Goal: Task Accomplishment & Management: Manage account settings

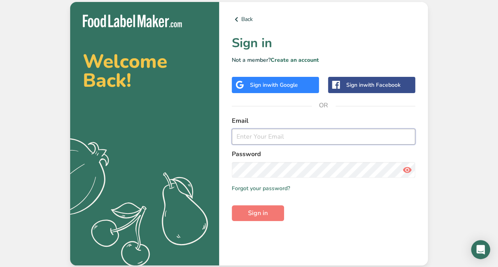
type input "nancy@mainlymochi.com"
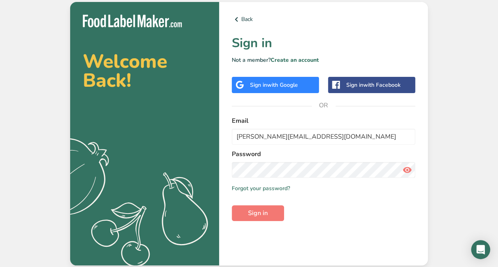
click at [344, 168] on icon at bounding box center [407, 170] width 10 height 14
click at [265, 209] on span "Sign in" at bounding box center [258, 213] width 20 height 10
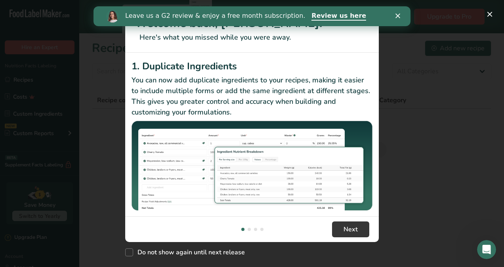
click at [137, 89] on p "You can now add duplicate ingredients to your recipes, making it easier to incl…" at bounding box center [251, 96] width 241 height 43
click at [311, 15] on link "Review us here" at bounding box center [338, 16] width 55 height 9
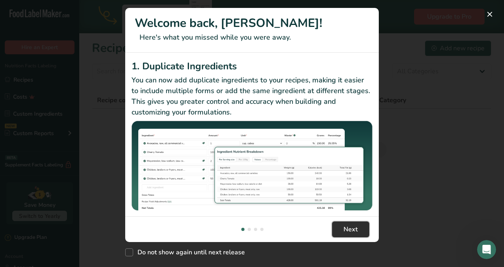
click at [344, 236] on button "Next" at bounding box center [350, 229] width 37 height 16
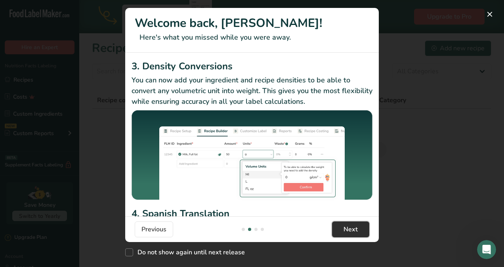
click at [344, 232] on span "Next" at bounding box center [350, 230] width 14 height 10
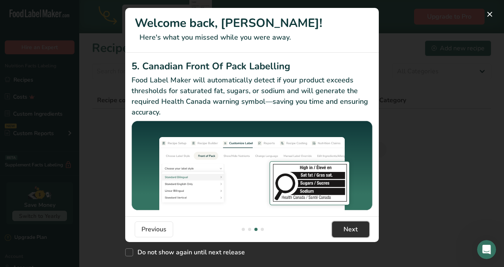
click at [344, 229] on span "Next" at bounding box center [350, 230] width 14 height 10
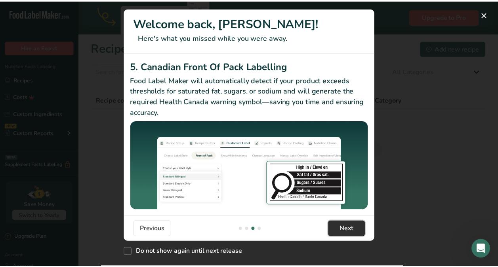
scroll to position [0, 760]
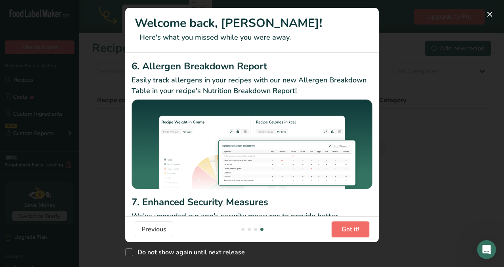
click at [344, 229] on span "Got it!" at bounding box center [350, 230] width 18 height 10
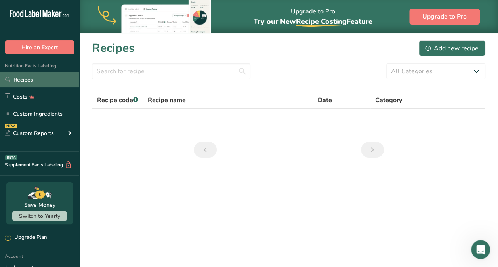
click at [23, 80] on link "Recipes" at bounding box center [39, 79] width 79 height 15
click at [27, 86] on link "Recipes" at bounding box center [39, 79] width 79 height 15
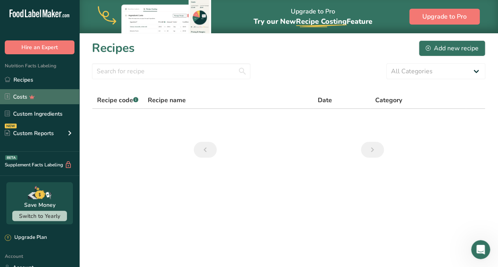
click at [27, 94] on icon at bounding box center [32, 97] width 11 height 8
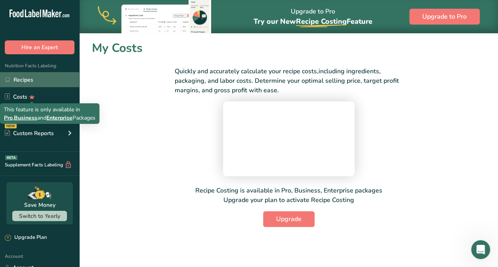
click at [21, 82] on link "Recipes" at bounding box center [39, 79] width 79 height 15
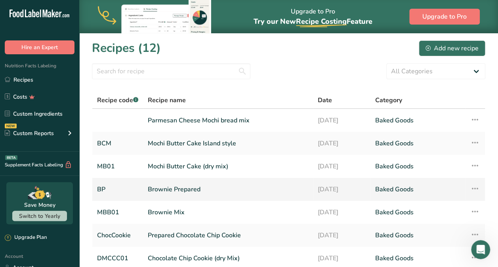
click at [344, 186] on link "Baked Goods" at bounding box center [418, 189] width 86 height 17
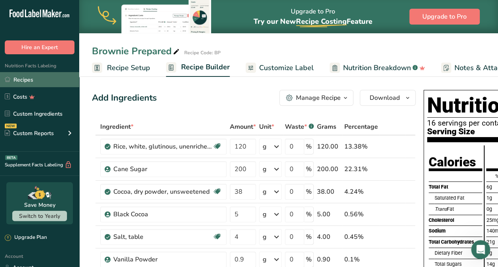
click at [18, 81] on link "Recipes" at bounding box center [39, 79] width 79 height 15
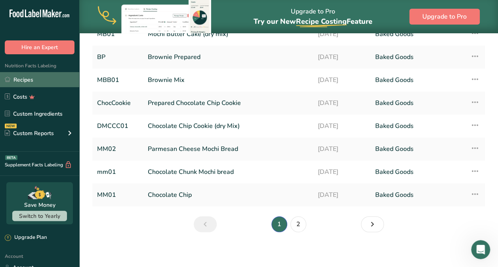
scroll to position [135, 0]
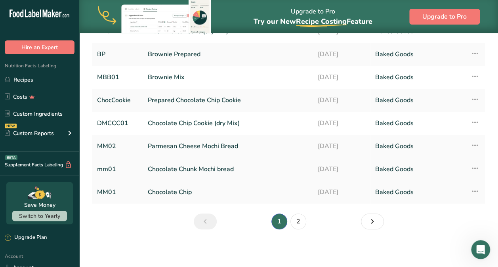
click at [186, 166] on link "Chocolate Chunk Mochi bread" at bounding box center [228, 169] width 160 height 17
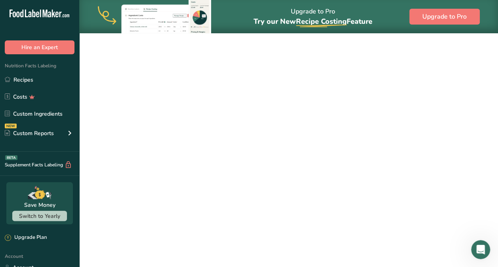
click at [186, 166] on link "Chocolate Chunk Mochi bread" at bounding box center [228, 169] width 160 height 17
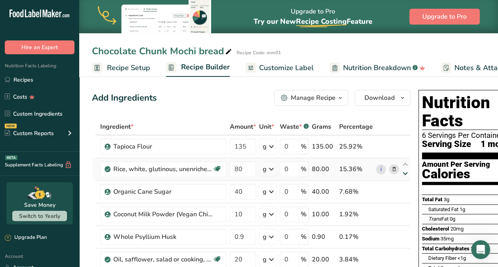
click at [344, 176] on icon at bounding box center [405, 174] width 10 height 6
type input "40"
type input "80"
click at [329, 96] on div "Manage Recipe" at bounding box center [313, 98] width 45 height 10
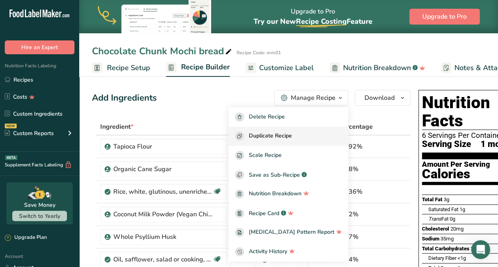
click at [292, 139] on span "Duplicate Recipe" at bounding box center [270, 135] width 43 height 9
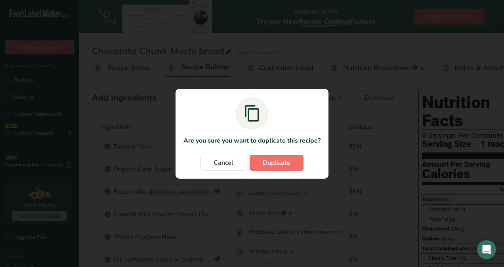
click at [284, 163] on span "Duplicate" at bounding box center [277, 163] width 28 height 10
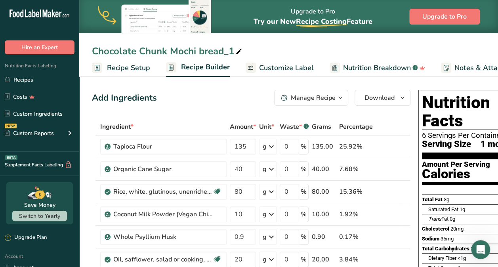
click at [242, 49] on icon at bounding box center [238, 51] width 7 height 11
type input "C"
type input "MochiPop Bread Mix"
click at [235, 105] on div "Add Ingredients Manage Recipe Delete Recipe Duplicate Recipe Scale Recipe Save …" at bounding box center [251, 98] width 318 height 16
click at [131, 232] on div "Whole Psyllium Husk" at bounding box center [162, 237] width 99 height 10
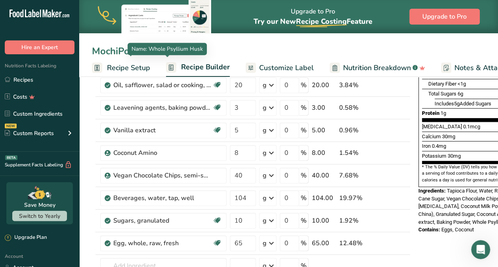
scroll to position [175, 0]
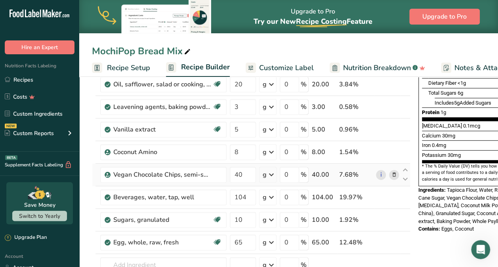
click at [344, 174] on icon at bounding box center [394, 175] width 6 height 8
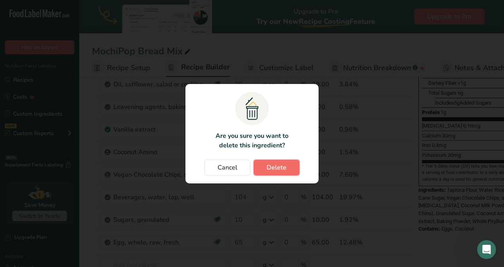
click at [270, 171] on span "Delete" at bounding box center [276, 168] width 20 height 10
type input "104"
type input "10"
type input "65"
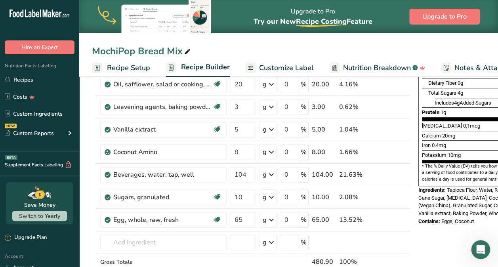
click at [270, 171] on icon at bounding box center [271, 174] width 10 height 14
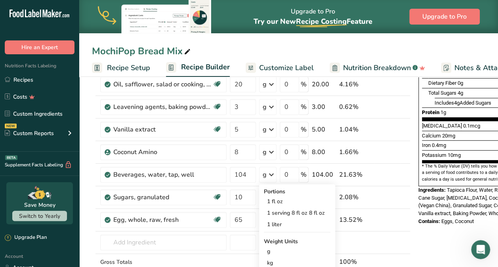
click at [292, 65] on span "Customize Label" at bounding box center [286, 68] width 55 height 11
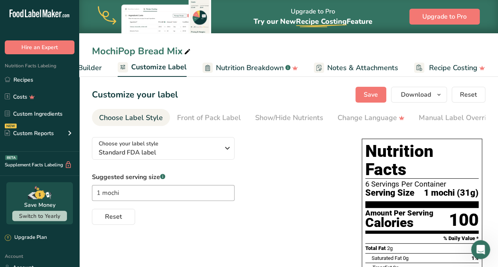
click at [88, 69] on span "Recipe Builder" at bounding box center [78, 68] width 48 height 11
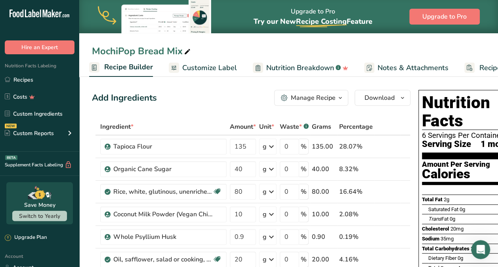
scroll to position [0, 76]
click at [320, 96] on div "Manage Recipe" at bounding box center [313, 98] width 45 height 10
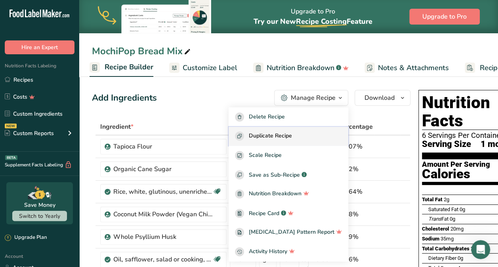
click at [280, 137] on span "Duplicate Recipe" at bounding box center [270, 135] width 43 height 9
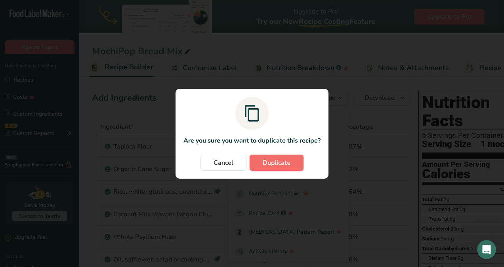
click at [290, 168] on button "Duplicate" at bounding box center [276, 163] width 54 height 16
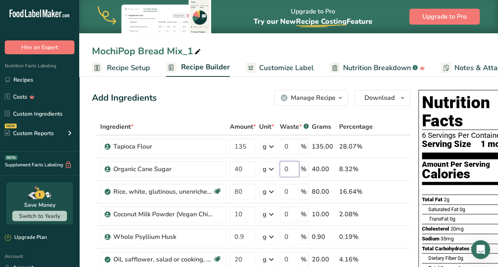
click at [290, 168] on input "0" at bounding box center [289, 169] width 19 height 16
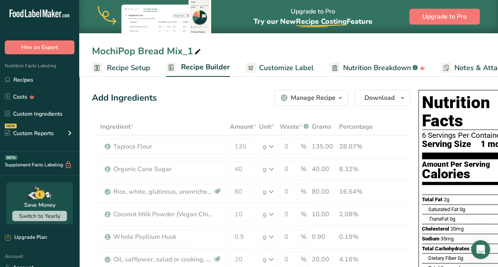
click at [198, 50] on icon at bounding box center [197, 51] width 7 height 11
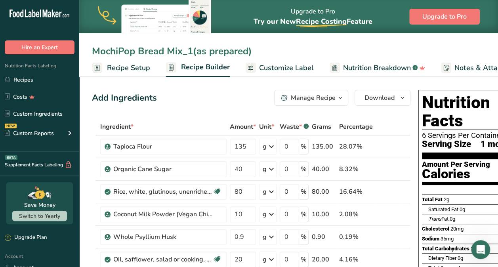
type input "MochiPop Bread Mix_1(as prepared)"
click at [209, 98] on div "Add Ingredients Manage Recipe Delete Recipe Duplicate Recipe Scale Recipe Save …" at bounding box center [251, 98] width 318 height 16
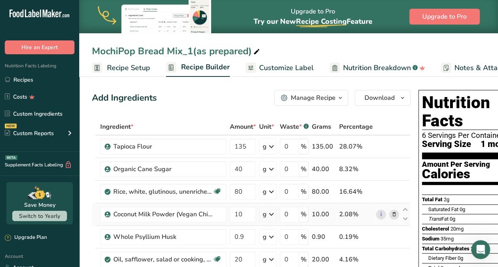
click at [344, 207] on td "i" at bounding box center [387, 214] width 26 height 23
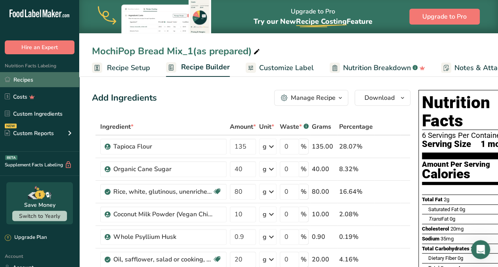
click at [32, 79] on link "Recipes" at bounding box center [39, 79] width 79 height 15
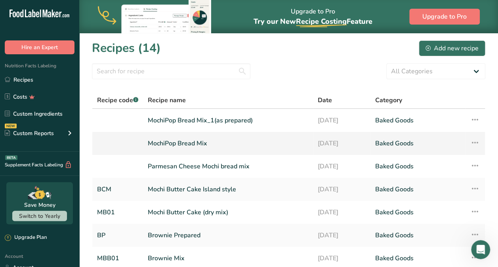
click at [184, 144] on link "MochiPop Bread Mix" at bounding box center [228, 143] width 160 height 17
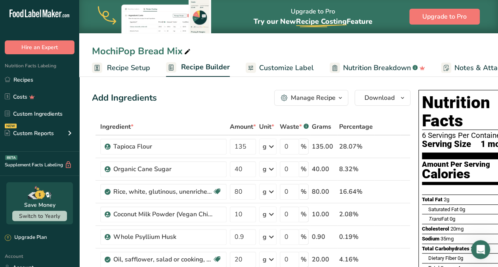
click at [208, 130] on div "Ingredient *" at bounding box center [163, 127] width 126 height 10
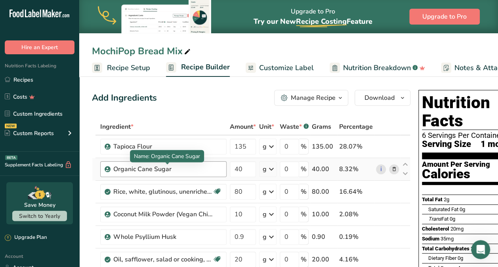
click at [135, 171] on div "Organic Cane Sugar" at bounding box center [162, 169] width 99 height 10
click at [137, 171] on div "Organic Cane Sugar" at bounding box center [162, 169] width 99 height 10
click at [175, 169] on div "Organic Cane Sugar" at bounding box center [162, 169] width 99 height 10
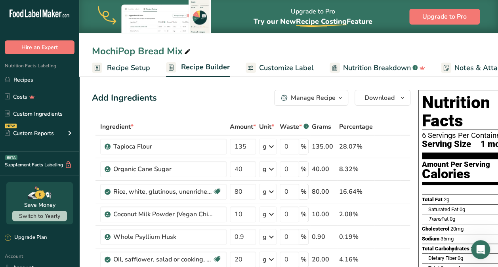
click at [301, 96] on div "Manage Recipe" at bounding box center [313, 98] width 45 height 10
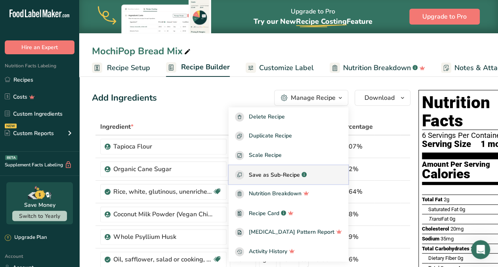
click at [284, 175] on span "Save as Sub-Recipe" at bounding box center [274, 175] width 51 height 8
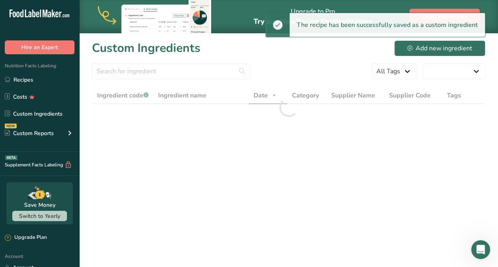
select select "30"
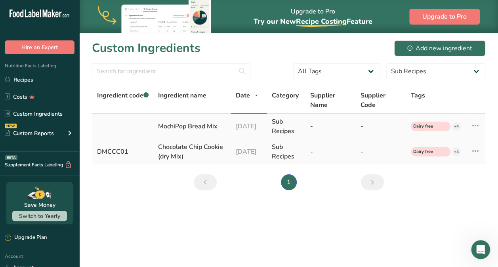
click at [344, 124] on icon at bounding box center [475, 125] width 10 height 14
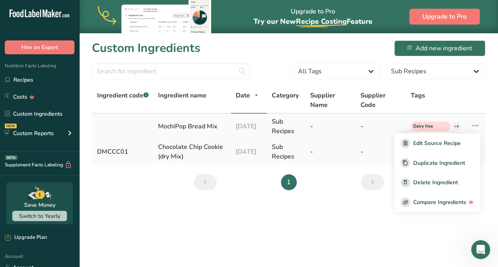
click at [344, 126] on div "+4" at bounding box center [456, 126] width 9 height 9
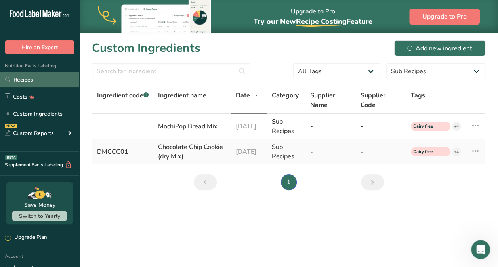
click at [25, 79] on link "Recipes" at bounding box center [39, 79] width 79 height 15
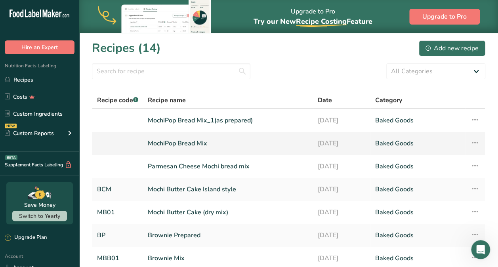
click at [344, 141] on icon at bounding box center [475, 142] width 10 height 14
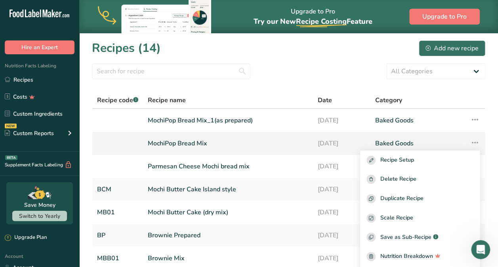
click at [195, 142] on link "MochiPop Bread Mix" at bounding box center [228, 143] width 160 height 17
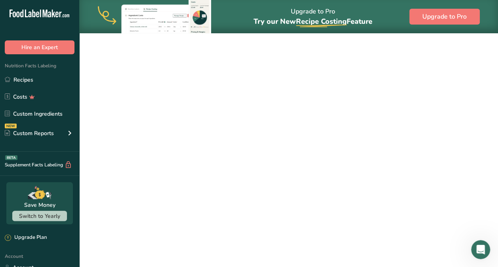
click at [195, 142] on link "MochiPop Bread Mix" at bounding box center [228, 143] width 160 height 17
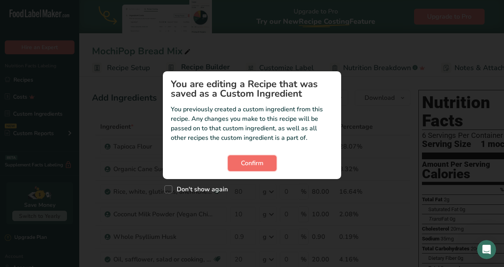
click at [248, 162] on span "Confirm" at bounding box center [252, 163] width 23 height 10
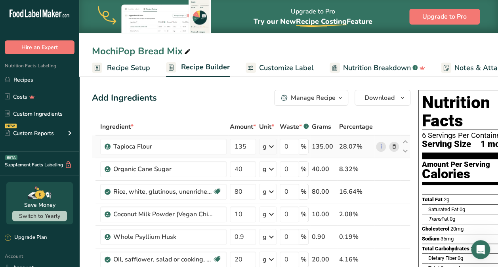
click at [1, 100] on link "Costs" at bounding box center [39, 96] width 79 height 15
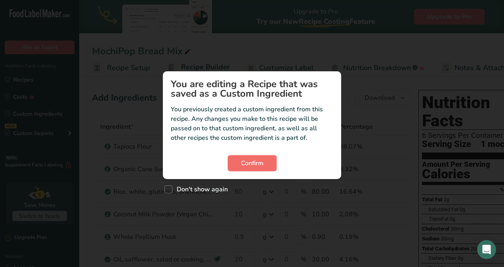
click at [247, 161] on span "Confirm" at bounding box center [252, 163] width 23 height 10
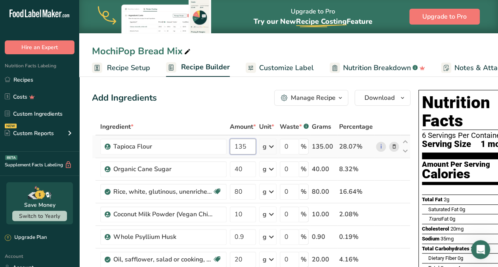
click at [247, 147] on input "135" at bounding box center [243, 147] width 26 height 16
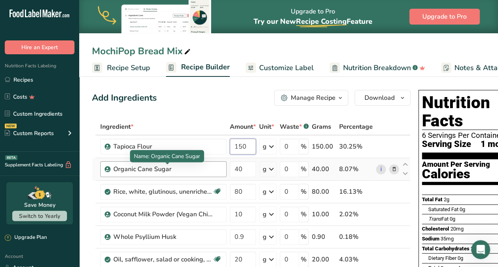
type input "150"
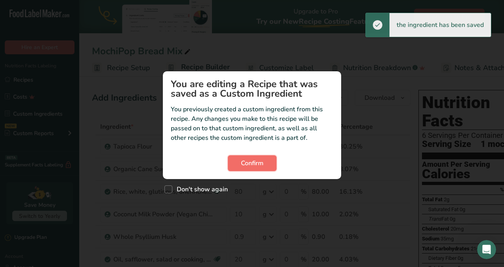
click at [236, 164] on button "Confirm" at bounding box center [252, 163] width 49 height 16
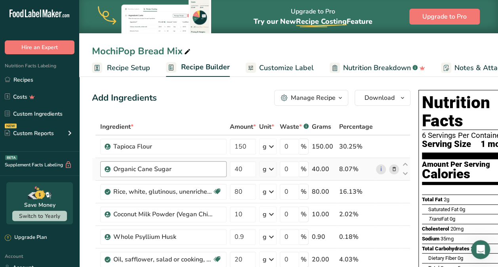
click at [112, 171] on div "Organic Cane Sugar" at bounding box center [163, 169] width 126 height 16
click at [187, 171] on div "Organic Cane Sugar" at bounding box center [162, 169] width 99 height 10
click at [344, 171] on icon at bounding box center [394, 169] width 6 height 8
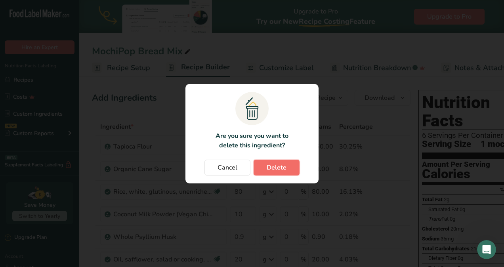
click at [265, 171] on button "Delete" at bounding box center [276, 168] width 46 height 16
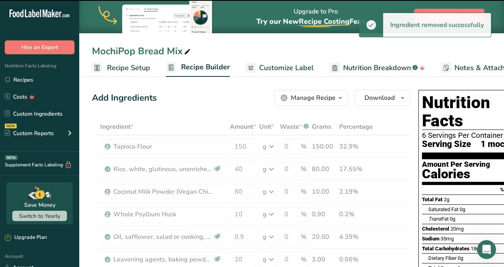
type input "80"
type input "10"
type input "0.9"
type input "20"
type input "3"
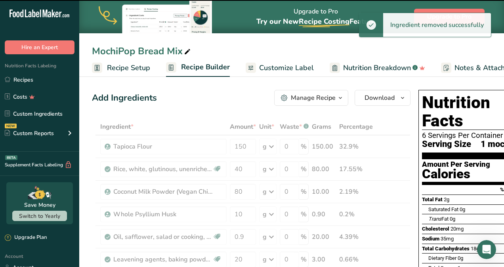
type input "5"
type input "8"
type input "104"
type input "10"
type input "65"
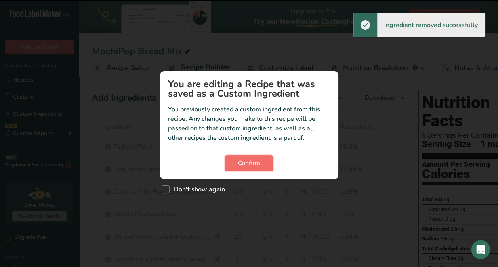
click at [250, 159] on span "Confirm" at bounding box center [249, 163] width 23 height 10
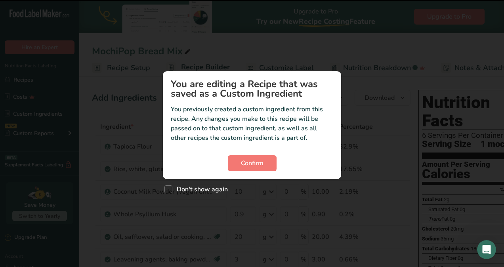
click at [103, 207] on div "Custom ingredient modal" at bounding box center [252, 133] width 504 height 267
click at [251, 162] on span "Confirm" at bounding box center [252, 163] width 23 height 10
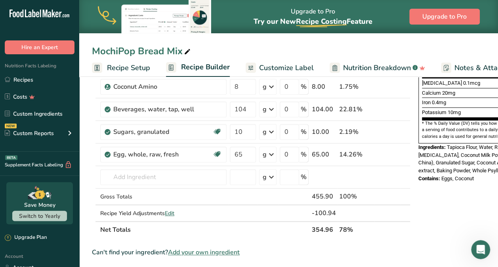
scroll to position [219, 0]
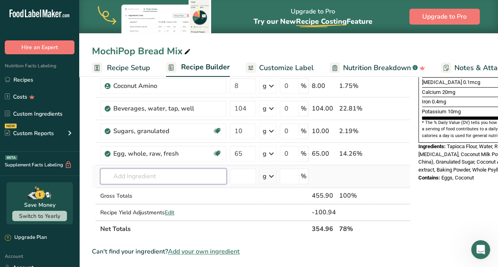
click at [185, 176] on input "text" at bounding box center [163, 176] width 126 height 16
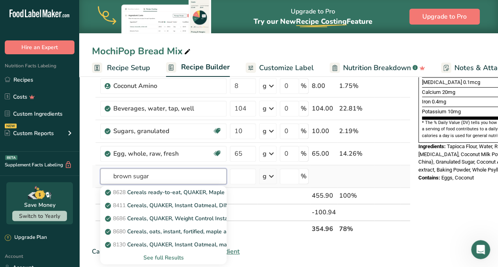
click at [205, 178] on input "brown sugar" at bounding box center [163, 176] width 126 height 16
type input "brown sugar"
click at [164, 257] on div "See full Results" at bounding box center [164, 257] width 114 height 8
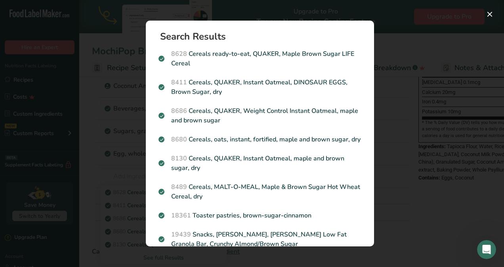
click at [344, 77] on div "Search results modal" at bounding box center [252, 133] width 504 height 267
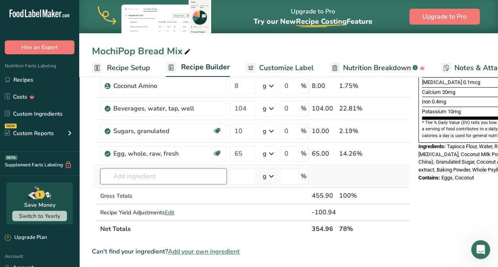
click at [117, 171] on input "text" at bounding box center [163, 176] width 126 height 16
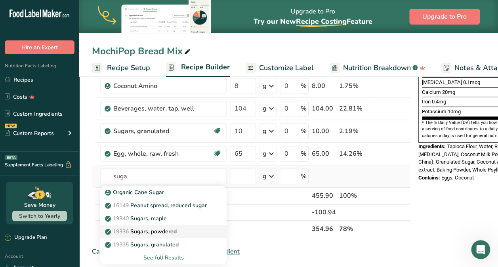
click at [190, 227] on div "19336 Sugars, powdered" at bounding box center [157, 231] width 101 height 8
type input "Sugars, powdered"
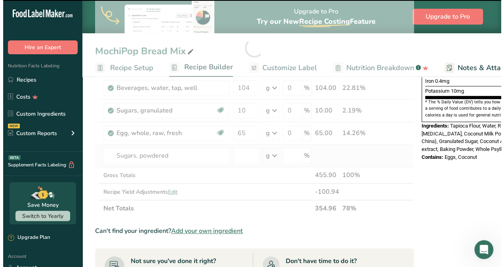
scroll to position [238, 0]
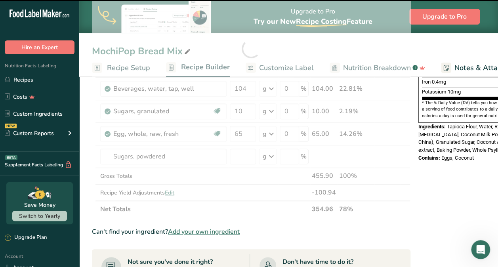
click at [189, 152] on div at bounding box center [251, 48] width 318 height 337
type input "0"
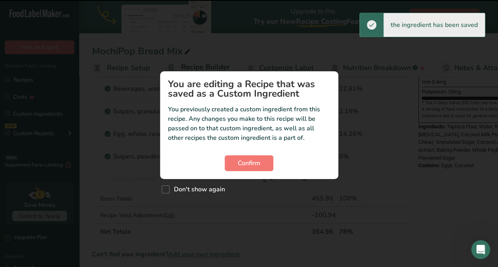
click at [196, 160] on div "Confirm" at bounding box center [249, 163] width 162 height 16
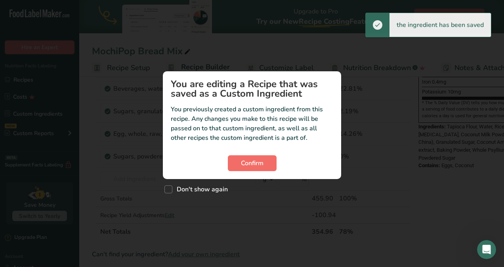
click at [252, 166] on span "Confirm" at bounding box center [252, 163] width 23 height 10
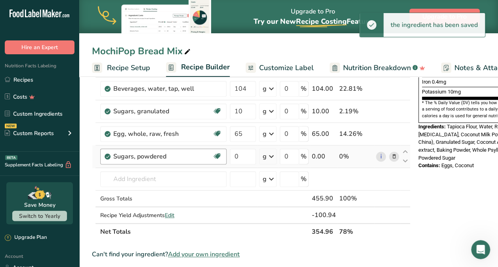
click at [180, 159] on div "Sugars, powdered" at bounding box center [162, 157] width 99 height 10
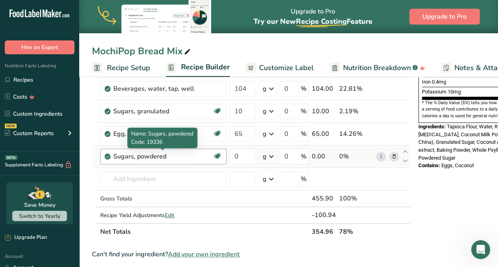
click at [186, 157] on div "Sugars, powdered" at bounding box center [162, 157] width 99 height 10
click at [188, 156] on div "Sugars, powdered" at bounding box center [162, 157] width 99 height 10
click at [0, 0] on div "Dairy free Gluten free Vegan Vegetarian Soy free" at bounding box center [0, 0] width 0 height 0
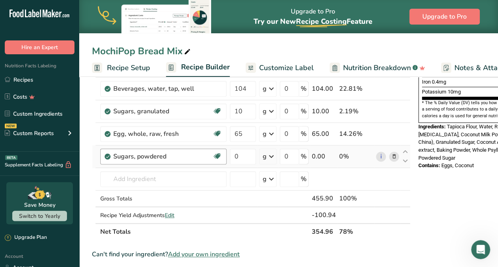
click at [207, 155] on div "Sugars, powdered" at bounding box center [162, 157] width 99 height 10
click at [344, 155] on icon at bounding box center [394, 156] width 6 height 8
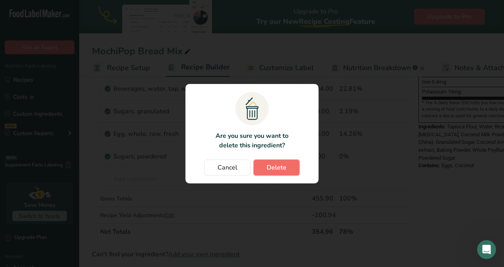
click at [280, 166] on span "Delete" at bounding box center [276, 168] width 20 height 10
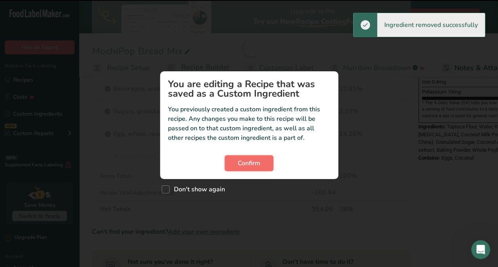
click at [226, 158] on button "Confirm" at bounding box center [249, 163] width 49 height 16
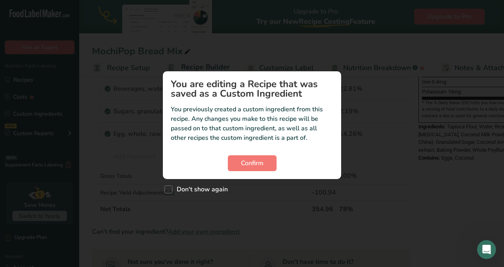
click at [151, 156] on div "Custom ingredient modal" at bounding box center [252, 133] width 504 height 267
click at [245, 166] on span "Confirm" at bounding box center [252, 163] width 23 height 10
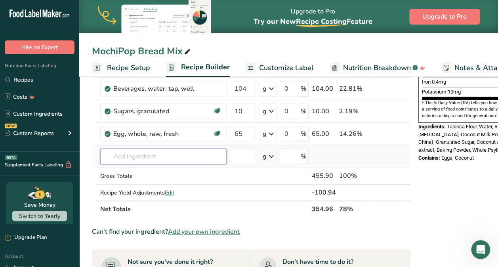
click at [161, 158] on input "text" at bounding box center [163, 156] width 126 height 16
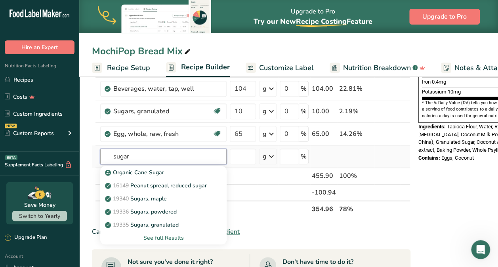
type input "sugar"
click at [172, 240] on div "See full Results" at bounding box center [164, 238] width 114 height 8
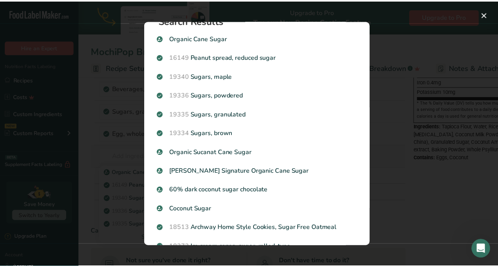
scroll to position [0, 0]
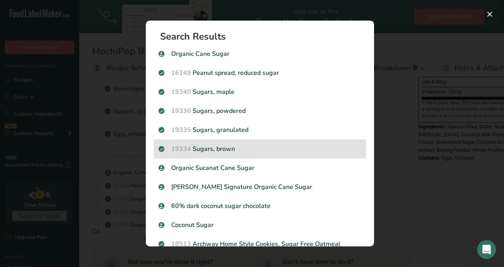
click at [227, 152] on p "19334 Sugars, brown" at bounding box center [259, 149] width 203 height 10
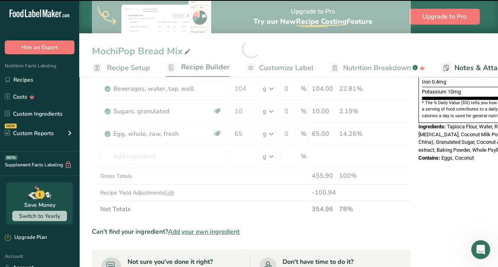
type input "0"
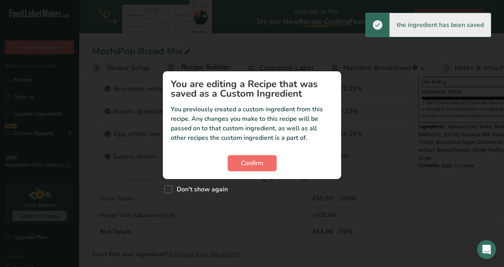
click at [249, 165] on span "Confirm" at bounding box center [252, 163] width 23 height 10
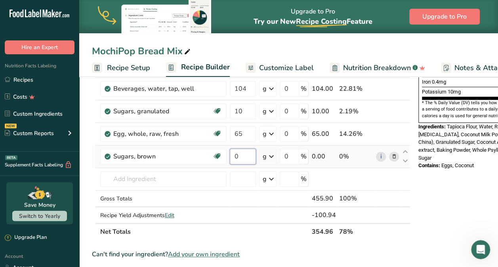
click at [239, 153] on input "0" at bounding box center [243, 156] width 26 height 16
type input "24"
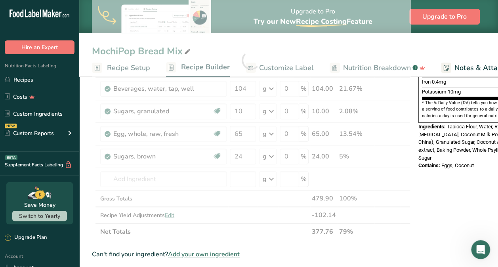
click at [344, 183] on div "Nutrition Facts 6 Servings Per Container Serving Size 1 mochi (29g) Amount Per …" at bounding box center [478, 177] width 127 height 659
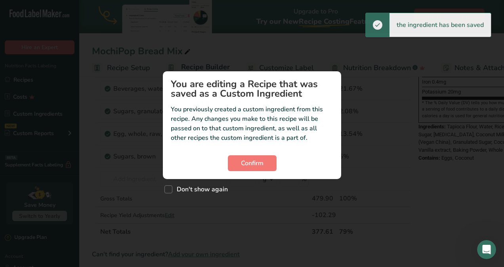
click at [344, 183] on div "Custom ingredient modal" at bounding box center [252, 133] width 504 height 267
click at [256, 167] on span "Confirm" at bounding box center [252, 163] width 23 height 10
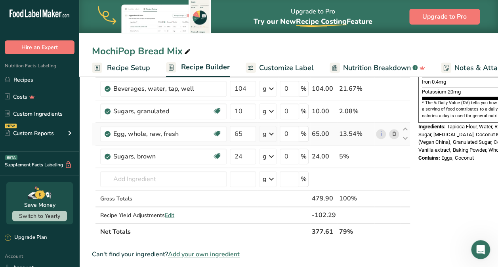
click at [344, 131] on icon at bounding box center [394, 134] width 6 height 8
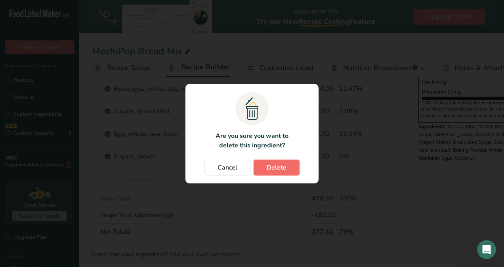
click at [276, 170] on span "Delete" at bounding box center [276, 168] width 20 height 10
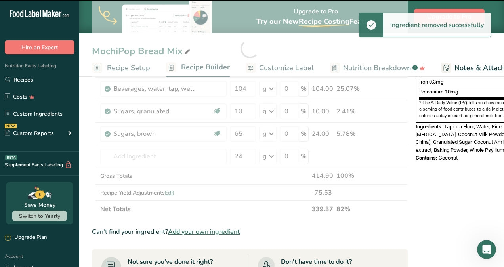
type input "24"
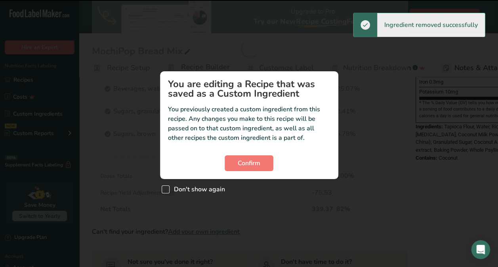
click at [165, 192] on span "Custom ingredient modal" at bounding box center [166, 189] width 8 height 8
click at [165, 192] on input "Don't show again" at bounding box center [164, 188] width 5 height 5
checkbox input "true"
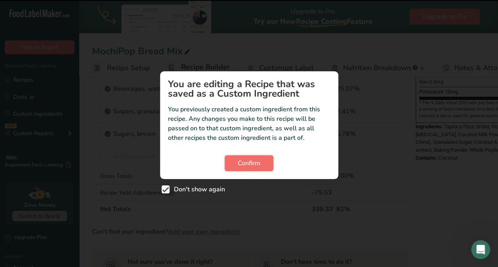
click at [244, 160] on span "Confirm" at bounding box center [249, 163] width 23 height 10
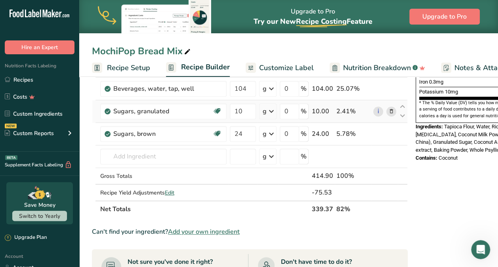
click at [344, 108] on icon at bounding box center [391, 111] width 6 height 8
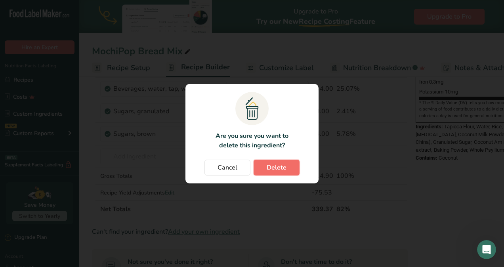
click at [279, 163] on span "Delete" at bounding box center [276, 168] width 20 height 10
type input "24"
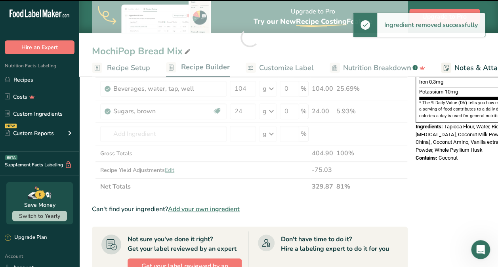
click at [96, 187] on div at bounding box center [250, 37] width 316 height 315
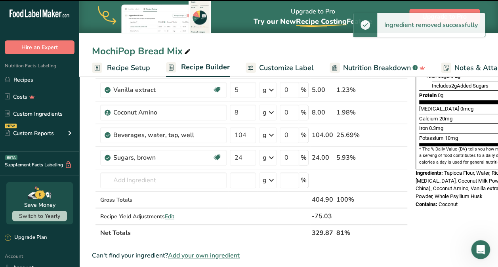
scroll to position [186, 0]
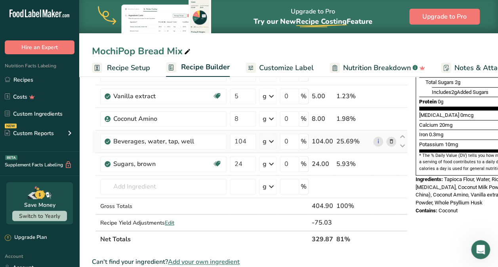
click at [344, 142] on icon at bounding box center [391, 141] width 6 height 8
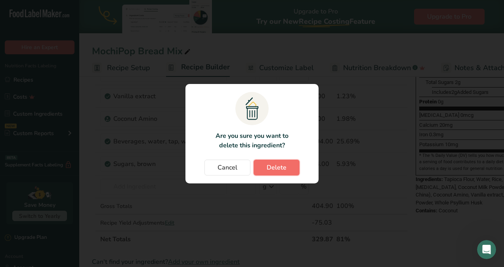
click at [272, 167] on span "Delete" at bounding box center [276, 168] width 20 height 10
type input "24"
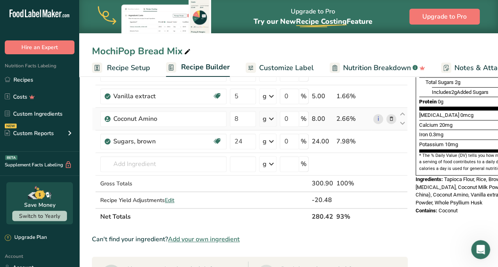
click at [344, 115] on icon at bounding box center [391, 119] width 6 height 8
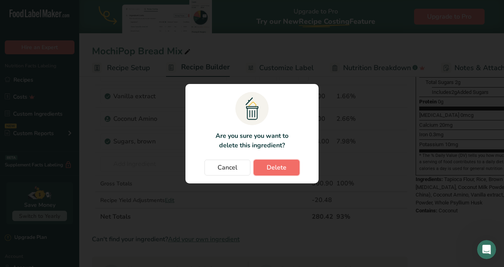
click at [283, 166] on span "Delete" at bounding box center [276, 168] width 20 height 10
type input "24"
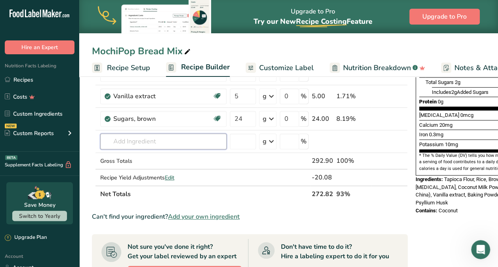
click at [168, 143] on input "text" at bounding box center [163, 141] width 126 height 16
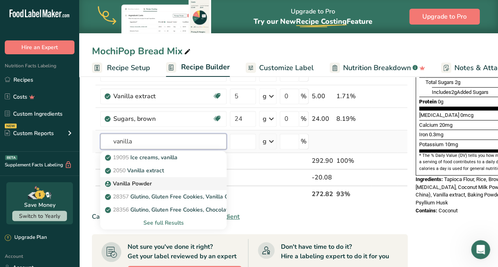
type input "vanilla"
click at [151, 179] on div "Vanilla Powder" at bounding box center [157, 183] width 101 height 8
type input "Vanilla Powder"
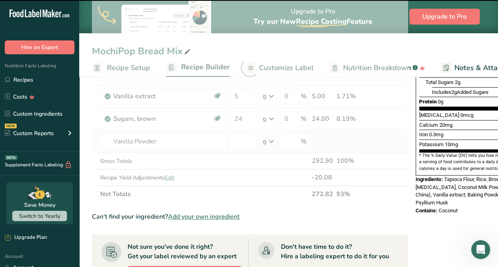
type input "0"
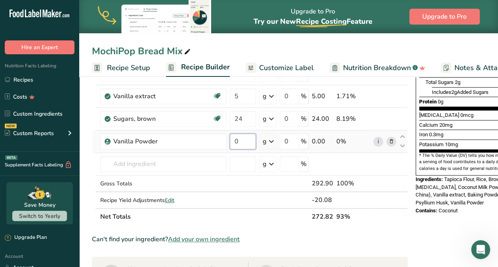
click at [242, 143] on input "0" at bounding box center [243, 141] width 26 height 16
type input "0.2"
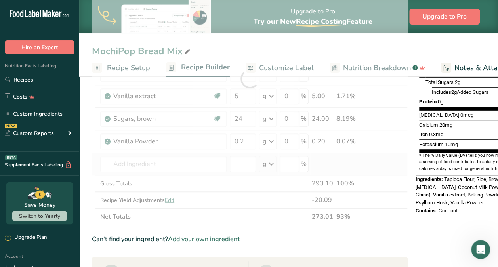
click at [344, 156] on div "Ingredient * Amount * Unit * Waste * .a-a{fill:#347362;}.b-a{fill:#fff;} Grams …" at bounding box center [250, 79] width 316 height 292
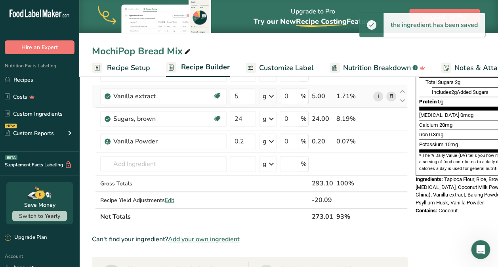
click at [344, 94] on link "i" at bounding box center [378, 96] width 10 height 10
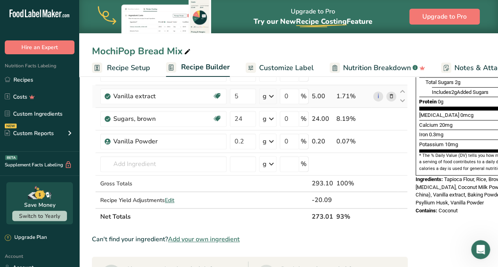
click at [344, 97] on icon at bounding box center [391, 96] width 6 height 8
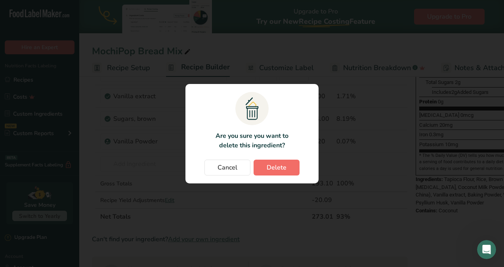
click at [291, 174] on button "Delete" at bounding box center [276, 168] width 46 height 16
type input "24"
type input "0.2"
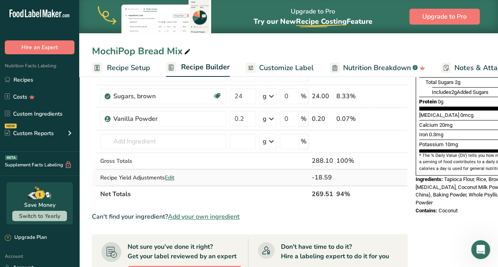
click at [303, 170] on td at bounding box center [294, 177] width 32 height 16
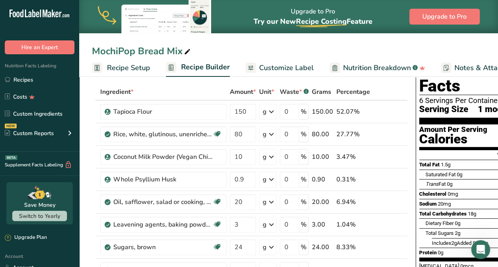
scroll to position [36, 0]
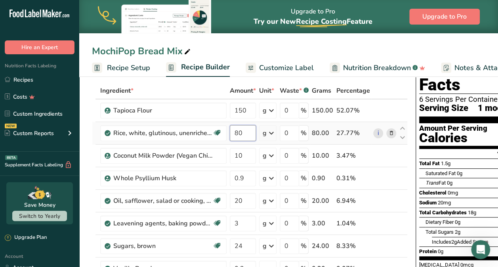
click at [245, 135] on input "80" at bounding box center [243, 133] width 26 height 16
type input "8"
type input "120"
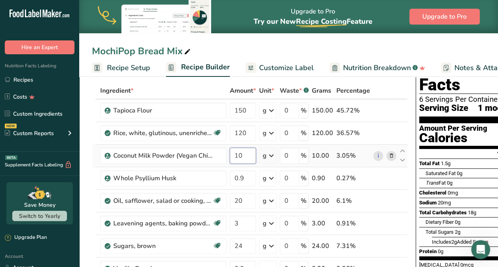
click at [246, 158] on div "Ingredient * Amount * Unit * Waste * .a-a{fill:#347362;}.b-a{fill:#fff;} Grams …" at bounding box center [250, 217] width 316 height 270
type input "12"
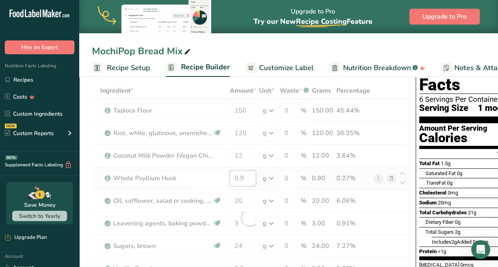
click at [247, 177] on div "Ingredient * Amount * Unit * Waste * .a-a{fill:#347362;}.b-a{fill:#fff;} Grams …" at bounding box center [250, 217] width 316 height 270
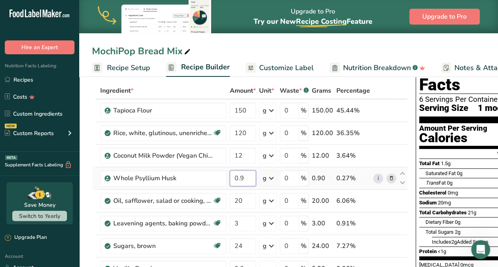
type input "0"
type input "1.8"
click at [250, 200] on div "Ingredient * Amount * Unit * Waste * .a-a{fill:#347362;}.b-a{fill:#fff;} Grams …" at bounding box center [250, 217] width 316 height 270
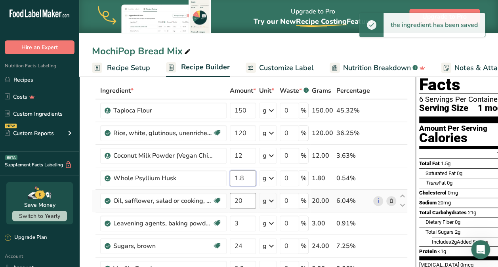
click at [247, 177] on div "Ingredient * Amount * Unit * Waste * .a-a{fill:#347362;}.b-a{fill:#fff;} Grams …" at bounding box center [250, 217] width 316 height 270
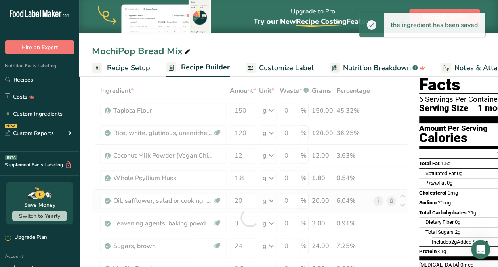
click at [344, 203] on div "Ingredient * Amount * Unit * Waste * .a-a{fill:#347362;}.b-a{fill:#fff;} Grams …" at bounding box center [250, 217] width 316 height 270
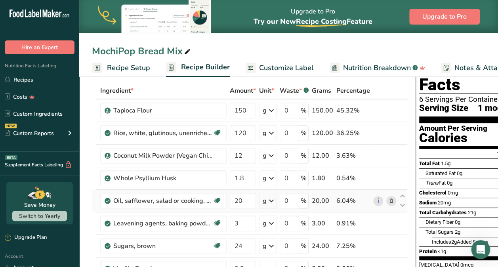
click at [344, 199] on icon at bounding box center [391, 201] width 6 height 8
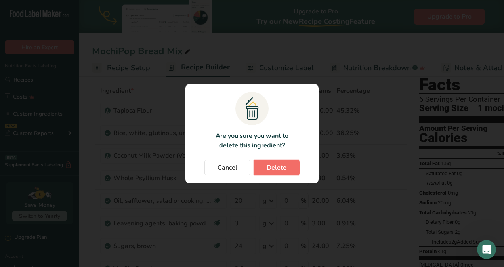
click at [282, 170] on span "Delete" at bounding box center [276, 168] width 20 height 10
type input "3"
type input "24"
type input "0.2"
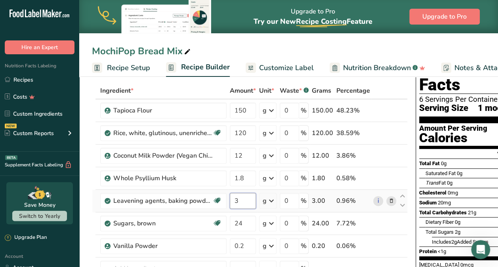
click at [240, 200] on input "3" at bounding box center [243, 201] width 26 height 16
type input "5.2"
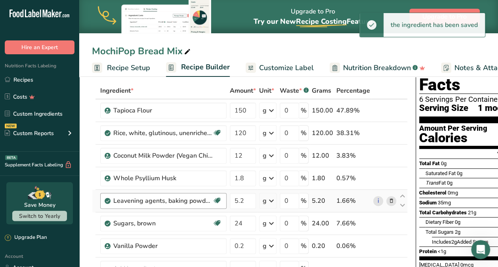
click at [143, 196] on div "Leavening agents, baking powder, double-acting, straight phosphate" at bounding box center [162, 201] width 99 height 10
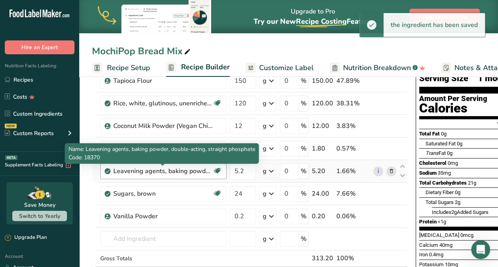
scroll to position [68, 0]
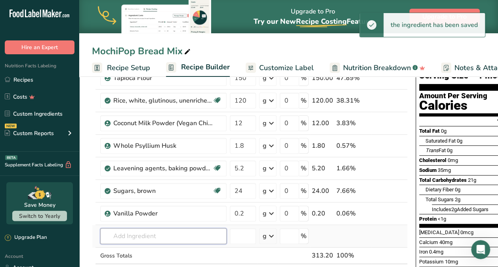
click at [132, 239] on input "text" at bounding box center [163, 236] width 126 height 16
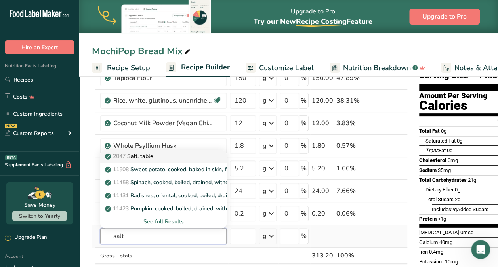
type input "salt"
click at [145, 155] on p "2047 Salt, table" at bounding box center [130, 156] width 47 height 8
type input "Salt, table"
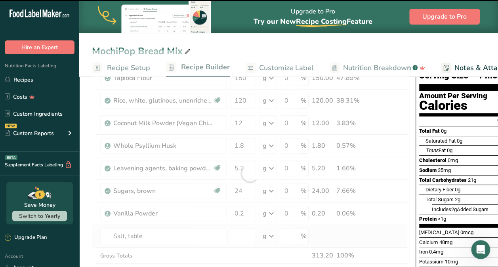
type input "0"
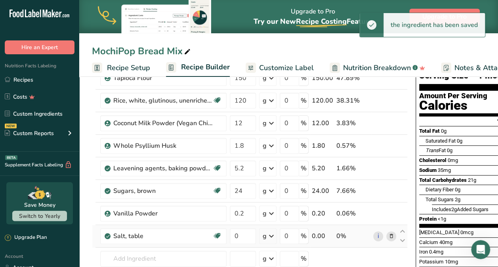
click at [145, 155] on td "Whole Psyllium Husk" at bounding box center [163, 146] width 129 height 23
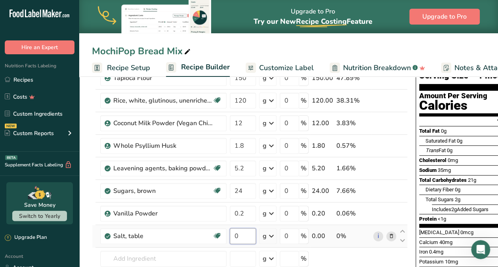
click at [242, 236] on input "0" at bounding box center [243, 236] width 26 height 16
type input "13"
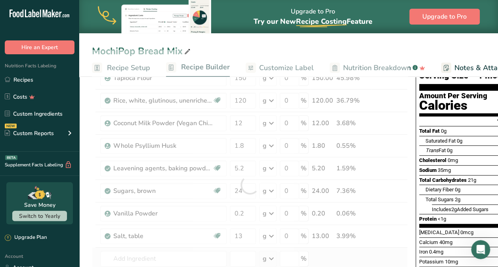
click at [324, 253] on div "Ingredient * Amount * Unit * Waste * .a-a{fill:#347362;}.b-a{fill:#fff;} Grams …" at bounding box center [250, 185] width 316 height 270
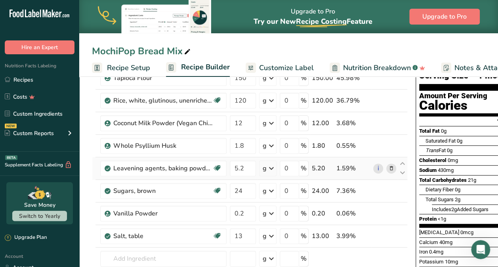
click at [296, 157] on td "0 %" at bounding box center [294, 168] width 32 height 23
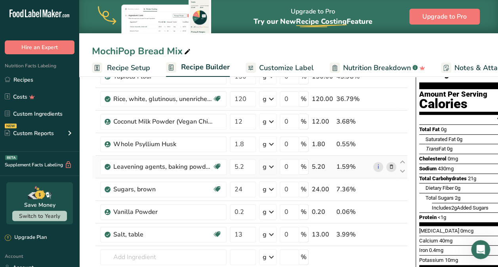
scroll to position [72, 0]
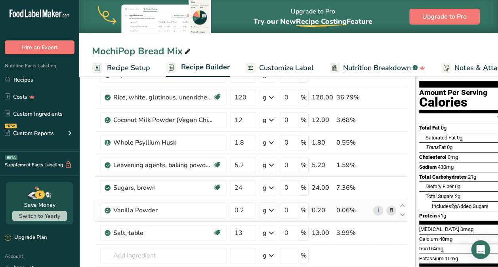
click at [344, 200] on td "i" at bounding box center [384, 210] width 26 height 23
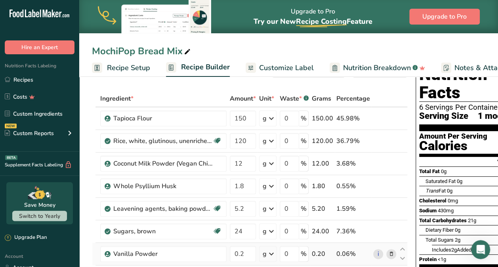
scroll to position [24, 0]
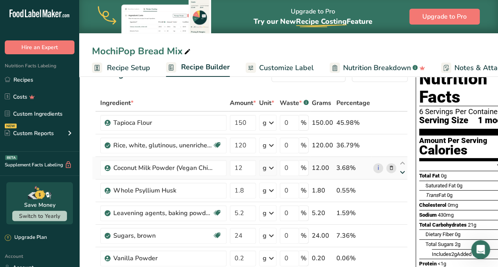
click at [344, 173] on icon at bounding box center [403, 172] width 10 height 6
type input "1.8"
type input "12"
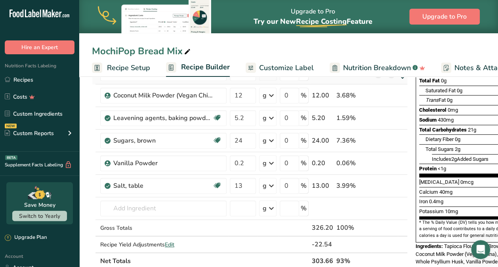
scroll to position [121, 0]
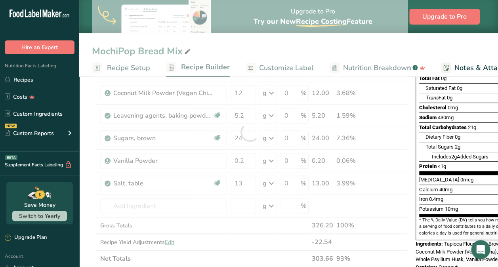
click at [344, 159] on div at bounding box center [250, 132] width 316 height 270
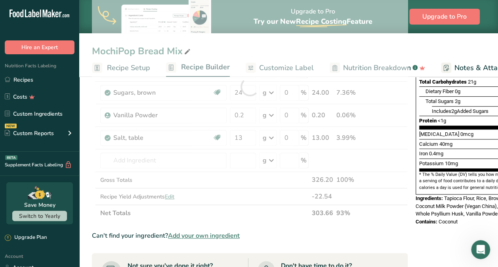
scroll to position [166, 0]
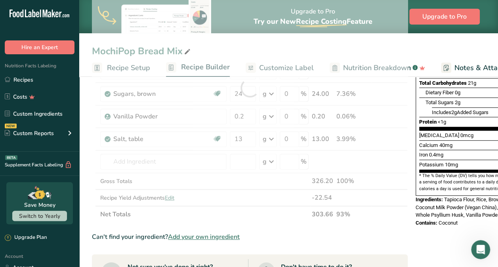
click at [344, 230] on section "Ingredient * Amount * Unit * Waste * .a-a{fill:#347362;}.b-a{fill:#fff;} Grams …" at bounding box center [250, 220] width 316 height 534
click at [344, 238] on div "Can't find your ingredient? Add your own ingredient" at bounding box center [250, 237] width 316 height 10
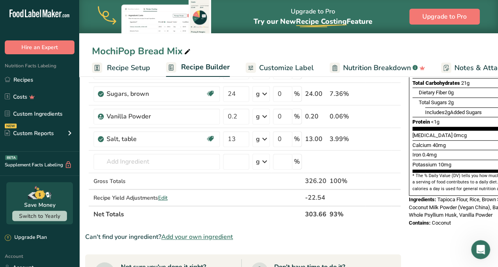
scroll to position [0, 0]
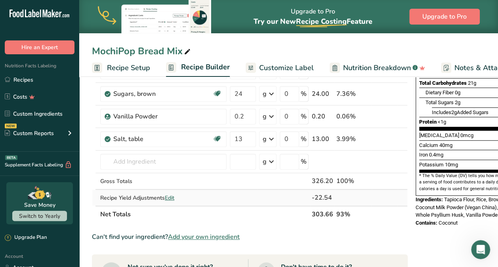
click at [169, 198] on span "Edit" at bounding box center [170, 198] width 10 height 8
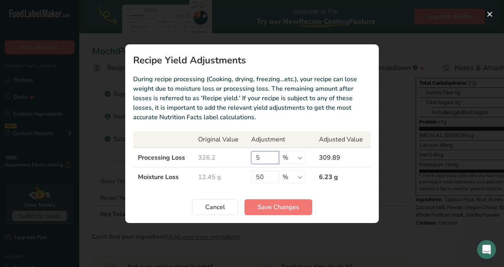
click at [268, 160] on input "5" at bounding box center [265, 157] width 28 height 13
click at [267, 177] on input "50" at bounding box center [265, 177] width 28 height 13
type input "5"
click at [282, 211] on span "Save Changes" at bounding box center [278, 207] width 42 height 10
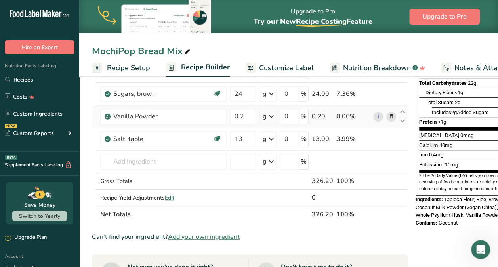
click at [344, 106] on td "0.06%" at bounding box center [353, 116] width 37 height 23
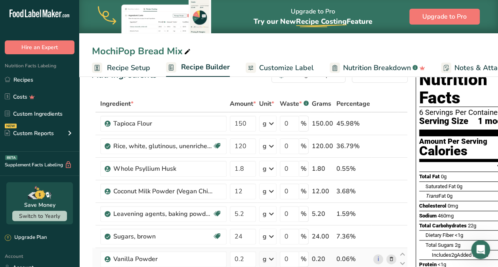
scroll to position [12, 0]
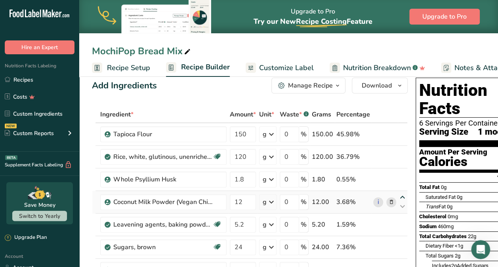
click at [344, 195] on icon at bounding box center [403, 197] width 10 height 6
type input "12"
type input "1.8"
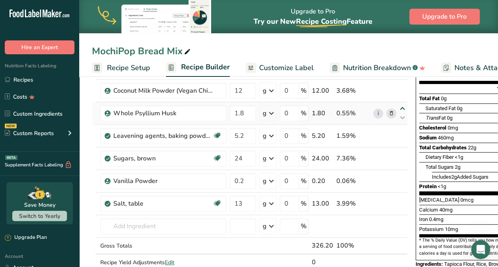
scroll to position [101, 0]
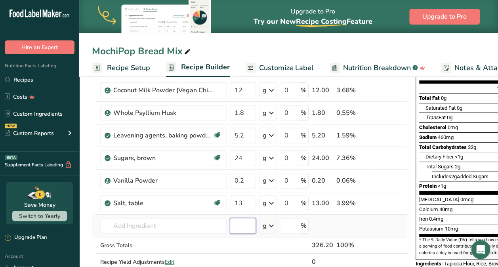
click at [248, 227] on input "number" at bounding box center [243, 226] width 26 height 16
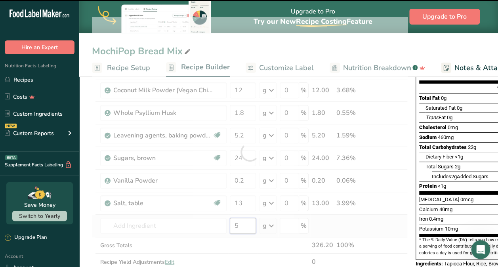
type input "53"
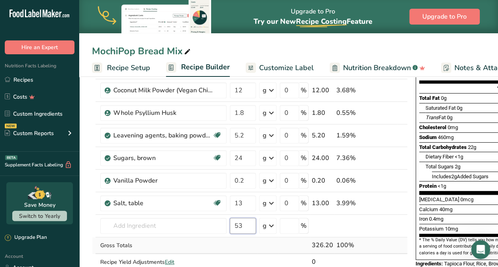
type input "53"
click at [344, 248] on td at bounding box center [403, 245] width 10 height 17
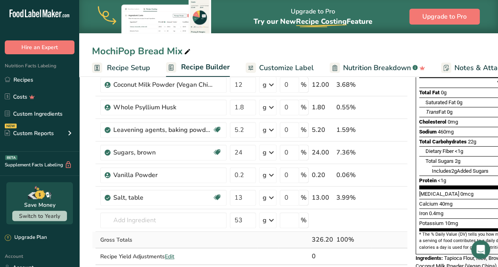
scroll to position [123, 0]
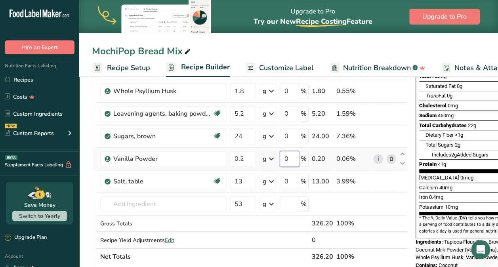
click at [289, 160] on input "0" at bounding box center [289, 159] width 19 height 16
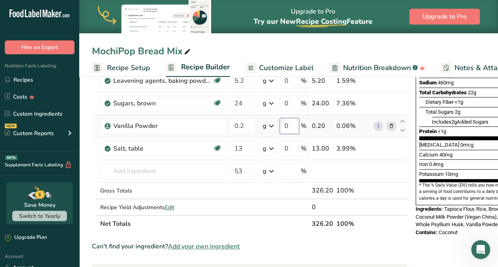
scroll to position [157, 0]
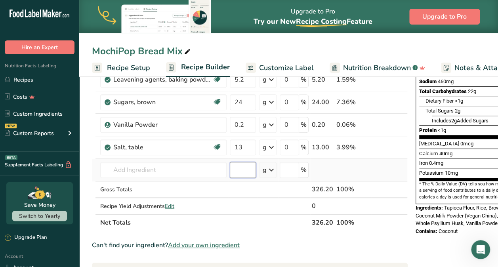
click at [247, 166] on div "Ingredient * Amount * Unit * Waste * .a-a{fill:#347362;}.b-a{fill:#fff;} Grams …" at bounding box center [250, 96] width 316 height 270
type input "53"
click at [256, 185] on td at bounding box center [242, 189] width 29 height 17
click at [211, 244] on span "Add your own ingredient" at bounding box center [204, 245] width 72 height 10
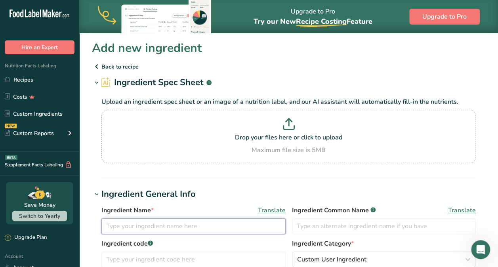
click at [177, 228] on input "text" at bounding box center [193, 226] width 184 height 16
type input "Modified Tapioca Starch"
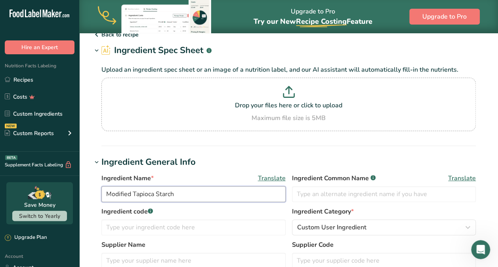
scroll to position [33, 0]
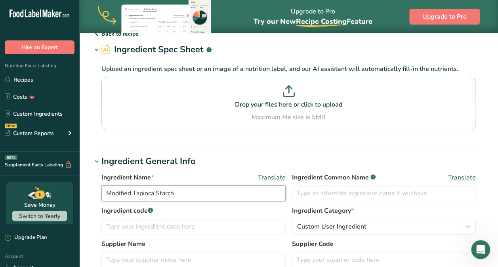
drag, startPoint x: 177, startPoint y: 192, endPoint x: 107, endPoint y: 195, distance: 69.3
click at [107, 195] on input "Modified Tapioca Starch" at bounding box center [193, 193] width 184 height 16
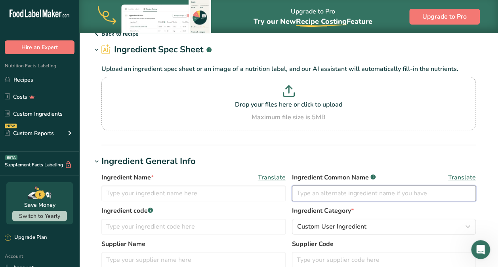
click at [320, 190] on input "text" at bounding box center [384, 193] width 184 height 16
paste input "Modified Tapioca Starch"
type input "Modified Tapioca Starch"
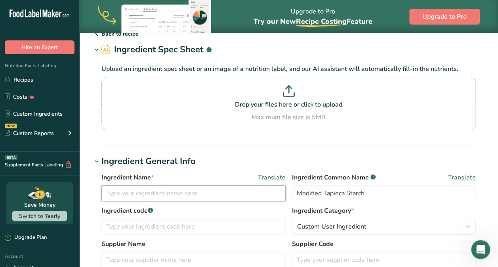
click at [144, 194] on input "text" at bounding box center [193, 193] width 184 height 16
type input "Ultra Tex 3"
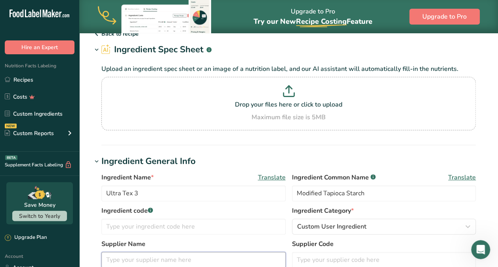
click at [173, 259] on input "text" at bounding box center [193, 260] width 184 height 16
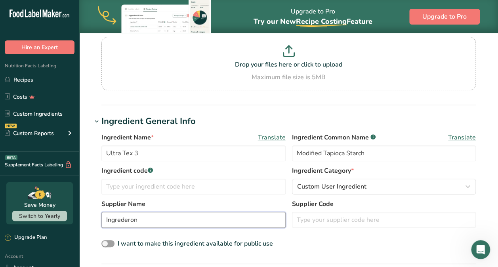
scroll to position [82, 0]
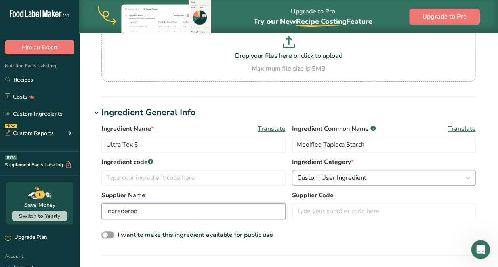
type input "Ingrederon"
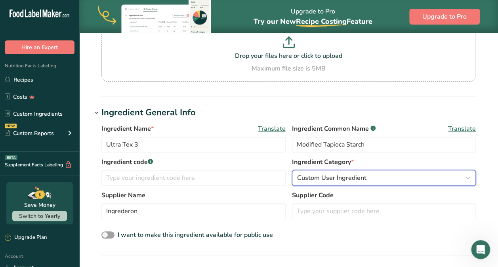
click at [344, 183] on icon "button" at bounding box center [468, 178] width 10 height 14
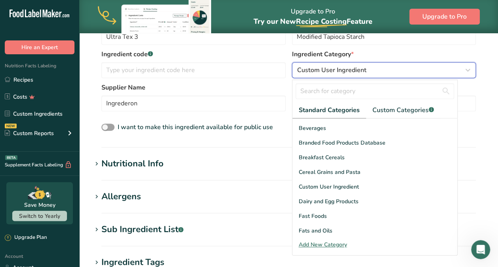
scroll to position [62, 0]
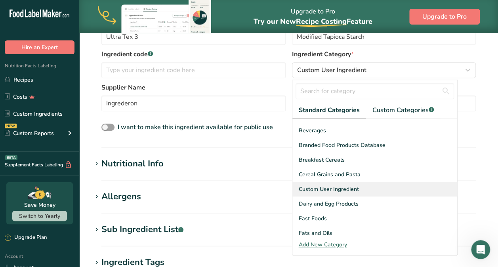
click at [344, 185] on div "Custom User Ingredient" at bounding box center [374, 189] width 165 height 15
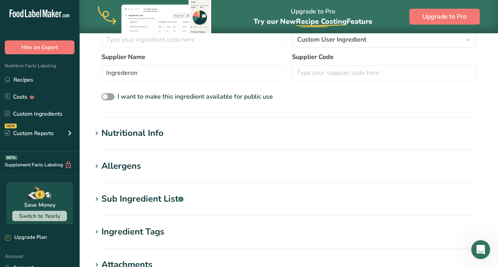
scroll to position [221, 0]
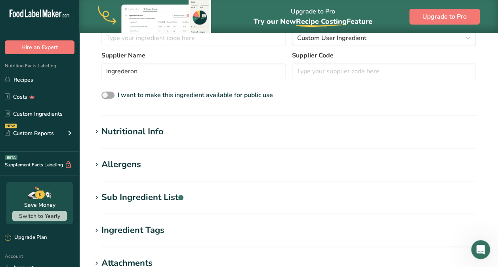
click at [105, 96] on span at bounding box center [107, 95] width 13 height 8
click at [105, 96] on input "I want to make this ingredient available for public use" at bounding box center [103, 95] width 5 height 5
click at [105, 97] on span at bounding box center [107, 95] width 13 height 8
click at [105, 97] on input "I want to make this ingredient available for public use" at bounding box center [103, 95] width 5 height 5
checkbox input "false"
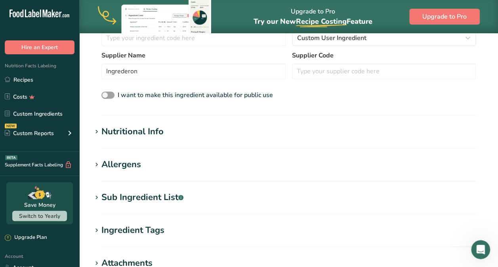
click at [109, 131] on div "Nutritional Info" at bounding box center [132, 131] width 62 height 13
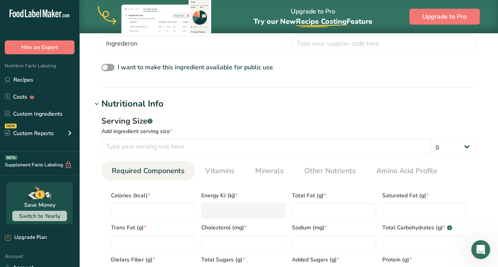
scroll to position [251, 0]
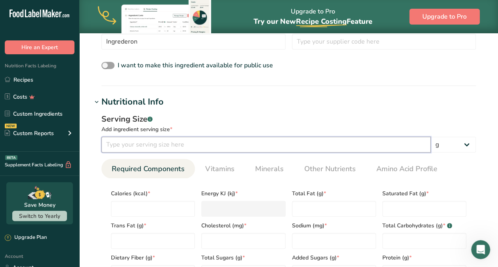
click at [344, 147] on input "number" at bounding box center [265, 145] width 329 height 16
type input "100"
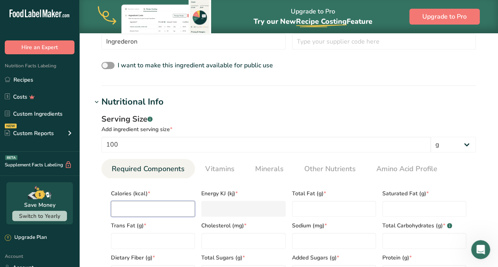
click at [166, 211] on input "number" at bounding box center [153, 209] width 84 height 16
type input "3"
type KJ "12.6"
type input "36"
type KJ "150.6"
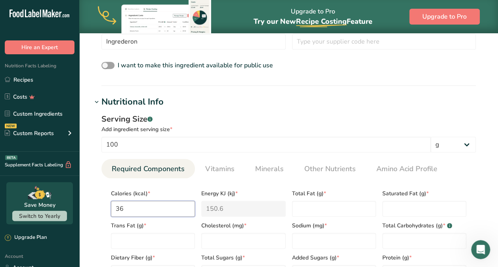
type input "363"
type KJ "1518.8"
type input "363"
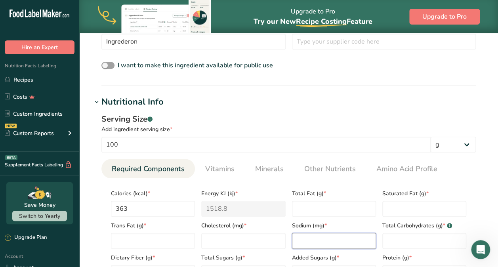
click at [308, 242] on input "number" at bounding box center [334, 241] width 84 height 16
type input "55"
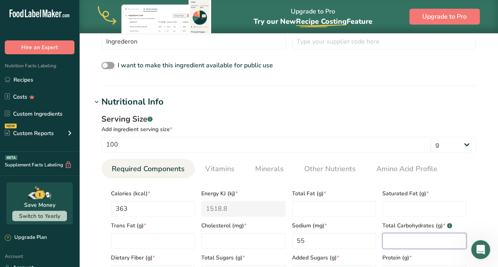
click at [344, 240] on Carbohydrates "number" at bounding box center [424, 241] width 84 height 16
type Carbohydrates "90.7"
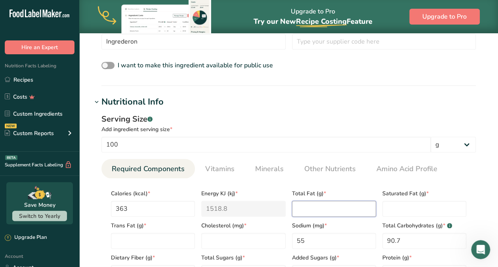
click at [316, 205] on Fat "number" at bounding box center [334, 209] width 84 height 16
click at [344, 204] on Fat "number" at bounding box center [424, 209] width 84 height 16
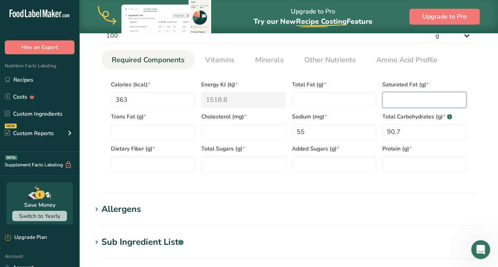
scroll to position [362, 0]
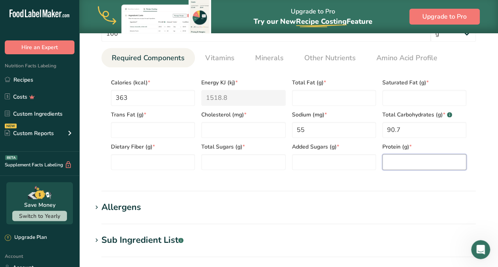
click at [344, 164] on input "number" at bounding box center [424, 162] width 84 height 16
type input "0.1"
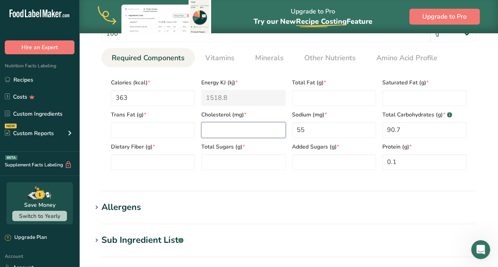
click at [215, 126] on input "number" at bounding box center [243, 130] width 84 height 16
type input "0"
click at [96, 242] on icon at bounding box center [96, 240] width 7 height 11
click at [344, 204] on h1 "Allergens" at bounding box center [288, 207] width 393 height 13
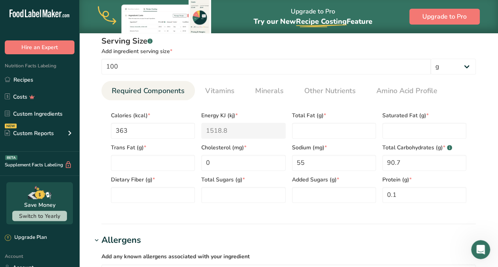
scroll to position [324, 0]
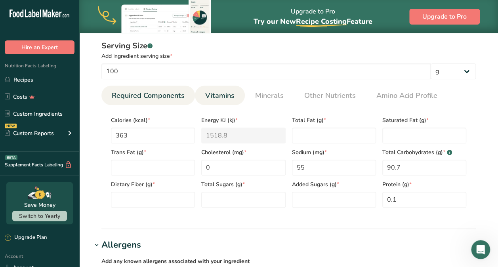
click at [223, 97] on span "Vitamins" at bounding box center [219, 95] width 29 height 11
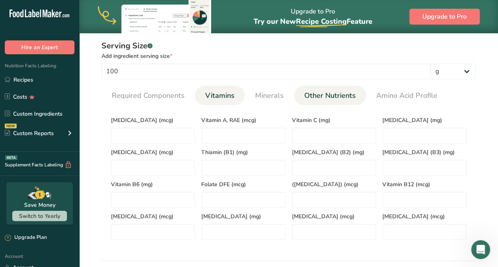
click at [340, 102] on link "Other Nutrients" at bounding box center [330, 96] width 58 height 20
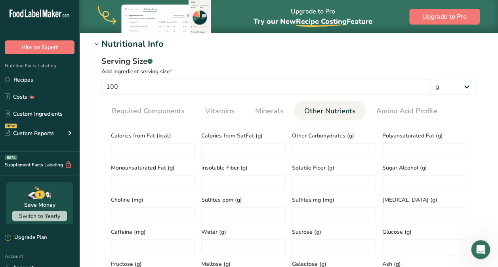
scroll to position [306, 0]
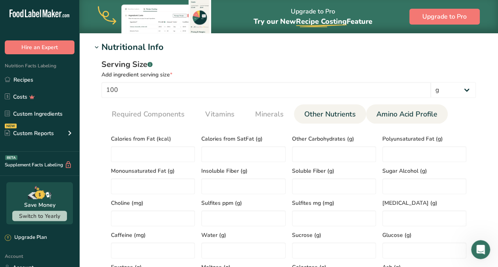
click at [344, 114] on span "Amino Acid Profile" at bounding box center [406, 114] width 61 height 11
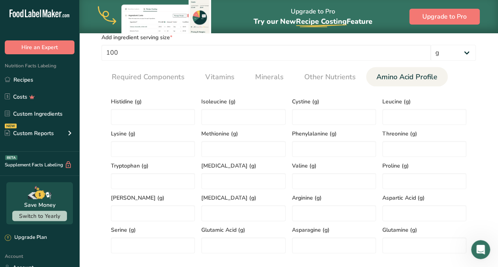
scroll to position [341, 0]
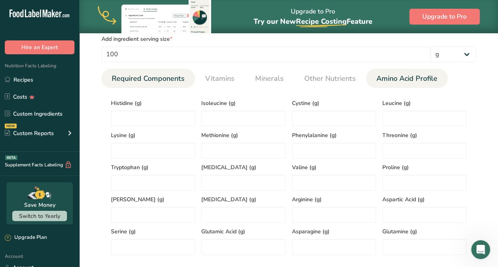
click at [175, 84] on link "Required Components" at bounding box center [147, 78] width 79 height 20
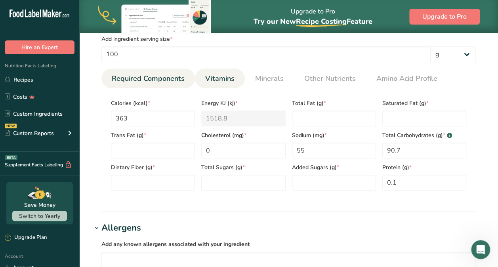
click at [221, 82] on span "Vitamins" at bounding box center [219, 78] width 29 height 11
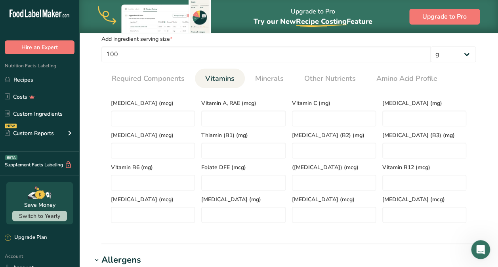
click at [96, 242] on section "Nutritional Info Serving Size .a-a{fill:#347362;}.b-a{fill:#fff;} Add ingredien…" at bounding box center [288, 124] width 393 height 239
click at [305, 70] on link "Other Nutrients" at bounding box center [330, 78] width 58 height 20
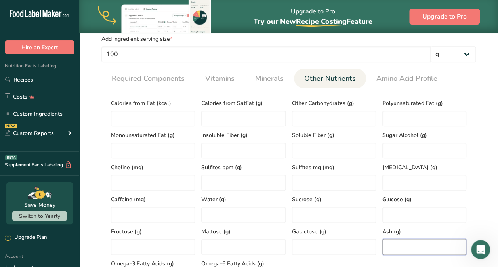
click at [344, 251] on input "number" at bounding box center [424, 247] width 84 height 16
type input "1"
click at [118, 218] on input "number" at bounding box center [153, 215] width 84 height 16
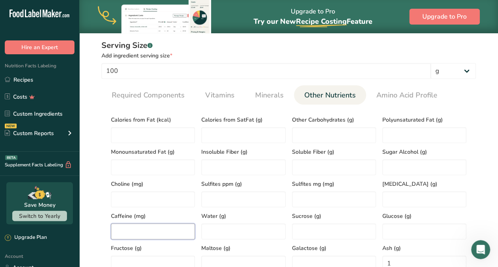
scroll to position [307, 0]
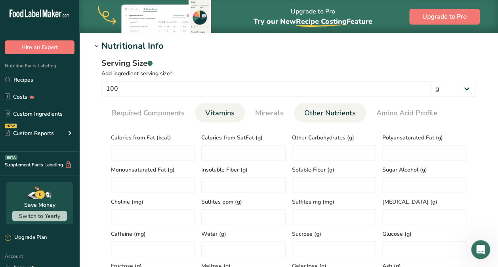
click at [220, 115] on span "Vitamins" at bounding box center [219, 113] width 29 height 11
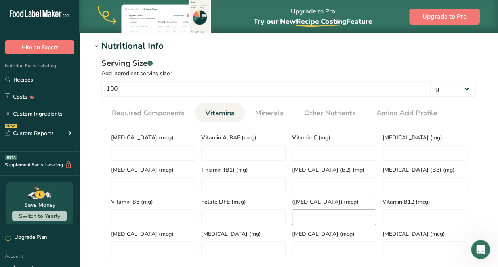
drag, startPoint x: 220, startPoint y: 115, endPoint x: 327, endPoint y: 208, distance: 141.7
click at [327, 208] on div "Required Components Vitamins Minerals Other Nutrients Amino Acid Profile Calori…" at bounding box center [288, 183] width 374 height 160
click at [144, 212] on B6 "number" at bounding box center [153, 217] width 84 height 16
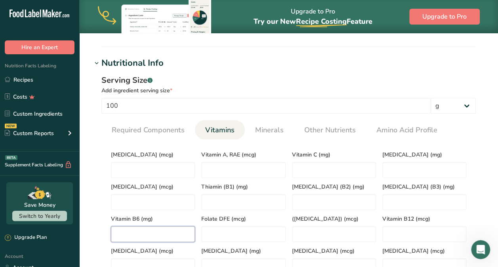
scroll to position [279, 0]
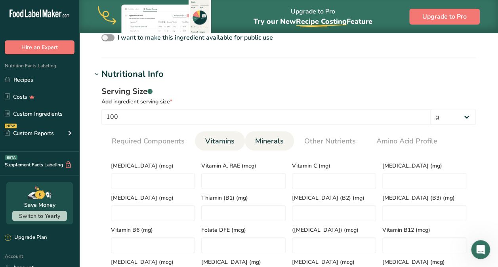
click at [264, 147] on link "Minerals" at bounding box center [269, 141] width 35 height 20
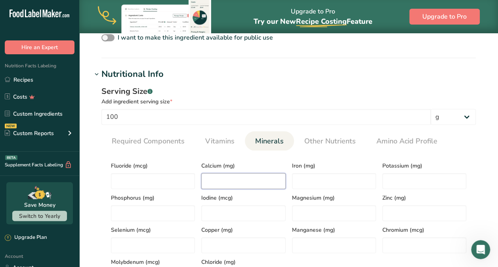
click at [215, 182] on input "number" at bounding box center [243, 181] width 84 height 16
type input "22"
click at [303, 178] on input "number" at bounding box center [334, 181] width 84 height 16
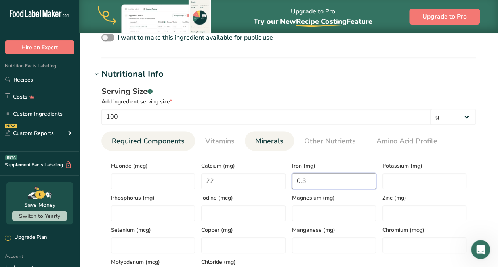
type input "0.3"
click at [142, 144] on span "Required Components" at bounding box center [148, 141] width 73 height 11
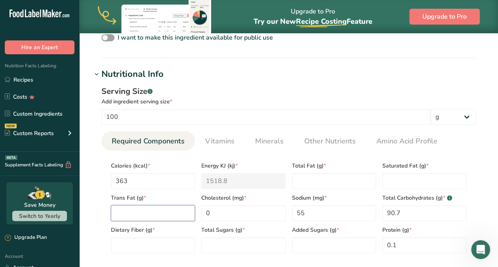
click at [145, 212] on Fat "number" at bounding box center [153, 213] width 84 height 16
type Fat "0"
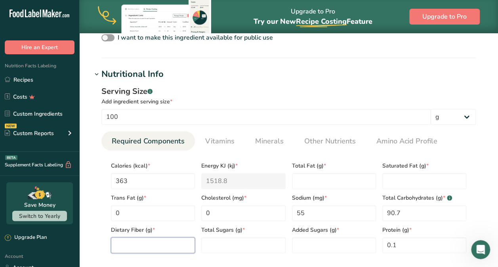
click at [158, 246] on Fiber "number" at bounding box center [153, 245] width 84 height 16
type Fiber "0"
click at [222, 246] on Sugars "number" at bounding box center [243, 245] width 84 height 16
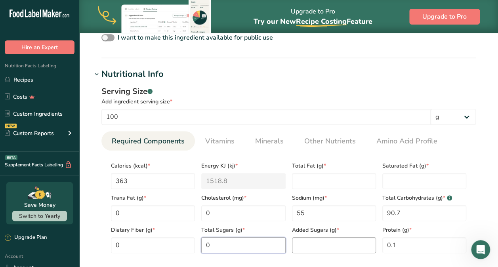
type Sugars "0"
click at [309, 247] on Sugars "number" at bounding box center [334, 245] width 84 height 16
type Sugars "0"
click at [307, 177] on Fat "number" at bounding box center [334, 181] width 84 height 16
type Fat "0"
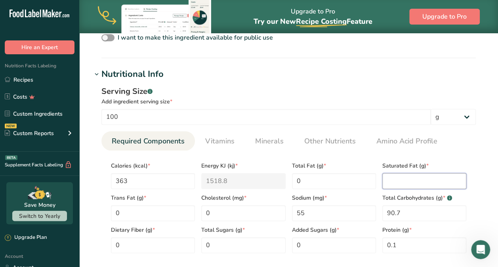
click at [344, 181] on Fat "number" at bounding box center [424, 181] width 84 height 16
click at [344, 180] on Fat "0" at bounding box center [424, 181] width 84 height 16
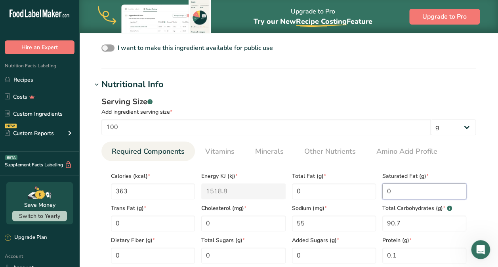
scroll to position [268, 0]
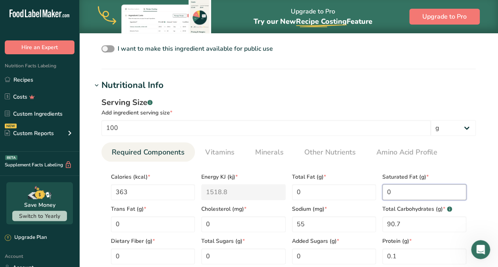
type Fat "0"
click at [344, 104] on div "Serving Size .a-a{fill:#347362;}.b-a{fill:#fff;}" at bounding box center [288, 103] width 374 height 12
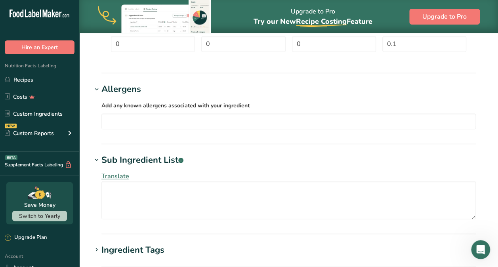
scroll to position [483, 0]
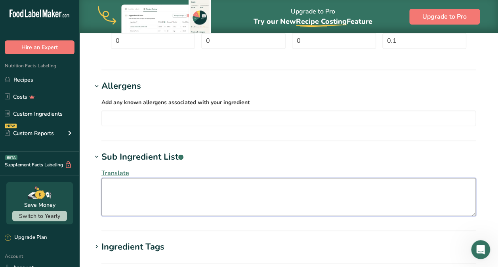
click at [147, 181] on textarea at bounding box center [288, 197] width 374 height 38
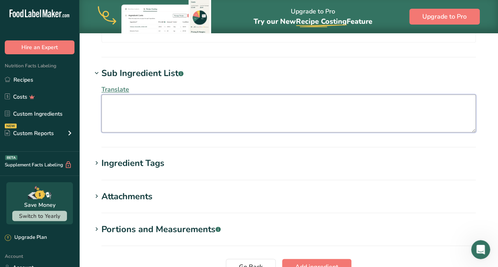
scroll to position [568, 0]
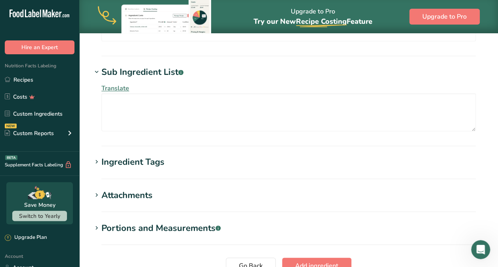
click at [121, 161] on div "Ingredient Tags" at bounding box center [132, 162] width 63 height 13
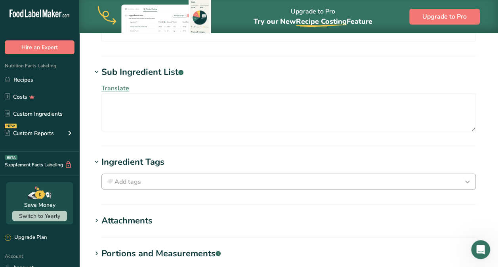
click at [139, 173] on button "Add tags" at bounding box center [288, 181] width 374 height 16
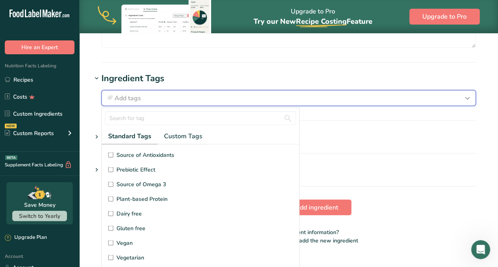
scroll to position [665, 0]
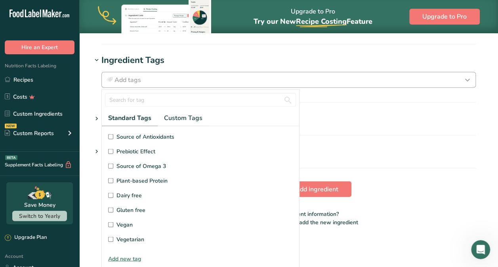
click at [111, 193] on input "Dairy free" at bounding box center [110, 194] width 5 height 5
checkbox input "true"
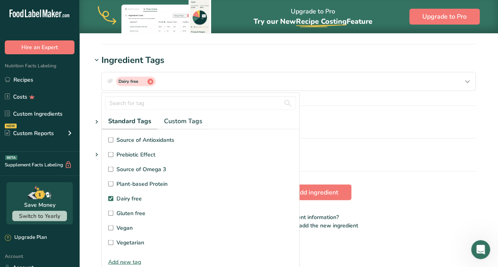
click at [110, 211] on input "Gluten free" at bounding box center [110, 212] width 5 height 5
checkbox input "true"
click at [108, 226] on input "Vegan" at bounding box center [110, 227] width 5 height 5
checkbox input "true"
click at [110, 241] on input "Vegetarian" at bounding box center [110, 242] width 5 height 5
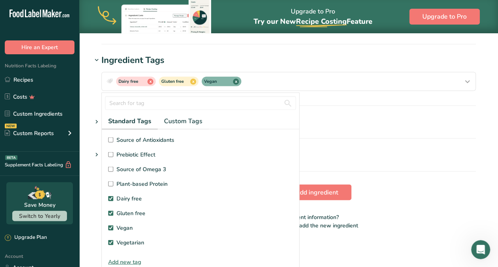
checkbox input "true"
click at [323, 190] on span "Add ingredient" at bounding box center [316, 192] width 43 height 10
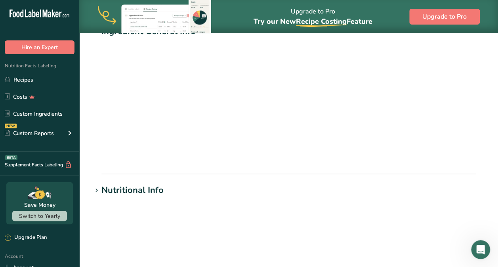
scroll to position [0, 0]
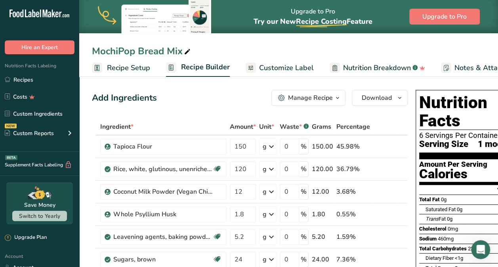
click at [156, 122] on div "Ingredient *" at bounding box center [163, 127] width 126 height 10
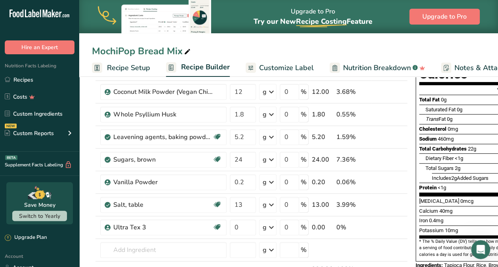
scroll to position [103, 0]
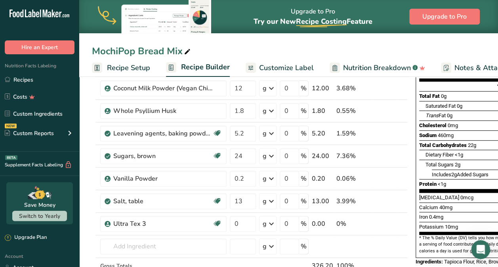
click at [323, 190] on td "13.00" at bounding box center [322, 201] width 25 height 23
click at [143, 250] on input "text" at bounding box center [163, 246] width 126 height 16
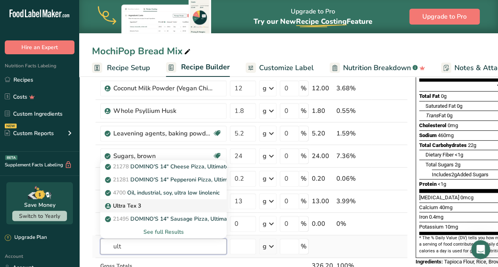
type input "ult"
click at [145, 202] on div "Ultra Tex 3" at bounding box center [157, 206] width 101 height 8
type input "Ultra Tex 3"
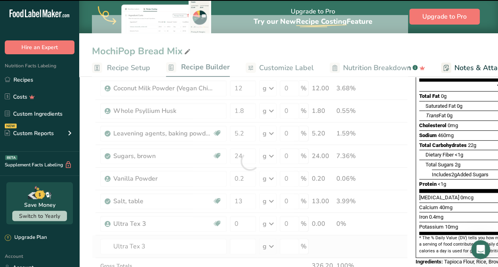
type input "0"
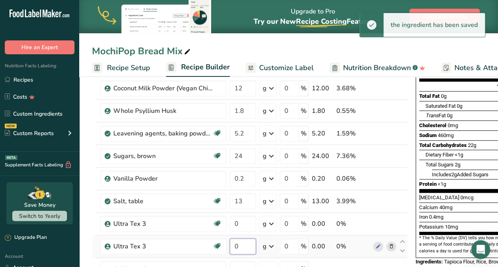
click at [234, 246] on input "0" at bounding box center [243, 246] width 26 height 16
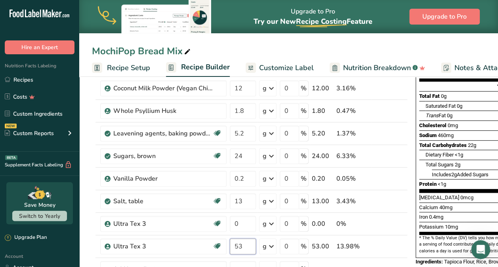
type input "53"
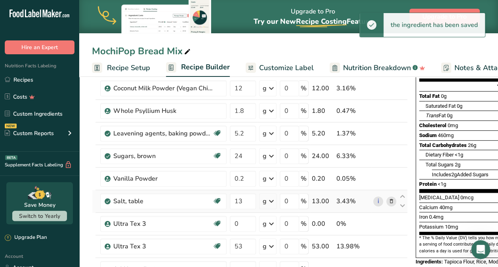
click at [344, 206] on td "i" at bounding box center [384, 201] width 26 height 23
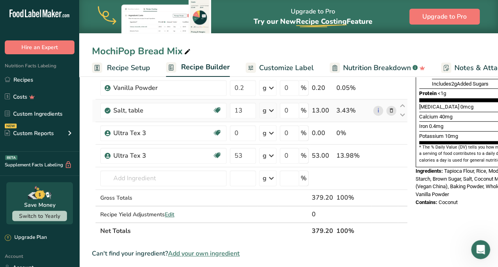
scroll to position [195, 0]
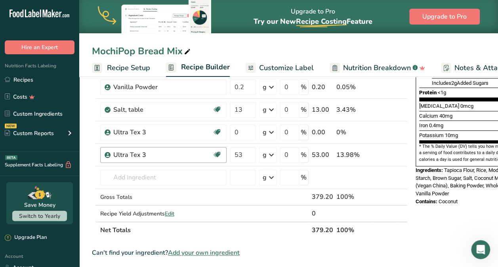
click at [130, 154] on div "Ultra Tex 3" at bounding box center [162, 155] width 99 height 10
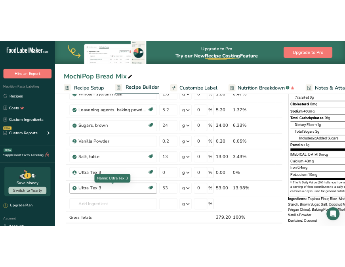
scroll to position [137, 0]
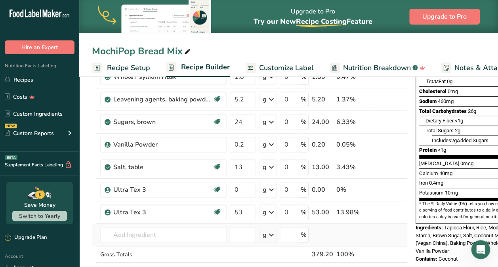
click at [344, 232] on td at bounding box center [353, 235] width 37 height 23
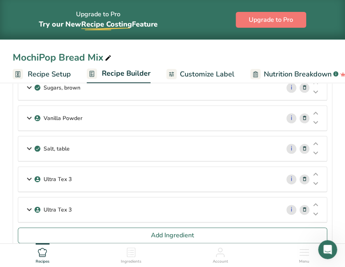
scroll to position [457, 0]
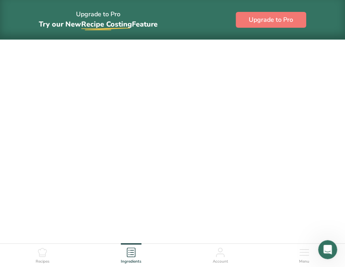
scroll to position [152, 0]
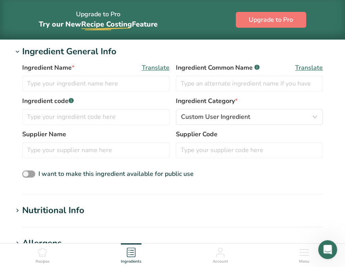
click at [316, 194] on hr at bounding box center [172, 194] width 301 height 1
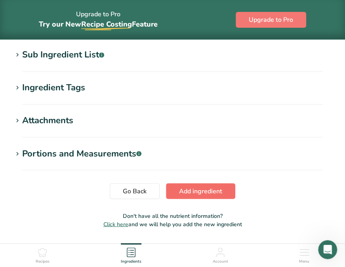
click at [203, 189] on span "Add ingredient" at bounding box center [200, 191] width 43 height 10
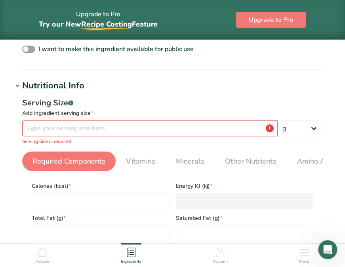
scroll to position [197, 0]
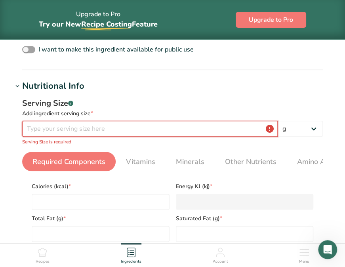
click at [36, 132] on input "number" at bounding box center [149, 129] width 255 height 16
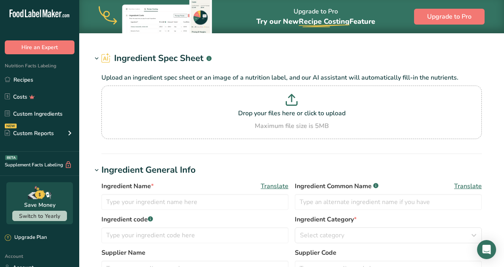
type input "Vanilla extract"
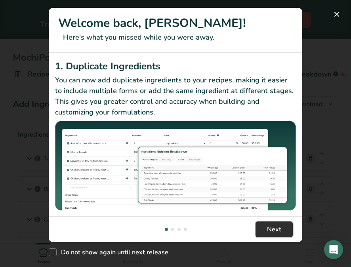
click at [278, 232] on span "Next" at bounding box center [274, 230] width 14 height 10
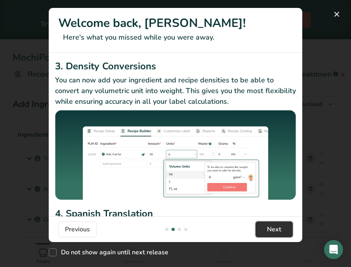
click at [278, 236] on button "Next" at bounding box center [273, 229] width 37 height 16
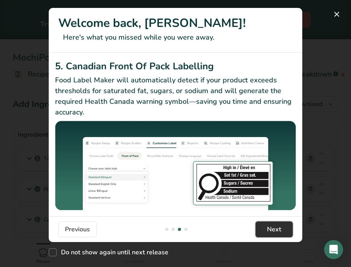
click at [282, 236] on button "Next" at bounding box center [273, 229] width 37 height 16
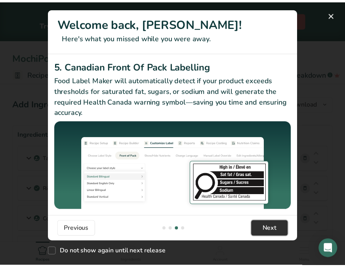
scroll to position [0, 760]
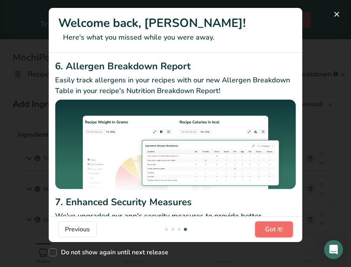
click at [280, 231] on span "Got it!" at bounding box center [274, 230] width 18 height 10
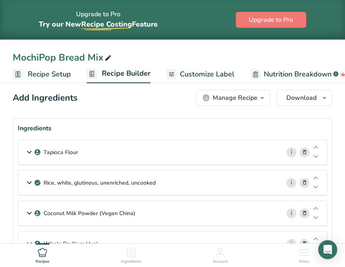
scroll to position [0, 0]
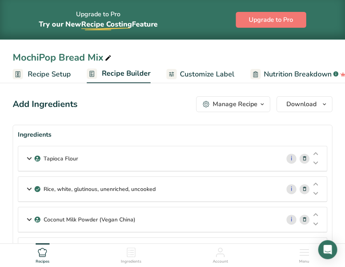
click at [45, 77] on span "Recipe Setup" at bounding box center [49, 74] width 43 height 11
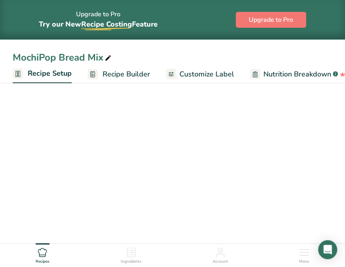
scroll to position [0, 3]
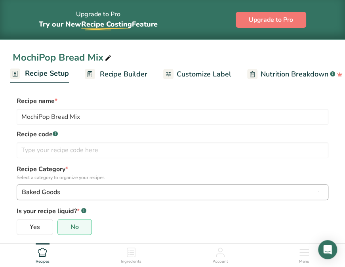
click at [76, 198] on button "Baked Goods" at bounding box center [173, 192] width 312 height 16
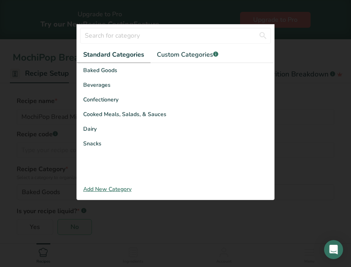
click at [119, 192] on div "Add New Category" at bounding box center [175, 189] width 197 height 8
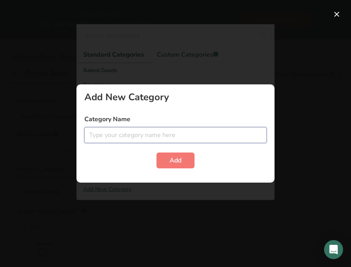
click at [95, 133] on input "text" at bounding box center [175, 135] width 182 height 16
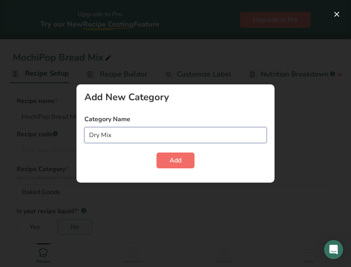
type input "Dry Mix"
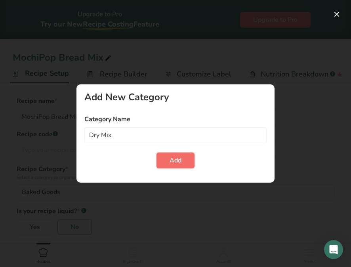
click at [168, 164] on button "Add" at bounding box center [175, 160] width 38 height 16
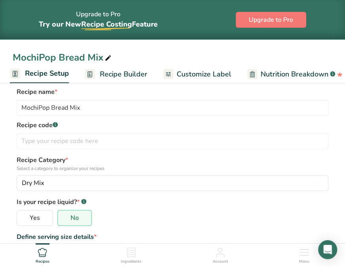
scroll to position [0, 0]
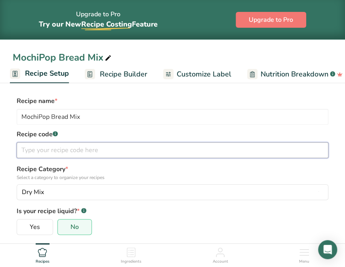
click at [22, 152] on input "text" at bounding box center [173, 150] width 312 height 16
type input "MPop 1"
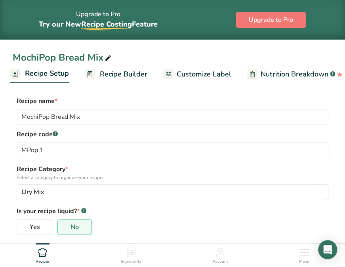
click at [310, 75] on span "Nutrition Breakdown" at bounding box center [295, 74] width 68 height 11
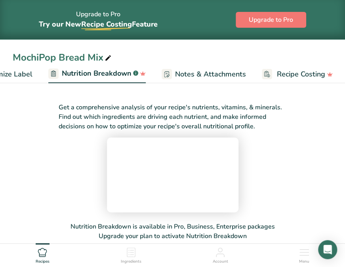
click at [344, 17] on div "Upgrade to Pro Try our New Recipe Costing .a-29{fill:none;stroke-linecap:round;…" at bounding box center [172, 19] width 345 height 39
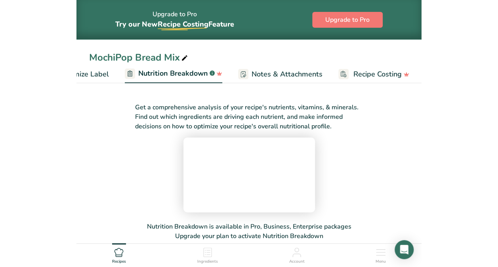
scroll to position [0, 127]
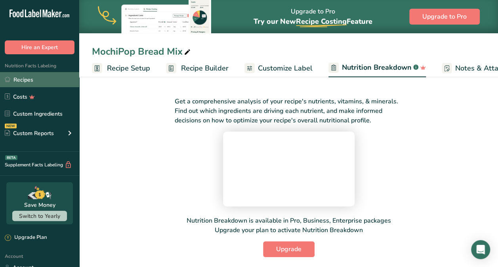
click at [20, 86] on link "Recipes" at bounding box center [39, 79] width 79 height 15
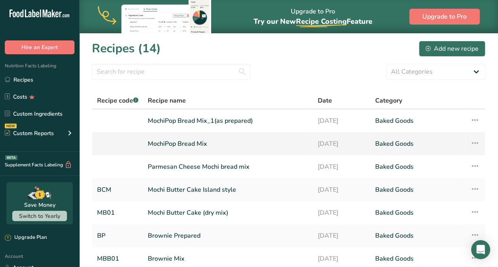
click at [152, 150] on link "MochiPop Bread Mix" at bounding box center [228, 143] width 160 height 17
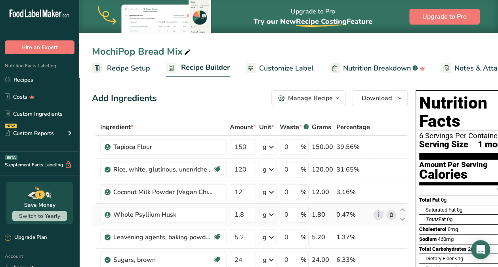
click at [96, 215] on td at bounding box center [96, 215] width 3 height 23
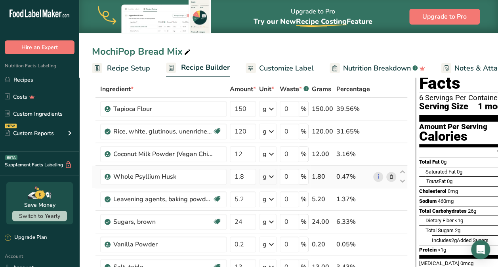
scroll to position [38, 0]
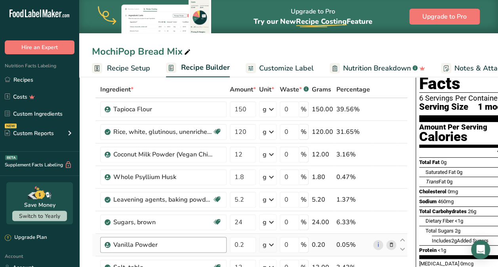
click at [103, 249] on div "Vanilla Powder" at bounding box center [163, 245] width 126 height 16
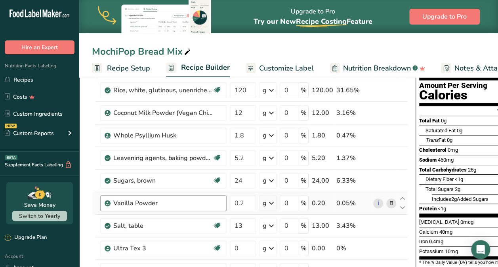
scroll to position [81, 0]
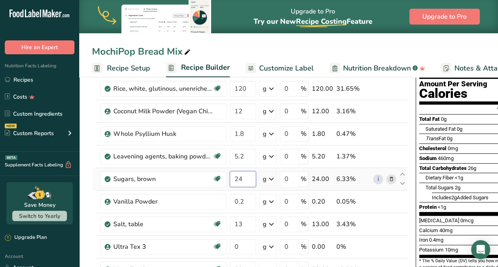
click at [245, 179] on input "24" at bounding box center [243, 179] width 26 height 16
type input "26"
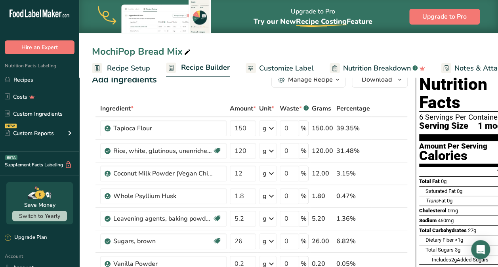
scroll to position [0, 0]
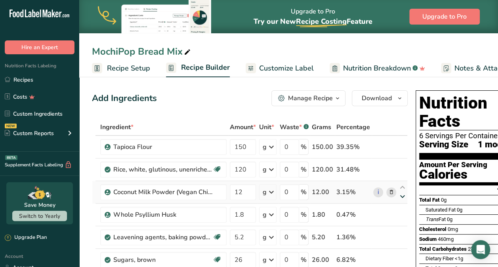
click at [344, 194] on icon at bounding box center [403, 197] width 10 height 6
type input "1.8"
type input "12"
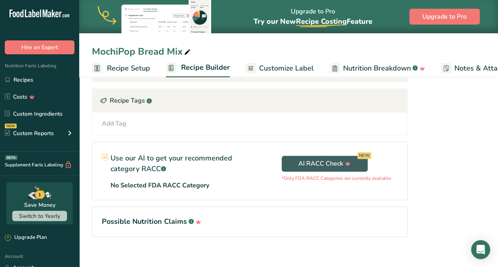
scroll to position [449, 0]
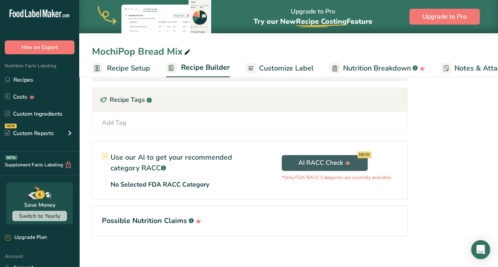
click at [192, 222] on icon at bounding box center [197, 221] width 11 height 8
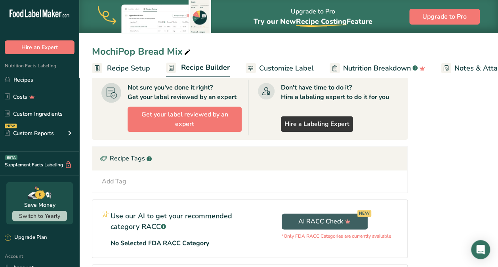
scroll to position [410, 0]
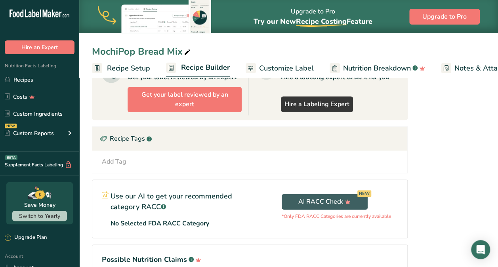
click at [195, 229] on div "Use our AI to get your recommended category RACC .a-a{fill:#347362;}.b-a{fill:#…" at bounding box center [171, 209] width 158 height 58
click at [344, 167] on div "Add Tag Standard Tags Custom Tags Source of Antioxidants Prebiotic Effect Sourc…" at bounding box center [249, 161] width 315 height 22
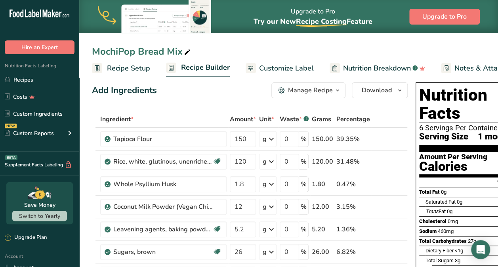
scroll to position [0, 0]
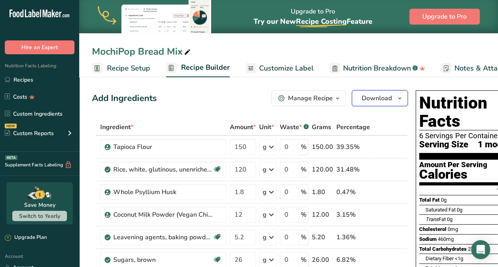
click at [344, 95] on span "Download" at bounding box center [377, 98] width 30 height 10
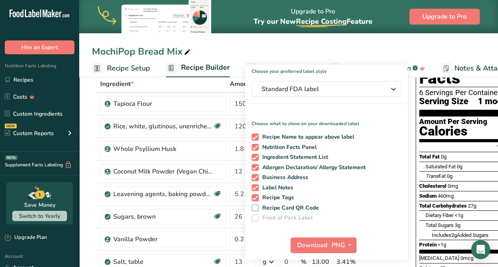
scroll to position [44, 0]
click at [251, 174] on span at bounding box center [254, 176] width 7 height 7
click at [251, 174] on input "Business Address" at bounding box center [253, 176] width 5 height 5
checkbox input "false"
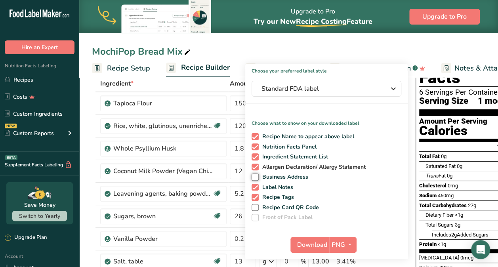
click at [252, 166] on span at bounding box center [254, 167] width 7 height 7
click at [252, 166] on input "Allergen Declaration/ Allergy Statement" at bounding box center [253, 166] width 5 height 5
checkbox input "false"
click at [344, 209] on label "Recipe Card QR Code" at bounding box center [324, 207] width 147 height 7
click at [257, 209] on input "Recipe Card QR Code" at bounding box center [253, 207] width 5 height 5
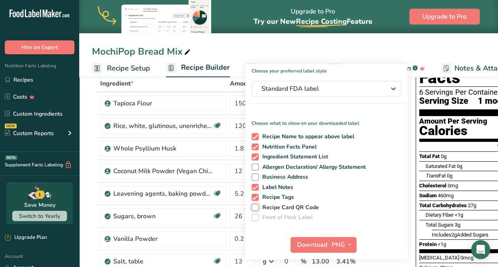
checkbox input "true"
click at [344, 247] on icon "button" at bounding box center [349, 245] width 6 height 10
click at [344, 219] on label "Front of Pack Label" at bounding box center [326, 217] width 150 height 7
click at [344, 46] on div "MochiPop Bread Mix" at bounding box center [288, 51] width 419 height 14
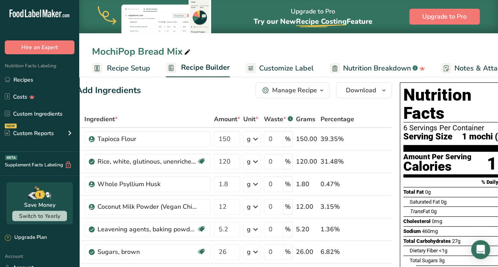
scroll to position [0, 39]
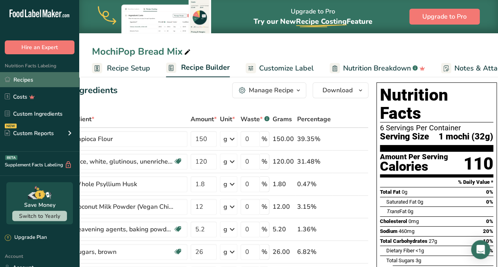
click at [22, 78] on link "Recipes" at bounding box center [39, 79] width 79 height 15
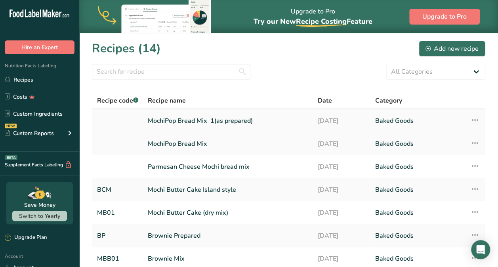
click at [179, 126] on link "MochiPop Bread Mix_1(as prepared)" at bounding box center [228, 120] width 160 height 17
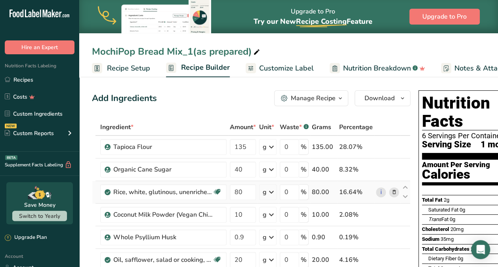
click at [344, 197] on td "i" at bounding box center [387, 192] width 26 height 23
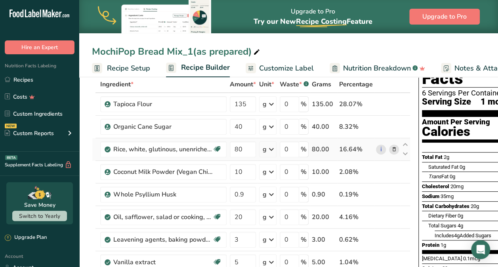
scroll to position [58, 0]
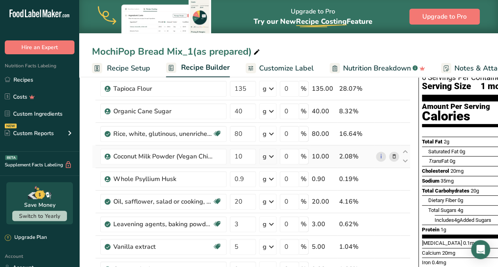
click at [344, 150] on td "i" at bounding box center [387, 156] width 26 height 23
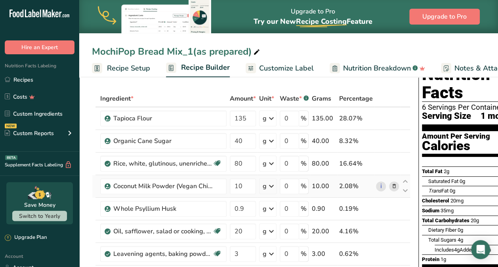
scroll to position [28, 0]
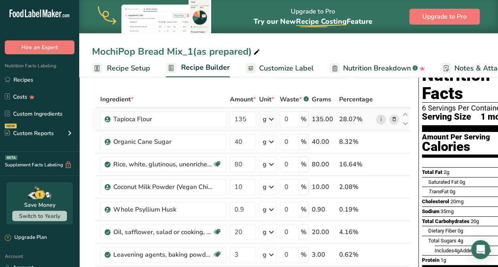
click at [344, 124] on div "i" at bounding box center [387, 119] width 23 height 10
click at [344, 121] on icon at bounding box center [394, 119] width 6 height 8
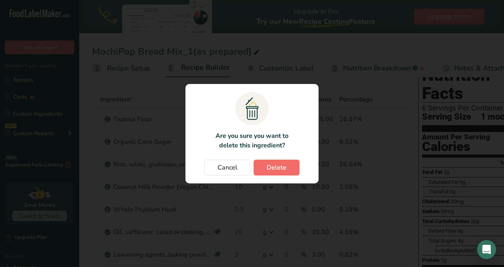
click at [278, 169] on span "Delete" at bounding box center [276, 168] width 20 height 10
type input "40"
type input "80"
type input "10"
type input "0.9"
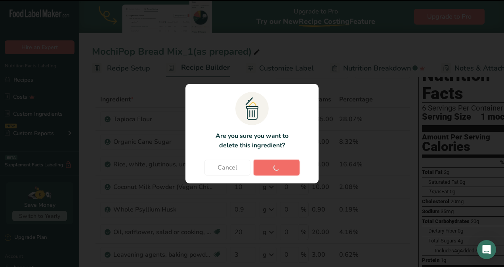
type input "20"
type input "3"
type input "5"
type input "8"
type input "104"
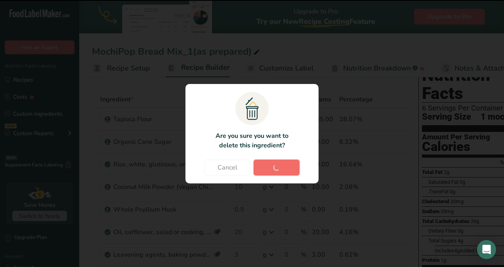
type input "10"
type input "65"
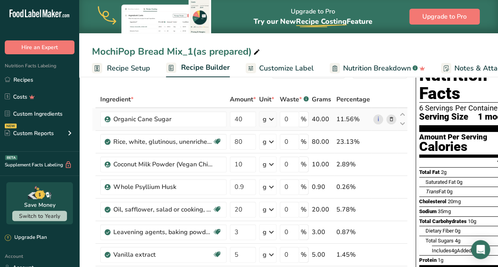
click at [344, 125] on td "i" at bounding box center [384, 119] width 26 height 23
click at [344, 119] on icon at bounding box center [391, 119] width 6 height 8
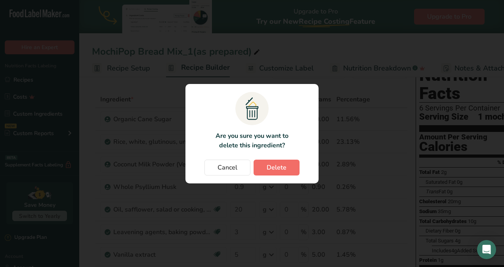
click at [282, 169] on span "Delete" at bounding box center [276, 168] width 20 height 10
type input "80"
type input "10"
type input "0.9"
type input "20"
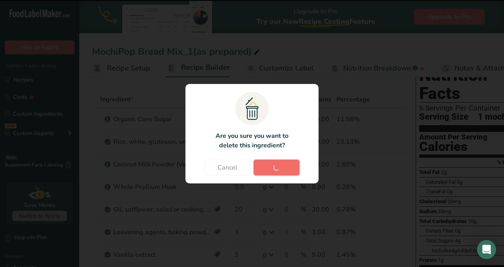
type input "3"
type input "5"
type input "8"
type input "104"
type input "10"
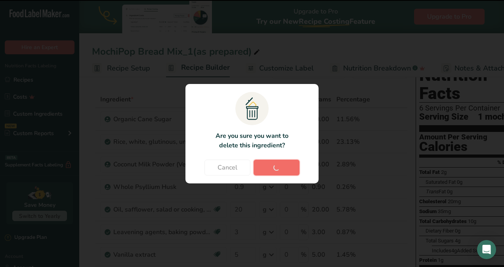
type input "65"
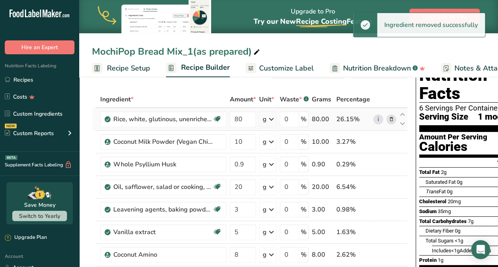
click at [344, 119] on icon at bounding box center [391, 119] width 6 height 8
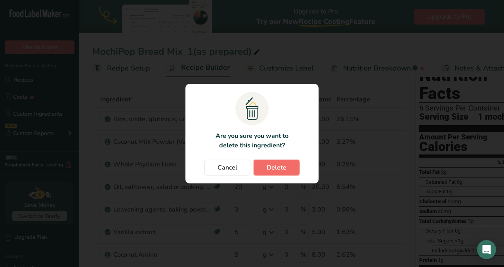
click at [277, 170] on span "Delete" at bounding box center [276, 168] width 20 height 10
type input "10"
type input "0.9"
type input "20"
type input "3"
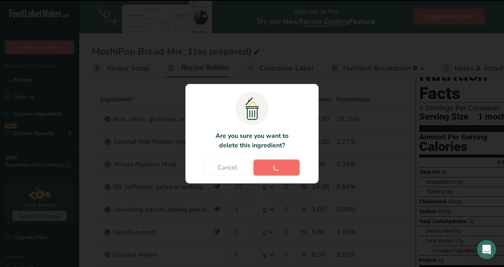
type input "5"
type input "8"
type input "104"
type input "10"
type input "65"
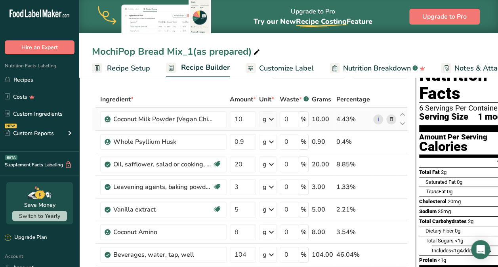
click at [344, 120] on span at bounding box center [391, 119] width 10 height 10
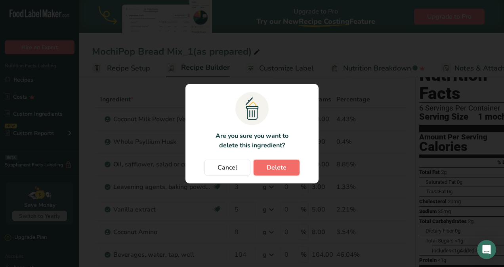
click at [285, 170] on span "Delete" at bounding box center [276, 168] width 20 height 10
type input "0.9"
type input "20"
type input "3"
type input "5"
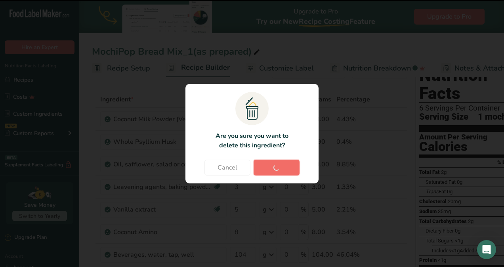
type input "8"
type input "104"
type input "10"
type input "65"
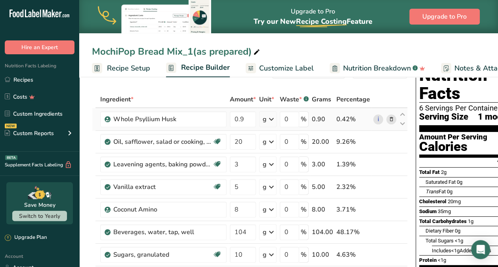
click at [344, 121] on div "i" at bounding box center [384, 119] width 23 height 10
click at [344, 117] on span at bounding box center [391, 119] width 10 height 10
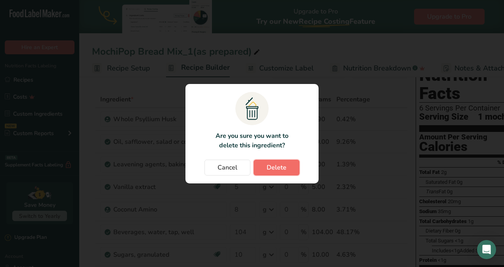
click at [273, 165] on span "Delete" at bounding box center [276, 168] width 20 height 10
type input "20"
type input "3"
type input "5"
type input "8"
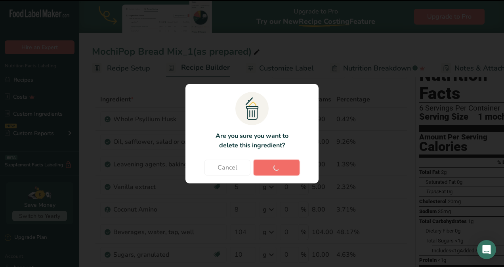
type input "104"
type input "10"
type input "65"
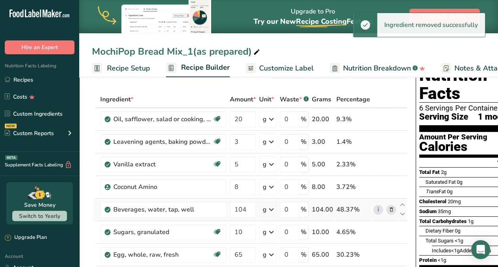
click at [344, 202] on td "i" at bounding box center [384, 209] width 26 height 23
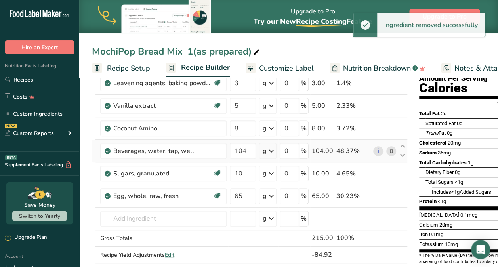
scroll to position [95, 0]
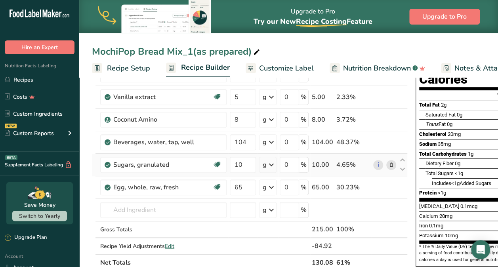
click at [344, 166] on span at bounding box center [391, 165] width 10 height 10
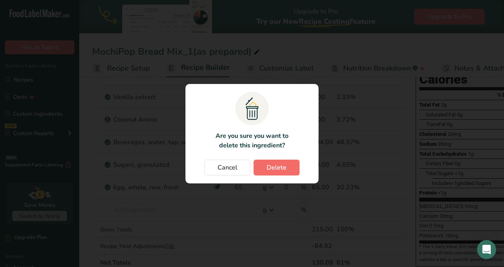
click at [277, 170] on span "Delete" at bounding box center [276, 168] width 20 height 10
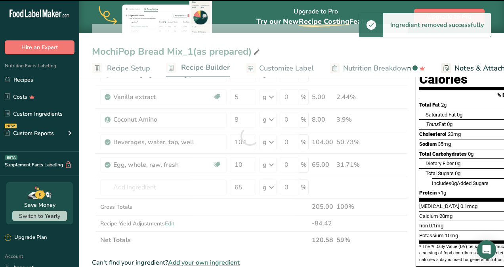
type input "65"
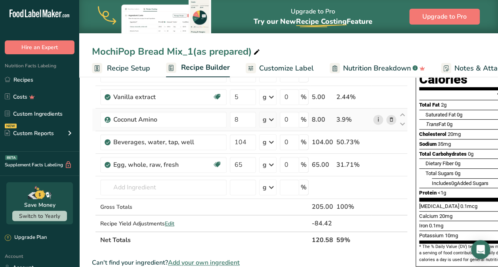
click at [344, 117] on link "i" at bounding box center [378, 120] width 10 height 10
click at [344, 119] on icon at bounding box center [391, 120] width 6 height 8
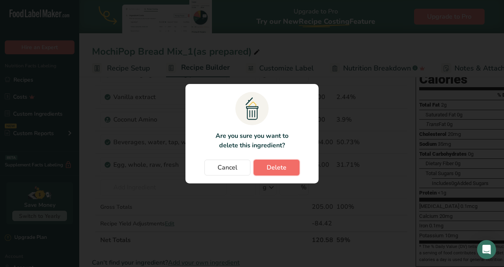
click at [276, 169] on span "Delete" at bounding box center [276, 168] width 20 height 10
type input "104"
type input "65"
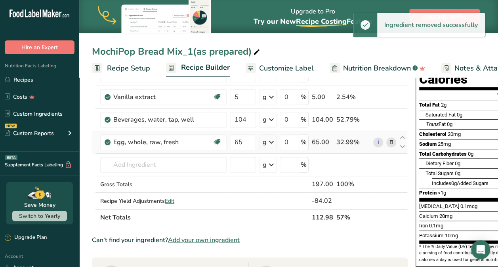
click at [344, 147] on td "i" at bounding box center [384, 142] width 26 height 23
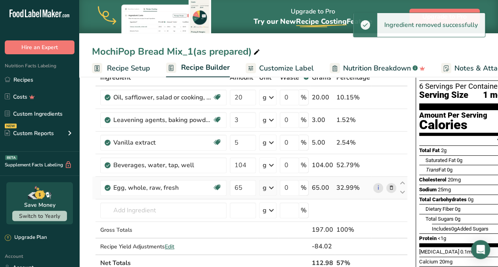
scroll to position [45, 0]
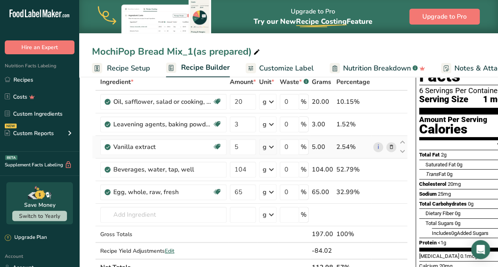
click at [344, 149] on div "i" at bounding box center [384, 147] width 23 height 10
click at [344, 149] on icon at bounding box center [391, 147] width 6 height 8
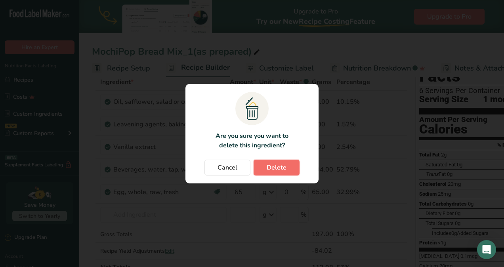
click at [284, 169] on span "Delete" at bounding box center [276, 168] width 20 height 10
type input "104"
type input "65"
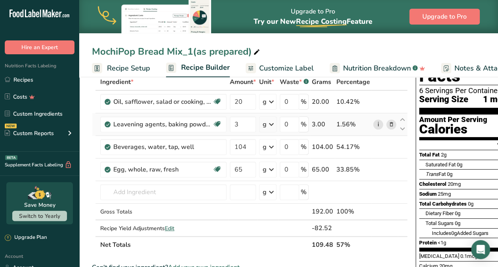
click at [344, 127] on link "i" at bounding box center [378, 125] width 10 height 10
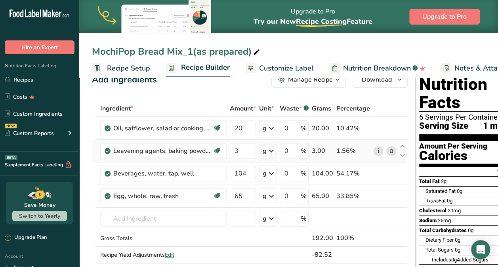
scroll to position [15, 0]
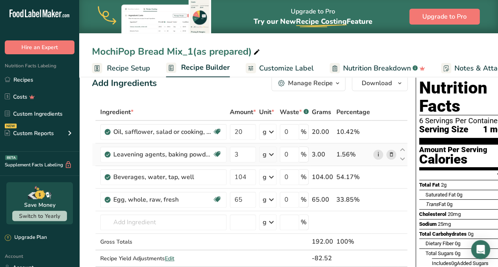
click at [344, 154] on link "i" at bounding box center [378, 155] width 10 height 10
click at [344, 155] on span at bounding box center [391, 155] width 10 height 10
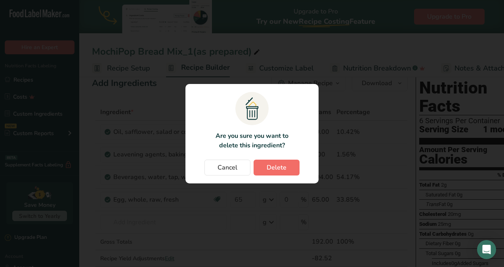
click at [268, 167] on span "Delete" at bounding box center [276, 168] width 20 height 10
type input "104"
type input "65"
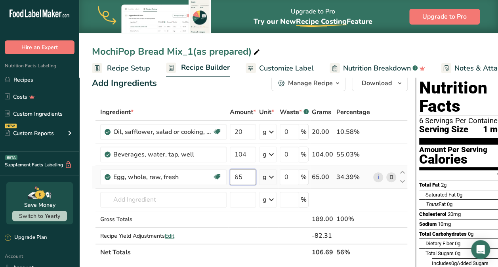
click at [249, 179] on input "65" at bounding box center [243, 177] width 26 height 16
type input "6"
type input "100"
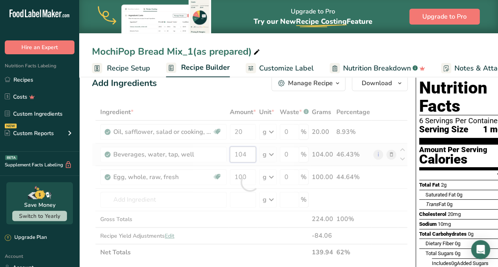
click at [249, 156] on div "Ingredient * Amount * Unit * Waste * .a-a{fill:#347362;}.b-a{fill:#fff;} Grams …" at bounding box center [250, 182] width 316 height 157
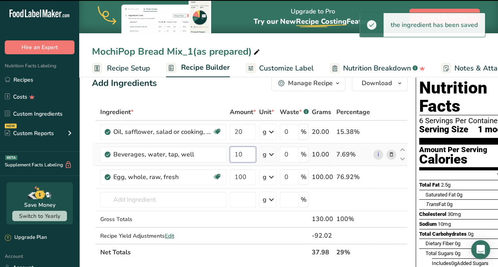
type input "1"
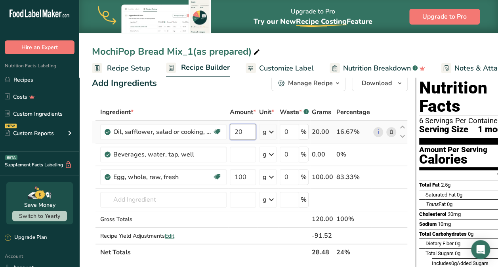
type input "0"
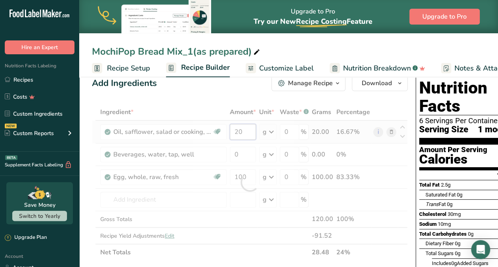
click at [249, 128] on div "Ingredient * Amount * Unit * Waste * .a-a{fill:#347362;}.b-a{fill:#fff;} Grams …" at bounding box center [250, 182] width 316 height 157
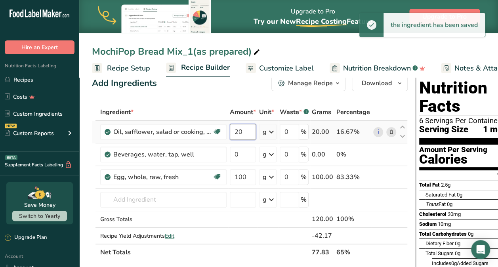
type input "2"
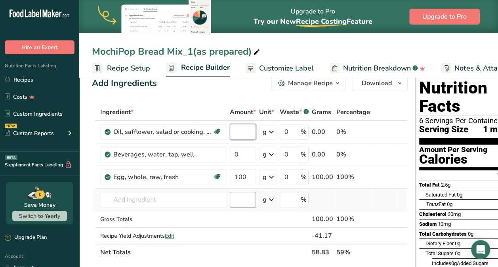
scroll to position [0, 6]
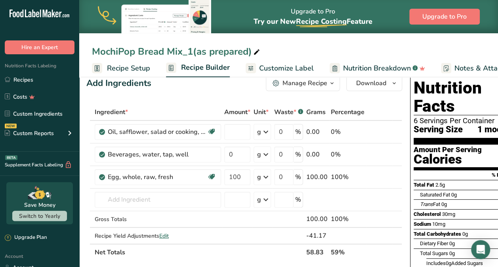
type input "0"
click at [116, 249] on div "Ingredient * Amount * Unit * Waste * .a-a{fill:#347362;}.b-a{fill:#fff;} Grams …" at bounding box center [244, 182] width 316 height 157
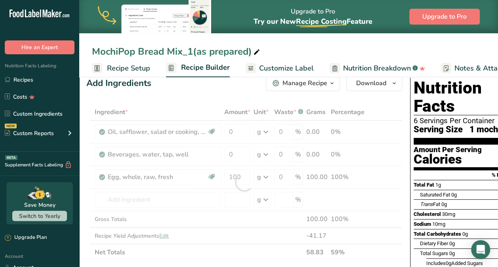
click at [312, 197] on div at bounding box center [244, 182] width 316 height 157
click at [252, 209] on div at bounding box center [244, 182] width 316 height 157
click at [253, 198] on div at bounding box center [244, 182] width 316 height 157
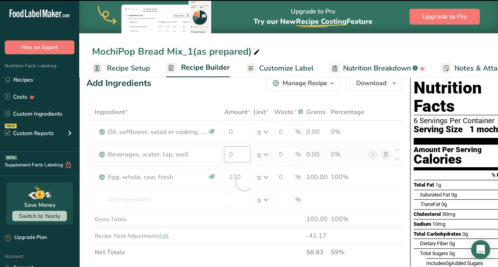
click at [242, 156] on input "0" at bounding box center [237, 155] width 26 height 16
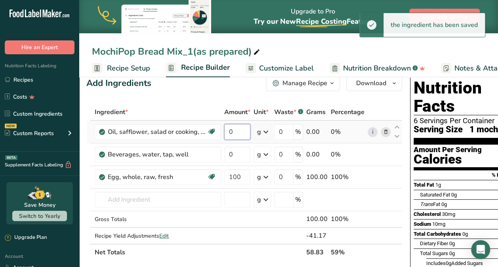
click at [236, 134] on div "Ingredient * Amount * Unit * Waste * .a-a{fill:#347362;}.b-a{fill:#fff;} Grams …" at bounding box center [244, 182] width 316 height 157
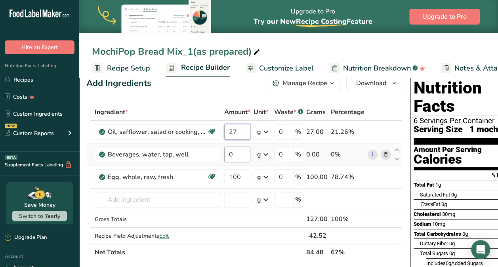
type input "27"
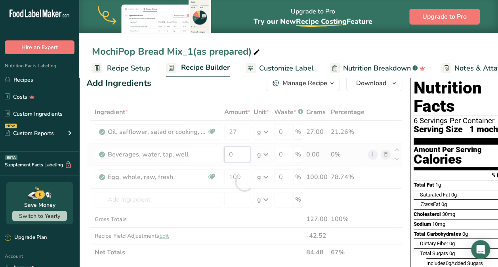
click at [240, 154] on div "Ingredient * Amount * Unit * Waste * .a-a{fill:#347362;}.b-a{fill:#fff;} Grams …" at bounding box center [244, 182] width 316 height 157
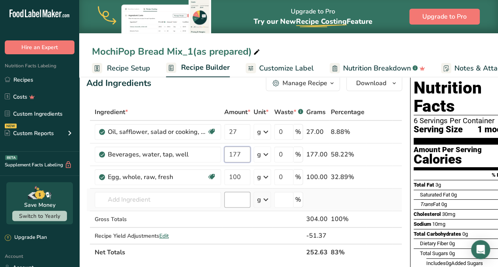
type input "177"
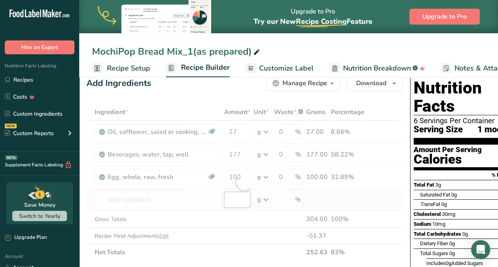
click at [242, 200] on div "Ingredient * Amount * Unit * Waste * .a-a{fill:#347362;}.b-a{fill:#fff;} Grams …" at bounding box center [244, 182] width 316 height 157
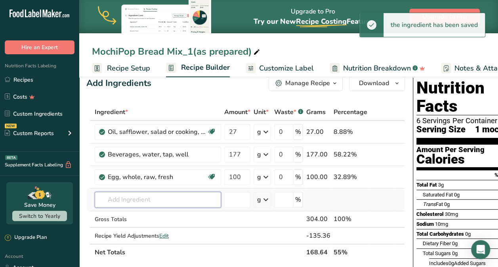
click at [175, 200] on input "text" at bounding box center [158, 200] width 126 height 16
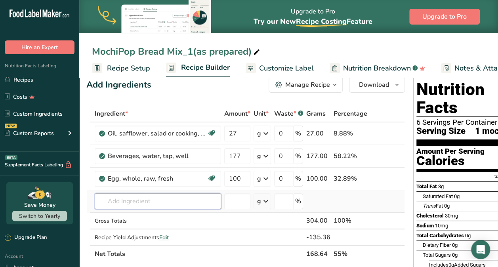
scroll to position [14, 0]
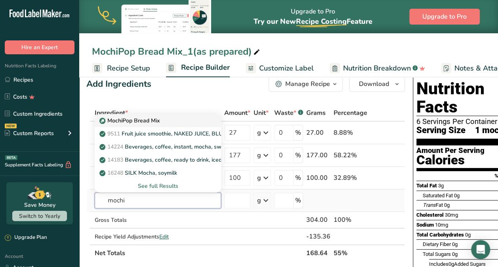
type input "mochi"
click at [150, 122] on p "MochiPop Bread Mix" at bounding box center [130, 120] width 59 height 8
type input "MochiPop Bread Mix"
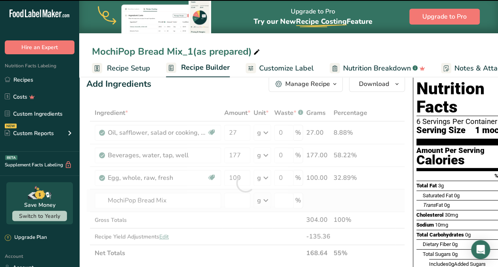
type input "0"
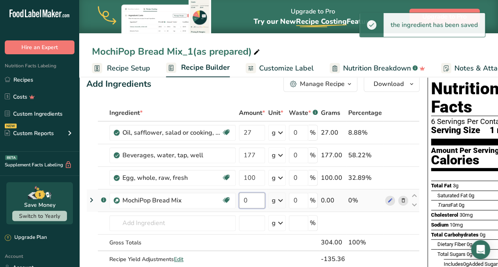
click at [254, 202] on input "0" at bounding box center [252, 200] width 26 height 16
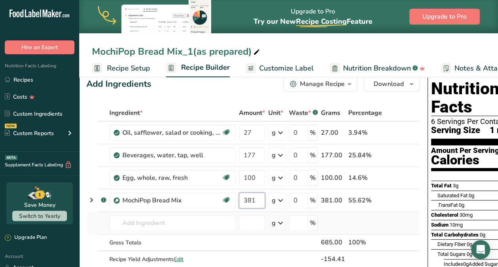
type input "381"
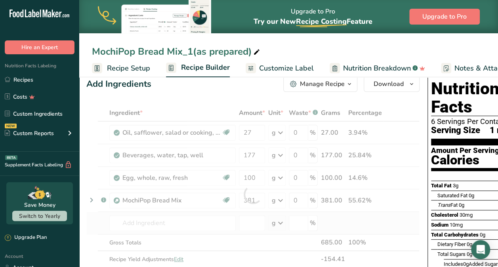
click at [344, 222] on div "Ingredient * Amount * Unit * Waste * .a-a{fill:#347362;}.b-a{fill:#fff;} Grams …" at bounding box center [252, 194] width 333 height 179
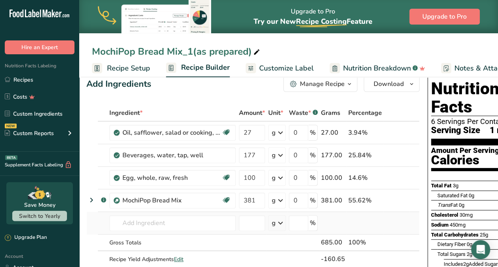
click at [344, 222] on td at bounding box center [396, 223] width 26 height 23
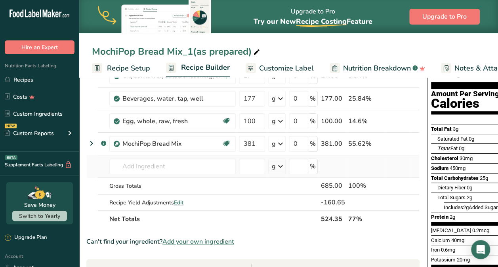
scroll to position [72, 0]
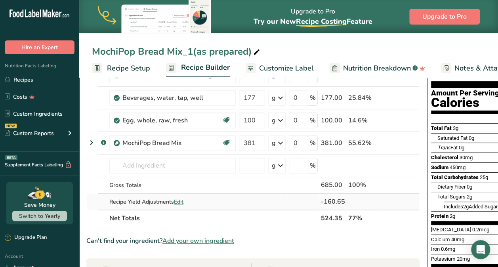
click at [182, 203] on span "Edit" at bounding box center [179, 202] width 10 height 8
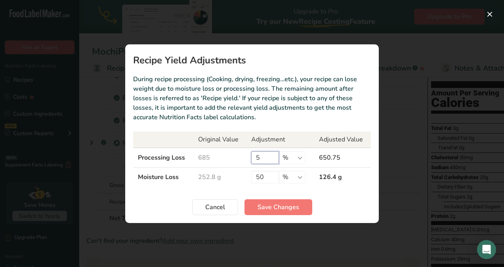
click at [272, 160] on input "5" at bounding box center [265, 157] width 28 height 13
type input "8"
type input "5"
click at [272, 179] on input "50" at bounding box center [265, 177] width 28 height 13
type input "5"
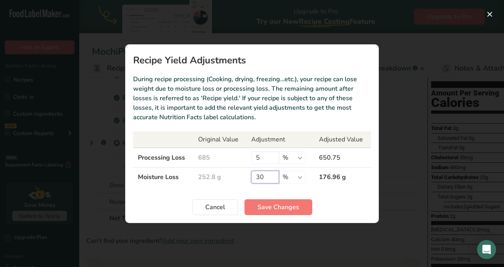
type input "3"
type input "26"
click at [297, 206] on span "Save Changes" at bounding box center [278, 207] width 42 height 10
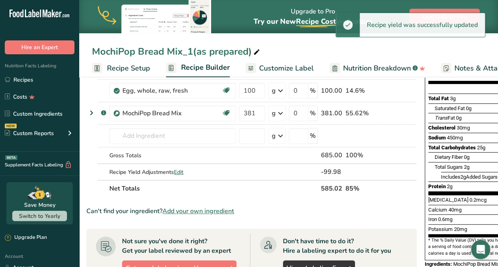
scroll to position [102, 0]
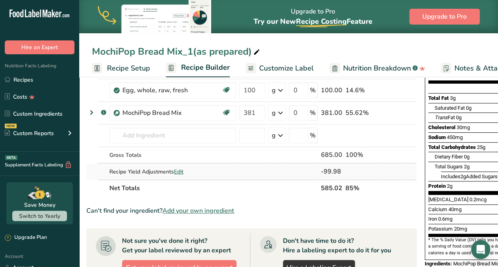
click at [183, 169] on span "Edit" at bounding box center [179, 172] width 10 height 8
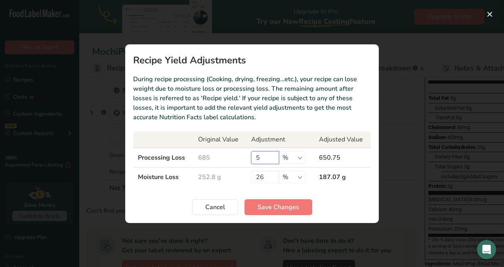
click at [266, 159] on input "5" at bounding box center [265, 157] width 28 height 13
type input "3"
click at [280, 209] on span "Save Changes" at bounding box center [278, 207] width 42 height 10
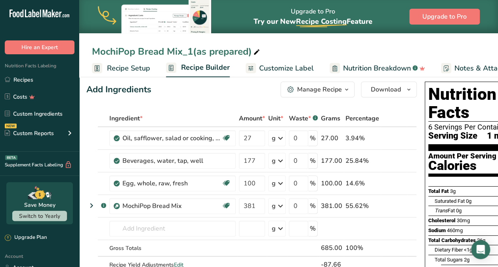
scroll to position [4, 0]
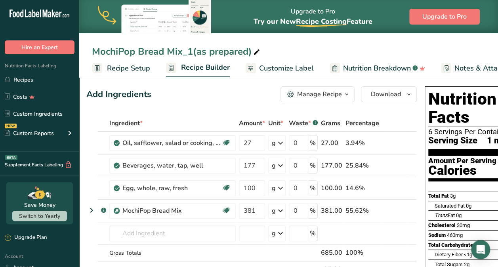
click at [344, 66] on span "Nutrition Breakdown" at bounding box center [377, 68] width 68 height 11
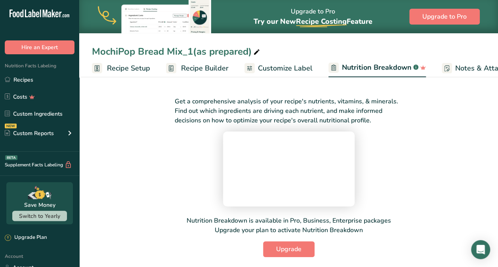
click at [115, 70] on span "Recipe Setup" at bounding box center [128, 68] width 43 height 11
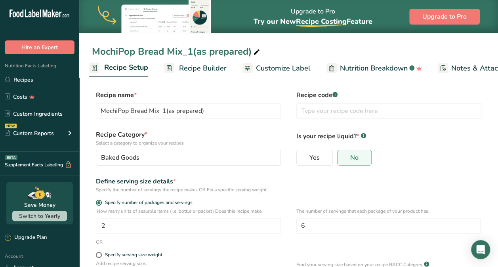
click at [307, 192] on div "Define serving size details * Specify the number of servings the recipe makes O…" at bounding box center [288, 185] width 393 height 17
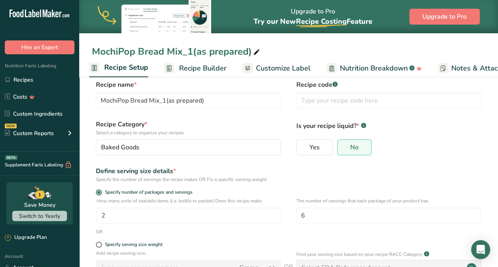
scroll to position [13, 0]
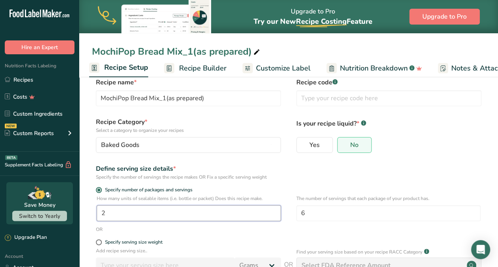
click at [118, 213] on input "2" at bounding box center [189, 213] width 184 height 16
type input "1"
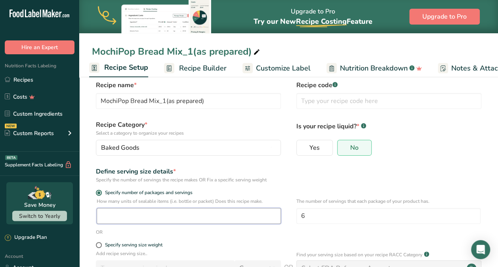
scroll to position [9, 0]
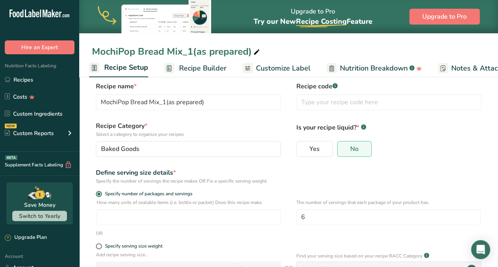
click at [344, 129] on rect at bounding box center [363, 126] width 5 height 5
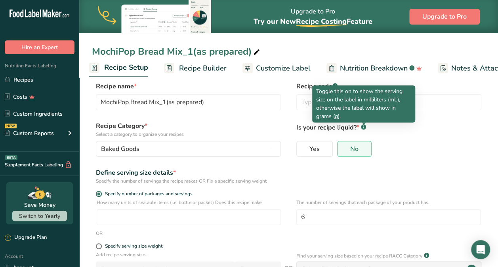
click at [344, 195] on div "Specify number of packages and servings" at bounding box center [288, 195] width 393 height 8
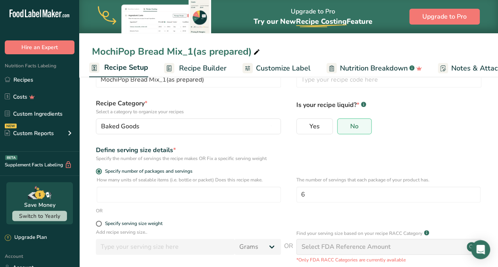
scroll to position [32, 0]
click at [344, 173] on div "Specify number of packages and servings" at bounding box center [288, 171] width 393 height 8
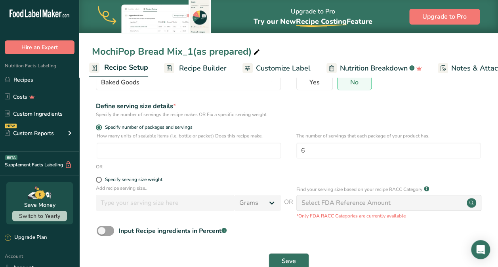
scroll to position [95, 0]
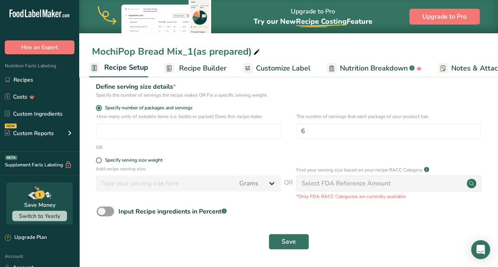
click at [344, 170] on icon at bounding box center [426, 170] width 0 height 2
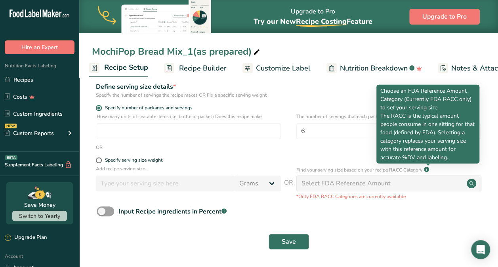
click at [344, 184] on div "Select FDA Reference Amount" at bounding box center [388, 183] width 185 height 16
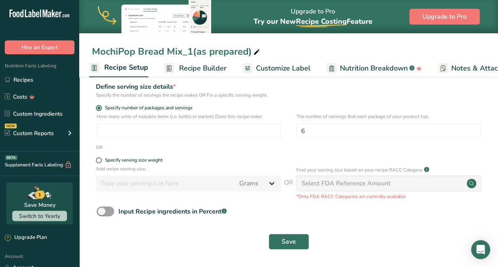
click at [344, 186] on div "Select FDA Reference Amount" at bounding box center [388, 183] width 185 height 16
click at [344, 181] on div "Select FDA Reference Amount" at bounding box center [388, 183] width 185 height 16
click at [344, 181] on circle at bounding box center [471, 184] width 10 height 10
click at [344, 184] on circle at bounding box center [471, 184] width 10 height 10
click at [344, 186] on circle at bounding box center [471, 184] width 10 height 10
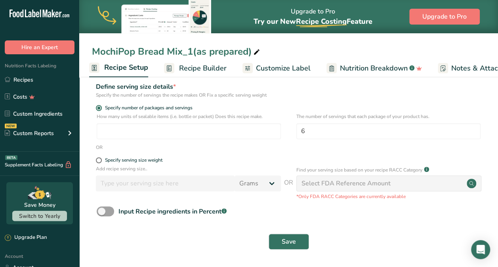
click at [344, 185] on circle at bounding box center [471, 184] width 10 height 10
click at [344, 183] on div "Select FDA Reference Amount" at bounding box center [388, 183] width 185 height 16
click at [344, 168] on icon at bounding box center [426, 167] width 1 height 1
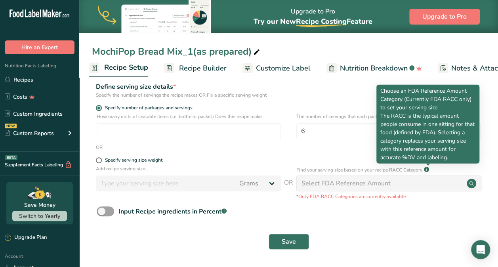
click at [344, 142] on p "Choose an FDA Reference Amount Category (Currently FDA RACC only) to set your s…" at bounding box center [427, 124] width 95 height 75
click at [344, 167] on div "Find your serving size based on your recipe RACC Category .a-a{fill:#347362;}.b…" at bounding box center [388, 170] width 185 height 10
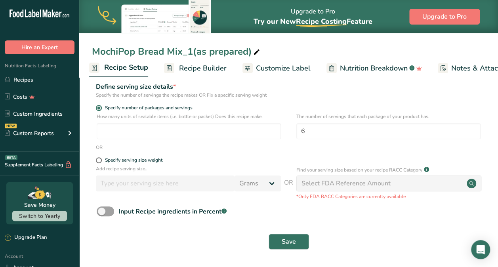
click at [344, 210] on div "Input Recipe ingredients in Percent .a-a{fill:#347362;}.b-a{fill:#fff;}" at bounding box center [288, 214] width 393 height 16
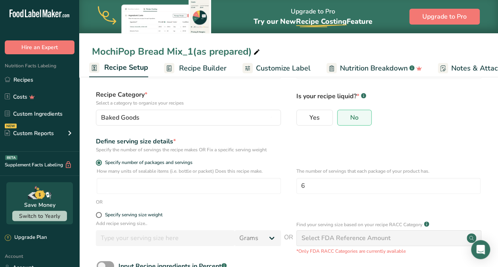
scroll to position [40, 0]
click at [118, 213] on div "Specify serving size weight" at bounding box center [133, 214] width 57 height 6
click at [101, 213] on input "Specify serving size weight" at bounding box center [98, 214] width 5 height 5
radio input "true"
radio input "false"
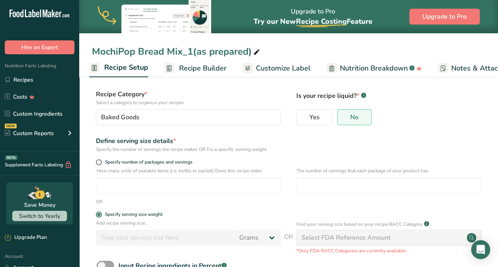
click at [118, 213] on div "Specify serving size weight" at bounding box center [133, 214] width 57 height 6
click at [101, 213] on input "Specify serving size weight" at bounding box center [98, 214] width 5 height 5
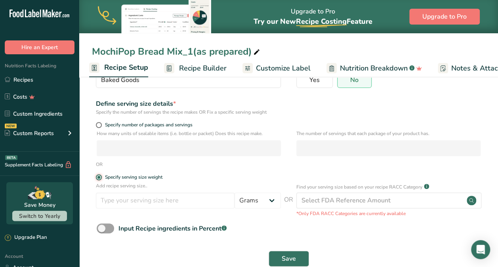
scroll to position [81, 0]
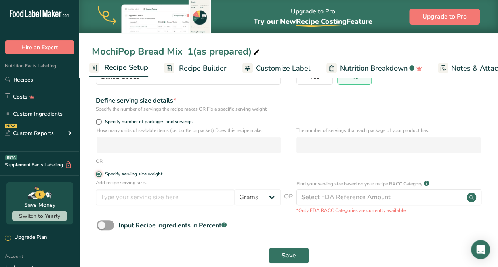
click at [211, 69] on span "Recipe Builder" at bounding box center [203, 68] width 48 height 11
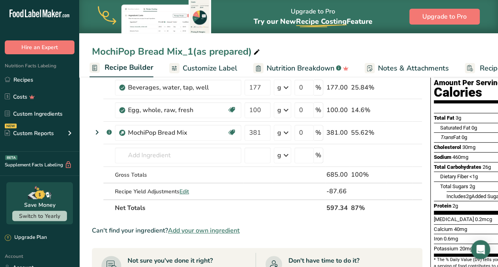
scroll to position [83, 0]
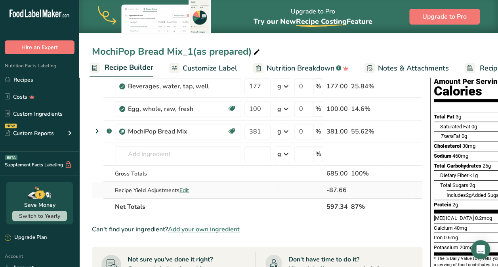
click at [189, 191] on span "Edit" at bounding box center [184, 190] width 10 height 8
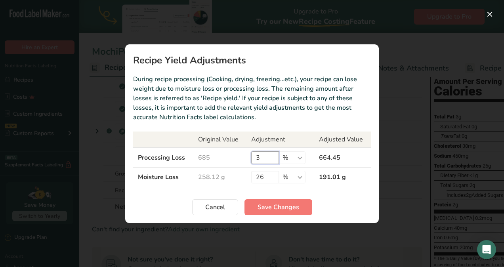
click at [271, 160] on input "3" at bounding box center [265, 157] width 28 height 13
type input "2"
click at [282, 207] on span "Save Changes" at bounding box center [278, 207] width 42 height 10
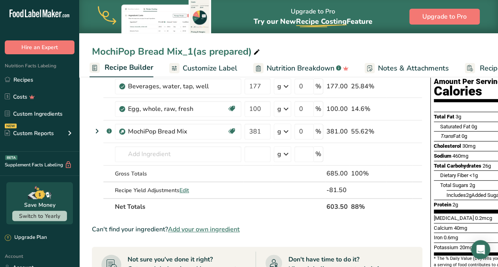
click at [344, 226] on div "Can't find your ingredient? Add your own ingredient" at bounding box center [257, 230] width 330 height 10
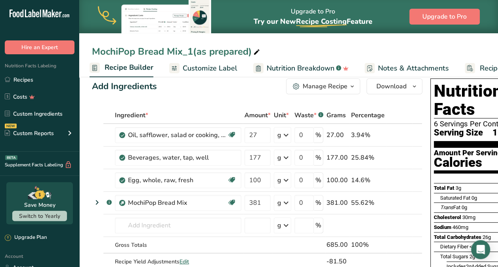
scroll to position [0, 0]
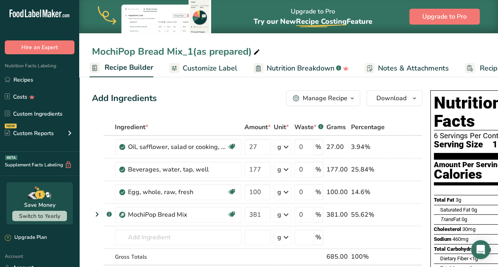
click at [119, 68] on span "Recipe Builder" at bounding box center [129, 67] width 49 height 11
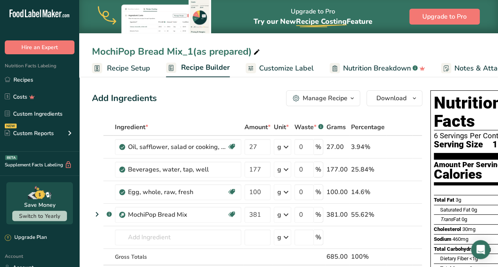
click at [116, 70] on span "Recipe Setup" at bounding box center [128, 68] width 43 height 11
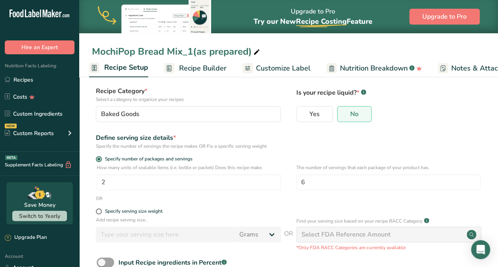
scroll to position [55, 0]
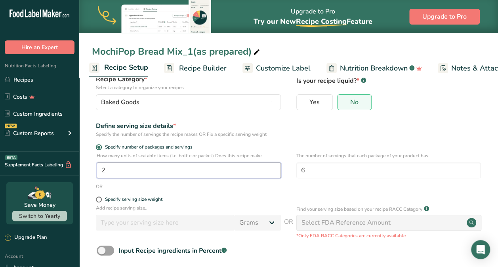
click at [218, 173] on input "2" at bounding box center [189, 170] width 184 height 16
type input "1"
click at [98, 201] on span at bounding box center [99, 199] width 6 height 6
click at [98, 201] on input "Specify serving size weight" at bounding box center [98, 199] width 5 height 5
radio input "true"
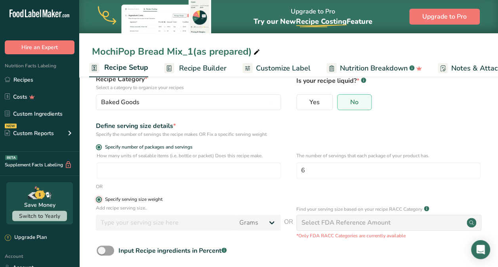
radio input "false"
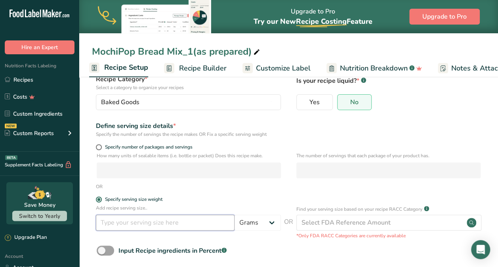
click at [215, 230] on input "number" at bounding box center [165, 223] width 139 height 16
type input "38"
click at [344, 190] on form "Recipe name * MochiPop Bread Mix_1(as prepared) Recipe code .a-a{fill:#347362;}…" at bounding box center [288, 164] width 393 height 259
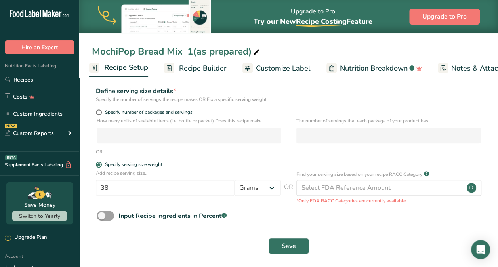
scroll to position [95, 0]
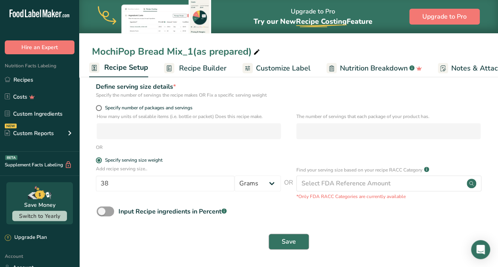
click at [293, 242] on span "Save" at bounding box center [289, 242] width 14 height 10
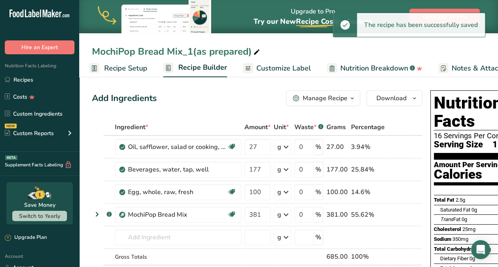
click at [344, 112] on h1 "Nutrition Facts" at bounding box center [490, 112] width 113 height 36
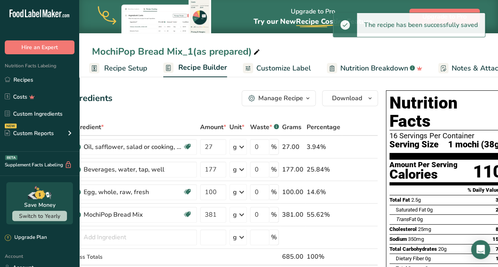
scroll to position [0, 54]
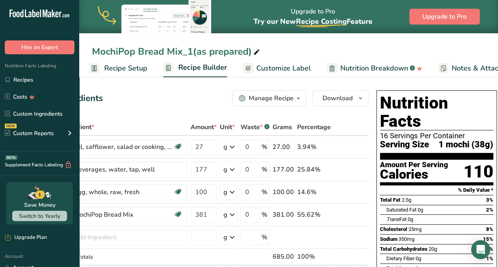
click at [344, 197] on span "3%" at bounding box center [489, 200] width 7 height 6
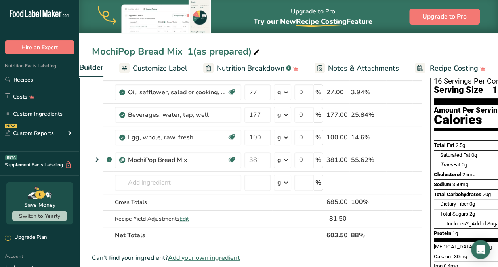
scroll to position [0, 0]
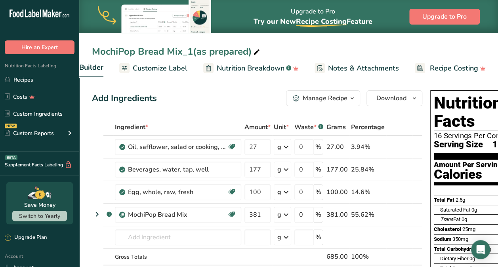
click at [237, 71] on span "Nutrition Breakdown" at bounding box center [251, 68] width 68 height 11
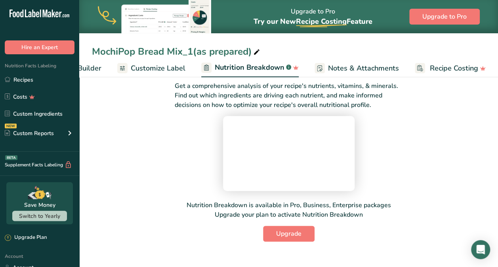
scroll to position [92, 0]
click at [34, 82] on link "Recipes" at bounding box center [39, 79] width 79 height 15
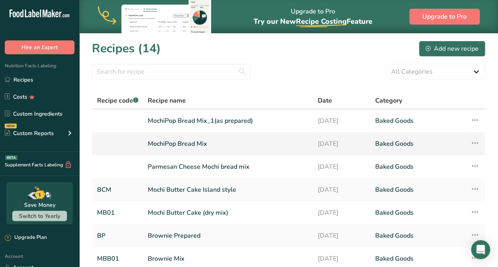
click at [169, 150] on link "MochiPop Bread Mix" at bounding box center [228, 143] width 160 height 17
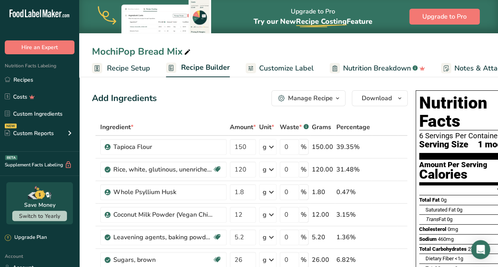
click at [290, 69] on span "Customize Label" at bounding box center [286, 68] width 55 height 11
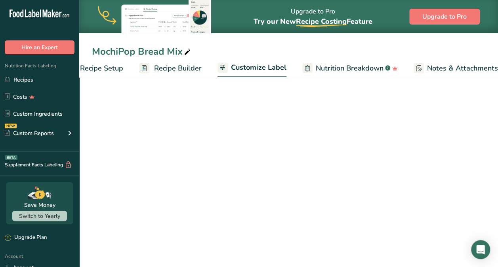
scroll to position [0, 127]
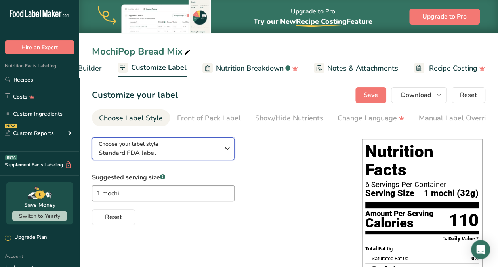
click at [228, 154] on icon "button" at bounding box center [228, 148] width 10 height 14
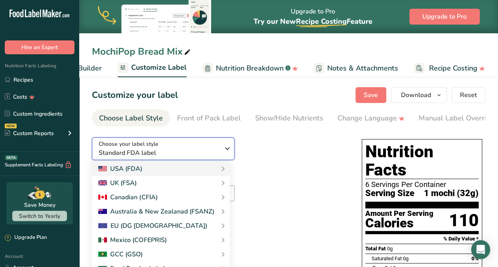
click at [205, 157] on span "Standard FDA label" at bounding box center [159, 153] width 121 height 10
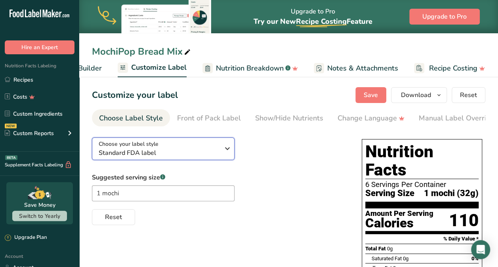
click at [228, 150] on icon "button" at bounding box center [228, 148] width 10 height 14
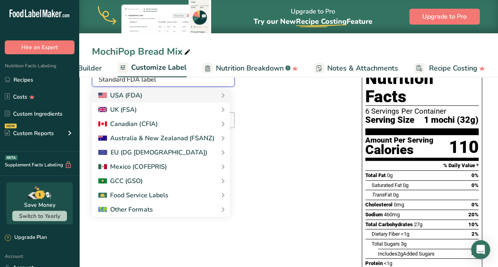
scroll to position [75, 0]
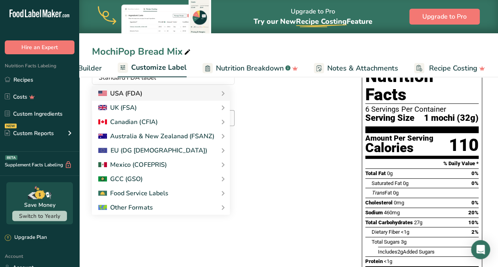
click at [219, 95] on icon at bounding box center [223, 93] width 10 height 14
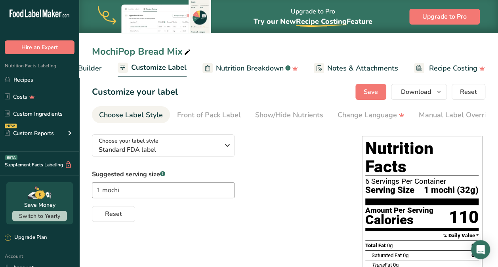
scroll to position [2, 0]
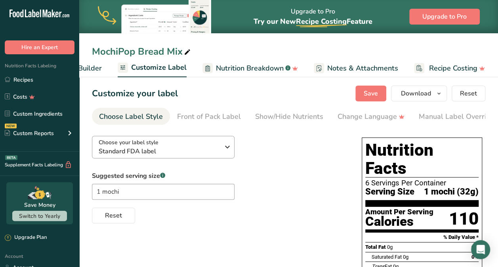
click at [228, 145] on icon "button" at bounding box center [228, 147] width 10 height 14
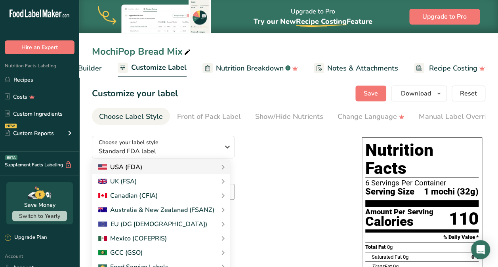
click at [218, 173] on icon at bounding box center [223, 167] width 10 height 14
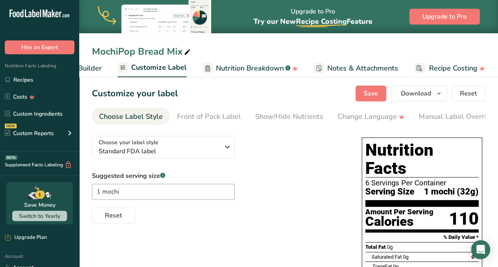
click at [218, 172] on div "Choose your label style Standard FDA label USA (FDA) Standard FDA label Tabular…" at bounding box center [219, 176] width 254 height 94
click at [226, 148] on icon "button" at bounding box center [228, 147] width 10 height 14
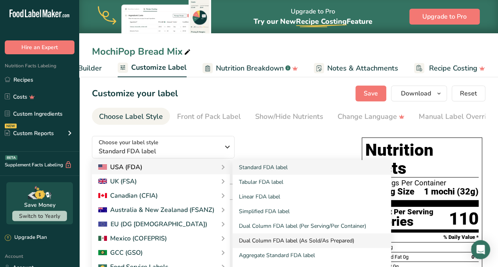
click at [344, 244] on link "Dual Column FDA label (As Sold/As Prepared)" at bounding box center [311, 240] width 158 height 15
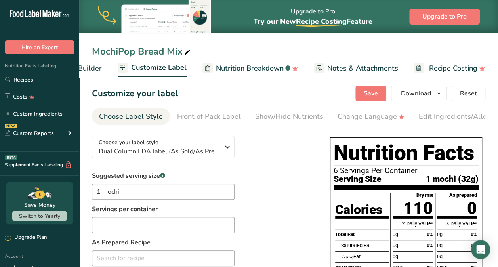
click at [280, 220] on div "Suggested serving size .a-a{fill:#347362;}.b-a{fill:#fff;} 1 mochi Servings per…" at bounding box center [203, 263] width 222 height 185
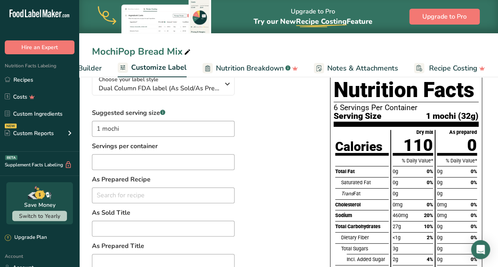
scroll to position [65, 0]
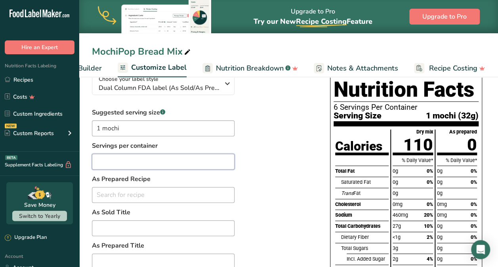
click at [199, 164] on input "text" at bounding box center [163, 162] width 143 height 16
type input "16"
click at [203, 200] on input "text" at bounding box center [163, 195] width 143 height 16
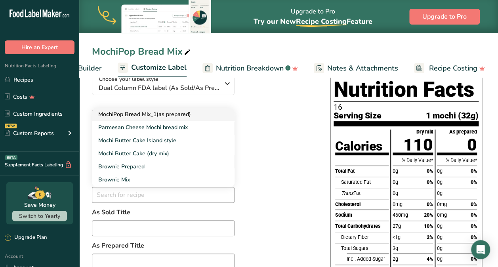
click at [183, 120] on link "MochiPop Bread Mix_1(as prepared)" at bounding box center [163, 114] width 143 height 13
type input "MochiPop Bread Mix_1(as prepared)"
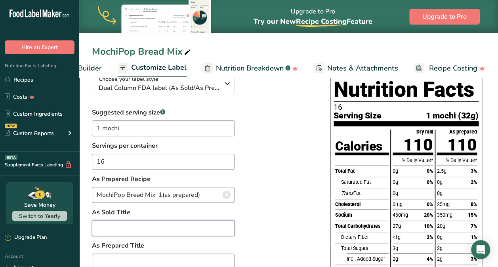
click at [198, 233] on input "text" at bounding box center [163, 228] width 143 height 16
type input "Dry Mix"
click at [276, 205] on div "Suggested serving size .a-a{fill:#347362;}.b-a{fill:#fff;} 1 mochi Servings per…" at bounding box center [203, 200] width 222 height 185
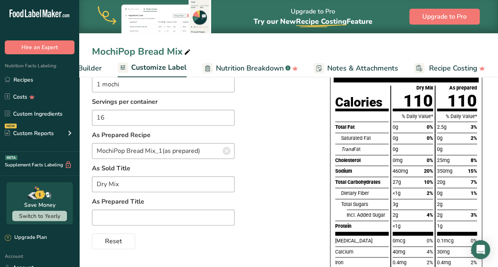
scroll to position [111, 0]
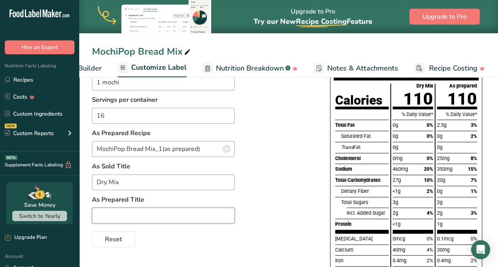
click at [191, 214] on input "text" at bounding box center [163, 215] width 143 height 16
type input "As Prepared"
click at [109, 244] on span "Reset" at bounding box center [113, 239] width 17 height 10
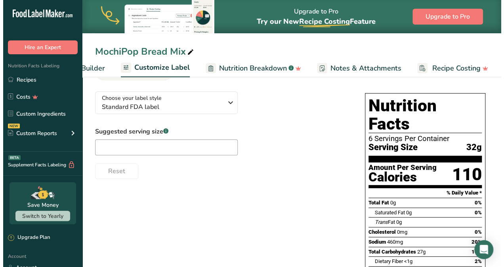
scroll to position [47, 0]
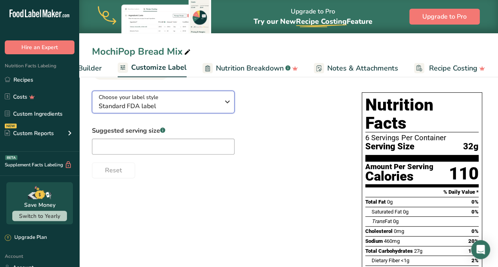
click at [219, 100] on div "Choose your label style Standard FDA label" at bounding box center [159, 102] width 121 height 18
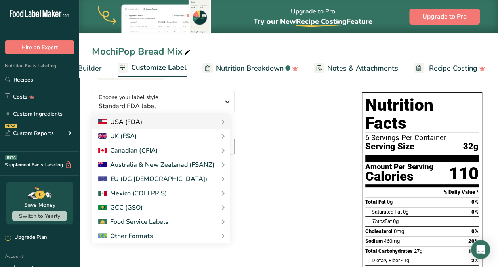
click at [215, 128] on div "USA (FDA)" at bounding box center [161, 122] width 138 height 14
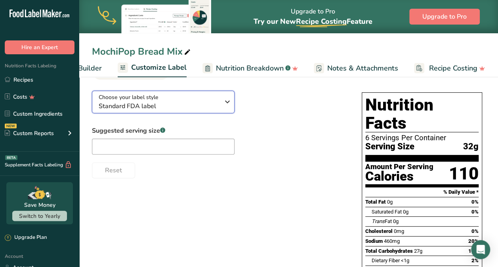
click at [229, 103] on icon "button" at bounding box center [228, 102] width 10 height 14
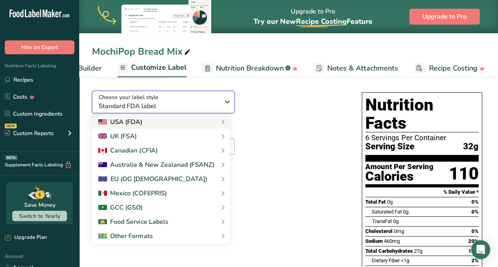
click at [214, 123] on div "USA (FDA)" at bounding box center [160, 122] width 125 height 10
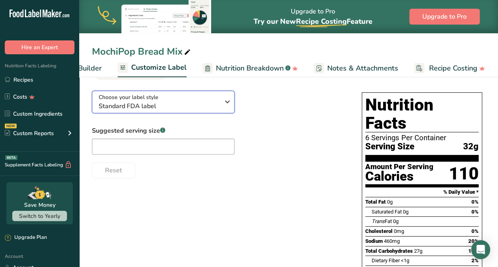
click at [230, 103] on icon "button" at bounding box center [228, 102] width 10 height 14
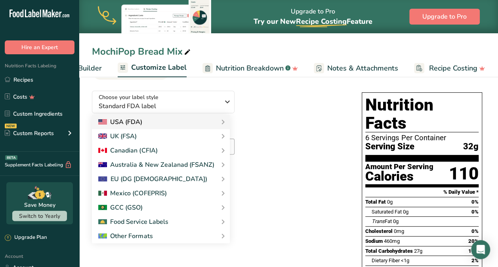
click at [0, 0] on div "Standard FDA label Tabular FDA label Linear FDA label Simplified FDA label Dual…" at bounding box center [0, 0] width 0 height 0
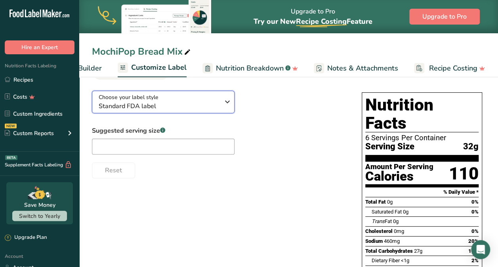
click at [229, 106] on icon "button" at bounding box center [228, 102] width 10 height 14
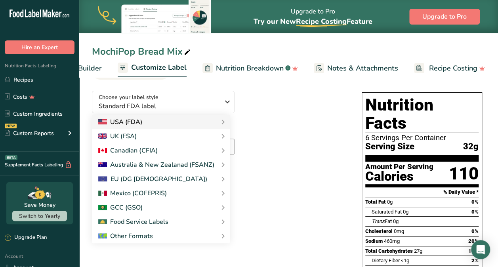
click at [0, 0] on div "Standard FDA label Tabular FDA label Linear FDA label Simplified FDA label Dual…" at bounding box center [0, 0] width 0 height 0
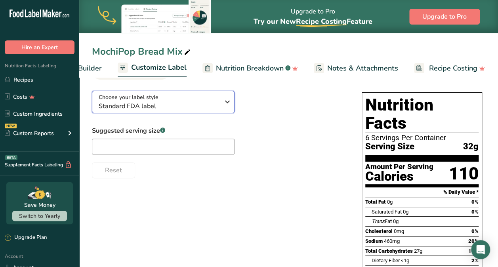
click at [225, 106] on icon "button" at bounding box center [228, 102] width 10 height 14
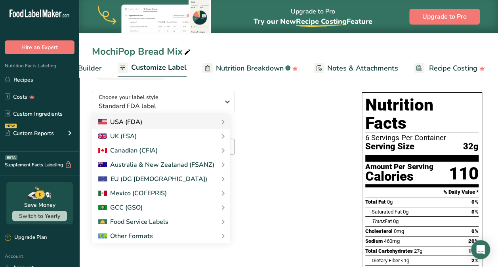
click at [215, 124] on div "USA (FDA)" at bounding box center [160, 122] width 125 height 10
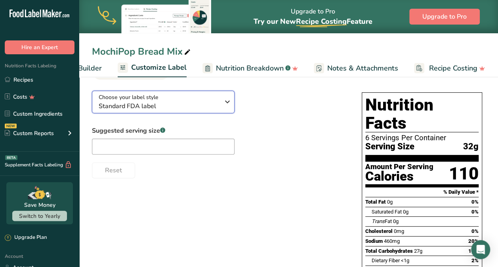
click at [229, 105] on icon "button" at bounding box center [228, 102] width 10 height 14
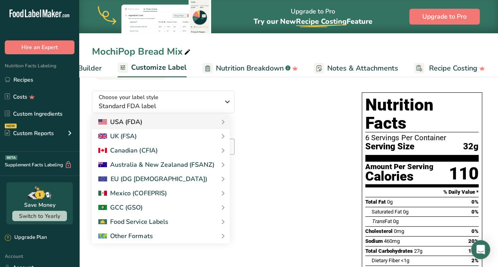
click at [200, 122] on div "USA (FDA)" at bounding box center [160, 122] width 125 height 10
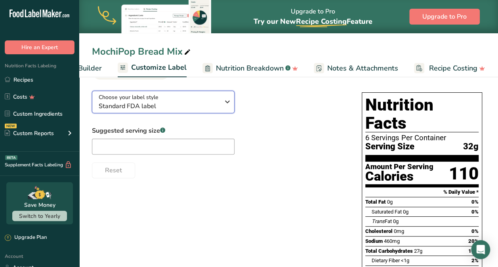
click at [227, 107] on icon "button" at bounding box center [228, 102] width 10 height 14
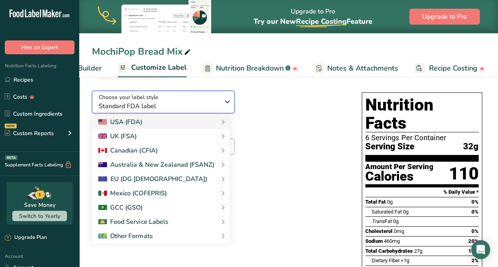
click at [228, 101] on icon "button" at bounding box center [228, 102] width 10 height 14
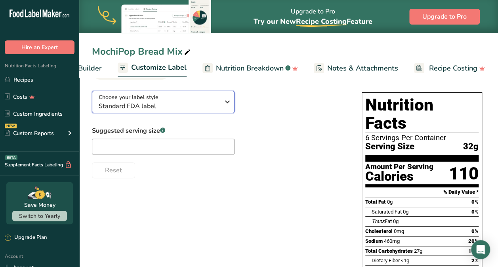
click at [228, 103] on icon "button" at bounding box center [228, 102] width 10 height 14
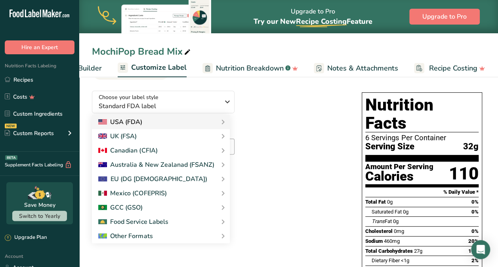
click at [124, 128] on div "USA (FDA)" at bounding box center [161, 122] width 138 height 14
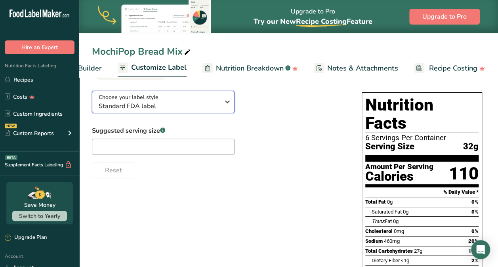
click at [228, 105] on icon "button" at bounding box center [228, 102] width 10 height 14
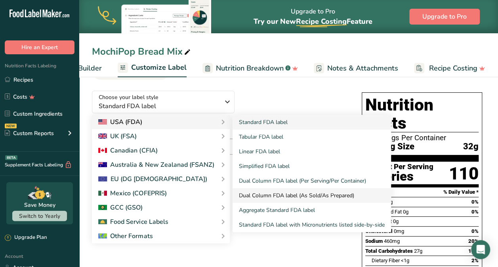
click at [342, 200] on link "Dual Column FDA label (As Sold/As Prepared)" at bounding box center [311, 195] width 158 height 15
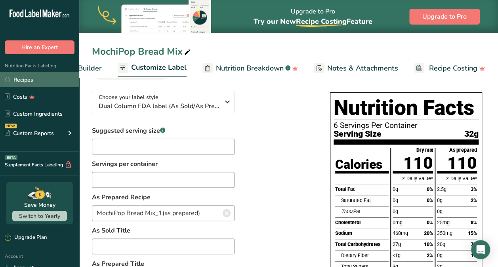
click at [3, 78] on link "Recipes" at bounding box center [39, 79] width 79 height 15
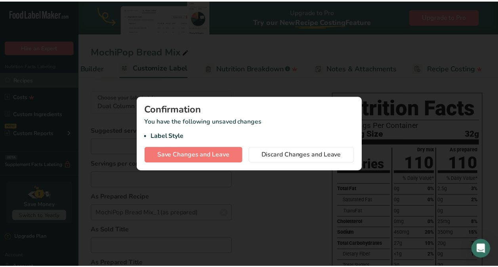
scroll to position [0, 120]
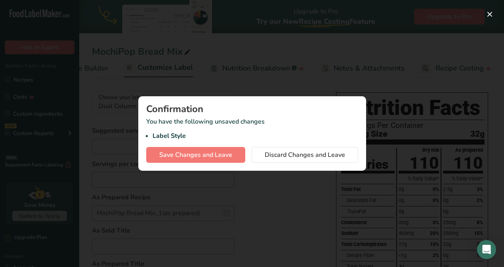
click at [305, 196] on div at bounding box center [252, 133] width 504 height 267
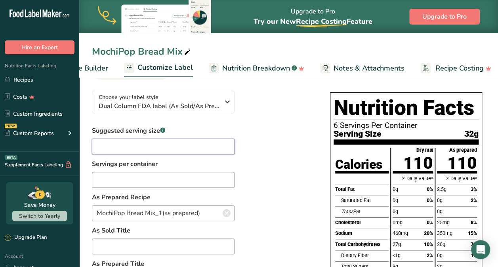
click at [207, 150] on input "text" at bounding box center [163, 147] width 143 height 16
type input "1 mochi"
click at [186, 185] on input "text" at bounding box center [163, 180] width 143 height 16
type input "16"
click at [288, 221] on div "Suggested serving size .a-a{fill:#347362;}.b-a{fill:#fff;} 1 mochi Servings per…" at bounding box center [203, 218] width 222 height 185
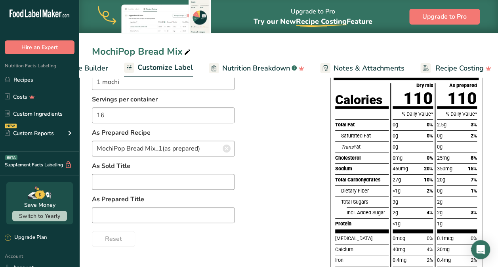
scroll to position [115, 0]
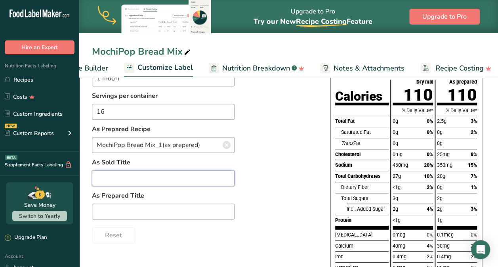
click at [203, 186] on input "text" at bounding box center [163, 178] width 143 height 16
click at [330, 159] on div "Nutrition Facts 16 Serving Size 1 mochi (32g) Calories Total Fat Saturated Fat …" at bounding box center [406, 163] width 152 height 278
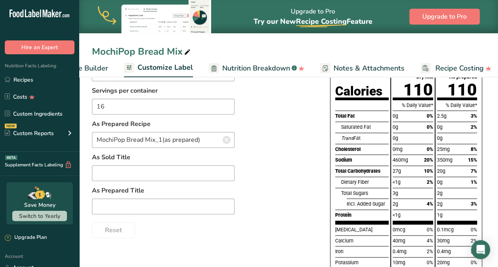
scroll to position [120, 0]
click at [209, 208] on input "text" at bounding box center [163, 207] width 143 height 16
type input "Prepared Mochi"
click at [199, 172] on input "text" at bounding box center [163, 174] width 143 height 16
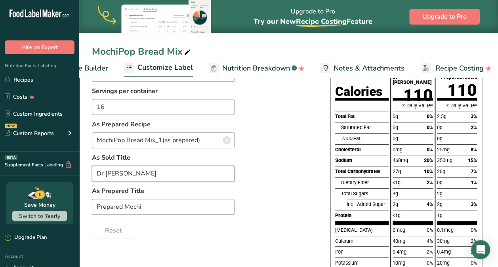
type input "Dr Mix"
click at [279, 203] on div "Suggested serving size .a-a{fill:#347362;}.b-a{fill:#fff;} 1 mochi Servings per…" at bounding box center [203, 145] width 222 height 185
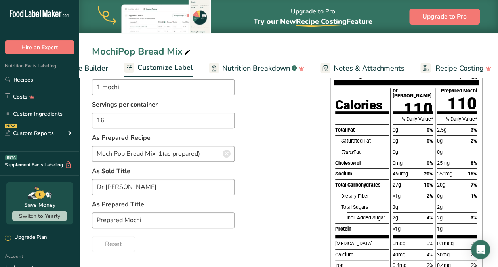
scroll to position [85, 0]
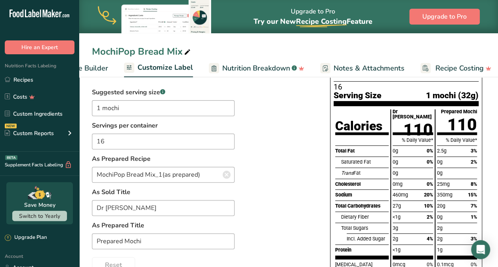
click at [285, 201] on div "Suggested serving size .a-a{fill:#347362;}.b-a{fill:#fff;} 1 mochi Servings per…" at bounding box center [203, 180] width 222 height 185
click at [313, 146] on div "Suggested serving size .a-a{fill:#347362;}.b-a{fill:#fff;} 1 mochi Servings per…" at bounding box center [203, 180] width 222 height 185
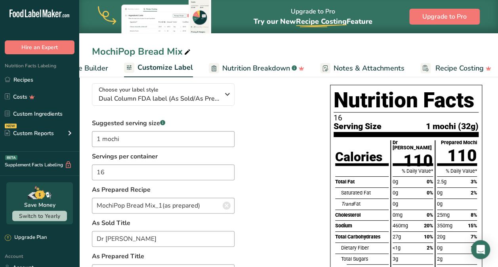
scroll to position [53, 0]
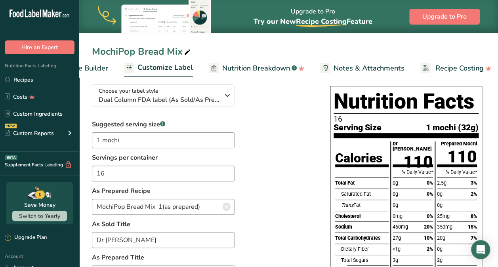
click at [200, 65] on ul "Recipe Setup Recipe Builder Customize Label Nutrition Breakdown .a-a{fill:#3473…" at bounding box center [233, 68] width 548 height 19
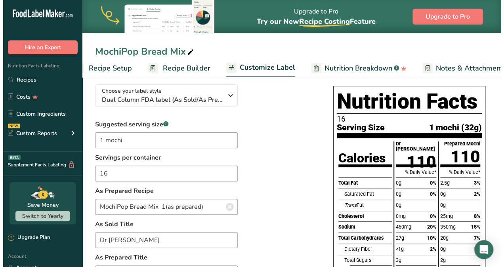
scroll to position [0, 0]
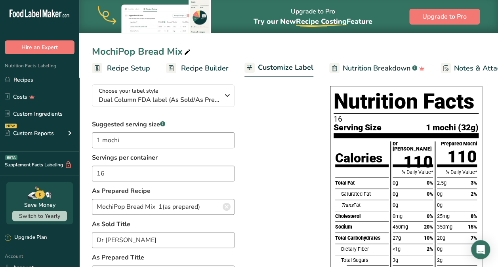
click at [132, 74] on link "Recipe Setup" at bounding box center [121, 68] width 58 height 18
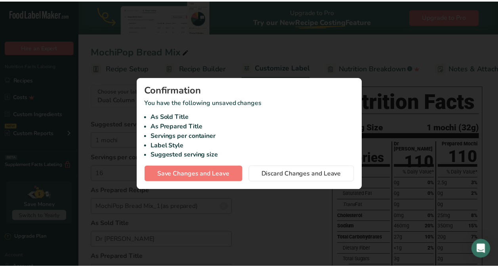
scroll to position [0, 3]
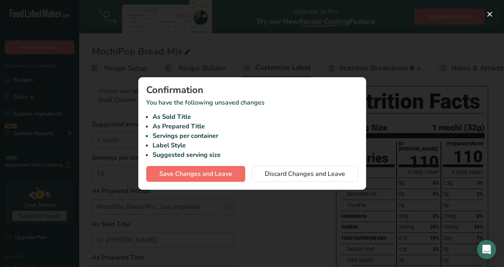
click at [228, 177] on span "Save Changes and Leave" at bounding box center [195, 174] width 73 height 10
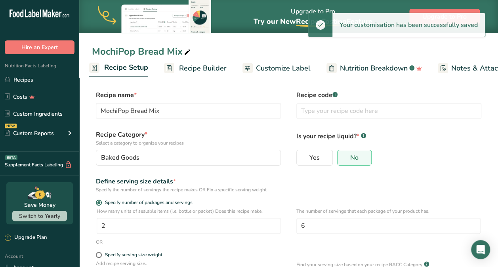
click at [277, 183] on div "Define serving size details *" at bounding box center [188, 182] width 185 height 10
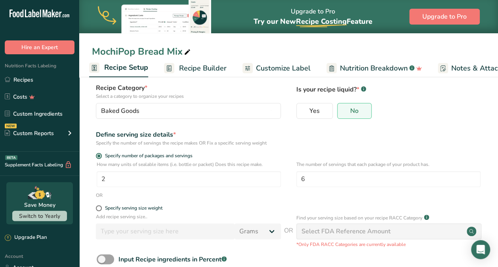
scroll to position [51, 0]
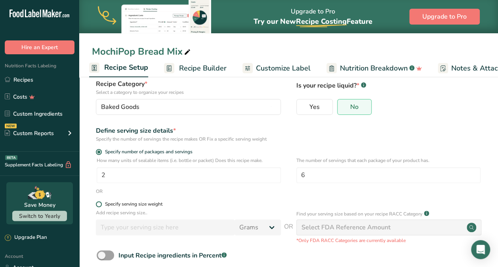
click at [97, 203] on span at bounding box center [99, 204] width 6 height 6
click at [97, 203] on input "Specify serving size weight" at bounding box center [98, 204] width 5 height 5
radio input "true"
radio input "false"
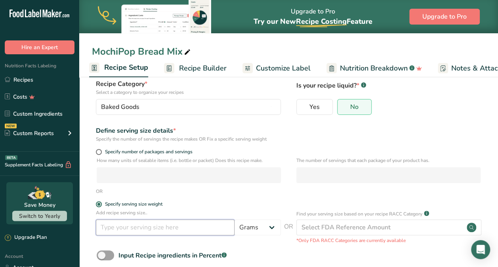
click at [182, 229] on input "number" at bounding box center [165, 227] width 139 height 16
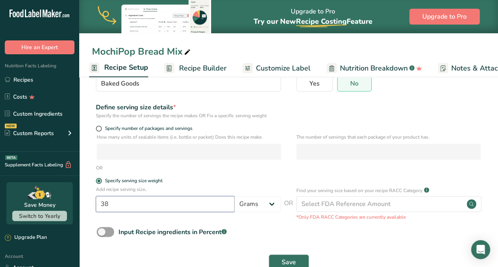
scroll to position [95, 0]
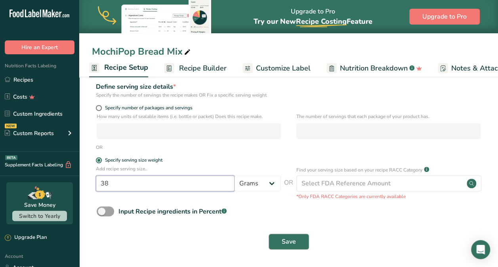
type input "38"
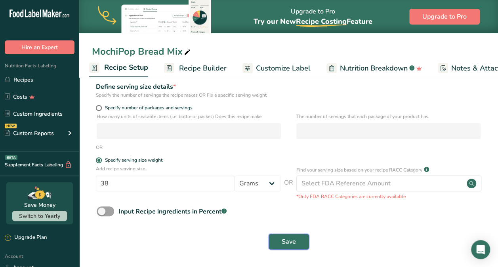
click at [284, 249] on button "Save" at bounding box center [288, 242] width 40 height 16
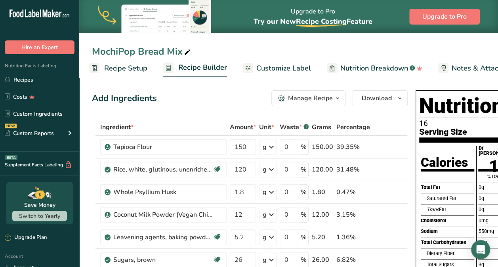
click at [344, 189] on div "Total Fat" at bounding box center [447, 187] width 53 height 11
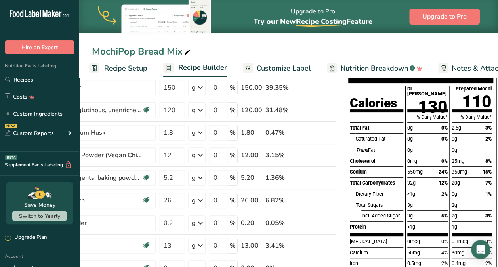
scroll to position [59, 0]
click at [233, 185] on td "0 %" at bounding box center [223, 178] width 32 height 23
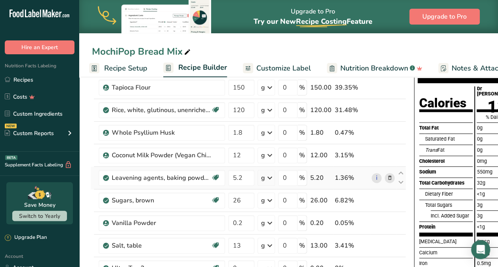
scroll to position [0, 0]
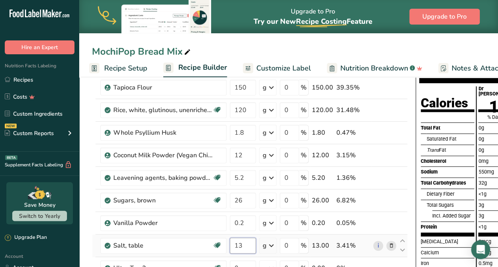
click at [245, 246] on input "13" at bounding box center [243, 246] width 26 height 16
type input "12"
click at [344, 211] on div "Ingredient * Amount * Unit * Waste * .a-a{fill:#347362;}.b-a{fill:#fff;} Grams …" at bounding box center [250, 216] width 316 height 315
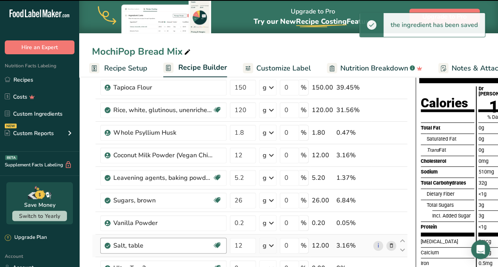
click at [154, 241] on div "Salt, table" at bounding box center [162, 246] width 99 height 10
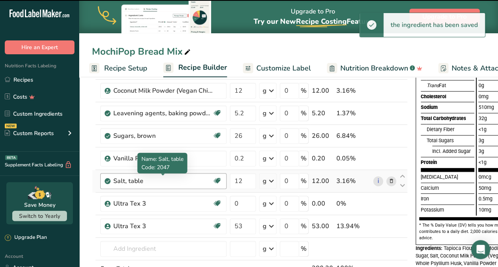
scroll to position [124, 0]
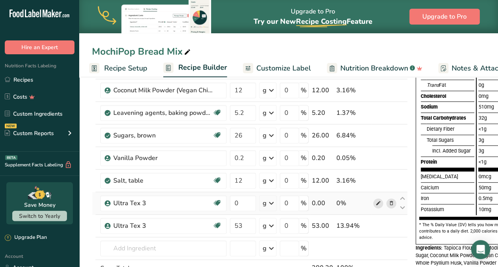
click at [344, 206] on span at bounding box center [378, 203] width 10 height 10
click at [132, 198] on div "Ultra Tex 3" at bounding box center [162, 203] width 99 height 10
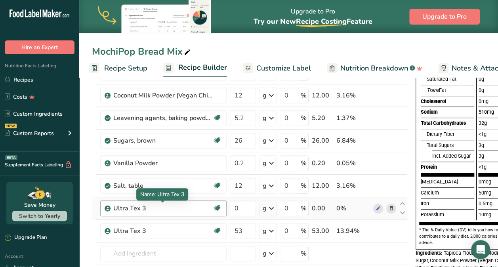
scroll to position [97, 0]
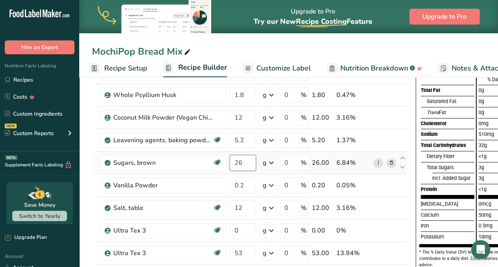
click at [246, 165] on input "26" at bounding box center [243, 163] width 26 height 16
type input "27"
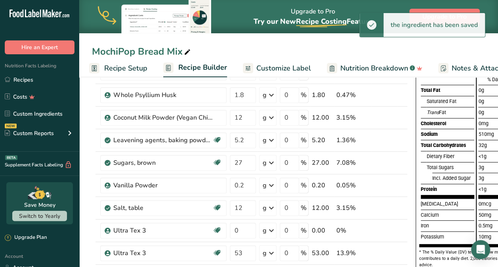
click at [344, 212] on div "Nutrition Facts 16 Serving Size 1 mochi (38g) Calories Total Fat Saturated Fat …" at bounding box center [491, 147] width 158 height 314
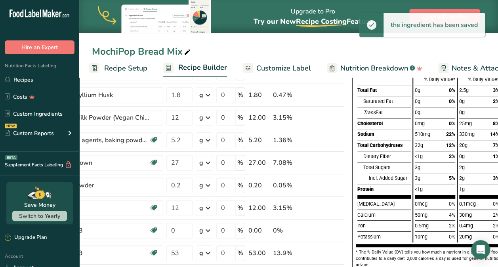
scroll to position [0, 71]
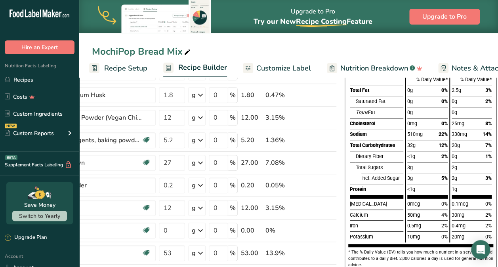
click at [344, 159] on span "1%" at bounding box center [488, 156] width 6 height 6
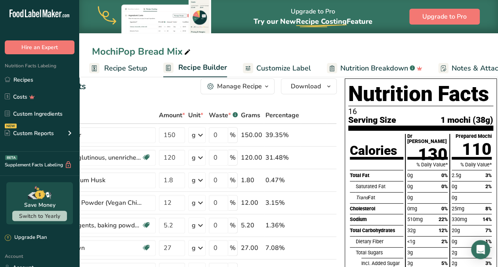
scroll to position [0, 0]
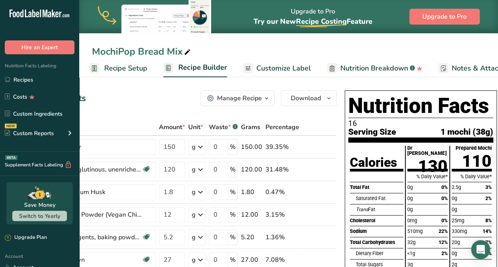
click at [288, 67] on span "Customize Label" at bounding box center [283, 68] width 55 height 11
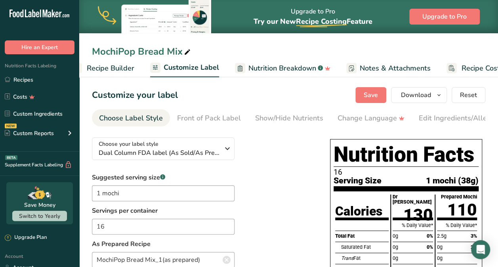
scroll to position [0, 127]
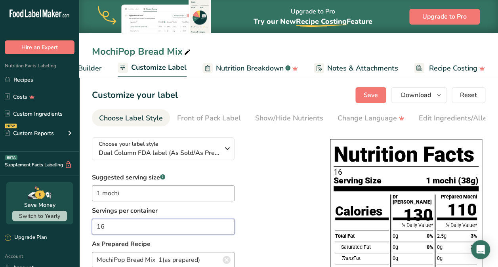
click at [138, 231] on input "16" at bounding box center [163, 227] width 143 height 16
type input "16 servings"
click at [280, 211] on div "Suggested serving size .a-a{fill:#347362;}.b-a{fill:#fff;} 1 mochi Servings per…" at bounding box center [203, 265] width 222 height 185
click at [344, 97] on span "Save" at bounding box center [370, 95] width 14 height 10
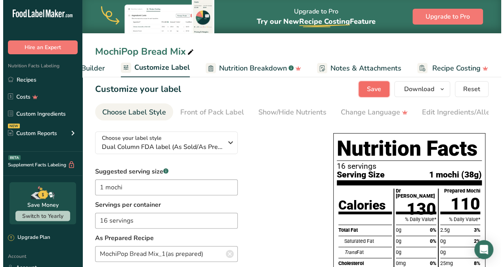
scroll to position [0, 0]
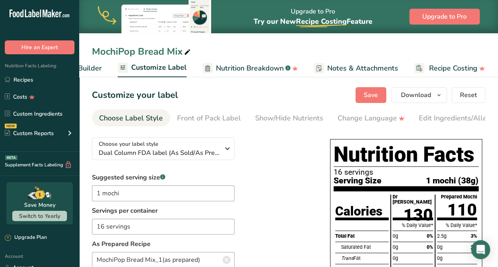
click at [344, 191] on section "Customize your label Save Download Choose what to show on your downloaded label…" at bounding box center [288, 270] width 419 height 393
click at [344, 19] on span "Upgrade to Pro" at bounding box center [444, 17] width 44 height 10
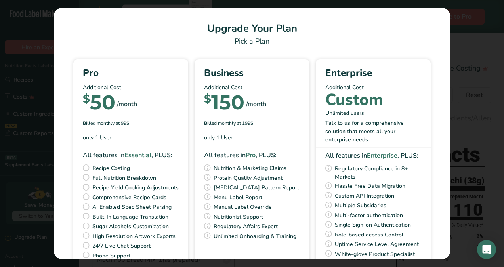
scroll to position [0, 120]
click at [86, 213] on icon "Pick Your Pricing Plan Modal" at bounding box center [86, 207] width 8 height 12
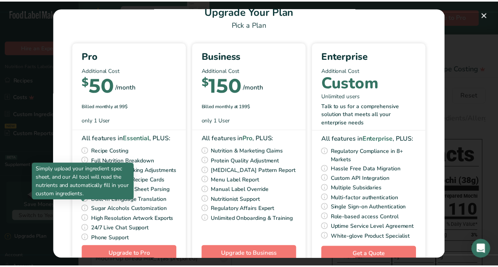
scroll to position [0, 0]
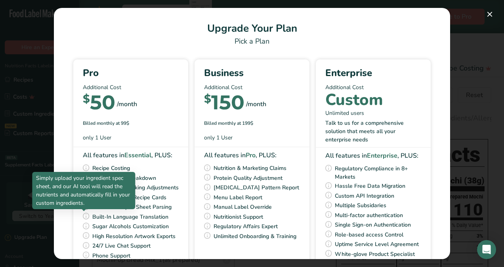
click at [140, 129] on div "Pro Additional Cost $ 50 /month Billed monthly at 99$ only 1 User" at bounding box center [130, 101] width 115 height 84
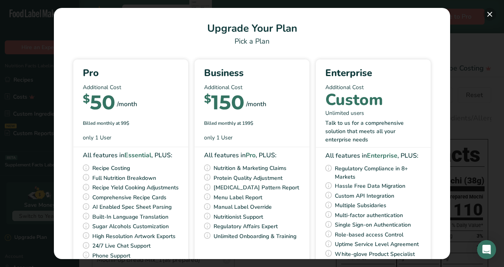
click at [344, 14] on button "Pick Your Pricing Plan Modal" at bounding box center [489, 14] width 13 height 13
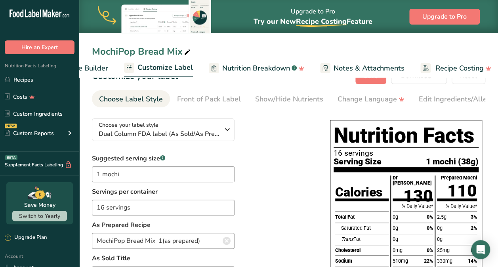
scroll to position [23, 0]
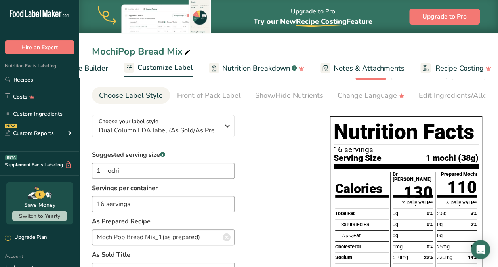
click at [344, 216] on section "Customize your label Save Download Choose what to show on your downloaded label…" at bounding box center [288, 248] width 419 height 393
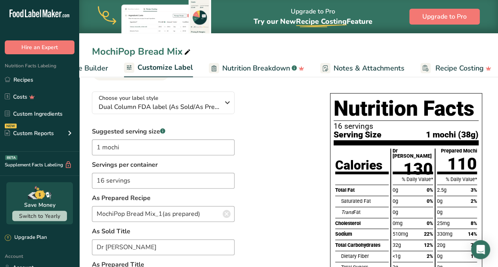
scroll to position [46, 0]
click at [103, 248] on input "Dr Mix" at bounding box center [163, 247] width 143 height 16
type input "Dry Mix"
click at [295, 179] on div "Suggested serving size .a-a{fill:#347362;}.b-a{fill:#fff;} 1 mochi Servings per…" at bounding box center [203, 219] width 222 height 185
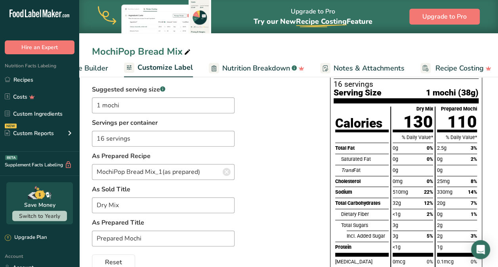
scroll to position [87, 0]
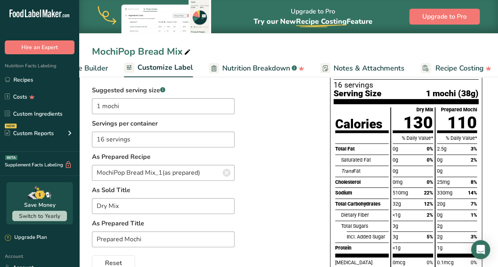
click at [299, 160] on div "Suggested serving size .a-a{fill:#347362;}.b-a{fill:#fff;} 1 mochi Servings per…" at bounding box center [203, 178] width 222 height 185
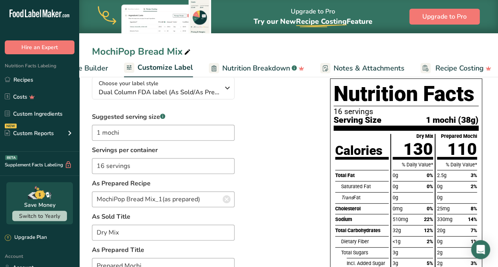
scroll to position [54, 0]
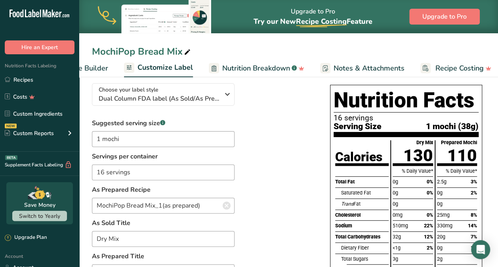
click at [280, 230] on div "Suggested serving size .a-a{fill:#347362;}.b-a{fill:#fff;} 1 mochi Servings per…" at bounding box center [203, 210] width 222 height 185
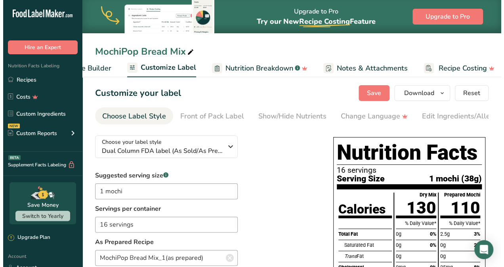
scroll to position [0, 0]
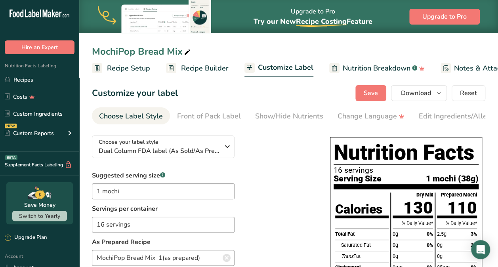
click at [121, 71] on span "Recipe Setup" at bounding box center [128, 68] width 43 height 11
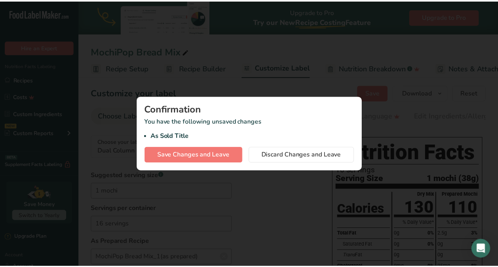
scroll to position [0, 3]
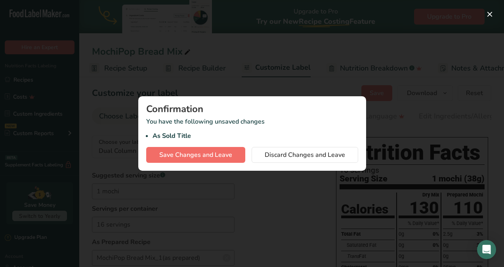
click at [182, 158] on span "Save Changes and Leave" at bounding box center [195, 155] width 73 height 10
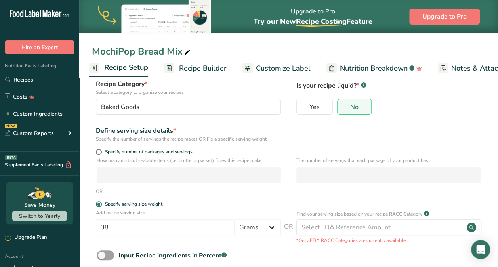
scroll to position [51, 0]
click at [100, 149] on span at bounding box center [99, 151] width 6 height 6
click at [100, 149] on input "Specify number of packages and servings" at bounding box center [98, 150] width 5 height 5
radio input "true"
radio input "false"
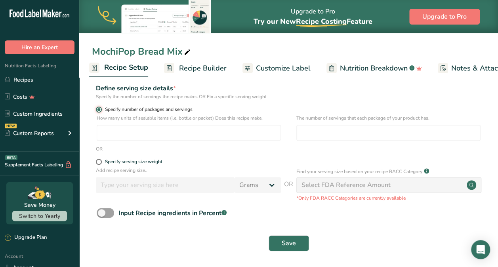
scroll to position [95, 0]
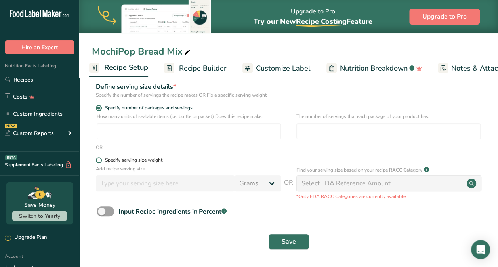
click at [98, 158] on span at bounding box center [99, 160] width 6 height 6
click at [98, 158] on input "Specify serving size weight" at bounding box center [98, 160] width 5 height 5
radio input "true"
radio input "false"
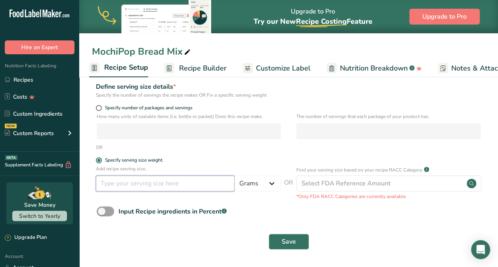
click at [109, 186] on input "number" at bounding box center [165, 183] width 139 height 16
type input "24"
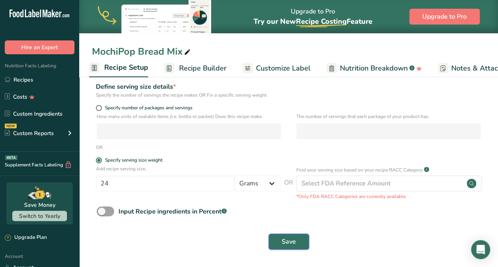
click at [287, 243] on span "Save" at bounding box center [289, 242] width 14 height 10
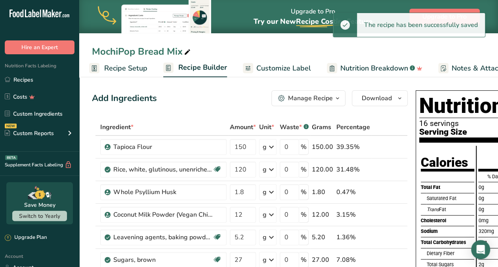
click at [344, 196] on div "Saturated Fat" at bounding box center [450, 198] width 48 height 11
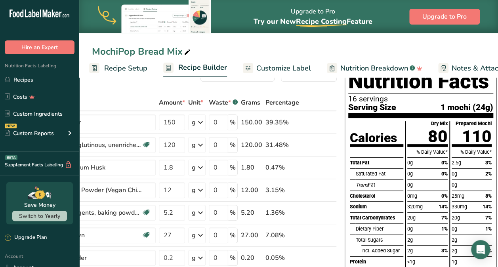
scroll to position [25, 0]
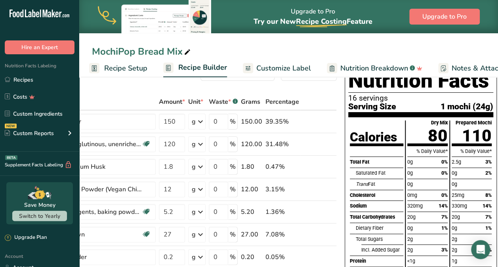
click at [271, 69] on span "Customize Label" at bounding box center [283, 68] width 55 height 11
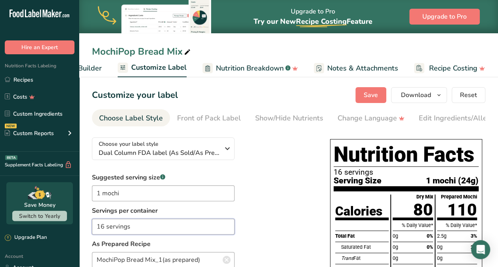
click at [137, 228] on input "16 servings" at bounding box center [163, 227] width 143 height 16
type input "1"
type input "about 16 servings per containe"
click at [131, 193] on input "1 mochi" at bounding box center [163, 193] width 143 height 16
type input "1"
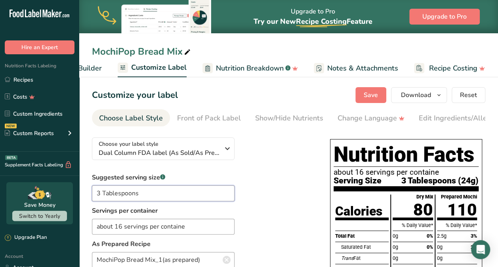
type input "3 Tablespoons"
click at [269, 200] on div "Suggested serving size .a-a{fill:#347362;}.b-a{fill:#fff;} 3 Tablespoons Servin…" at bounding box center [203, 265] width 222 height 185
click at [140, 209] on label "Servings per container" at bounding box center [163, 211] width 143 height 10
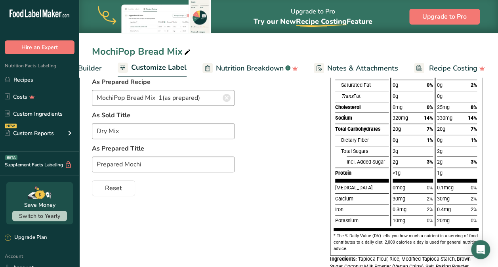
scroll to position [167, 0]
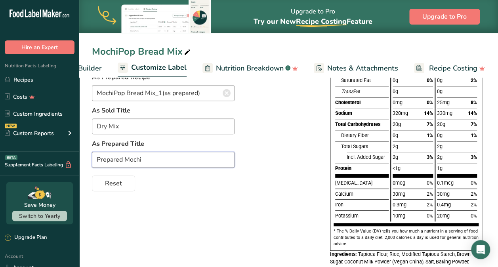
click at [131, 154] on input "Prepared Mochi" at bounding box center [163, 160] width 143 height 16
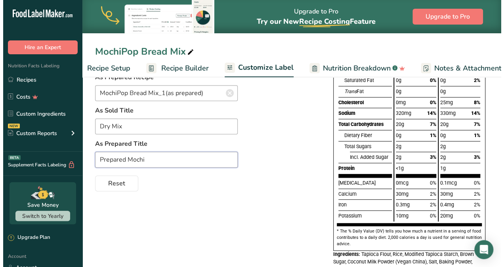
scroll to position [0, 23]
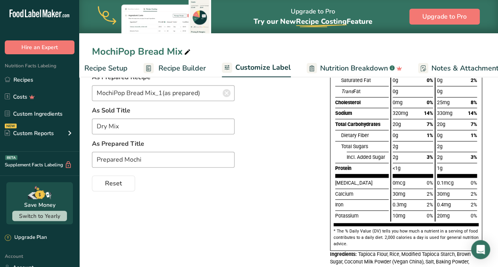
click at [171, 69] on span "Recipe Builder" at bounding box center [182, 68] width 48 height 11
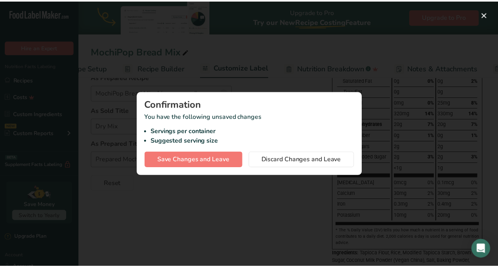
scroll to position [0, 76]
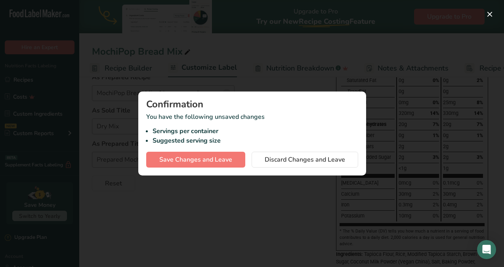
click at [188, 167] on div "Confirmation You have the following unsaved changes Servings per container Sugg…" at bounding box center [252, 133] width 228 height 84
click at [189, 158] on span "Save Changes and Leave" at bounding box center [195, 160] width 73 height 10
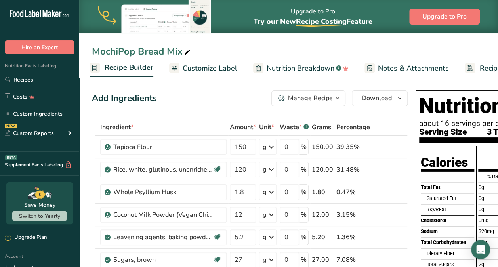
click at [198, 123] on div "Ingredient *" at bounding box center [163, 127] width 126 height 10
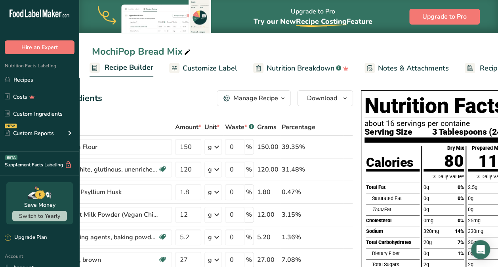
scroll to position [0, 71]
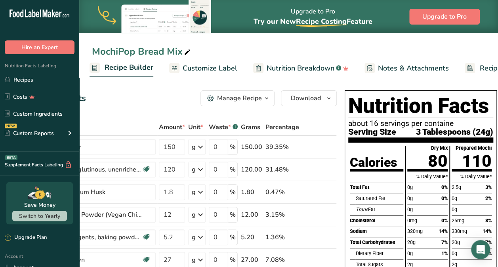
click at [189, 158] on td "g Portions 1 cup Weight Units g kg mg See more Volume Units l Volume units requ…" at bounding box center [196, 169] width 21 height 23
click at [203, 72] on span "Customize Label" at bounding box center [210, 68] width 55 height 11
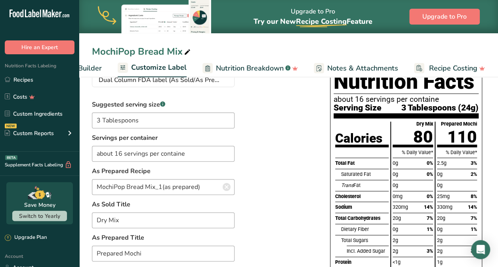
scroll to position [76, 0]
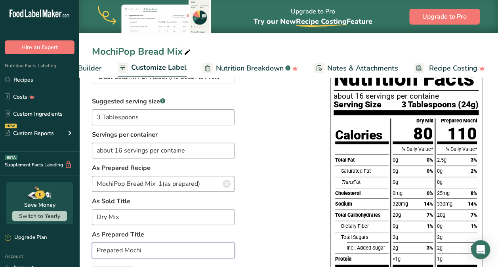
click at [124, 252] on input "Prepared Mochi" at bounding box center [163, 250] width 143 height 16
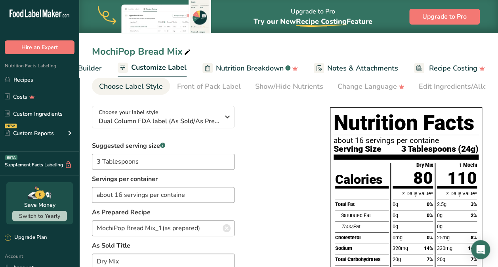
scroll to position [0, 0]
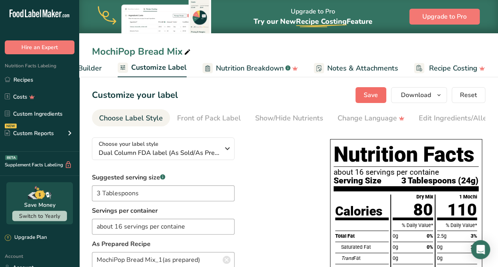
type input "1 Mochi"
click at [344, 97] on span "Save" at bounding box center [370, 95] width 14 height 10
click at [171, 70] on span "Customize Label" at bounding box center [158, 67] width 55 height 11
click at [177, 66] on span "Customize Label" at bounding box center [158, 67] width 55 height 11
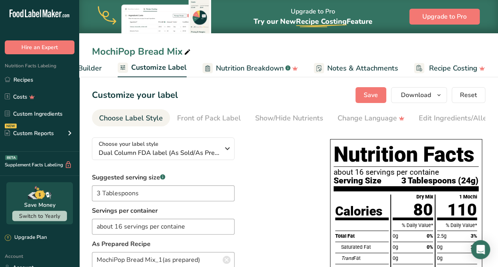
click at [177, 66] on span "Customize Label" at bounding box center [158, 67] width 55 height 11
click at [179, 60] on link "Customize Label" at bounding box center [152, 68] width 69 height 19
click at [156, 70] on span "Customize Label" at bounding box center [158, 67] width 55 height 11
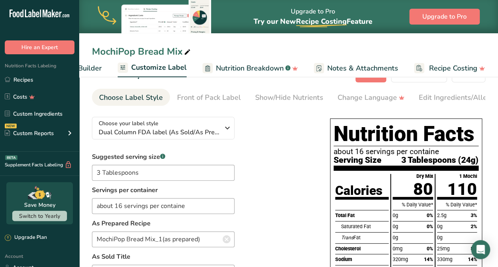
scroll to position [28, 0]
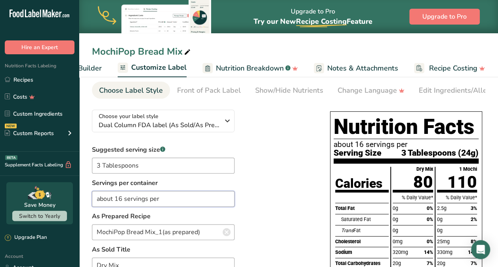
click at [185, 199] on input "about 16 servings per" at bounding box center [163, 199] width 143 height 16
click at [304, 199] on div "Suggested serving size .a-a{fill:#347362;}.b-a{fill:#fff;} 3 Tablespoons Servin…" at bounding box center [203, 237] width 222 height 185
click at [258, 221] on div "Suggested serving size .a-a{fill:#347362;}.b-a{fill:#fff;} 3 Tablespoons Servin…" at bounding box center [203, 237] width 222 height 185
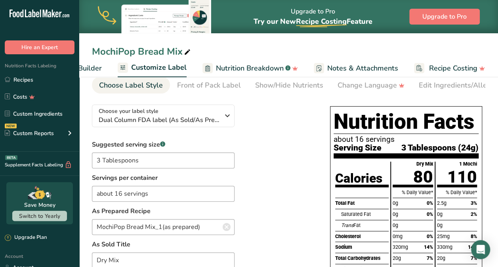
scroll to position [0, 0]
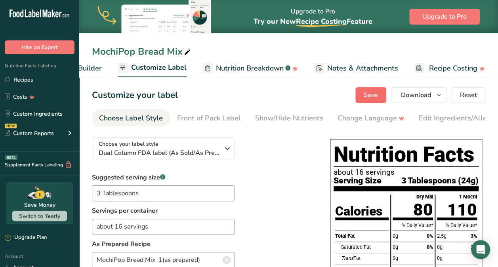
click at [344, 94] on span "Save" at bounding box center [370, 95] width 14 height 10
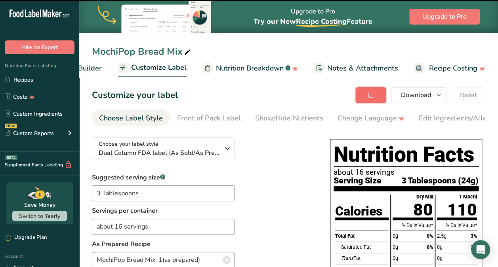
type input "about 16 servings"
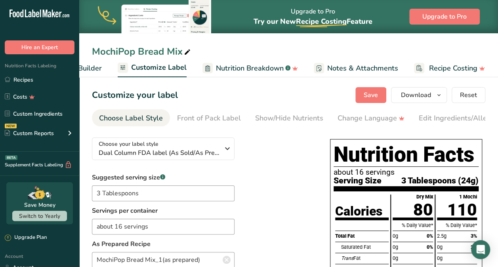
click at [288, 217] on div "Suggested serving size .a-a{fill:#347362;}.b-a{fill:#fff;} 3 Tablespoons Servin…" at bounding box center [203, 265] width 222 height 185
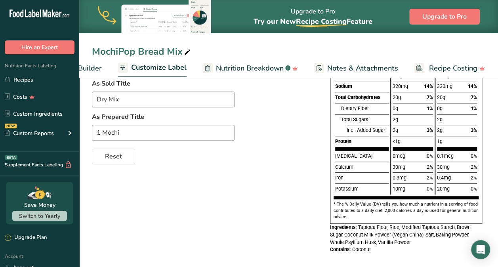
scroll to position [194, 0]
click at [344, 249] on span "Coconut" at bounding box center [361, 249] width 19 height 6
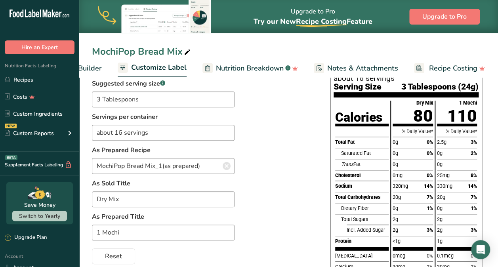
scroll to position [95, 0]
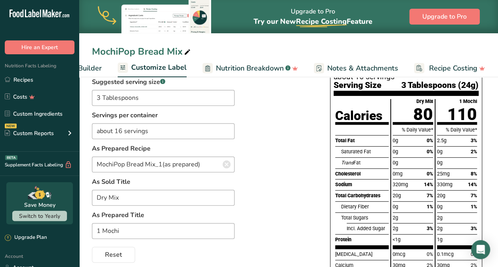
click at [344, 258] on div "Calories Total Fat Saturated Fat Trans Fat Cholesterol Sodium Total Carbohydrat…" at bounding box center [361, 195] width 57 height 193
click at [308, 188] on div "Suggested serving size .a-a{fill:#347362;}.b-a{fill:#fff;} 3 Tablespoons Servin…" at bounding box center [203, 169] width 222 height 185
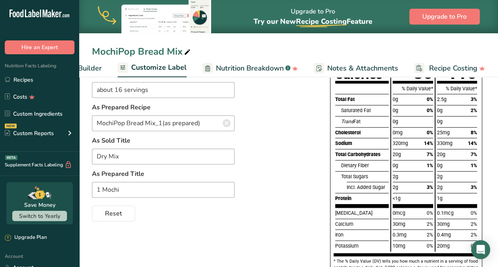
scroll to position [136, 0]
click at [322, 114] on div "Choose your label style Dual Column FDA label (As Sold/As Prepared) USA (FDA) S…" at bounding box center [288, 157] width 393 height 324
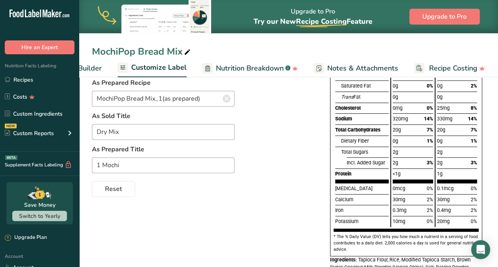
scroll to position [162, 0]
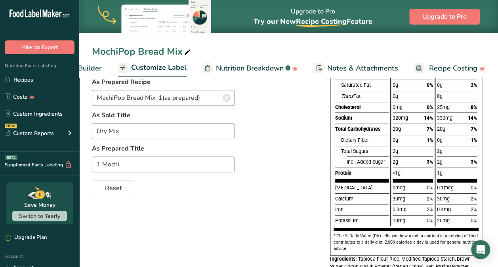
click at [340, 164] on div at bounding box center [338, 161] width 6 height 11
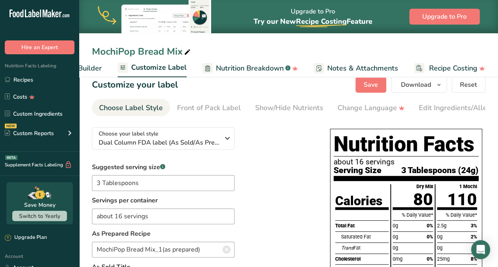
scroll to position [0, 0]
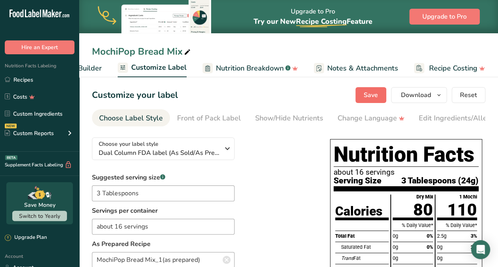
click at [344, 100] on button "Save" at bounding box center [370, 95] width 31 height 16
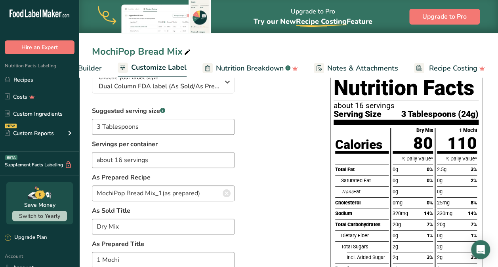
scroll to position [73, 0]
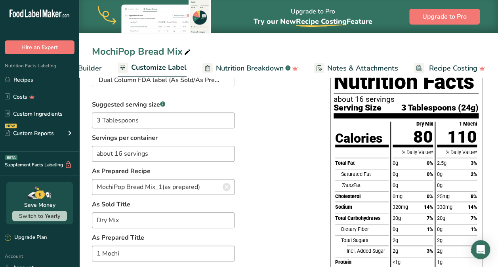
click at [344, 220] on div "20g 7%" at bounding box center [457, 218] width 40 height 11
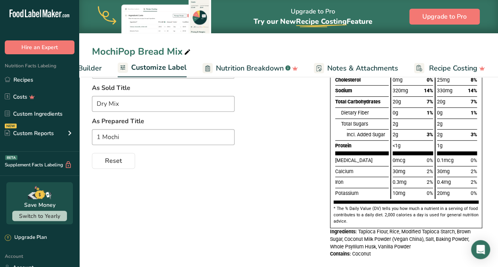
scroll to position [204, 0]
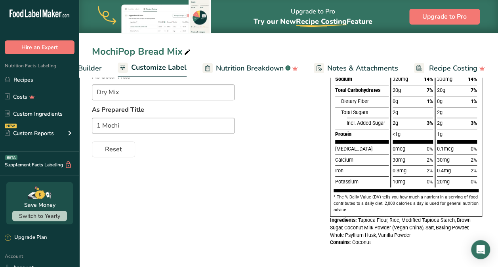
click at [264, 76] on link "Nutrition Breakdown .a-a{fill:#347362;}.b-a{fill:#fff;}" at bounding box center [249, 68] width 95 height 18
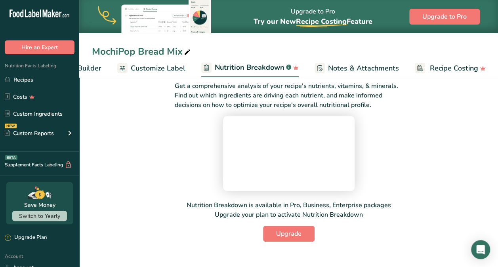
scroll to position [26, 0]
click at [164, 72] on span "Customize Label" at bounding box center [158, 68] width 55 height 11
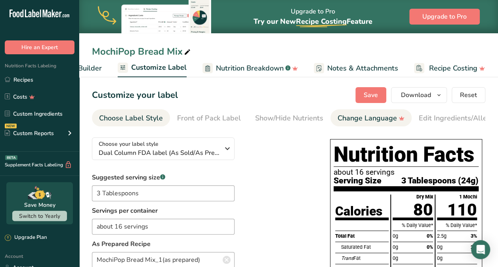
click at [344, 125] on link "Change Language" at bounding box center [370, 118] width 67 height 18
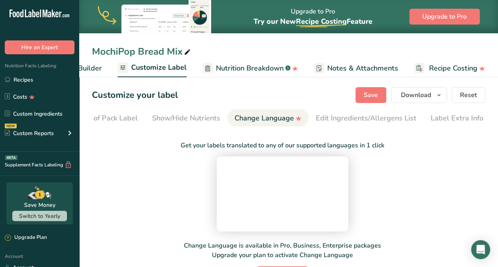
scroll to position [0, 103]
click at [344, 118] on div "Edit Ingredients/Allergens List" at bounding box center [365, 118] width 101 height 11
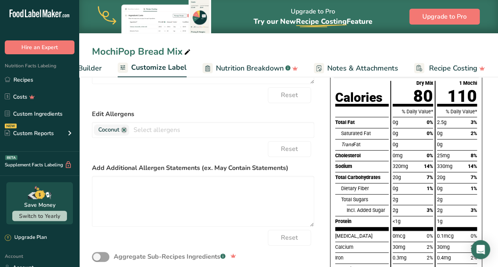
scroll to position [113, 0]
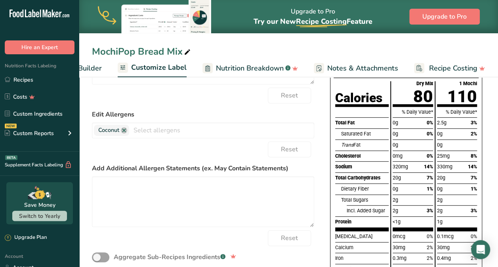
click at [115, 147] on div "Reset" at bounding box center [203, 149] width 222 height 16
click at [117, 145] on div "Reset" at bounding box center [203, 149] width 222 height 16
click at [124, 131] on link at bounding box center [124, 130] width 6 height 6
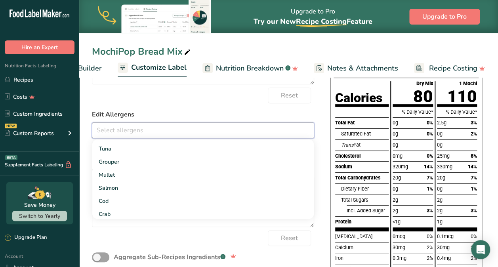
scroll to position [462, 0]
click at [160, 114] on label "Edit Allergens" at bounding box center [203, 115] width 222 height 10
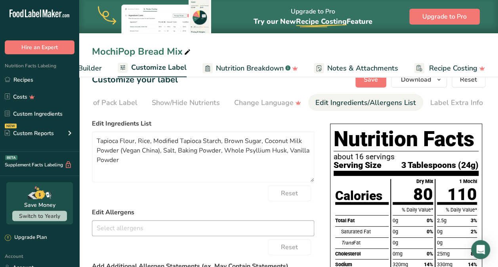
scroll to position [15, 0]
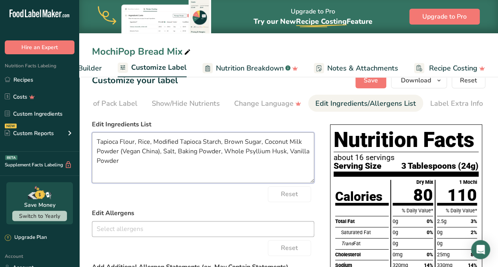
click at [148, 145] on textarea "Tapioca Flour, Rice, Modified Tapioca Starch, Brown Sugar, Coconut Milk Powder …" at bounding box center [203, 157] width 222 height 51
click at [138, 142] on textarea "Tapioca Flour, Rice Flour, Modified Tapioca Starch, Brown Sugar, Coconut Milk P…" at bounding box center [203, 157] width 222 height 51
click at [196, 154] on textarea "Tapioca Flour, Sweet Rice Flour, Modified Tapioca Starch, Brown Sugar, Coconut …" at bounding box center [203, 157] width 222 height 51
click at [248, 152] on textarea "Tapioca Flour, Sweet Rice Flour, Modified Tapioca Starch, Brown Sugar, Coconut …" at bounding box center [203, 157] width 222 height 51
click at [282, 226] on input "text" at bounding box center [202, 229] width 221 height 12
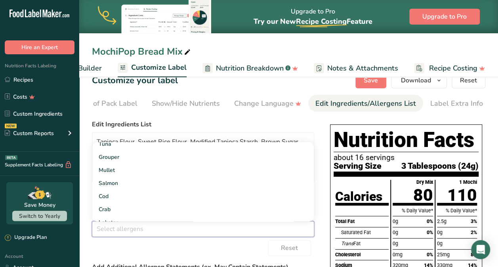
click at [174, 125] on label "Edit Ingredients List" at bounding box center [203, 125] width 222 height 10
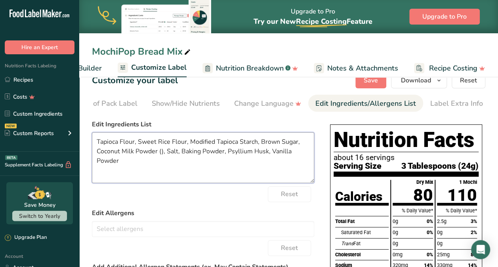
click at [158, 152] on textarea "Tapioca Flour, Sweet Rice Flour, Modified Tapioca Starch, Brown Sugar, Coconut …" at bounding box center [203, 157] width 222 height 51
click at [257, 166] on textarea "Tapioca Flour, Sweet Rice Flour, Modified Tapioca Starch, Brown Sugar, Coconut …" at bounding box center [203, 157] width 222 height 51
click at [153, 163] on textarea "Tapioca Flour, Sweet Rice Flour, Modified Tapioca Starch, Brown Sugar, Coconut …" at bounding box center [203, 157] width 222 height 51
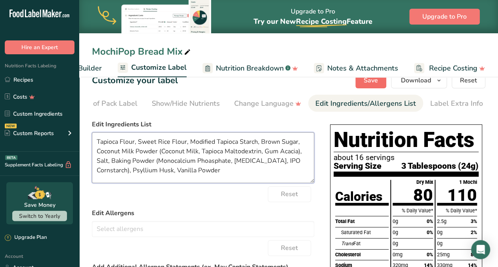
type textarea "Tapioca Flour, Sweet Rice Flour, Modified Tapioca Starch, Brown Sugar, Coconut …"
click at [344, 85] on button "Save" at bounding box center [370, 80] width 31 height 16
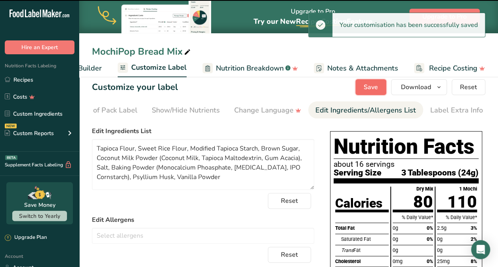
scroll to position [0, 0]
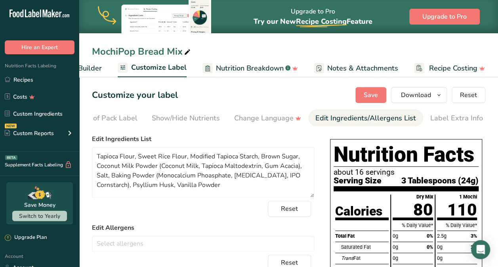
click at [179, 217] on div "Reset" at bounding box center [203, 209] width 222 height 16
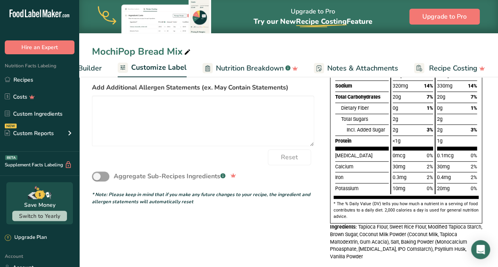
scroll to position [195, 0]
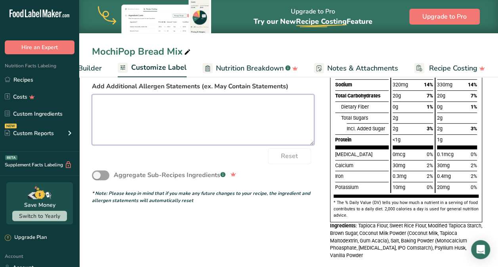
click at [143, 101] on textarea at bounding box center [203, 119] width 222 height 51
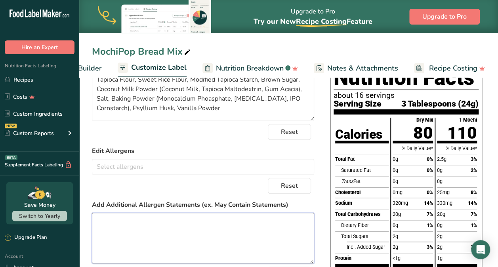
scroll to position [82, 0]
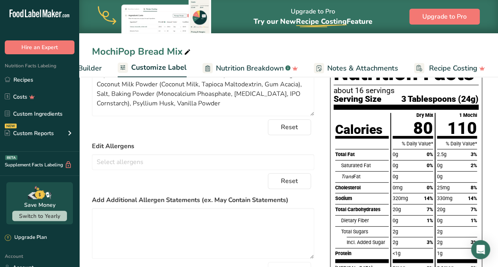
click at [165, 70] on span "Customize Label" at bounding box center [158, 67] width 55 height 11
click at [157, 67] on span "Customize Label" at bounding box center [158, 67] width 55 height 11
click at [259, 50] on div "MochiPop Bread Mix" at bounding box center [288, 51] width 419 height 14
click at [167, 67] on span "Customize Label" at bounding box center [158, 67] width 55 height 11
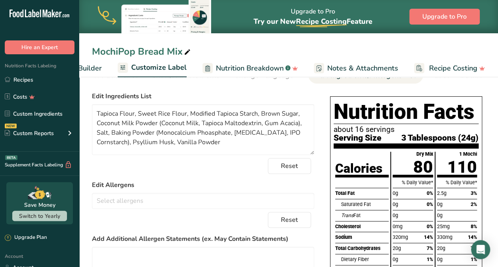
scroll to position [0, 0]
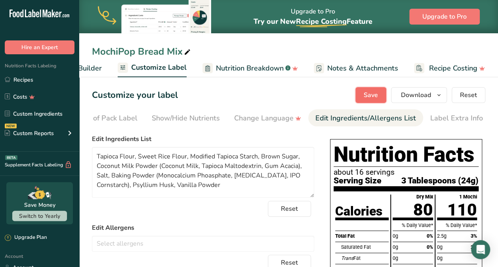
click at [344, 96] on span "Save" at bounding box center [370, 95] width 14 height 10
click at [164, 65] on span "Customize Label" at bounding box center [158, 67] width 55 height 11
click at [160, 71] on span "Customize Label" at bounding box center [158, 67] width 55 height 11
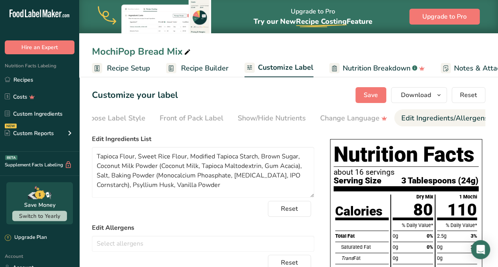
click at [276, 72] on span "Customize Label" at bounding box center [285, 67] width 55 height 11
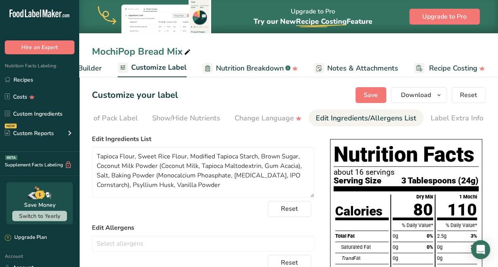
scroll to position [0, 17]
click at [344, 120] on icon at bounding box center [384, 118] width 11 height 8
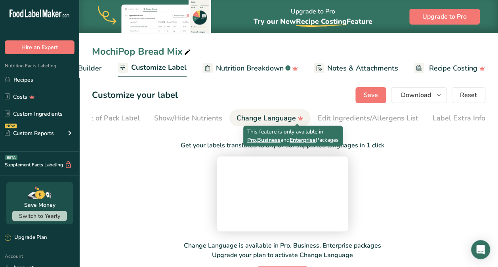
scroll to position [0, 103]
click at [344, 179] on div "Get your labels translated to any of our supported languages in 1 click Change …" at bounding box center [282, 206] width 381 height 151
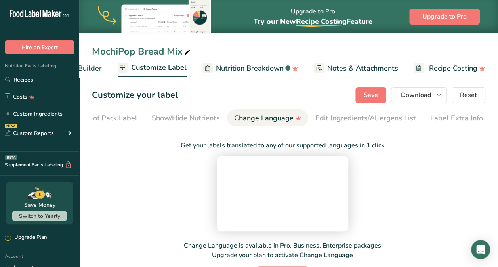
click at [223, 173] on video at bounding box center [282, 192] width 119 height 59
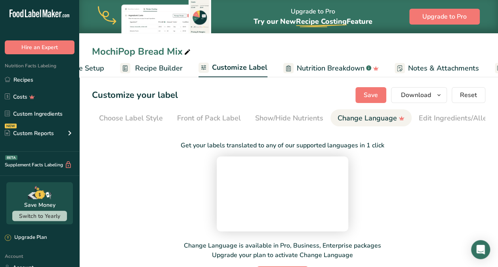
scroll to position [0, 0]
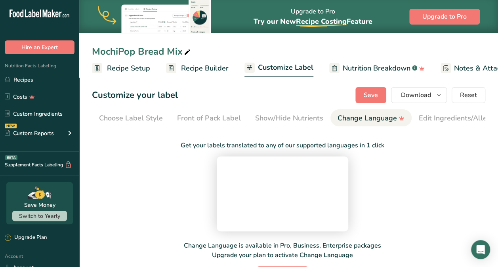
click at [279, 65] on span "Customize Label" at bounding box center [285, 67] width 55 height 11
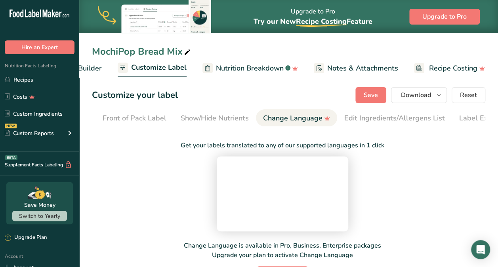
scroll to position [0, 103]
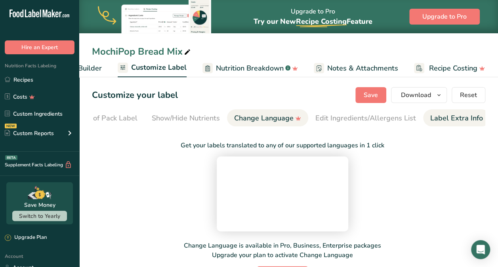
click at [344, 117] on div "Label Extra Info" at bounding box center [456, 118] width 53 height 11
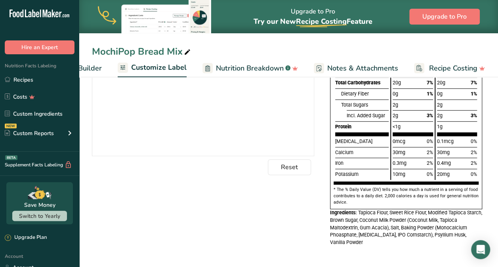
scroll to position [212, 0]
click at [344, 187] on section "Customize your label Save Download Choose what to show on your downloaded label…" at bounding box center [288, 66] width 419 height 401
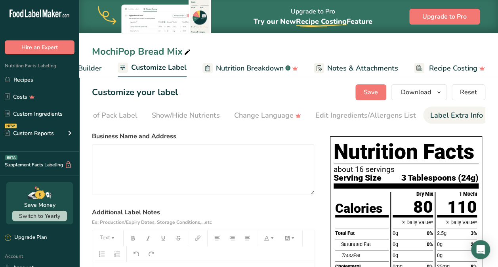
scroll to position [0, 0]
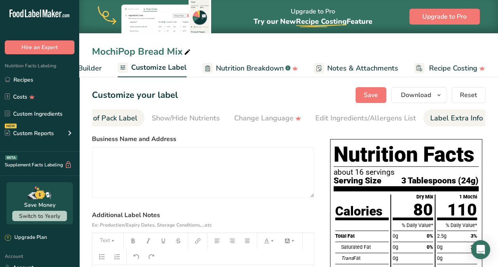
click at [119, 119] on div "Front of Pack Label" at bounding box center [106, 118] width 64 height 11
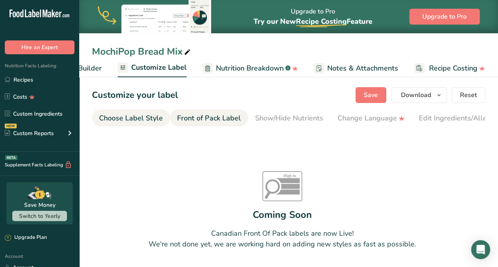
click at [110, 120] on div "Choose Label Style" at bounding box center [131, 118] width 64 height 11
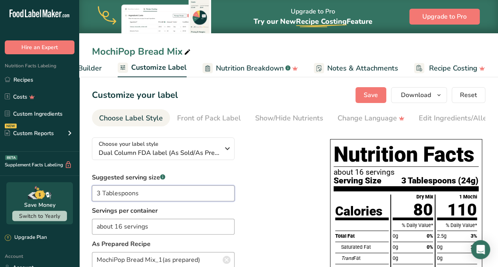
click at [142, 197] on input "3 Tablespoons" at bounding box center [163, 193] width 143 height 16
type input "3"
type input "2 tbsp. mix"
click at [344, 97] on span "Save" at bounding box center [370, 95] width 14 height 10
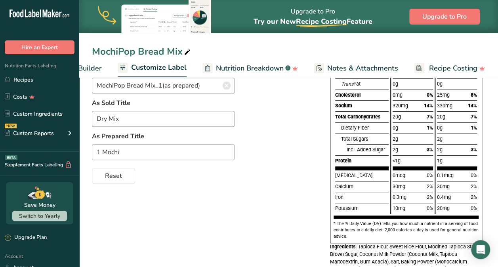
scroll to position [212, 0]
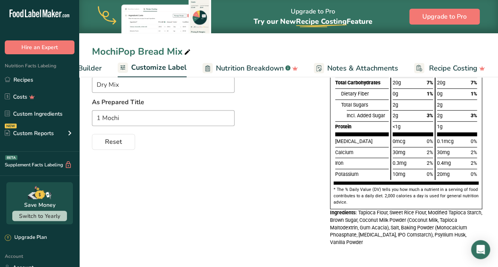
click at [344, 160] on div "Nutrition Facts about 16 servings Serving Size 2 tbsp. mix (24g) Calories Total…" at bounding box center [406, 70] width 152 height 278
click at [344, 199] on div "Nutrition Facts about 16 servings Serving Size 2 tbsp. mix (24g) Calories Total…" at bounding box center [406, 89] width 158 height 322
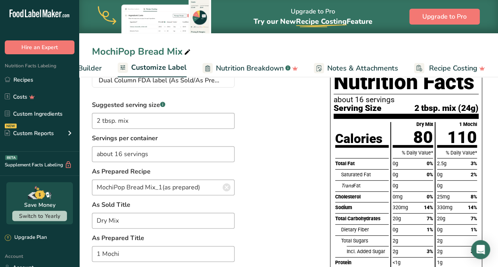
scroll to position [71, 0]
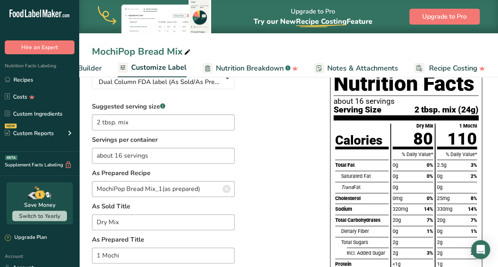
click at [344, 162] on div "Nutrition Facts about 16 servings Serving Size 2 tbsp. mix (24g) Calories Total…" at bounding box center [406, 207] width 152 height 278
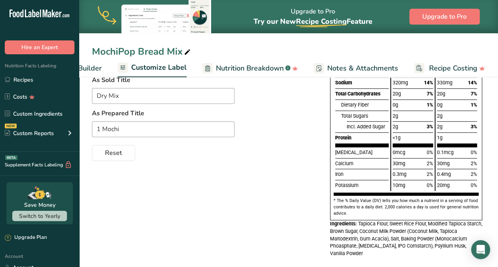
scroll to position [212, 0]
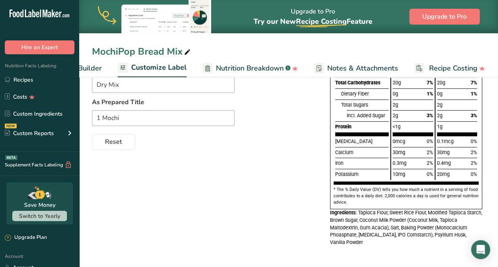
click at [344, 180] on section "Customize your label Save Download Choose what to show on your downloaded label…" at bounding box center [288, 66] width 419 height 401
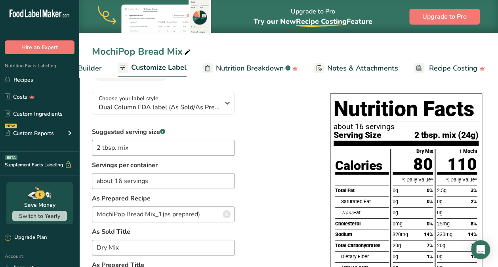
scroll to position [45, 0]
click at [295, 200] on div "Suggested serving size .a-a{fill:#347362;}.b-a{fill:#fff;} 2 tbsp. mix Servings…" at bounding box center [203, 219] width 222 height 185
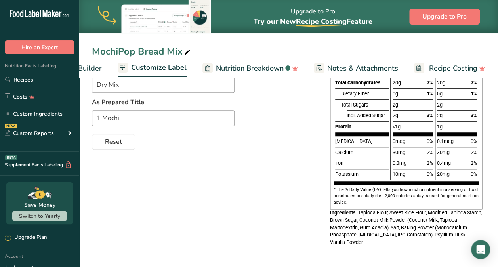
scroll to position [212, 0]
click at [278, 157] on div "Choose your label style Dual Column FDA label (As Sold/As Prepared) USA (FDA) S…" at bounding box center [288, 88] width 393 height 331
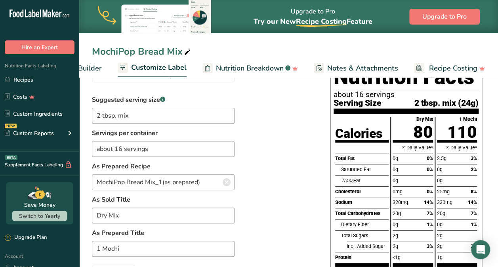
scroll to position [74, 0]
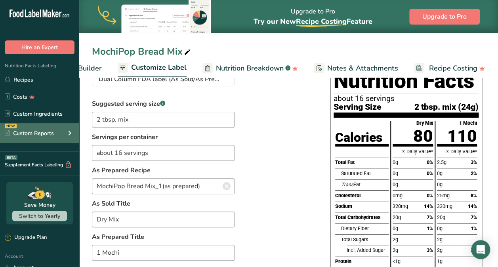
click at [40, 129] on div "Custom Reports" at bounding box center [29, 133] width 49 height 8
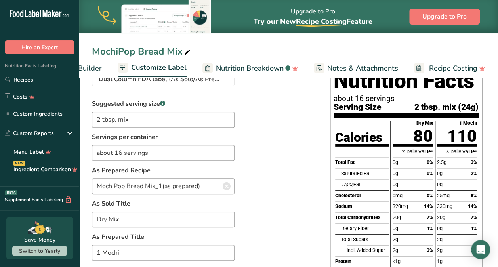
click at [296, 178] on div "Suggested serving size .a-a{fill:#347362;}.b-a{fill:#fff;} 2 tbsp. mix Servings…" at bounding box center [203, 191] width 222 height 185
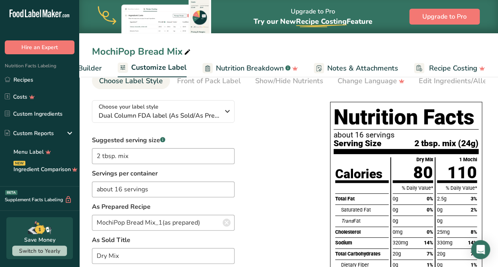
scroll to position [0, 0]
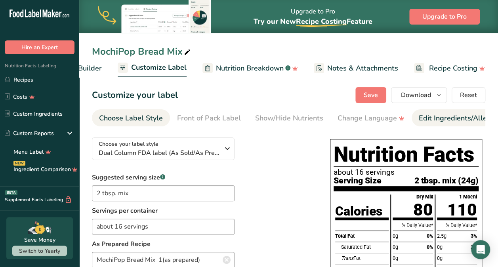
click at [344, 126] on link "Edit Ingredients/Allergens List" at bounding box center [469, 118] width 101 height 18
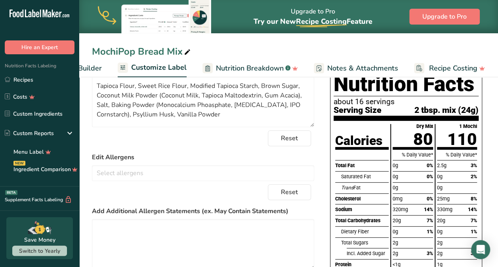
scroll to position [77, 0]
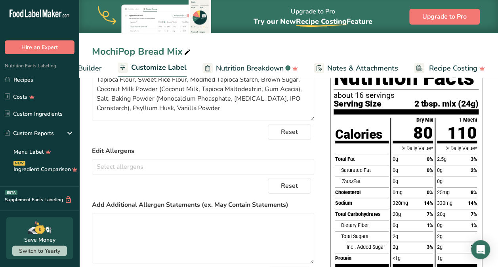
click at [344, 121] on div "Nutrition Facts about 16 servings Serving Size 2 tbsp. mix (24g) Calories Total…" at bounding box center [406, 220] width 158 height 322
click at [24, 144] on link "Menu Label" at bounding box center [39, 151] width 79 height 17
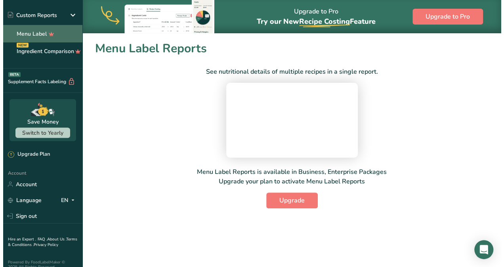
scroll to position [119, 0]
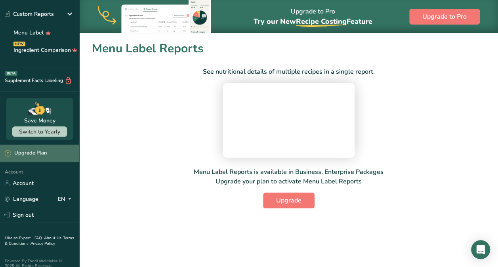
click at [22, 150] on div "Upgrade Plan" at bounding box center [26, 153] width 42 height 8
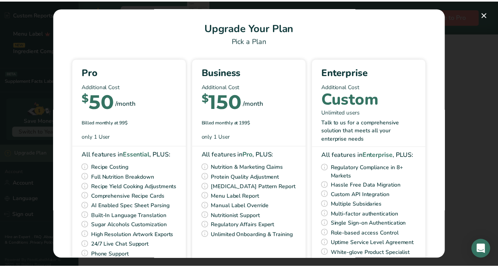
scroll to position [0, 0]
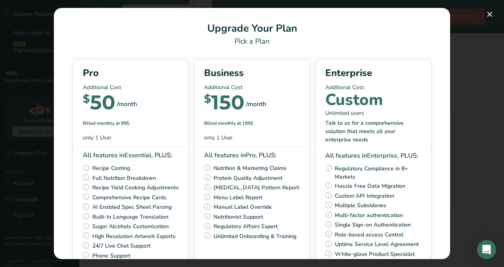
click at [344, 132] on div "Pick Your Pricing Plan Modal" at bounding box center [252, 133] width 504 height 267
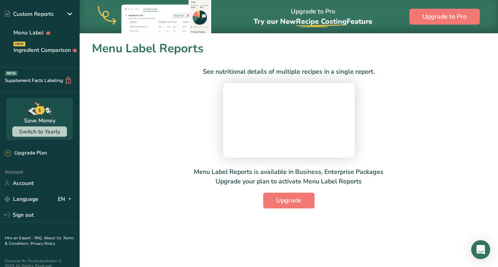
click at [154, 145] on div "See nutritional details of multiple recipes in a single report. Menu Label Repo…" at bounding box center [288, 132] width 393 height 151
click at [54, 69] on div "Supplement Facts Labeling BETA" at bounding box center [39, 79] width 79 height 24
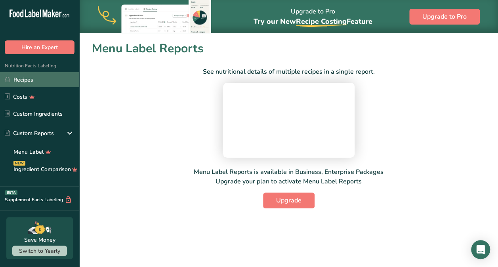
click at [29, 83] on link "Recipes" at bounding box center [39, 79] width 79 height 15
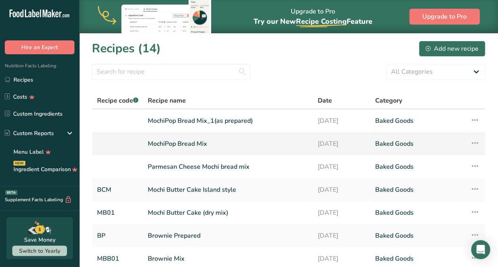
click at [344, 145] on icon at bounding box center [475, 143] width 10 height 14
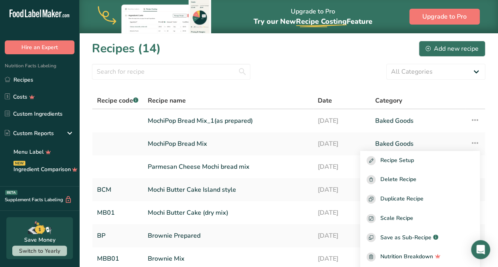
click at [344, 94] on th "Category" at bounding box center [417, 101] width 95 height 17
click at [344, 52] on div "Recipes (14) Add new recipe" at bounding box center [288, 49] width 393 height 18
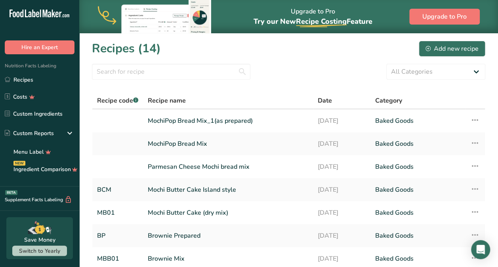
click at [48, 246] on span "Switch to Yearly" at bounding box center [39, 251] width 41 height 10
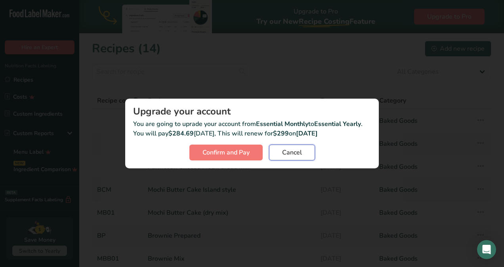
click at [305, 154] on button "Cancel" at bounding box center [292, 153] width 46 height 16
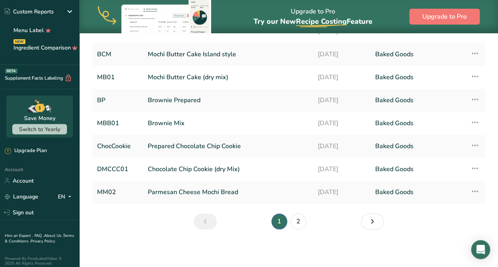
scroll to position [126, 0]
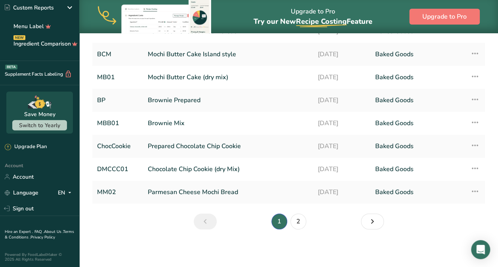
click at [44, 231] on link "About Us ." at bounding box center [53, 232] width 19 height 6
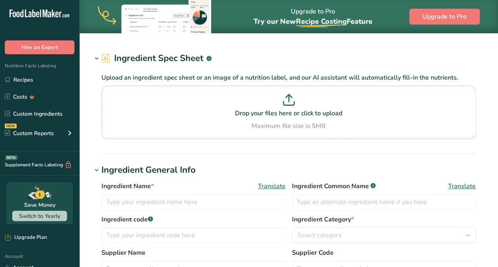
type input "Coconut Amino"
type input "Leavening agents, baking powder, double-acting, straight phosphate"
type input "Baking Powder"
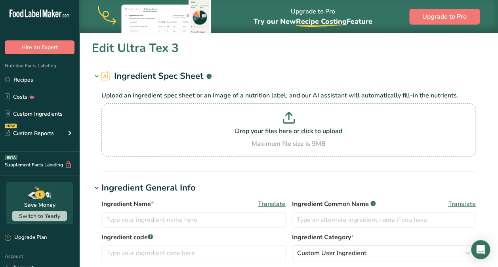
type input "Ultra Tex 3"
type input "Modified Tapioca Starch"
type input "Ingrederon"
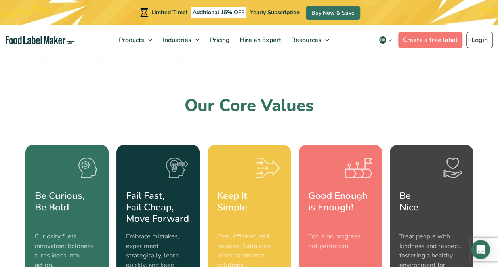
scroll to position [664, 0]
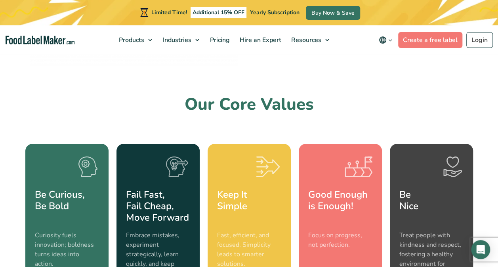
click at [459, 230] on small "Treat people with kindness and respect, fostering a healthy environment for suc…" at bounding box center [431, 254] width 64 height 48
click at [459, 207] on div "Be Nice" at bounding box center [431, 207] width 64 height 36
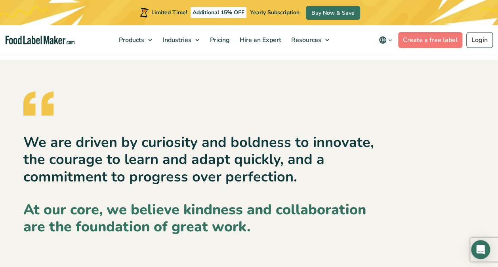
scroll to position [1113, 0]
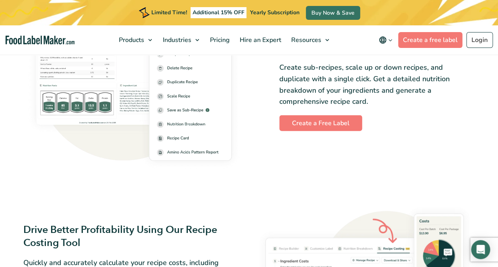
scroll to position [1054, 0]
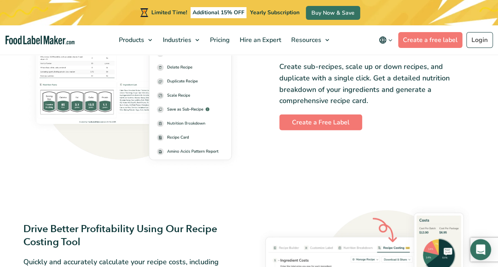
click at [479, 249] on icon "Open Intercom Messenger" at bounding box center [480, 249] width 9 height 10
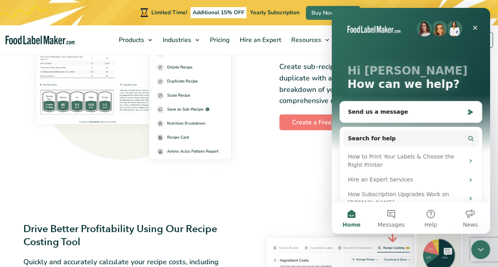
scroll to position [0, 0]
click at [474, 26] on icon "Close" at bounding box center [475, 28] width 6 height 6
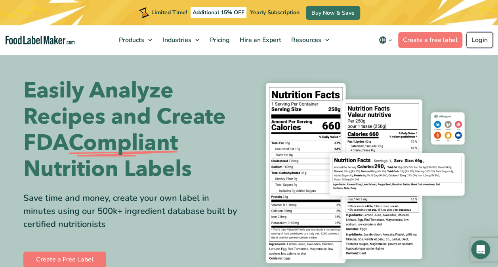
click at [476, 41] on link "Login" at bounding box center [479, 40] width 27 height 16
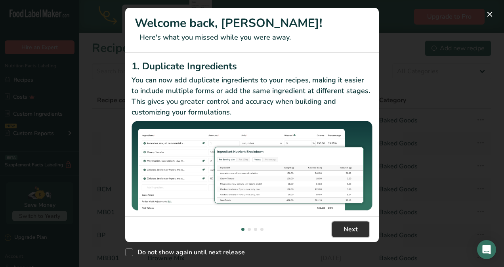
click at [354, 232] on span "Next" at bounding box center [350, 230] width 14 height 10
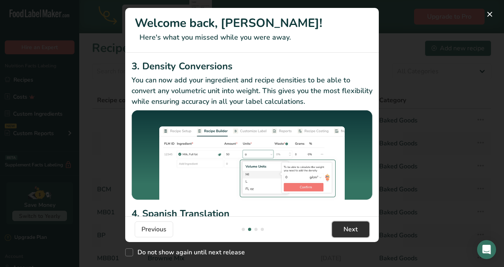
click at [354, 233] on span "Next" at bounding box center [350, 230] width 14 height 10
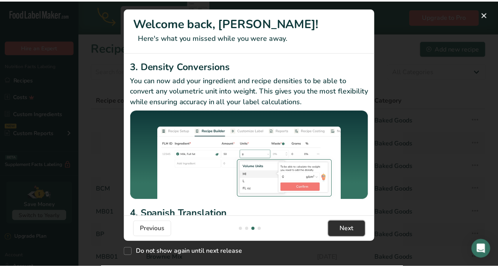
scroll to position [0, 507]
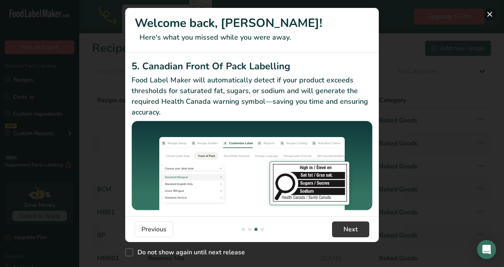
click at [489, 10] on button "New Features" at bounding box center [489, 14] width 13 height 13
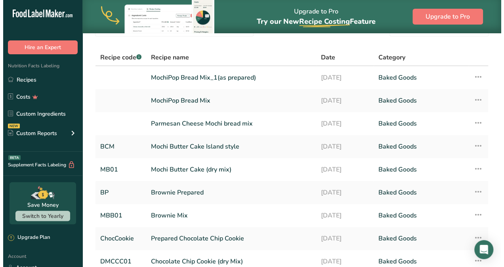
scroll to position [58, 0]
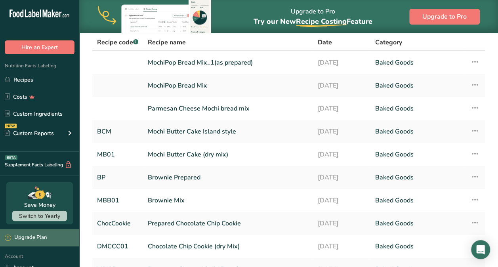
click at [28, 238] on div "Upgrade Plan" at bounding box center [26, 238] width 42 height 8
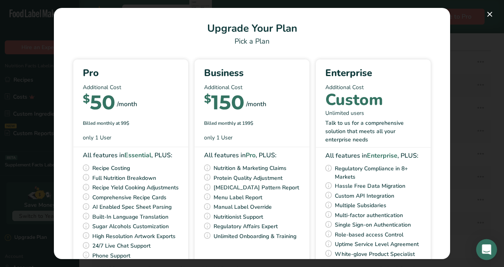
click at [487, 254] on icon "Open Intercom Messenger" at bounding box center [486, 249] width 10 height 10
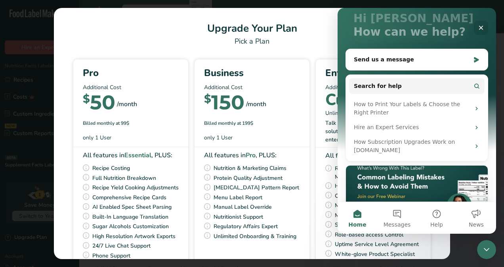
scroll to position [52, 0]
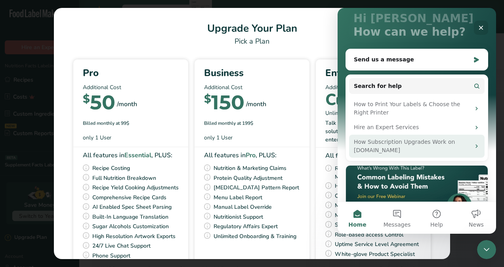
click at [436, 149] on div "How Subscription Upgrades Work on FoodLabelMaker.com" at bounding box center [412, 146] width 116 height 17
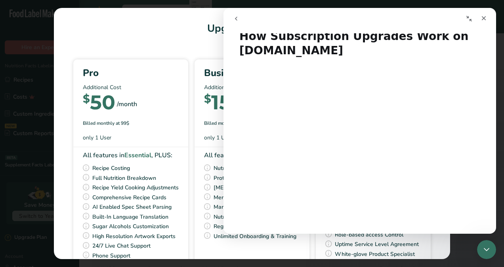
scroll to position [12, 0]
click at [481, 16] on icon "Close" at bounding box center [483, 18] width 6 height 6
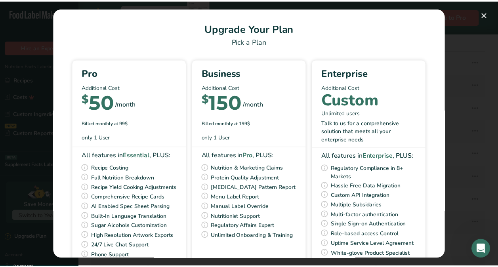
scroll to position [2, 0]
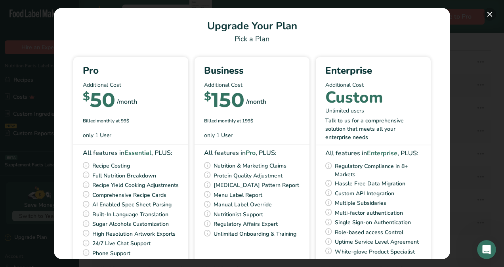
click at [487, 17] on button "Pick Your Pricing Plan Modal" at bounding box center [489, 14] width 13 height 13
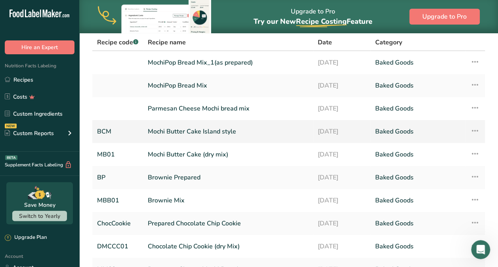
click at [460, 129] on link "Baked Goods" at bounding box center [418, 131] width 86 height 17
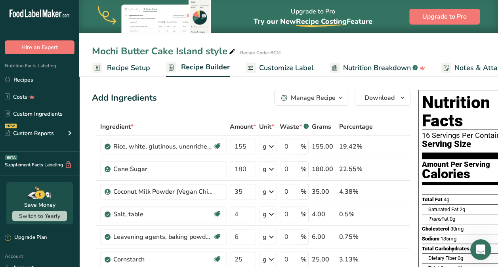
click at [479, 251] on icon "Open Intercom Messenger" at bounding box center [479, 248] width 13 height 13
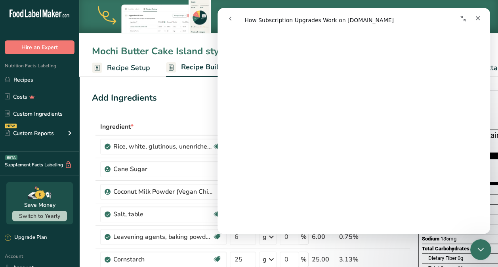
scroll to position [207, 0]
click at [478, 19] on icon "Close" at bounding box center [477, 18] width 6 height 6
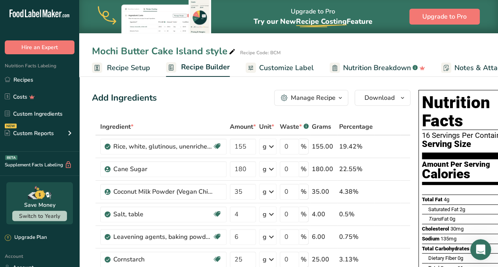
click at [478, 247] on icon "Open Intercom Messenger" at bounding box center [479, 248] width 13 height 13
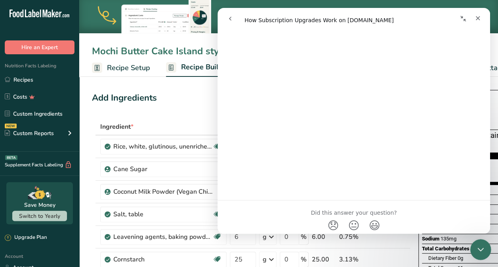
scroll to position [358, 0]
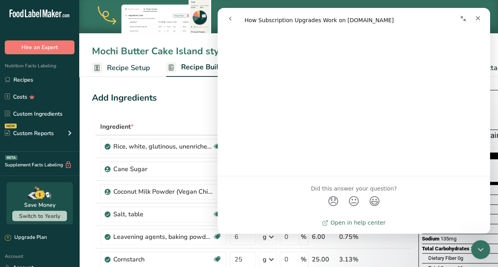
click at [372, 223] on link "Open in help center" at bounding box center [353, 222] width 63 height 6
click at [470, 21] on button "Collapse window" at bounding box center [462, 18] width 15 height 15
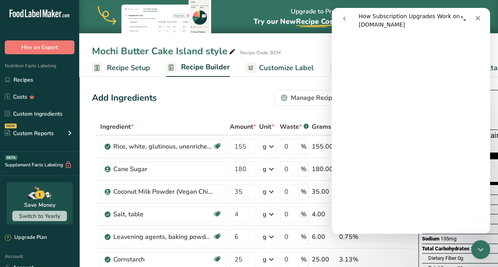
scroll to position [318, 0]
click at [477, 19] on icon "Close" at bounding box center [478, 18] width 4 height 4
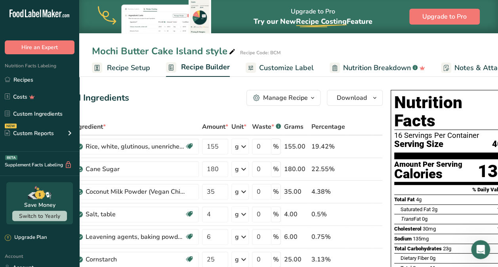
scroll to position [0, 42]
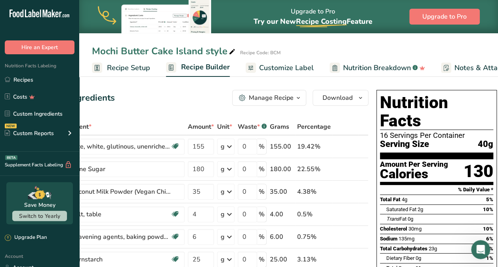
click at [455, 214] on div "Trans Fat 0g" at bounding box center [439, 219] width 107 height 10
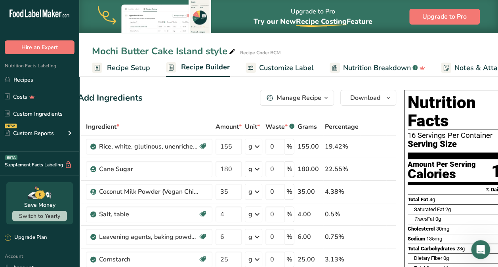
scroll to position [0, 0]
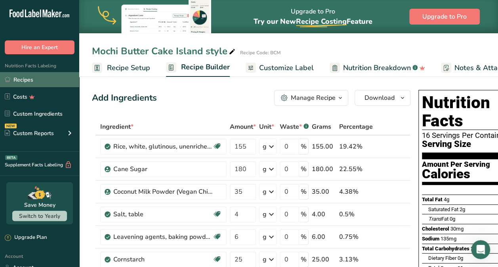
click at [22, 82] on link "Recipes" at bounding box center [39, 79] width 79 height 15
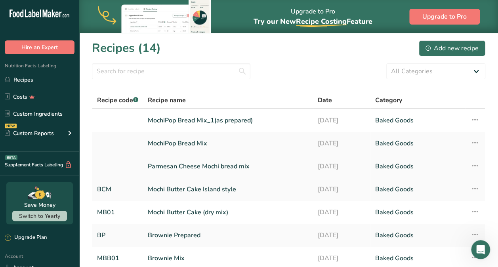
click at [137, 166] on link at bounding box center [117, 166] width 41 height 17
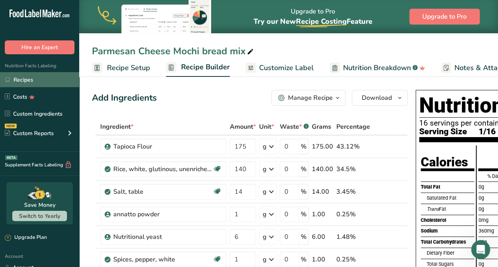
click at [25, 81] on link "Recipes" at bounding box center [39, 79] width 79 height 15
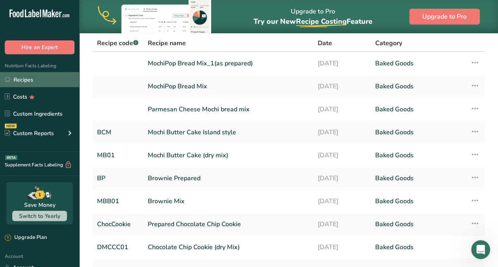
scroll to position [61, 0]
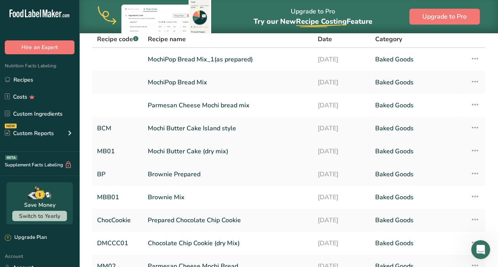
click at [221, 150] on link "Mochi Butter Cake (dry mix)" at bounding box center [228, 151] width 160 height 17
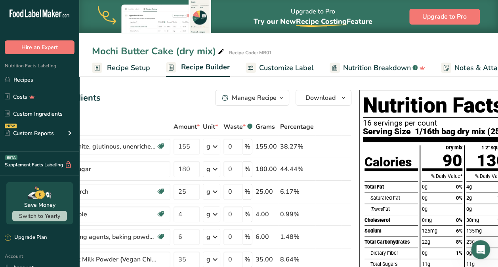
scroll to position [0, 57]
click at [290, 71] on span "Customize Label" at bounding box center [286, 68] width 55 height 11
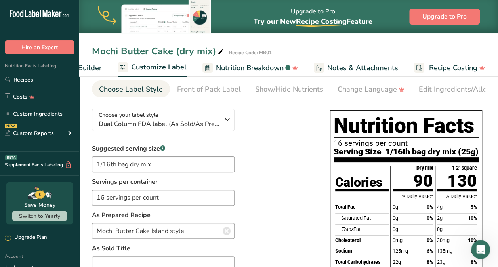
scroll to position [30, 0]
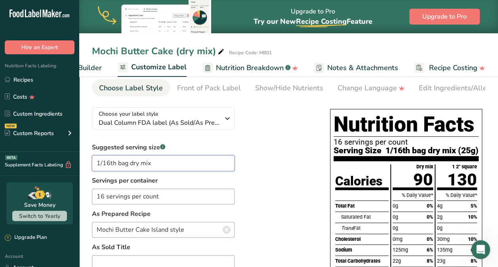
click at [179, 167] on input "1/16th bag dry mix" at bounding box center [163, 163] width 143 height 16
type input "1"
type input "2 heaping tbsp."
click at [165, 202] on input "16 servings per count" at bounding box center [163, 196] width 143 height 16
type input "1"
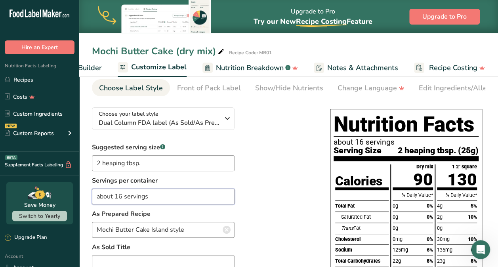
type input "about 16 servings"
click at [290, 211] on div "Suggested serving size .a-a{fill:#347362;}.b-a{fill:#fff;} 2 heaping tbsp. Serv…" at bounding box center [203, 235] width 222 height 185
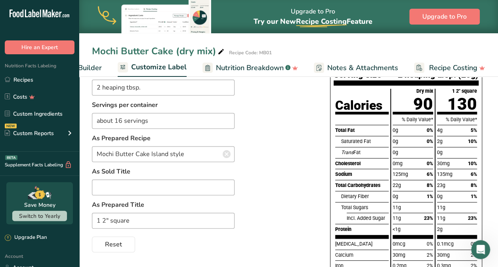
scroll to position [104, 0]
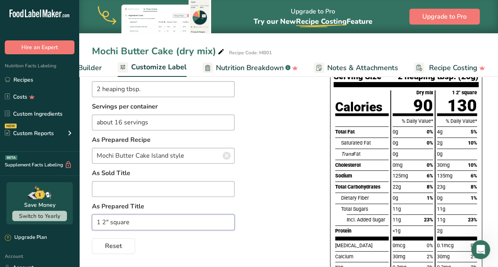
click at [103, 226] on input "1 2" square" at bounding box center [163, 222] width 143 height 16
type input "2" square"
click at [272, 195] on div "Suggested serving size .a-a{fill:#347362;}.b-a{fill:#fff;} 2 heaping tbsp. Serv…" at bounding box center [203, 160] width 222 height 185
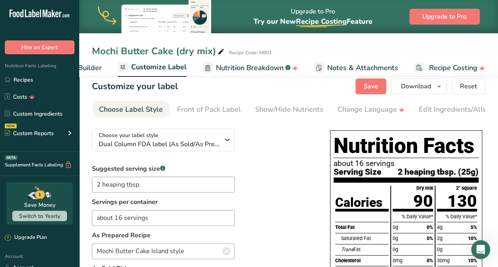
scroll to position [0, 0]
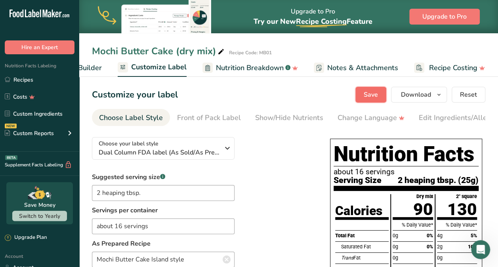
click at [373, 97] on span "Save" at bounding box center [370, 95] width 14 height 10
click at [288, 197] on div "Suggested serving size .a-a{fill:#347362;}.b-a{fill:#fff;} 2 heaping tbsp. Serv…" at bounding box center [203, 264] width 222 height 185
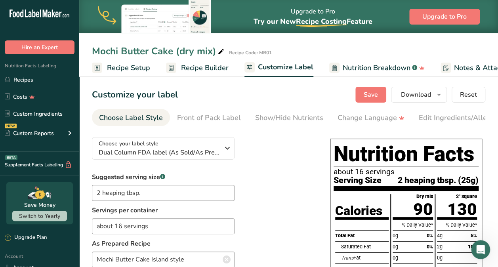
click at [203, 64] on span "Recipe Builder" at bounding box center [205, 68] width 48 height 11
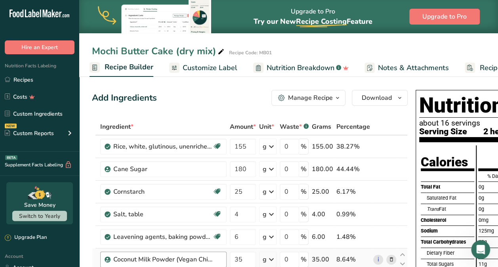
scroll to position [233, 0]
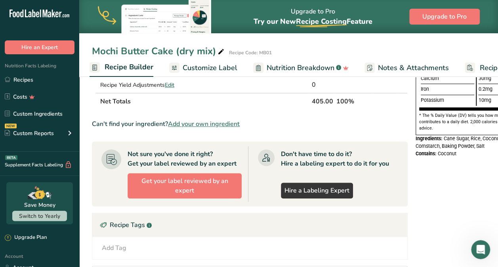
click at [196, 125] on span "Add your own ingredient" at bounding box center [204, 124] width 72 height 10
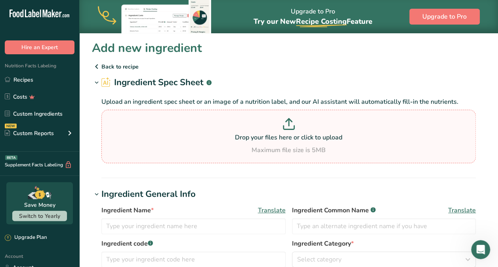
click at [197, 162] on div "Drop your files here or click to upload Maximum file size is 5MB" at bounding box center [288, 136] width 374 height 53
click at [197, 162] on input "Drop your files here or click to upload Maximum file size is 5MB" at bounding box center [288, 136] width 374 height 53
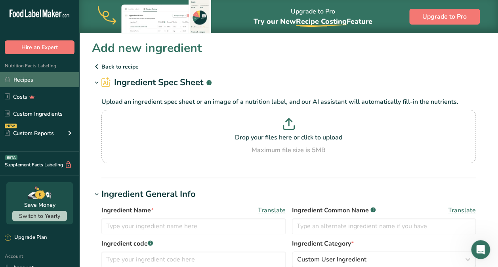
click at [19, 82] on link "Recipes" at bounding box center [39, 79] width 79 height 15
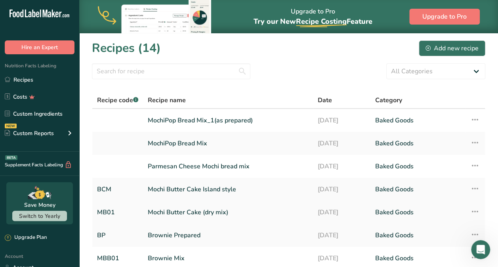
click at [301, 205] on link "Mochi Butter Cake (dry mix)" at bounding box center [228, 212] width 160 height 17
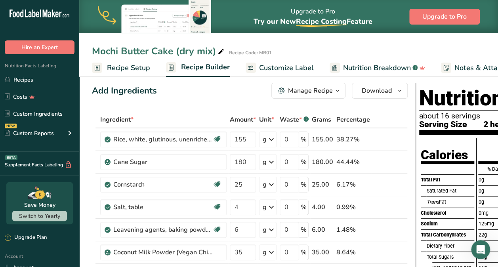
scroll to position [9, 0]
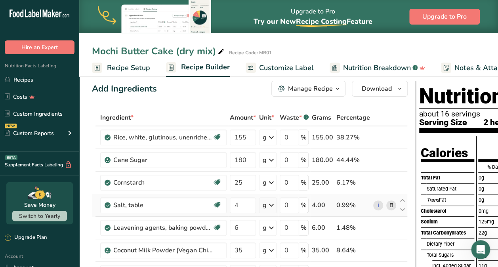
click at [387, 197] on td "i" at bounding box center [384, 205] width 26 height 23
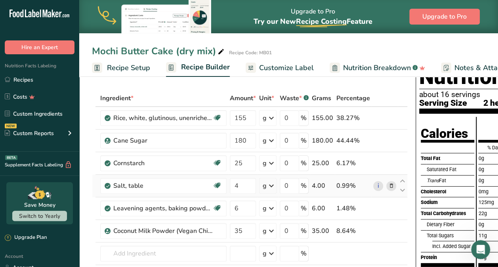
scroll to position [30, 0]
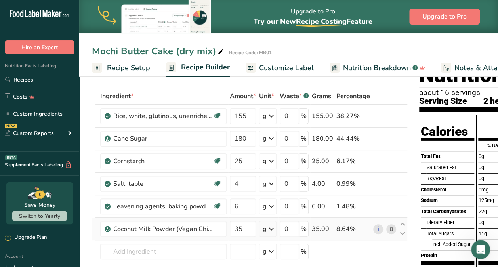
click at [374, 220] on td "i" at bounding box center [384, 229] width 26 height 23
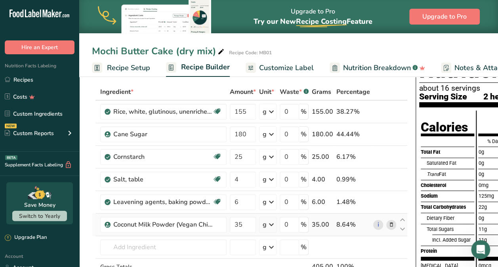
scroll to position [0, 0]
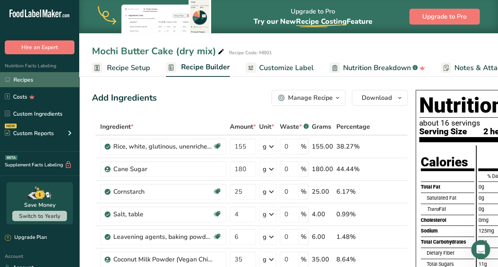
click at [25, 84] on link "Recipes" at bounding box center [39, 79] width 79 height 15
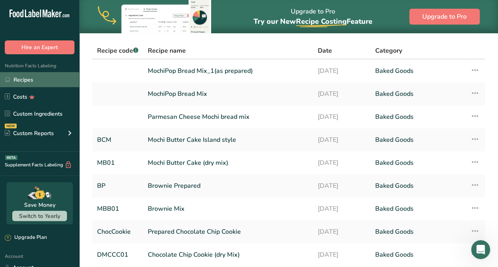
scroll to position [50, 0]
click at [231, 144] on link "Mochi Butter Cake Island style" at bounding box center [228, 139] width 160 height 17
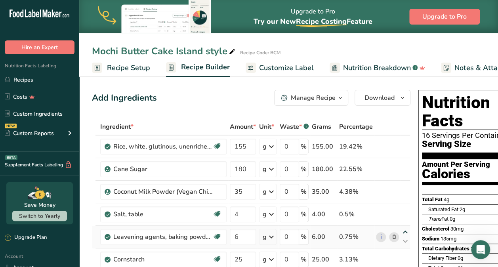
click at [404, 230] on icon at bounding box center [405, 232] width 10 height 6
type input "6"
type input "4"
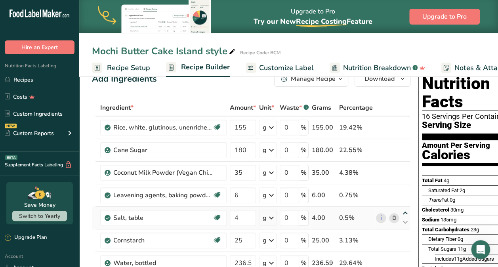
scroll to position [18, 0]
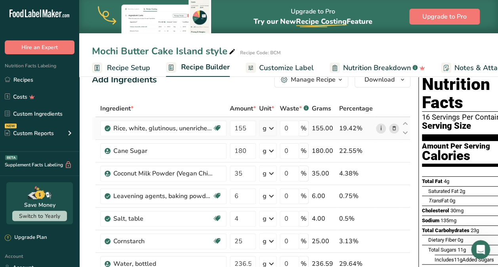
click at [382, 127] on link "i" at bounding box center [381, 129] width 10 height 10
click at [389, 125] on span at bounding box center [394, 129] width 10 height 10
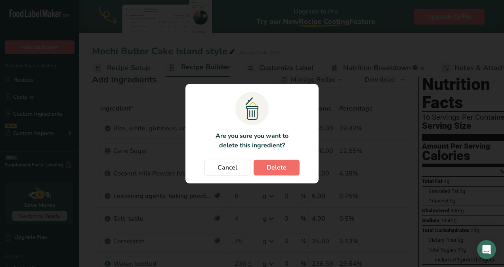
click at [280, 167] on span "Delete" at bounding box center [276, 168] width 20 height 10
type input "180"
type input "35"
type input "6"
type input "4"
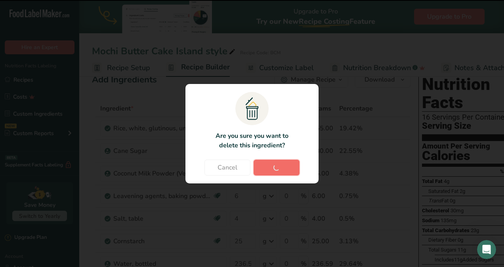
type input "25"
type input "236.59"
type input "100"
type input "56.7"
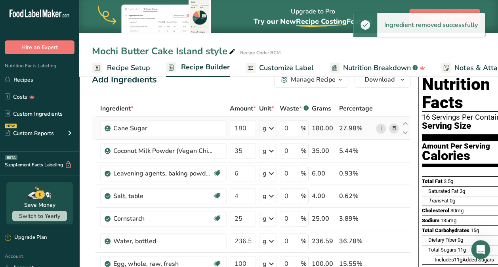
click at [392, 131] on icon at bounding box center [394, 128] width 6 height 8
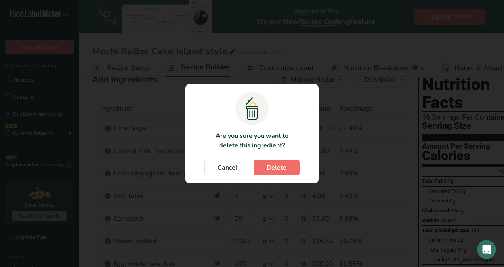
click at [280, 169] on span "Delete" at bounding box center [276, 168] width 20 height 10
type input "35"
type input "6"
type input "4"
type input "25"
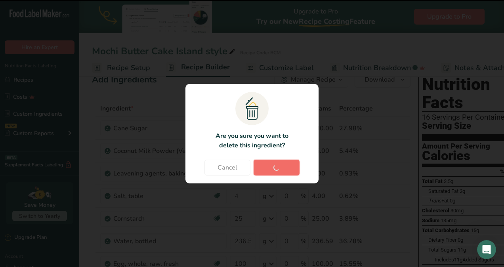
type input "236.59"
type input "100"
type input "56.7"
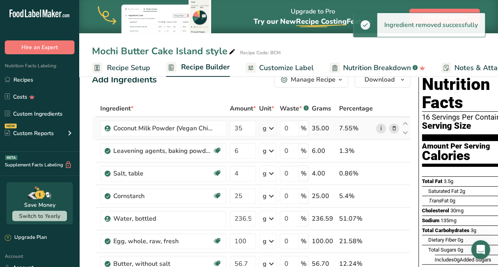
click at [383, 129] on link "i" at bounding box center [381, 129] width 10 height 10
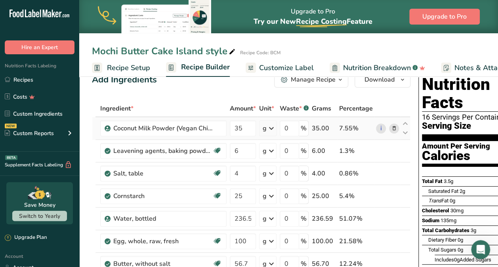
click at [391, 129] on icon at bounding box center [394, 128] width 6 height 8
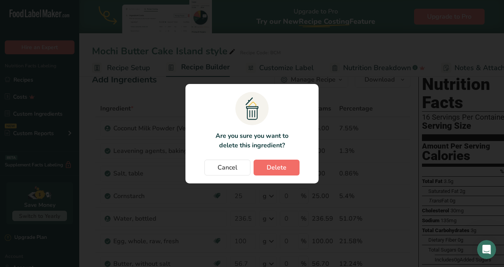
click at [278, 169] on span "Delete" at bounding box center [276, 168] width 20 height 10
type input "6"
type input "4"
type input "25"
type input "236.59"
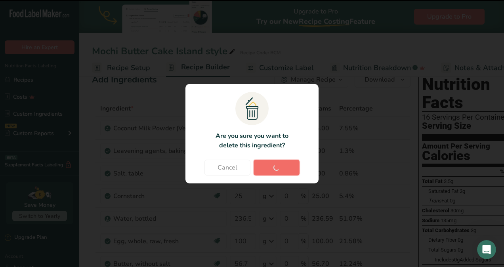
type input "100"
type input "56.7"
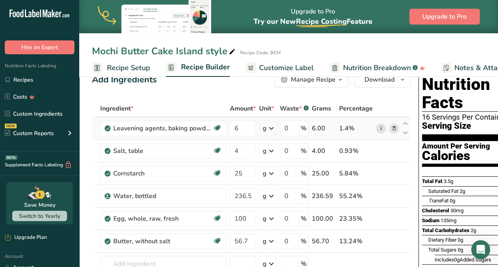
click at [376, 130] on link "i" at bounding box center [381, 129] width 10 height 10
click at [391, 130] on icon at bounding box center [394, 128] width 6 height 8
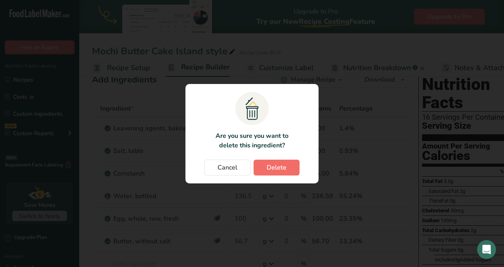
click at [282, 173] on button "Delete" at bounding box center [276, 168] width 46 height 16
type input "4"
type input "25"
type input "236.59"
type input "100"
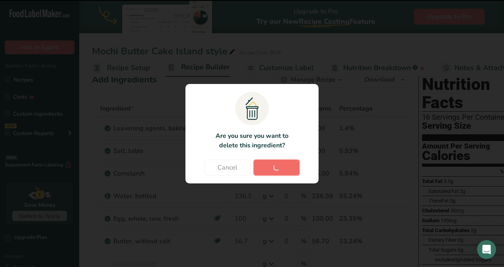
type input "56.7"
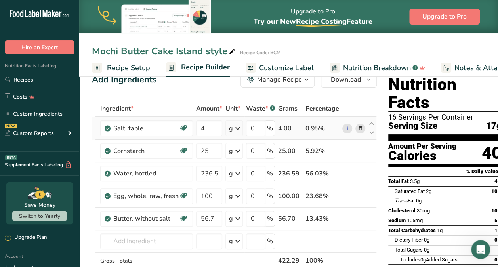
click at [345, 139] on td "i" at bounding box center [354, 128] width 26 height 23
click at [358, 131] on icon at bounding box center [361, 128] width 6 height 8
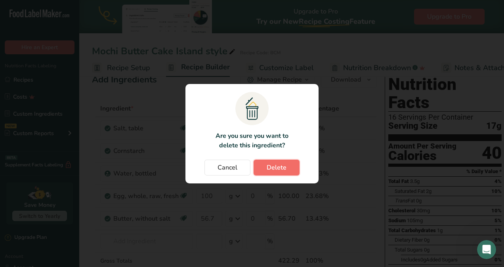
click at [285, 173] on button "Delete" at bounding box center [276, 168] width 46 height 16
type input "25"
type input "236.59"
type input "100"
type input "56.7"
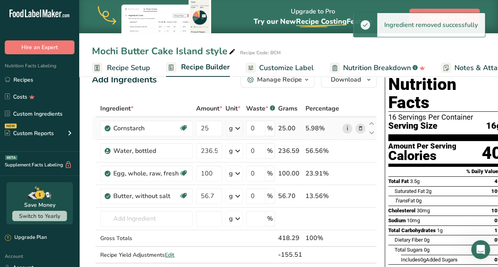
click at [342, 128] on link "i" at bounding box center [347, 129] width 10 height 10
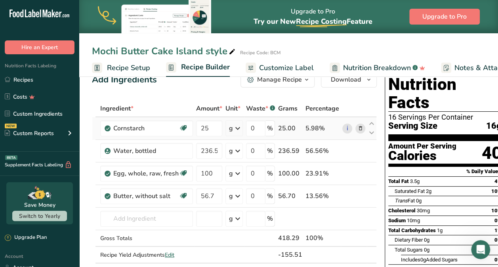
click at [358, 129] on icon at bounding box center [361, 128] width 6 height 8
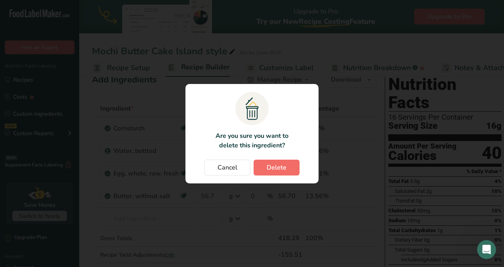
click at [288, 170] on button "Delete" at bounding box center [276, 168] width 46 height 16
type input "236.59"
type input "100"
type input "56.7"
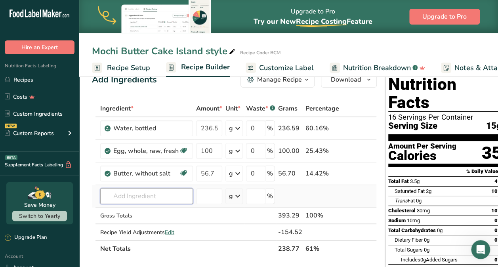
click at [175, 198] on input "text" at bounding box center [146, 196] width 93 height 16
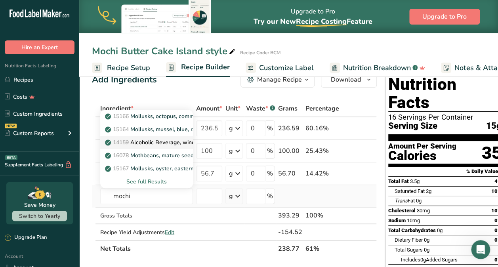
click at [171, 136] on link "14159 Alcoholic Beverage, wine, table, red, Mouvedre" at bounding box center [146, 142] width 93 height 13
type input "Alcoholic Beverage, wine, table, red, Mouvedre"
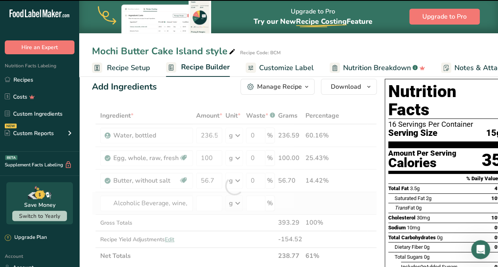
scroll to position [22, 0]
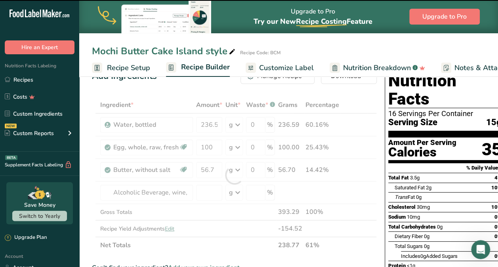
click at [168, 198] on div at bounding box center [234, 175] width 285 height 157
type input "0"
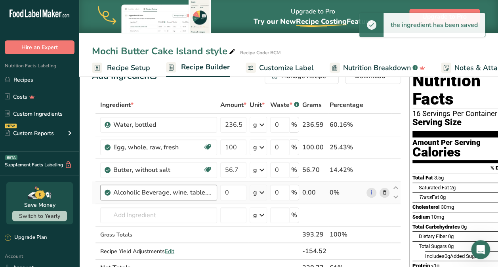
click at [192, 196] on div "Alcoholic Beverage, wine, table, red, Mouvedre" at bounding box center [162, 193] width 99 height 10
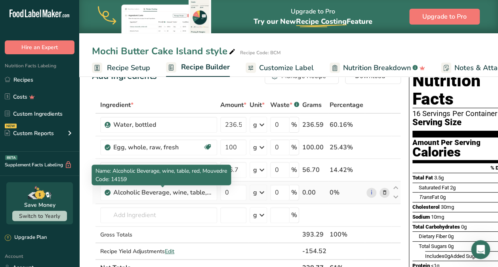
click at [383, 193] on icon at bounding box center [385, 192] width 6 height 8
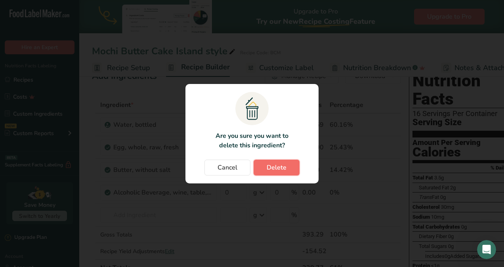
click at [282, 169] on span "Delete" at bounding box center [276, 168] width 20 height 10
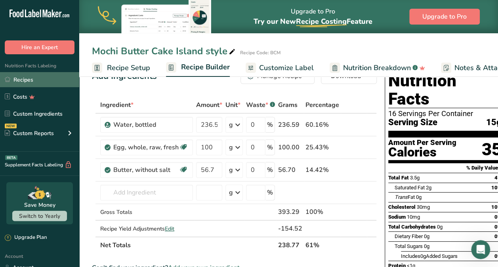
click at [29, 80] on link "Recipes" at bounding box center [39, 79] width 79 height 15
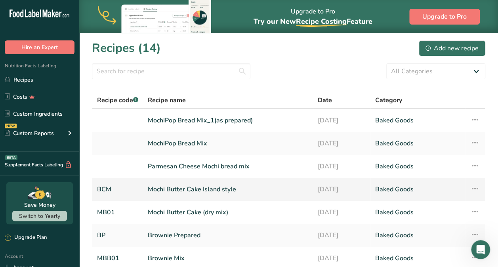
click at [216, 193] on link "Mochi Butter Cake Island style" at bounding box center [228, 189] width 160 height 17
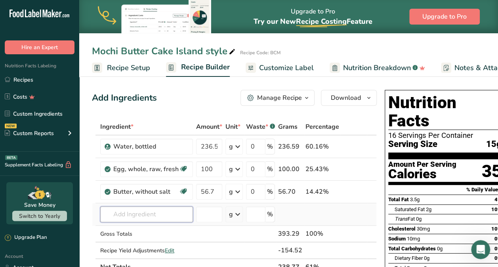
click at [168, 215] on input "text" at bounding box center [146, 214] width 93 height 16
click at [167, 215] on input "mochi butter cake" at bounding box center [146, 214] width 93 height 16
type input "mochi butter cake"
click at [156, 196] on div "Add your own ingredient" at bounding box center [147, 200] width 80 height 8
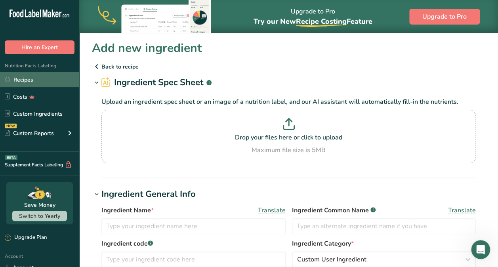
click at [27, 84] on link "Recipes" at bounding box center [39, 79] width 79 height 15
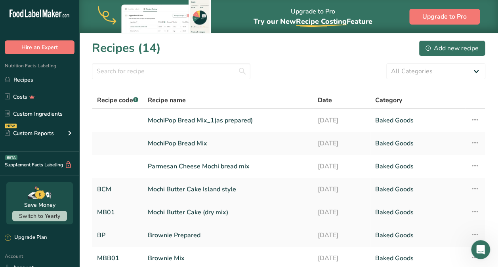
click at [185, 210] on link "Mochi Butter Cake (dry mix)" at bounding box center [228, 212] width 160 height 17
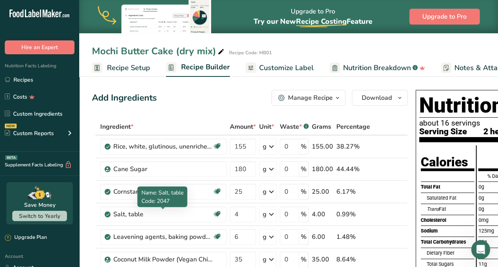
click at [185, 210] on div "Salt, table" at bounding box center [162, 214] width 99 height 10
click at [445, 199] on div "Saturated Fat" at bounding box center [450, 197] width 48 height 11
click at [463, 208] on div "Trans Fat" at bounding box center [450, 209] width 48 height 11
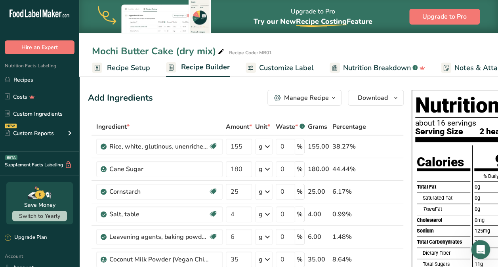
scroll to position [0, 4]
click at [295, 73] on link "Customize Label" at bounding box center [279, 68] width 68 height 18
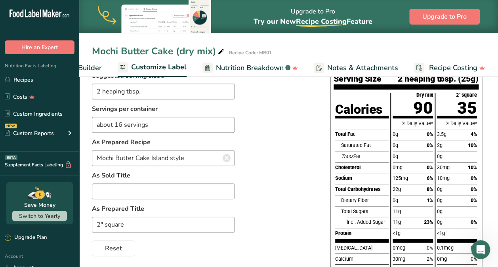
scroll to position [105, 0]
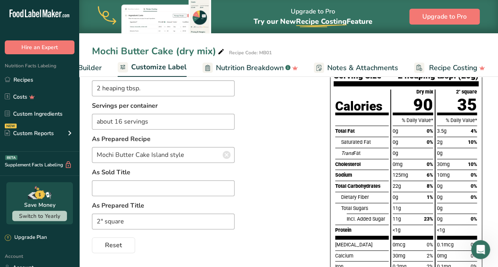
click at [291, 225] on div "Suggested serving size .a-a{fill:#347362;}.b-a{fill:#fff;} 2 heaping tbsp. Serv…" at bounding box center [203, 160] width 222 height 185
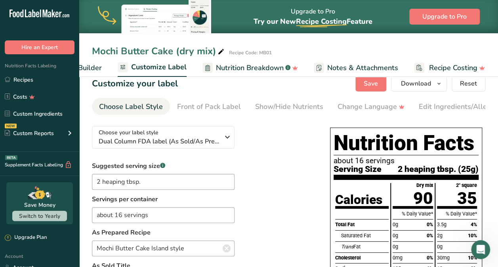
scroll to position [0, 0]
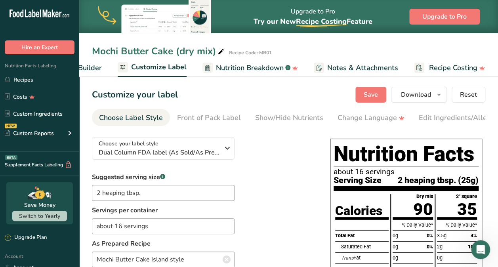
click at [166, 65] on span "Customize Label" at bounding box center [158, 67] width 55 height 11
click at [33, 79] on link "Recipes" at bounding box center [39, 79] width 79 height 15
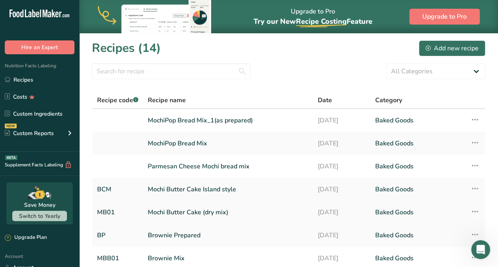
click at [210, 215] on link "Mochi Butter Cake (dry mix)" at bounding box center [228, 212] width 160 height 17
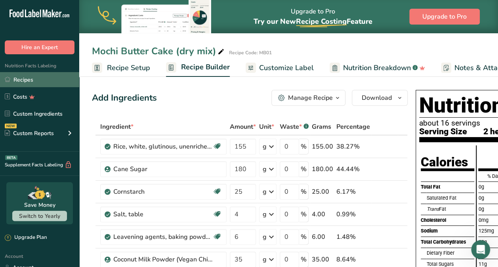
click at [25, 79] on link "Recipes" at bounding box center [39, 79] width 79 height 15
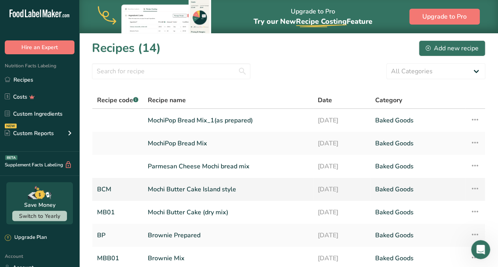
click at [213, 191] on link "Mochi Butter Cake Island style" at bounding box center [228, 189] width 160 height 17
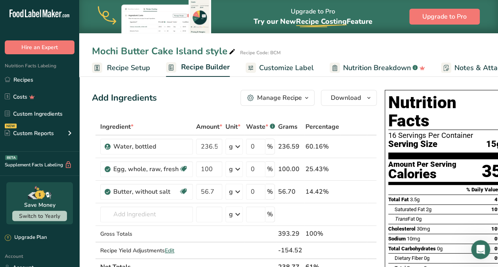
click at [295, 103] on button "Manage Recipe" at bounding box center [277, 98] width 74 height 16
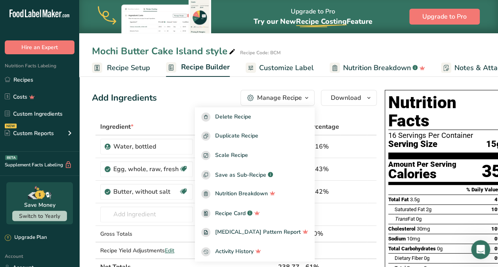
click at [230, 101] on div "Add Ingredients Manage Recipe Delete Recipe Duplicate Recipe Scale Recipe Save …" at bounding box center [234, 98] width 285 height 16
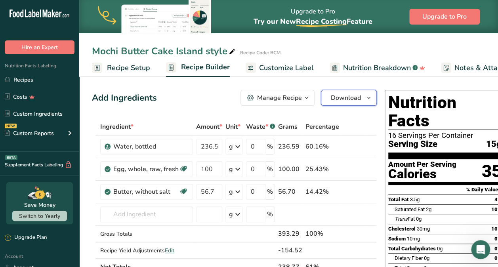
click at [357, 101] on button "Download" at bounding box center [349, 98] width 56 height 16
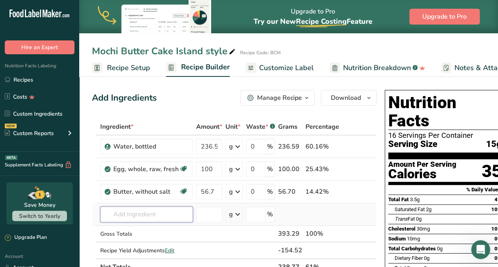
click at [169, 215] on input "text" at bounding box center [146, 214] width 93 height 16
type input "m"
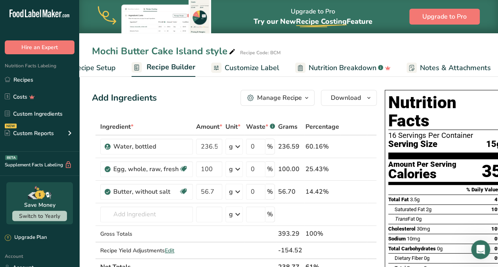
click at [249, 68] on span "Customize Label" at bounding box center [252, 68] width 55 height 11
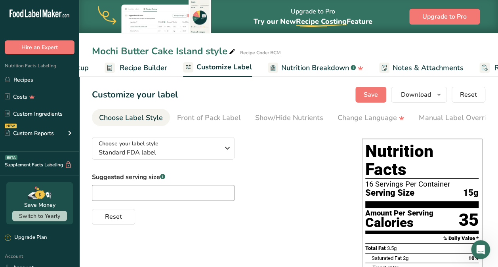
scroll to position [0, 127]
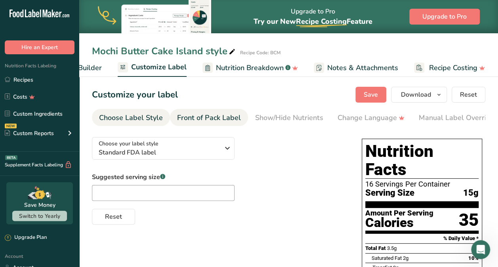
click at [218, 114] on div "Front of Pack Label" at bounding box center [209, 117] width 64 height 11
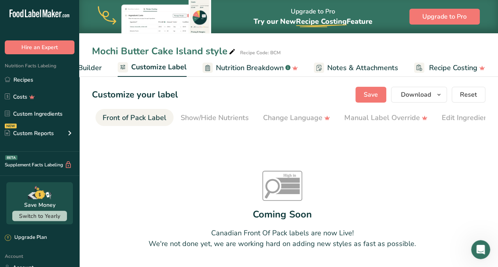
scroll to position [0, 77]
click at [462, 119] on div "Edit Ingredients/Allergens List" at bounding box center [489, 117] width 101 height 11
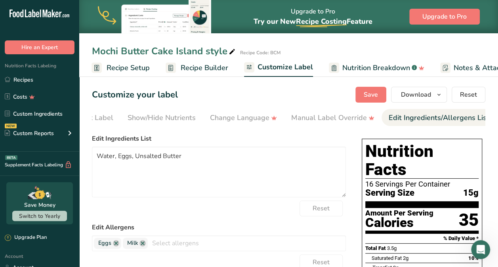
scroll to position [0, 115]
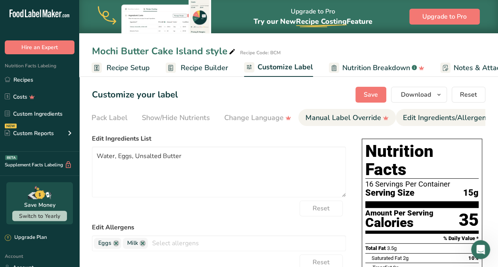
click at [348, 122] on div "Manual Label Override" at bounding box center [346, 117] width 83 height 11
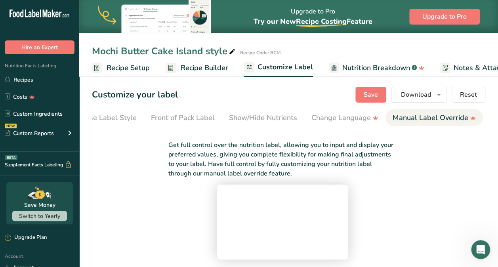
scroll to position [0, 0]
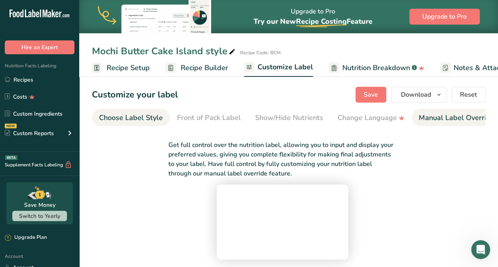
click at [141, 120] on div "Choose Label Style" at bounding box center [131, 117] width 64 height 11
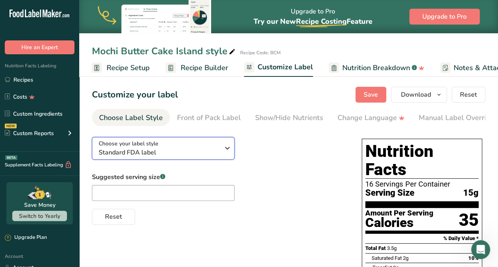
click at [229, 153] on icon "button" at bounding box center [228, 148] width 10 height 14
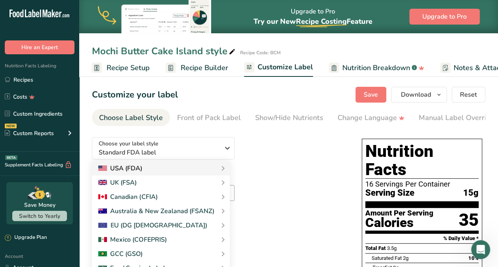
click at [219, 169] on icon at bounding box center [223, 168] width 10 height 14
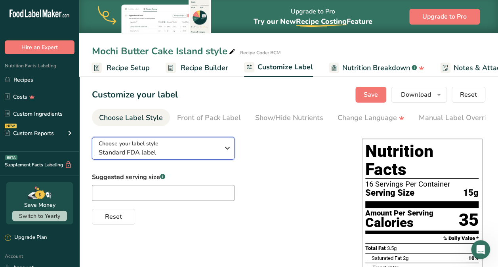
click at [228, 150] on icon "button" at bounding box center [228, 148] width 10 height 14
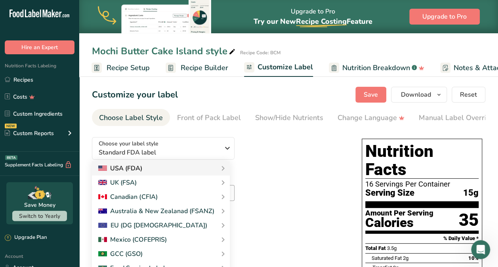
click at [212, 171] on div "USA (FDA)" at bounding box center [160, 169] width 125 height 10
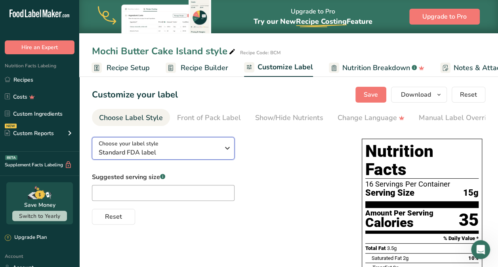
click at [230, 143] on icon "button" at bounding box center [228, 148] width 10 height 14
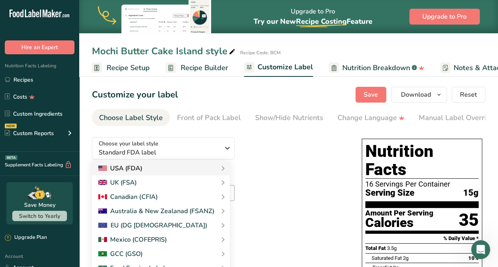
click at [137, 172] on div "USA (FDA)" at bounding box center [120, 169] width 44 height 10
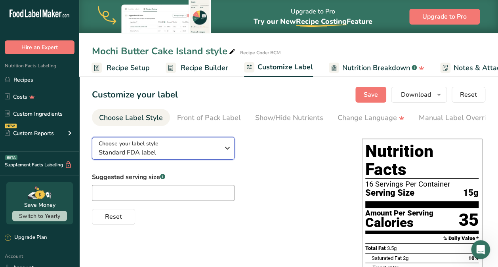
click at [140, 157] on span "Standard FDA label" at bounding box center [159, 153] width 121 height 10
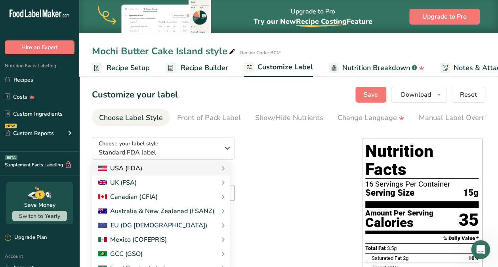
click at [157, 173] on div "USA (FDA)" at bounding box center [160, 169] width 125 height 10
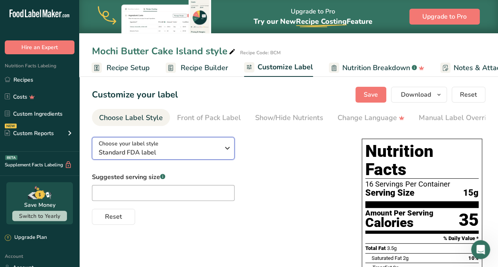
click at [138, 147] on span "Choose your label style" at bounding box center [129, 143] width 60 height 8
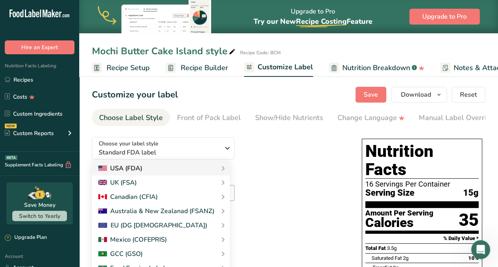
click at [0, 0] on div "Standard FDA label Tabular FDA label Linear FDA label Simplified FDA label Dual…" at bounding box center [0, 0] width 0 height 0
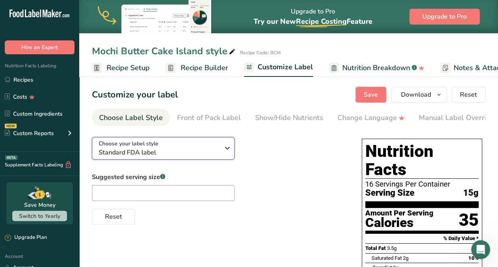
click at [221, 152] on div "Choose your label style Standard FDA label" at bounding box center [162, 148] width 127 height 18
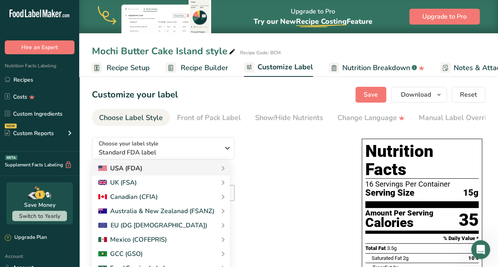
click at [0, 0] on div "Standard FDA label Tabular FDA label Linear FDA label Simplified FDA label Dual…" at bounding box center [0, 0] width 0 height 0
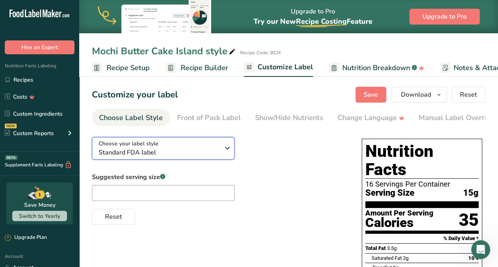
click at [229, 152] on icon "button" at bounding box center [228, 148] width 10 height 14
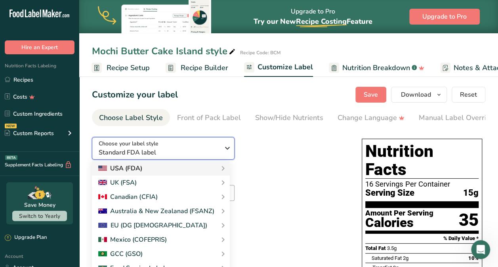
click at [0, 0] on div "Standard FDA label Tabular FDA label Linear FDA label Simplified FDA label Dual…" at bounding box center [0, 0] width 0 height 0
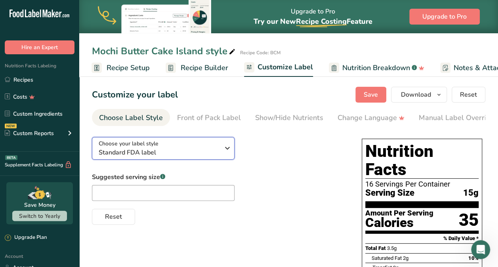
click at [230, 152] on icon "button" at bounding box center [228, 148] width 10 height 14
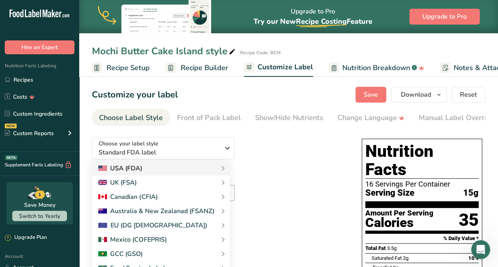
click at [186, 166] on div "USA (FDA)" at bounding box center [160, 169] width 125 height 10
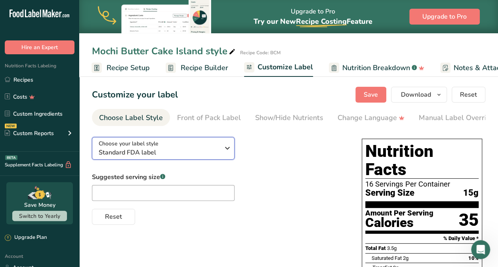
click at [183, 152] on span "Standard FDA label" at bounding box center [159, 153] width 121 height 10
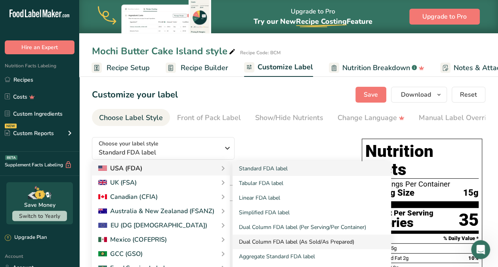
click at [347, 244] on link "Dual Column FDA label (As Sold/As Prepared)" at bounding box center [311, 241] width 158 height 15
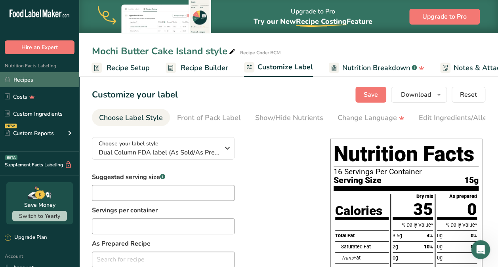
click at [24, 81] on link "Recipes" at bounding box center [39, 79] width 79 height 15
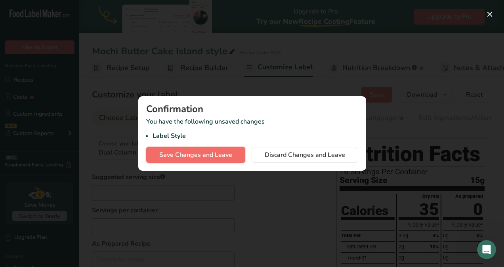
click at [173, 156] on span "Save Changes and Leave" at bounding box center [195, 155] width 73 height 10
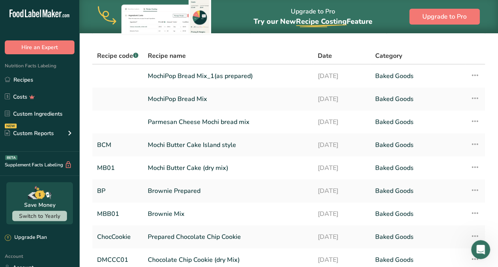
scroll to position [45, 0]
click at [164, 171] on link "Mochi Butter Cake (dry mix)" at bounding box center [228, 167] width 160 height 17
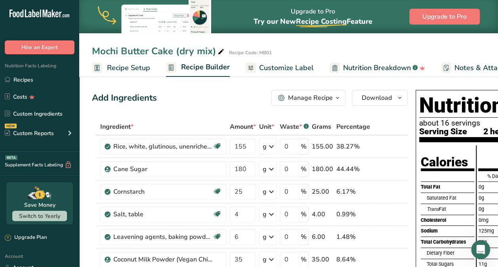
click at [452, 194] on div "Saturated Fat" at bounding box center [450, 197] width 48 height 11
click at [284, 63] on span "Customize Label" at bounding box center [286, 68] width 55 height 11
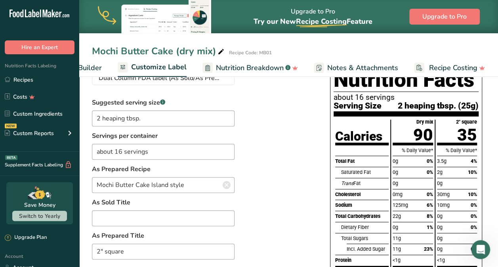
scroll to position [75, 0]
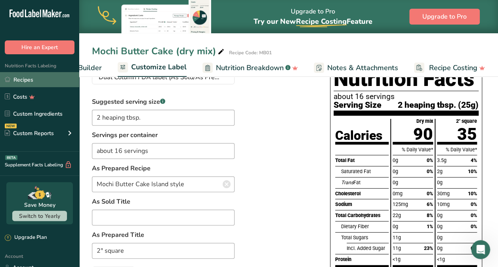
click at [23, 78] on link "Recipes" at bounding box center [39, 79] width 79 height 15
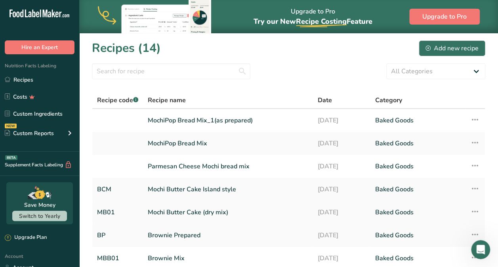
click at [226, 215] on link "Mochi Butter Cake (dry mix)" at bounding box center [228, 212] width 160 height 17
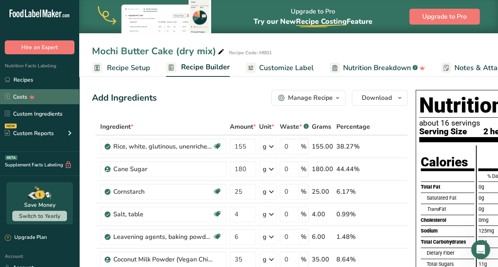
click at [27, 98] on icon at bounding box center [32, 97] width 11 height 8
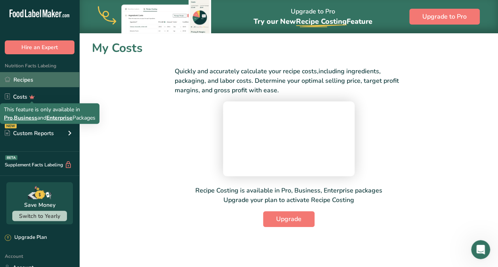
click at [20, 78] on link "Recipes" at bounding box center [39, 79] width 79 height 15
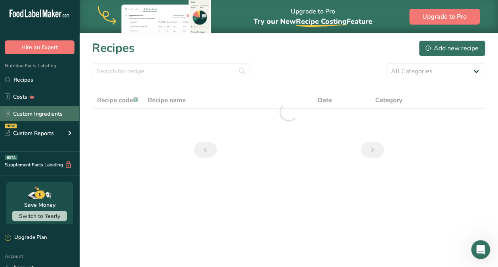
click at [25, 119] on link "Custom Ingredients" at bounding box center [39, 113] width 79 height 15
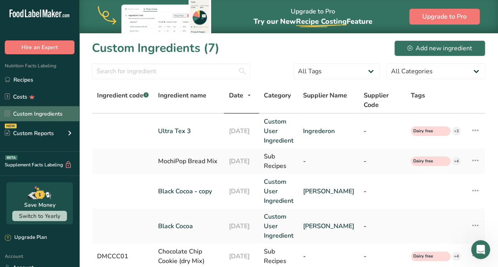
click at [49, 117] on link "Custom Ingredients" at bounding box center [39, 113] width 79 height 15
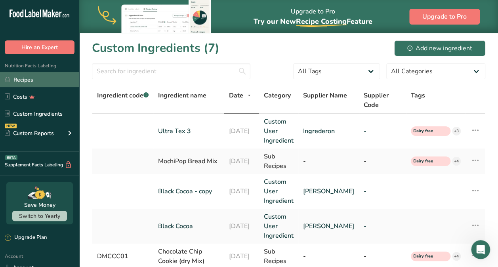
click at [29, 82] on link "Recipes" at bounding box center [39, 79] width 79 height 15
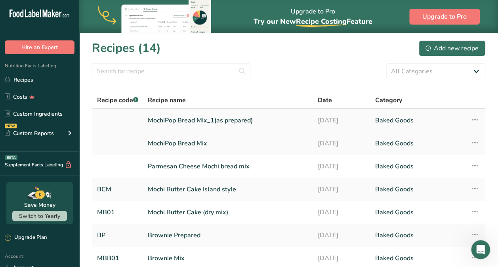
click at [247, 121] on link "MochiPop Bread Mix_1(as prepared)" at bounding box center [228, 120] width 160 height 17
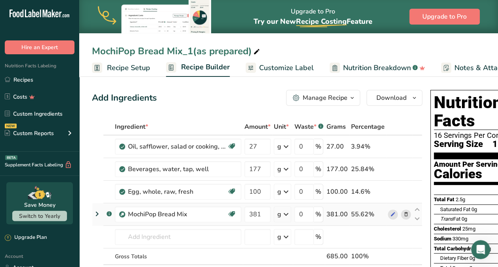
click at [105, 219] on td ".a-a{fill:#347362;}.b-a{fill:#fff;}" at bounding box center [108, 214] width 10 height 23
click at [110, 213] on rect at bounding box center [109, 213] width 5 height 5
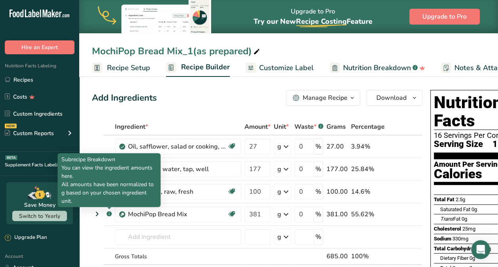
click at [198, 95] on div "Add Ingredients Manage Recipe Delete Recipe Duplicate Recipe Scale Recipe Save …" at bounding box center [257, 98] width 330 height 16
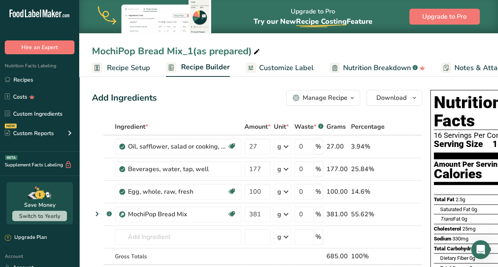
click at [292, 69] on span "Customize Label" at bounding box center [286, 68] width 55 height 11
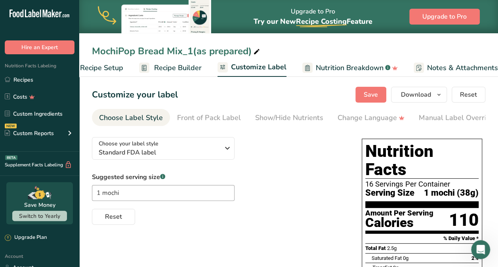
scroll to position [0, 127]
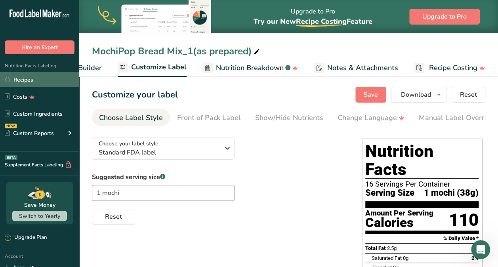
click at [25, 82] on link "Recipes" at bounding box center [39, 79] width 79 height 15
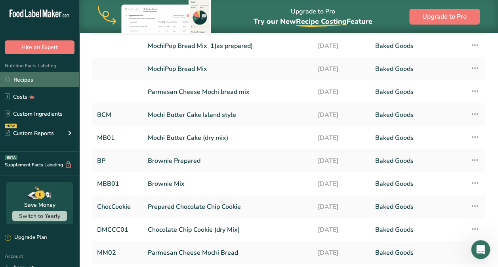
scroll to position [74, 0]
click at [159, 118] on link "Mochi Butter Cake Island style" at bounding box center [228, 115] width 160 height 17
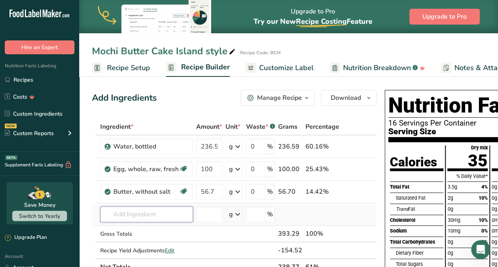
click at [116, 214] on input "text" at bounding box center [146, 214] width 93 height 16
click at [347, 213] on td at bounding box center [354, 214] width 26 height 23
click at [367, 217] on td at bounding box center [372, 214] width 10 height 23
click at [105, 217] on input "text" at bounding box center [146, 214] width 93 height 16
type input "mochi butter"
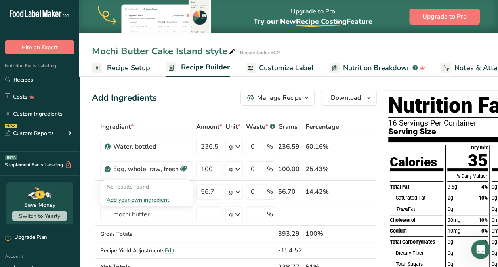
click at [280, 98] on div "Manage Recipe" at bounding box center [279, 98] width 45 height 10
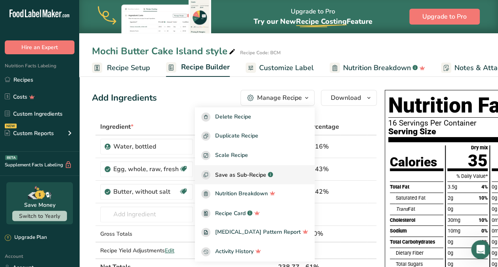
click at [270, 175] on icon "button" at bounding box center [270, 175] width 0 height 2
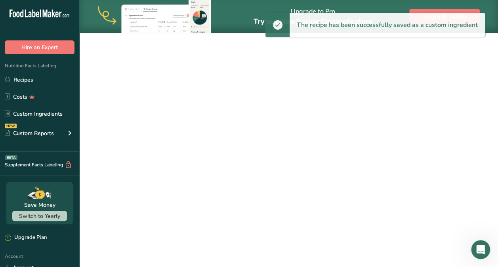
select select "30"
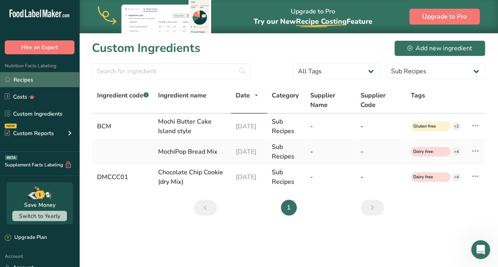
click at [22, 80] on link "Recipes" at bounding box center [39, 79] width 79 height 15
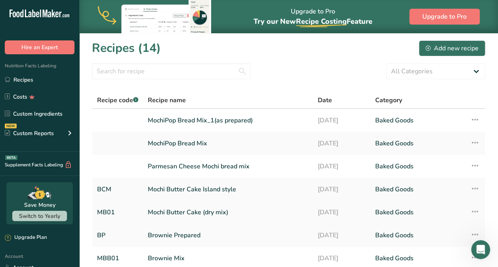
click at [202, 219] on link "Mochi Butter Cake (dry mix)" at bounding box center [228, 212] width 160 height 17
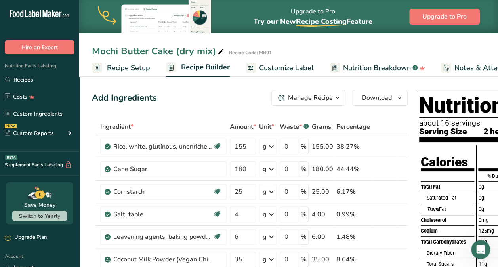
click at [331, 97] on div "Manage Recipe" at bounding box center [310, 98] width 45 height 10
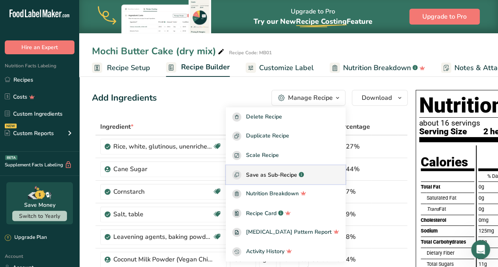
click at [296, 178] on span "Save as Sub-Recipe" at bounding box center [271, 175] width 51 height 8
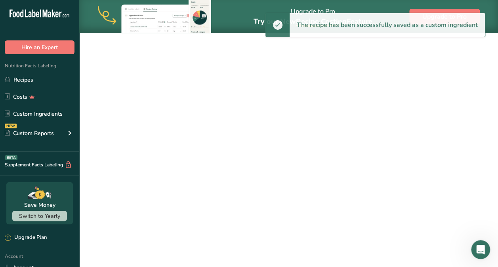
select select "30"
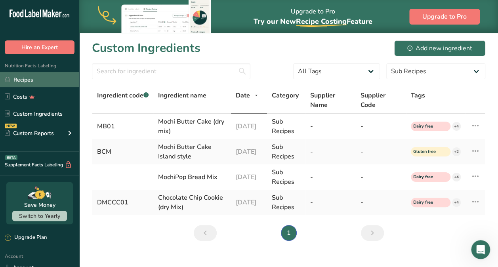
click at [24, 83] on link "Recipes" at bounding box center [39, 79] width 79 height 15
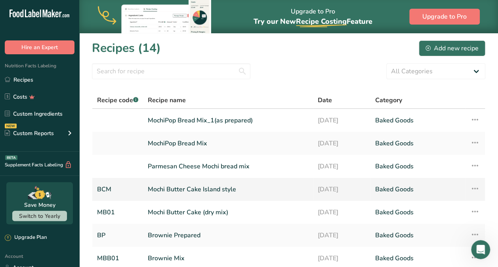
click at [228, 191] on link "Mochi Butter Cake Island style" at bounding box center [228, 189] width 160 height 17
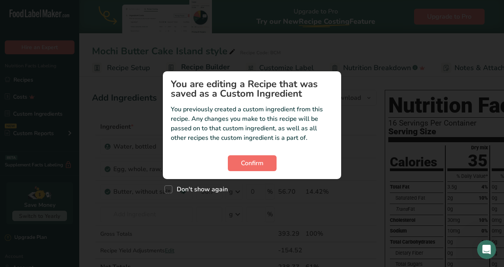
click at [253, 162] on span "Confirm" at bounding box center [252, 163] width 23 height 10
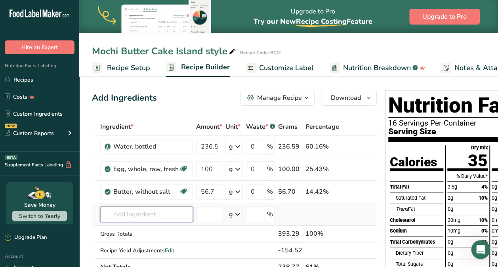
click at [177, 211] on input "text" at bounding box center [146, 214] width 93 height 16
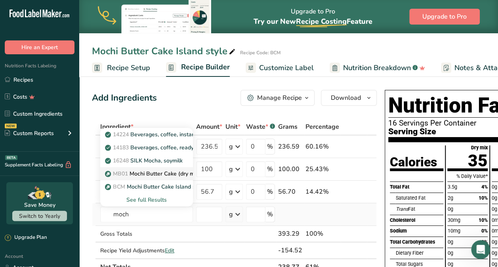
click at [169, 172] on p "MB01 Mochi Butter Cake (dry mix)" at bounding box center [154, 173] width 94 height 8
type input "Mochi Butter Cake (dry mix)"
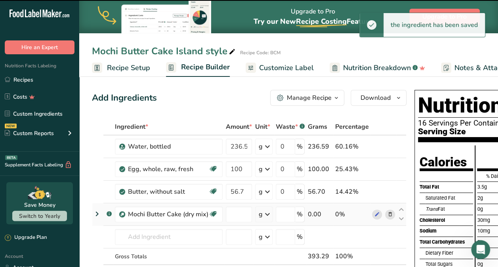
type input "0"
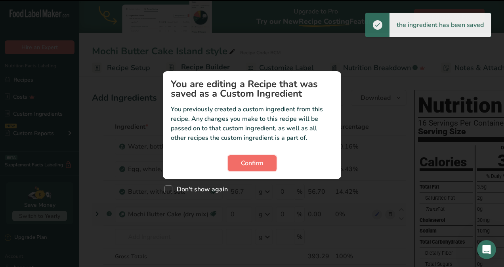
click at [256, 160] on span "Confirm" at bounding box center [252, 163] width 23 height 10
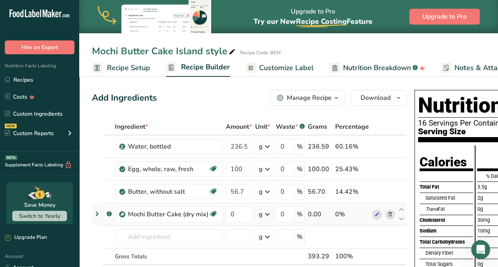
click at [105, 217] on div ".a-a{fill:#347362;}.b-a{fill:#fff;}" at bounding box center [108, 214] width 7 height 10
click at [24, 78] on link "Recipes" at bounding box center [39, 79] width 79 height 15
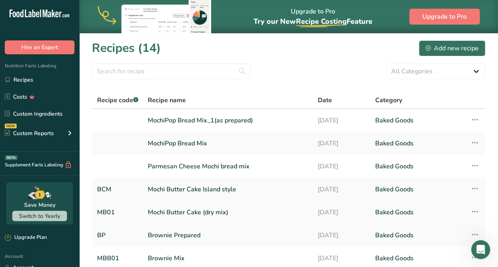
click at [170, 210] on link "Mochi Butter Cake (dry mix)" at bounding box center [228, 212] width 160 height 17
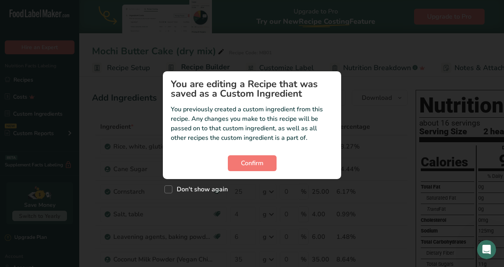
click at [170, 210] on div "Custom ingredient modal" at bounding box center [252, 133] width 504 height 267
click at [169, 192] on span "Custom ingredient modal" at bounding box center [168, 189] width 8 height 8
click at [169, 192] on input "Don't show again" at bounding box center [166, 188] width 5 height 5
checkbox input "true"
click at [261, 160] on span "Confirm" at bounding box center [252, 163] width 23 height 10
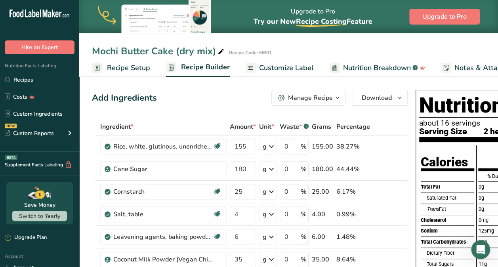
click at [394, 123] on th at bounding box center [384, 127] width 26 height 17
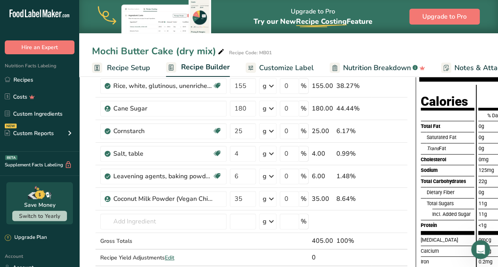
scroll to position [60, 0]
click at [261, 160] on div "g" at bounding box center [267, 154] width 17 height 16
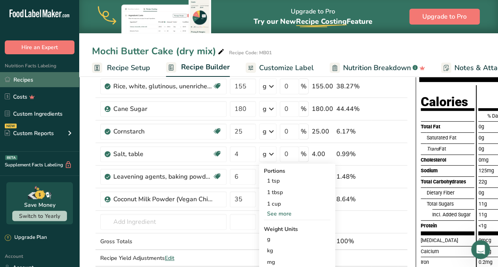
click at [24, 78] on link "Recipes" at bounding box center [39, 79] width 79 height 15
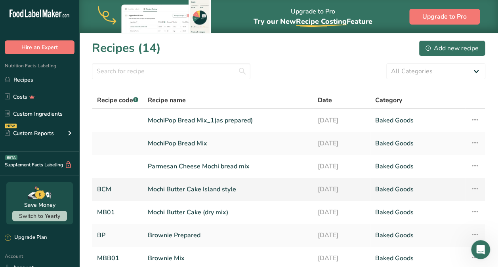
click at [182, 189] on link "Mochi Butter Cake Island style" at bounding box center [228, 189] width 160 height 17
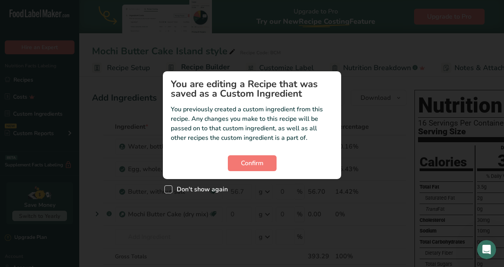
click at [170, 190] on span "Custom ingredient modal" at bounding box center [168, 189] width 8 height 8
click at [169, 190] on input "Don't show again" at bounding box center [166, 188] width 5 height 5
checkbox input "true"
click at [245, 164] on span "Confirm" at bounding box center [252, 163] width 23 height 10
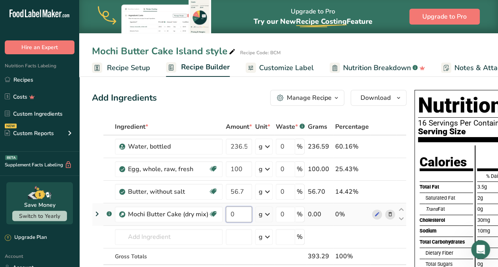
click at [238, 215] on input "0" at bounding box center [239, 214] width 26 height 16
type input "405"
click at [403, 219] on div "Ingredient * Amount * Unit * Waste * .a-a{fill:#347362;}.b-a{fill:#fff;} Grams …" at bounding box center [249, 207] width 314 height 179
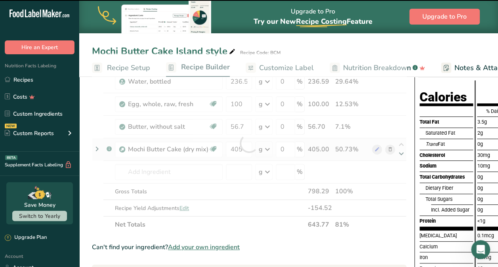
scroll to position [70, 0]
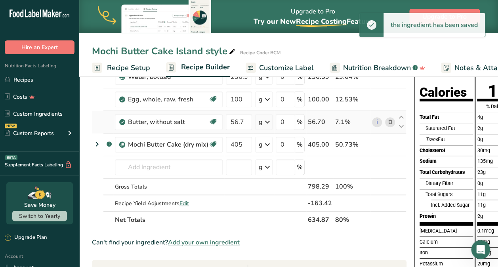
click at [393, 114] on td "i" at bounding box center [383, 122] width 26 height 23
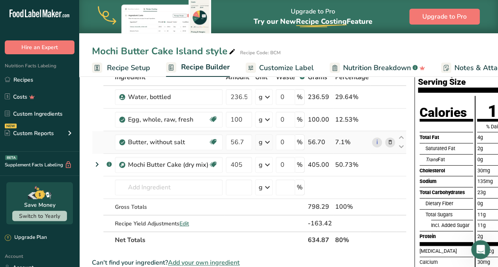
scroll to position [50, 0]
click at [184, 224] on span "Edit" at bounding box center [184, 223] width 10 height 8
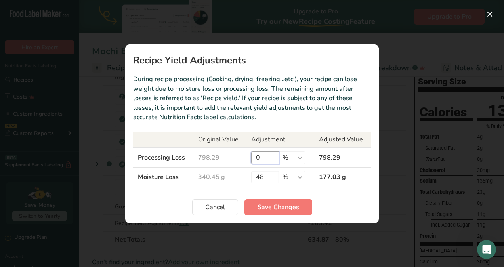
click at [264, 155] on input "0" at bounding box center [265, 157] width 28 height 13
type input "1"
type input "2"
click at [266, 181] on input "48" at bounding box center [265, 177] width 28 height 13
type input "4"
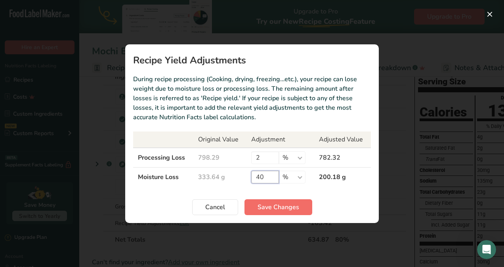
type input "40"
click at [286, 200] on button "Save Changes" at bounding box center [278, 207] width 68 height 16
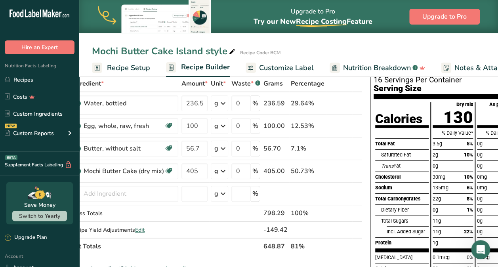
scroll to position [44, 0]
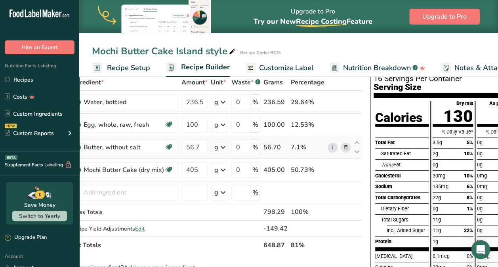
click at [348, 155] on td "i" at bounding box center [339, 147] width 26 height 23
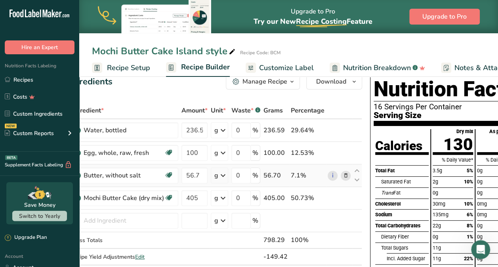
scroll to position [0, 0]
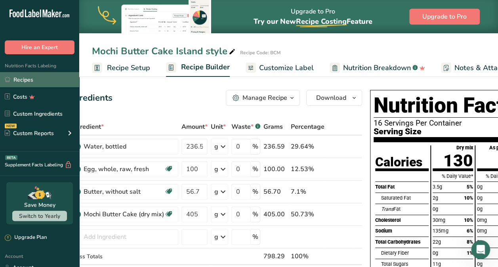
click at [27, 82] on link "Recipes" at bounding box center [39, 79] width 79 height 15
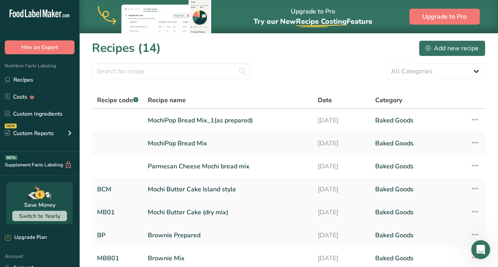
click at [221, 212] on link "Mochi Butter Cake (dry mix)" at bounding box center [228, 212] width 160 height 17
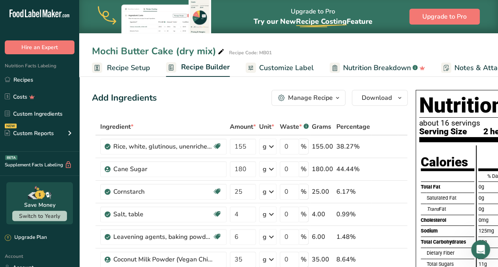
click at [412, 175] on div "Nutrition Facts about 16 servings Serving Size 2 heaping tbsp. (25g) Calories T…" at bounding box center [491, 240] width 158 height 307
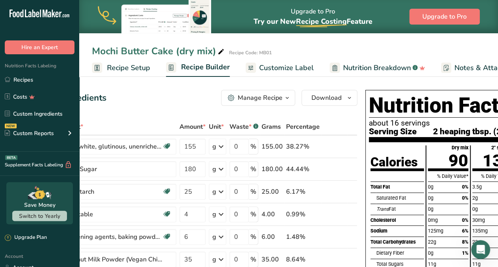
scroll to position [0, 71]
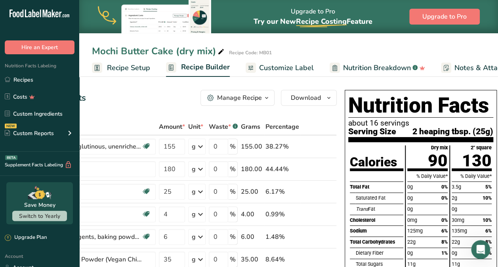
click at [482, 103] on h1 "Nutrition Facts" at bounding box center [420, 105] width 145 height 24
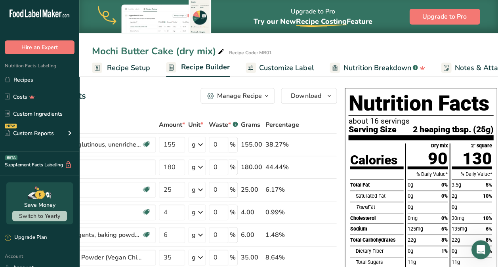
click at [280, 71] on span "Customize Label" at bounding box center [286, 68] width 55 height 11
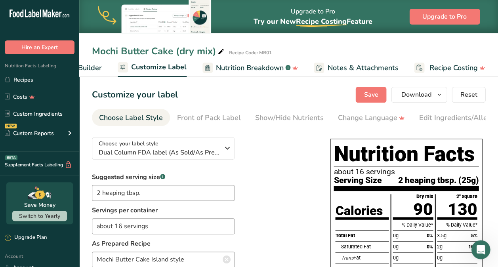
click at [287, 207] on div "Suggested serving size .a-a{fill:#347362;}.b-a{fill:#fff;} 2 heaping tbsp. Serv…" at bounding box center [203, 264] width 222 height 185
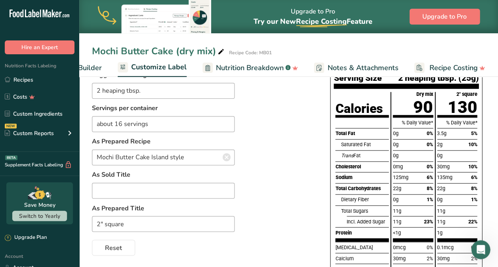
scroll to position [104, 0]
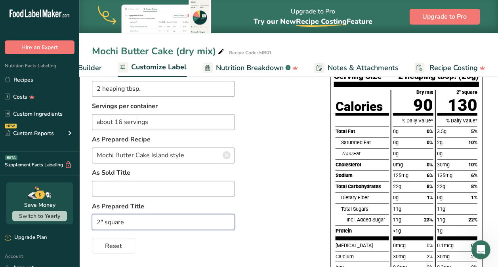
click at [134, 226] on input "2" square" at bounding box center [163, 222] width 143 height 16
click at [259, 208] on div "Suggested serving size .a-a{fill:#347362;}.b-a{fill:#fff;} 2 heaping tbsp. Serv…" at bounding box center [203, 160] width 222 height 185
click at [301, 158] on div "Suggested serving size .a-a{fill:#347362;}.b-a{fill:#fff;} 2 heaping tbsp. Serv…" at bounding box center [203, 160] width 222 height 185
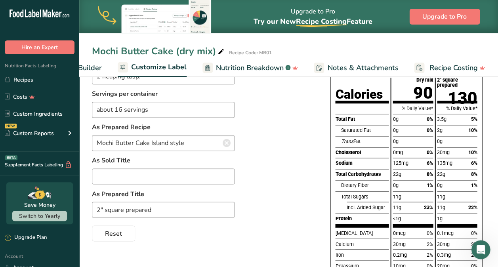
scroll to position [129, 0]
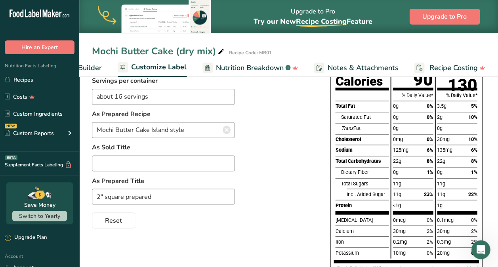
click at [259, 208] on div "Suggested serving size .a-a{fill:#347362;}.b-a{fill:#fff;} 2 heaping tbsp. Serv…" at bounding box center [203, 135] width 222 height 185
click at [153, 196] on input "2" square prepared" at bounding box center [163, 196] width 143 height 16
click at [425, 151] on div "125mg 6%" at bounding box center [412, 150] width 40 height 11
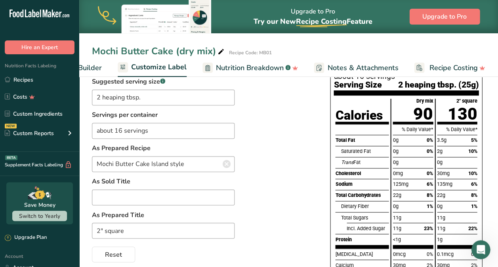
scroll to position [93, 0]
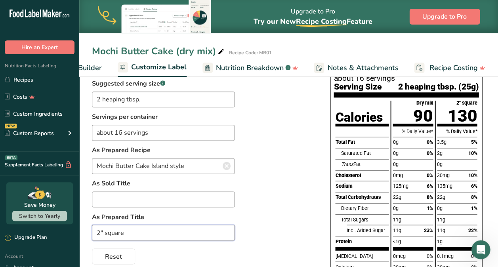
click at [133, 234] on input "2" square" at bounding box center [163, 233] width 143 height 16
click at [297, 209] on div "Suggested serving size .a-a{fill:#347362;}.b-a{fill:#fff;} 2 heaping tbsp. Serv…" at bounding box center [203, 171] width 222 height 185
click at [107, 234] on input "2" square cake" at bounding box center [163, 233] width 143 height 16
click at [129, 233] on input "2" Square cake" at bounding box center [163, 233] width 143 height 16
type input "2" Square Cake"
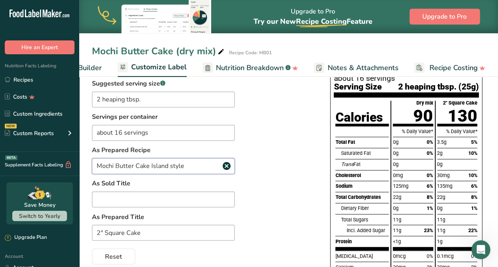
click at [129, 164] on input "Mochi Butter Cake Island style" at bounding box center [163, 166] width 143 height 16
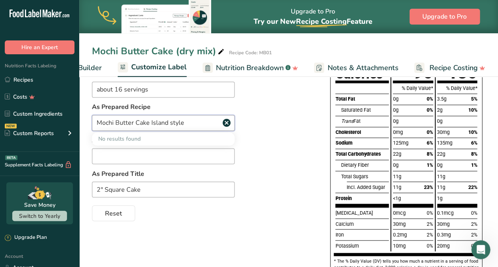
scroll to position [137, 0]
click at [287, 127] on div "Suggested serving size .a-a{fill:#347362;}.b-a{fill:#fff;} 2 heaping tbsp. Serv…" at bounding box center [203, 127] width 222 height 185
click at [186, 130] on input "Mochi Butter Cake Island style" at bounding box center [163, 122] width 143 height 16
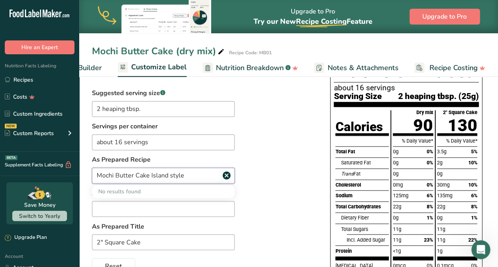
scroll to position [0, 0]
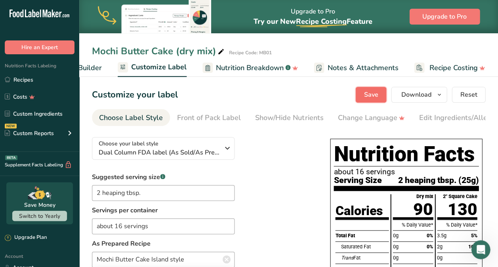
click at [368, 98] on span "Save" at bounding box center [370, 95] width 14 height 10
click at [489, 215] on section "Customize your label Save Download Choose what to show on your downloaded label…" at bounding box center [288, 267] width 419 height 386
click at [493, 200] on section "Customize your label Save Download Choose what to show on your downloaded label…" at bounding box center [288, 267] width 419 height 386
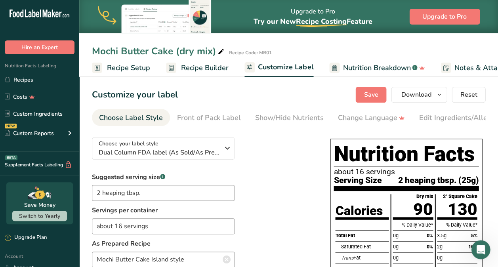
click at [137, 70] on span "Recipe Setup" at bounding box center [128, 68] width 43 height 11
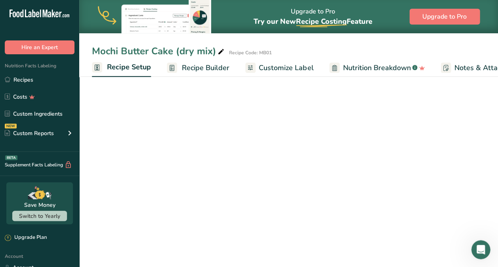
scroll to position [0, 3]
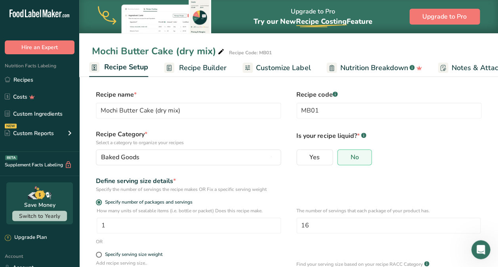
click at [279, 193] on form "Recipe name * Mochi Butter Cake (dry mix) Recipe code .a-a{fill:#347362;}.b-a{f…" at bounding box center [288, 219] width 393 height 259
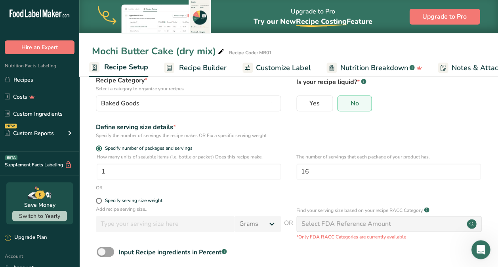
scroll to position [56, 0]
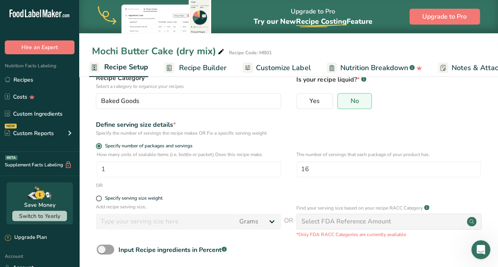
click at [259, 184] on div "OR" at bounding box center [288, 185] width 393 height 7
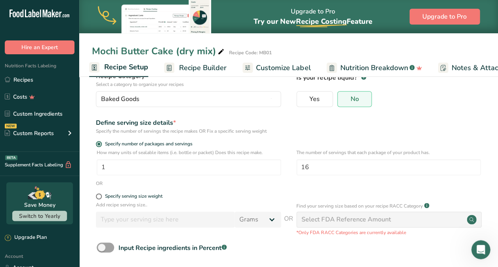
scroll to position [59, 0]
click at [266, 187] on form "Recipe name * Mochi Butter Cake (dry mix) Recipe code .a-a{fill:#347362;}.b-a{f…" at bounding box center [288, 160] width 393 height 259
click at [98, 194] on span at bounding box center [99, 195] width 6 height 6
click at [98, 194] on input "Specify serving size weight" at bounding box center [98, 195] width 5 height 5
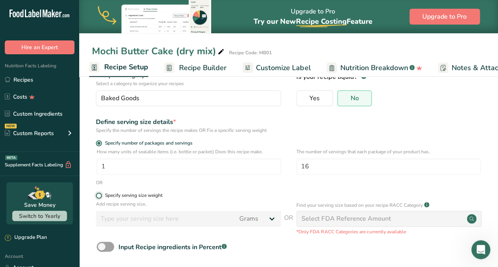
radio input "true"
radio input "false"
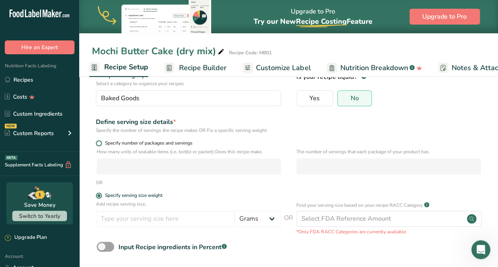
click at [99, 144] on span at bounding box center [99, 143] width 6 height 6
click at [99, 144] on input "Specify number of packages and servings" at bounding box center [98, 143] width 5 height 5
radio input "true"
radio input "false"
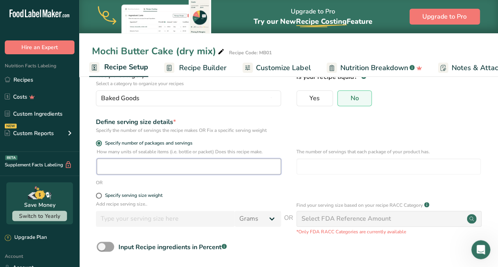
click at [137, 170] on input "number" at bounding box center [189, 166] width 184 height 16
type input "1"
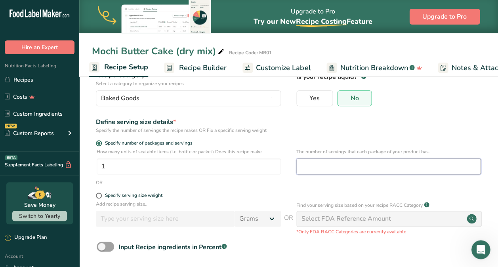
click at [333, 166] on input "number" at bounding box center [388, 166] width 184 height 16
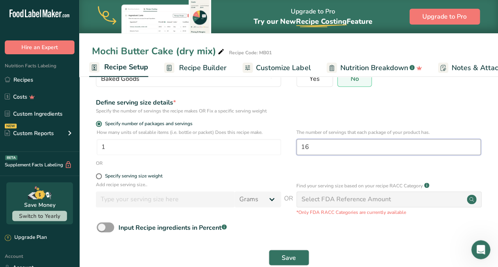
scroll to position [0, 0]
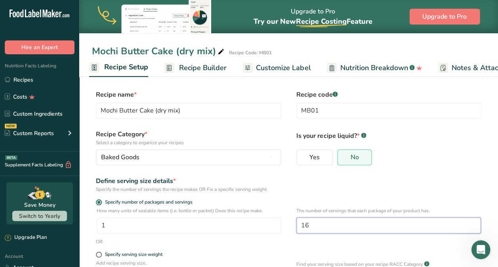
type input "16"
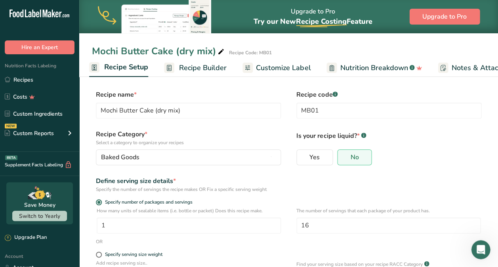
click at [440, 90] on label "Recipe code .a-a{fill:#347362;}.b-a{fill:#fff;}" at bounding box center [388, 95] width 185 height 10
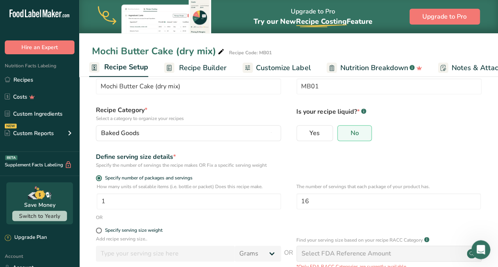
scroll to position [94, 0]
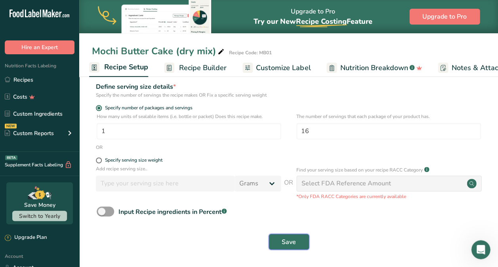
click at [289, 244] on span "Save" at bounding box center [289, 242] width 14 height 10
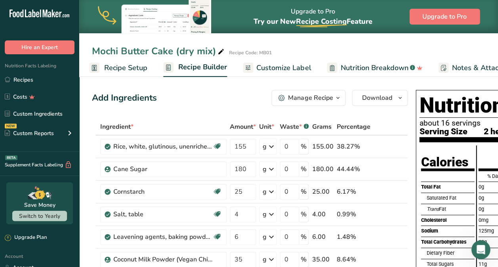
click at [467, 194] on div "Saturated Fat" at bounding box center [450, 197] width 48 height 11
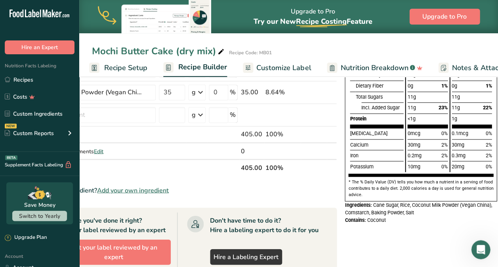
scroll to position [168, 0]
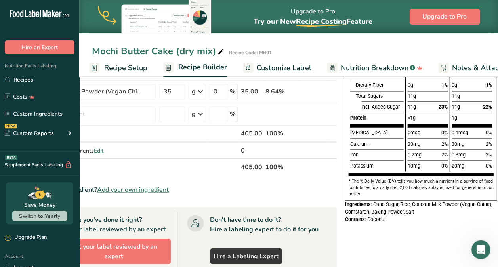
click at [447, 153] on div "Dry mix 90 % Daily Value* 0g 0% 0g 0% 0g 0mg 0% 125mg 6% 22g 8% 0g 1% 11g 11g 2…" at bounding box center [427, 73] width 44 height 193
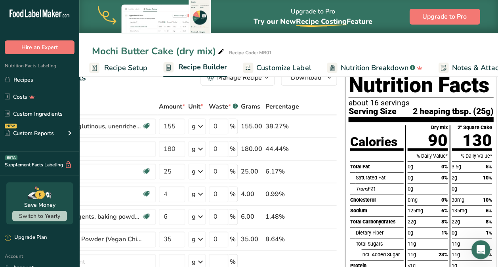
scroll to position [0, 0]
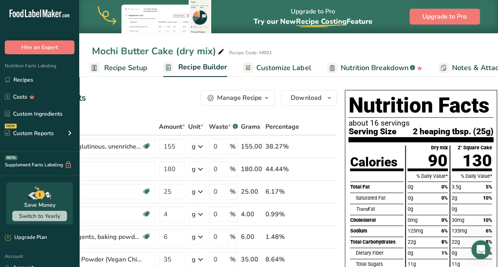
click at [348, 140] on header "Nutrition Facts about 16 servings Serving Size 2 heaping tbsp. (25g)" at bounding box center [420, 117] width 145 height 49
click at [297, 73] on link "Customize Label" at bounding box center [277, 68] width 68 height 18
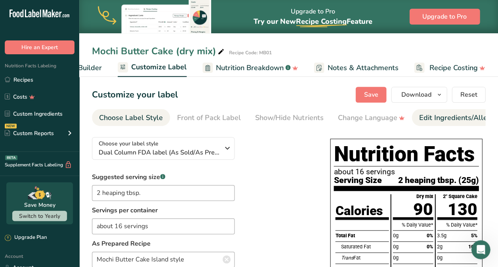
click at [434, 121] on div "Edit Ingredients/Allergens List" at bounding box center [469, 117] width 101 height 11
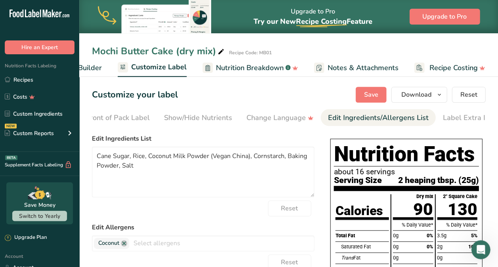
scroll to position [0, 103]
click at [134, 248] on input "text" at bounding box center [221, 243] width 185 height 12
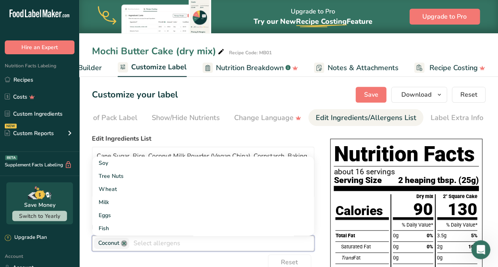
click at [124, 245] on link at bounding box center [124, 243] width 6 height 6
click at [313, 137] on label "Edit Ingredients List" at bounding box center [203, 139] width 222 height 10
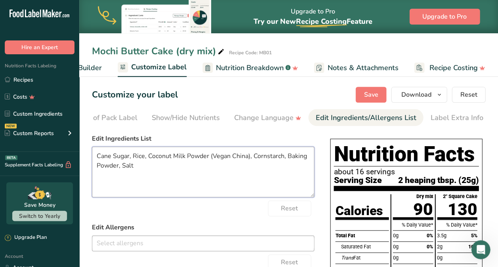
click at [129, 162] on textarea "Cane Sugar, Rice, Coconut Milk Powder (Vegan China), Cornstarch, Baking Powder,…" at bounding box center [203, 172] width 222 height 51
click at [164, 157] on textarea "Cane Sugar, Sweet Rice, Coconut Milk Powder (Vegan China), Cornstarch, Baking P…" at bounding box center [203, 172] width 222 height 51
click at [96, 167] on textarea "Cane Sugar, Sweet Rice F;our, Coconut Milk Powder (Vegan China), Cornstarch, Ba…" at bounding box center [203, 172] width 222 height 51
click at [265, 165] on textarea "Cane Sugar, Sweet Rice Flour, Coconut Milk Powder (Vegan China), IPO Cornstarch…" at bounding box center [203, 172] width 222 height 51
click at [282, 160] on textarea "Cane Sugar, Sweet Rice Flour, Coconut Milk Powder (Vegan China), IPO Cornstarch…" at bounding box center [203, 172] width 222 height 51
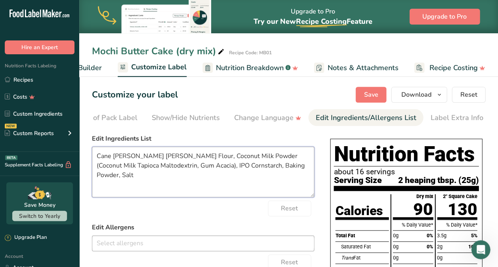
click at [264, 167] on textarea "Cane Sugar, Sweet Rice Flour, Coconut Milk Powder (Coconut Milk Tapioca Maltode…" at bounding box center [203, 172] width 222 height 51
type textarea "Cane Sugar, Sweet Rice Flour, Coconut Milk Powder (Coconut Milk Tapioca Maltode…"
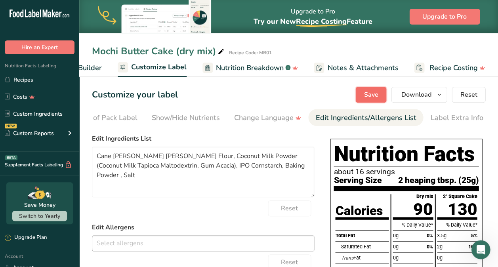
click at [367, 94] on span "Save" at bounding box center [370, 95] width 14 height 10
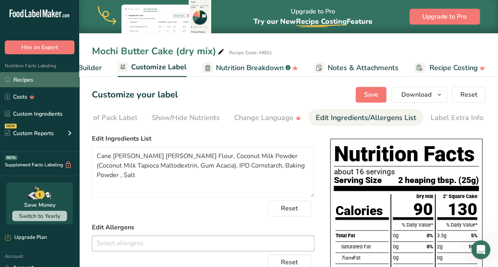
click at [27, 86] on link "Recipes" at bounding box center [39, 79] width 79 height 15
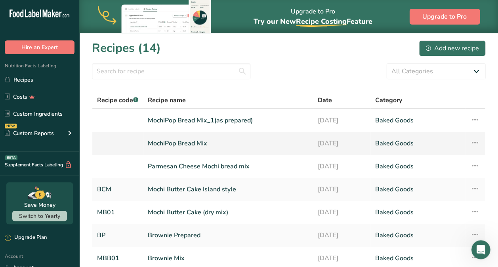
click at [177, 147] on link "MochiPop Bread Mix" at bounding box center [228, 143] width 160 height 17
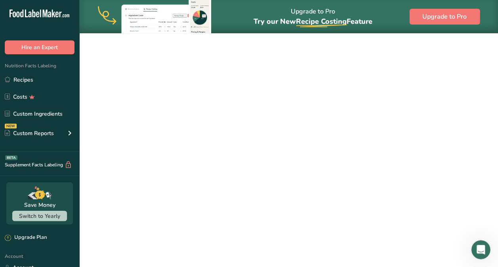
click at [177, 147] on link "MochiPop Bread Mix" at bounding box center [228, 143] width 160 height 17
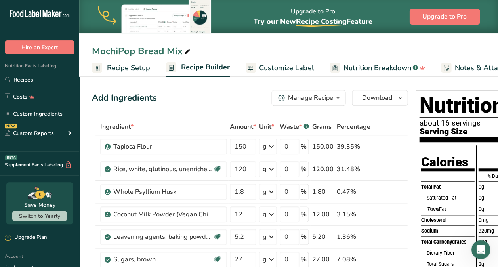
click at [415, 181] on div "Nutrition Facts about 16 servings Serving Size 2 tbsp. mix (24g) Calories Total…" at bounding box center [491, 229] width 152 height 278
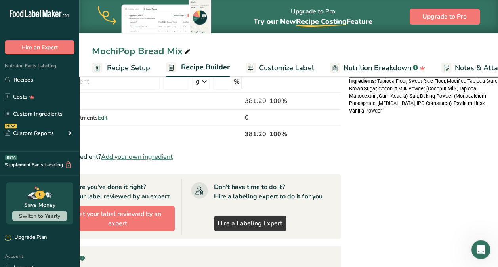
scroll to position [0, 71]
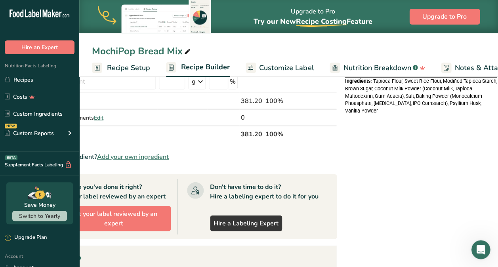
click at [240, 182] on div "Don't have time to do it? Hire a labeling expert to do it for you" at bounding box center [264, 191] width 108 height 19
drag, startPoint x: 415, startPoint y: 105, endPoint x: 450, endPoint y: 97, distance: 36.1
click at [450, 97] on span "Tapioca Flour, Sweet Rice Flour, Modified Tapioca Starch, Brown Sugar, Coconut …" at bounding box center [420, 96] width 152 height 36
click at [372, 167] on div "Nutrition Facts about 16 servings Serving Size 2 tbsp. mix (24g) Calories Total…" at bounding box center [420, 107] width 158 height 623
click at [39, 83] on link "Recipes" at bounding box center [39, 79] width 79 height 15
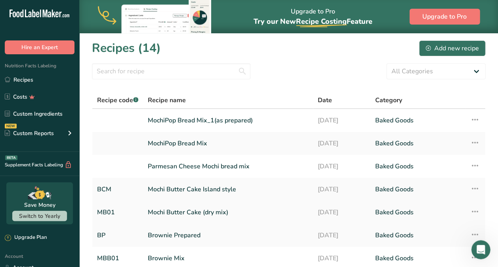
click at [164, 211] on link "Mochi Butter Cake (dry mix)" at bounding box center [228, 212] width 160 height 17
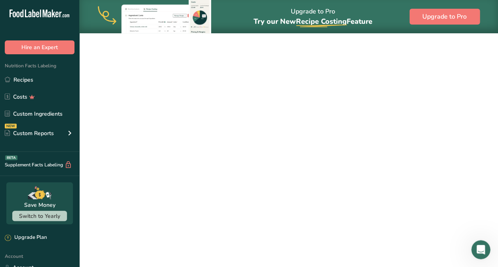
click at [164, 211] on link "Mochi Butter Cake (dry mix)" at bounding box center [228, 212] width 160 height 17
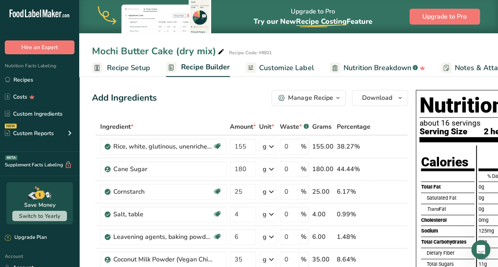
click at [419, 185] on div "Calories Total Fat Saturated Fat Trans Fat Cholesterol Sodium Total Carbohydrat…" at bounding box center [447, 241] width 57 height 193
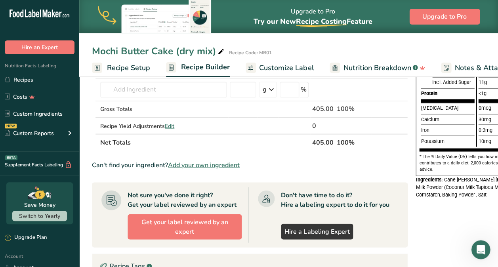
scroll to position [194, 0]
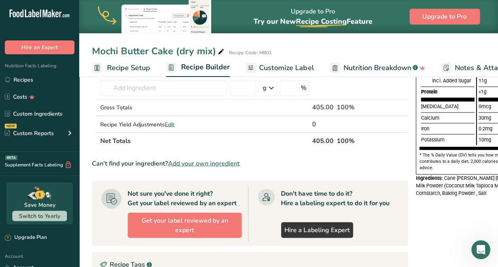
click at [443, 177] on span "Cane Sugar, Sweet Rice Flour, Coconut Milk Powder (Coconut Milk Tapioca Maltode…" at bounding box center [490, 185] width 150 height 21
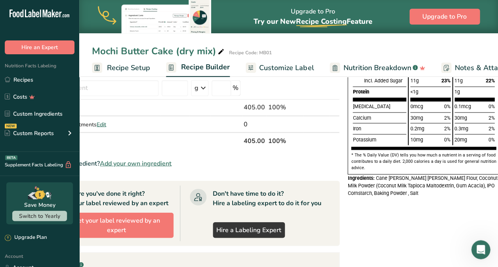
scroll to position [0, 71]
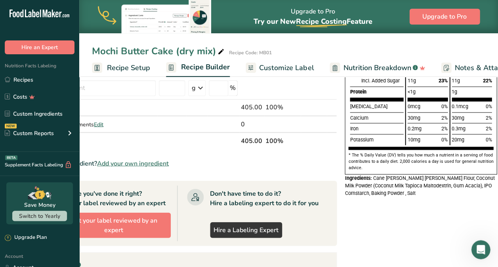
click at [217, 248] on section "Ingredient * Amount * Unit * Waste * .a-a{fill:#347362;}.b-a{fill:#fff;} Grams …" at bounding box center [179, 168] width 316 height 489
click at [350, 145] on div "Potassium" at bounding box center [376, 139] width 53 height 11
click at [393, 149] on div "Calories Total Fat Saturated Fat Trans Fat Cholesterol Sodium Total Carbohydrat…" at bounding box center [420, 50] width 145 height 198
click at [398, 204] on div "Nutrition Facts about 16 servings Serving Size 2 heaping tbsp. (25g) Calories T…" at bounding box center [420, 49] width 158 height 312
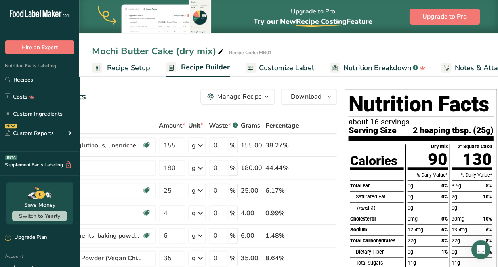
scroll to position [0, 0]
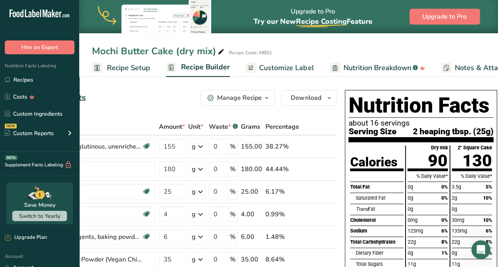
click at [283, 70] on span "Customize Label" at bounding box center [286, 68] width 55 height 11
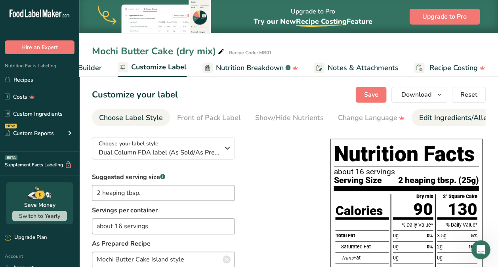
click at [436, 117] on div "Edit Ingredients/Allergens List" at bounding box center [469, 117] width 101 height 11
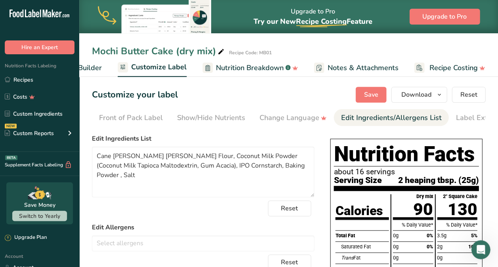
scroll to position [0, 103]
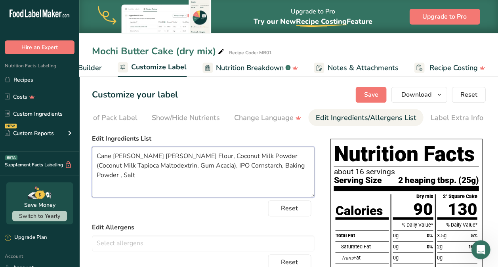
click at [261, 171] on textarea "Cane Sugar, Sweet Rice Flour, Coconut Milk Powder (Coconut Milk Tapioca Maltode…" at bounding box center [203, 172] width 222 height 51
drag, startPoint x: 261, startPoint y: 171, endPoint x: 266, endPoint y: 165, distance: 8.4
paste textarea "https://app.foodlabelmaker.com/recipes/397857/label/builder#:~:text=Monocalcium…"
click at [437, 202] on div "2" Square Cake 130" at bounding box center [457, 206] width 40 height 25
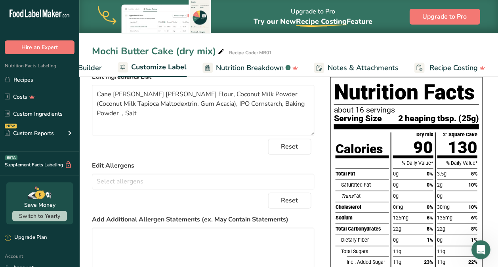
scroll to position [52, 0]
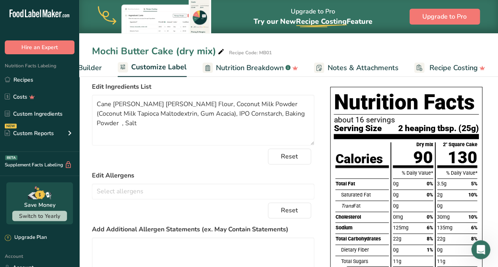
click at [449, 206] on div "0g" at bounding box center [457, 205] width 40 height 11
click at [266, 115] on textarea "Cane Sugar, Sweet Rice Flour, Coconut Milk Powder (Coconut Milk Tapioca Maltode…" at bounding box center [203, 120] width 222 height 51
type textarea "Cane Sugar, Sweet Rice Flour, Coconut Milk Powder (Coconut Milk Tapioca Maltode…"
click at [190, 170] on form "Edit Ingredients List Cane Sugar, Sweet Rice Flour, Coconut Milk Powder (Coconu…" at bounding box center [203, 214] width 222 height 265
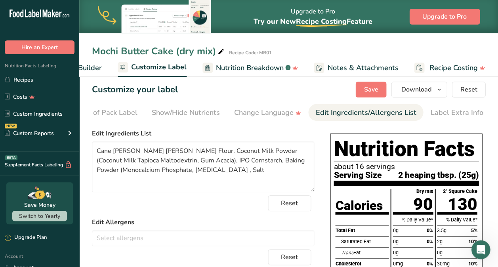
scroll to position [0, 0]
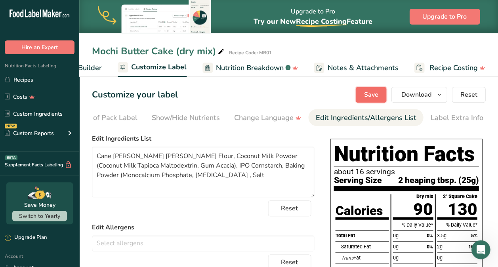
click at [377, 100] on button "Save" at bounding box center [370, 95] width 31 height 16
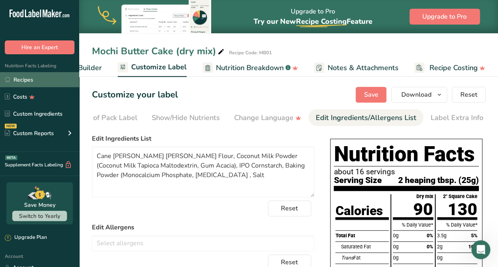
click at [29, 76] on link "Recipes" at bounding box center [39, 79] width 79 height 15
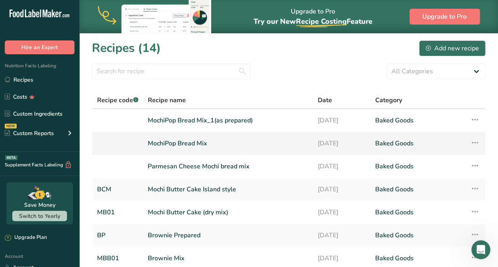
click at [185, 141] on link "MochiPop Bread Mix" at bounding box center [228, 143] width 160 height 17
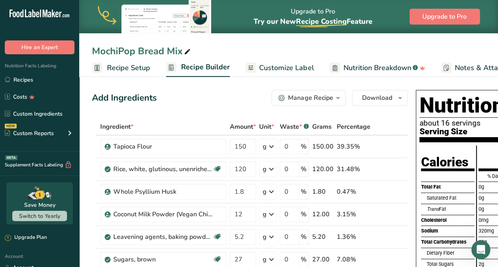
click at [447, 166] on div "Calories" at bounding box center [444, 162] width 47 height 13
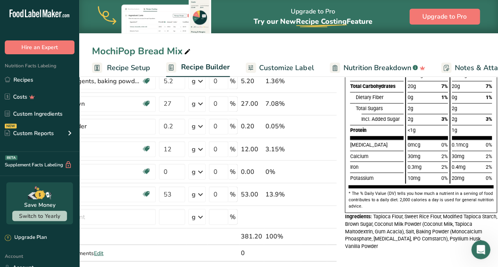
scroll to position [160, 0]
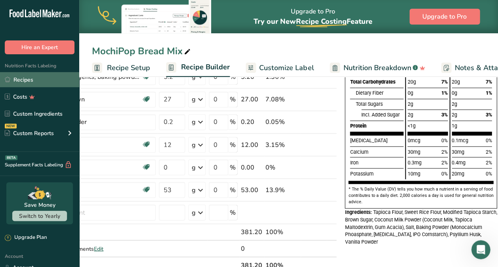
click at [30, 82] on link "Recipes" at bounding box center [39, 79] width 79 height 15
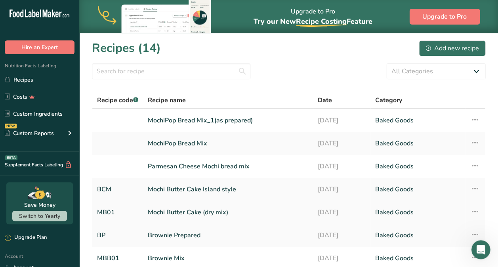
click at [225, 215] on link "Mochi Butter Cake (dry mix)" at bounding box center [228, 212] width 160 height 17
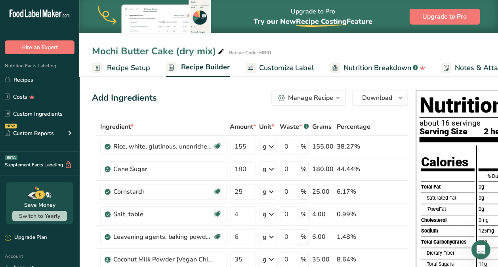
click at [295, 65] on span "Customize Label" at bounding box center [286, 68] width 55 height 11
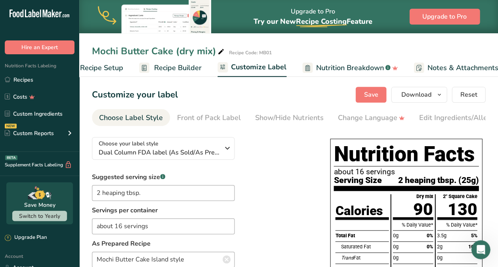
scroll to position [0, 127]
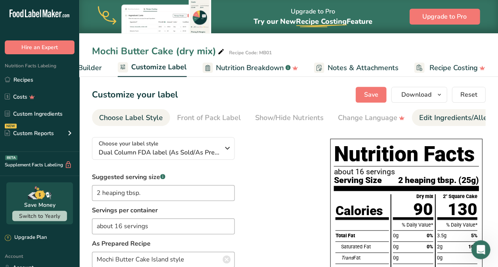
click at [444, 121] on div "Edit Ingredients/Allergens List" at bounding box center [469, 117] width 101 height 11
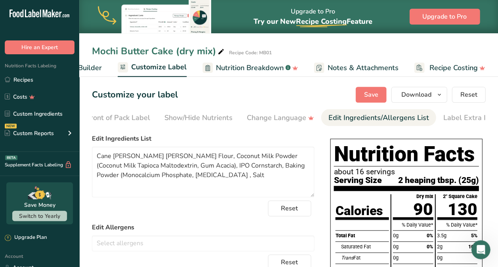
scroll to position [0, 103]
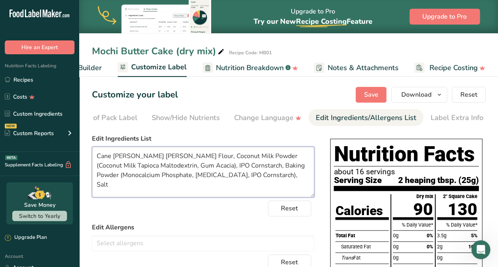
click at [255, 177] on textarea "Cane Sugar, Sweet Rice Flour, Coconut Milk Powder (Coconut Milk Tapioca Maltode…" at bounding box center [203, 172] width 222 height 51
click at [233, 221] on form "Edit Ingredients List Cane Sugar, Sweet Rice Flour, Coconut Milk Powder (Coconu…" at bounding box center [203, 266] width 222 height 265
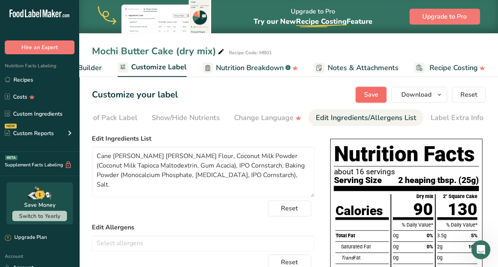
click at [371, 94] on span "Save" at bounding box center [370, 95] width 14 height 10
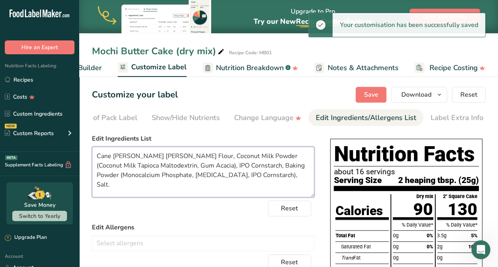
click at [285, 158] on textarea "Cane Sugar, Sweet Rice Flour, Coconut Milk Powder (Coconut Milk Tapioca Maltode…" at bounding box center [203, 172] width 222 height 51
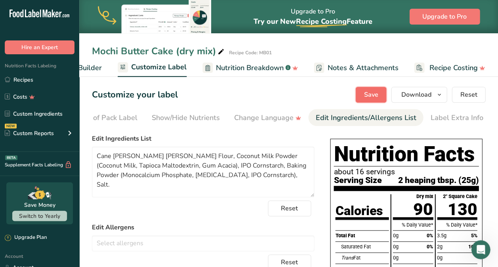
click at [368, 95] on span "Save" at bounding box center [370, 95] width 14 height 10
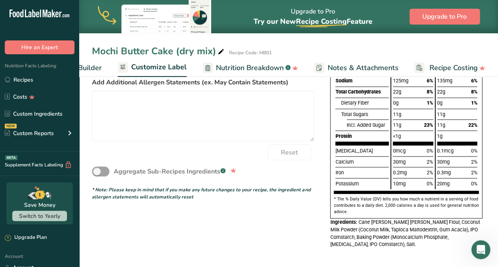
scroll to position [204, 0]
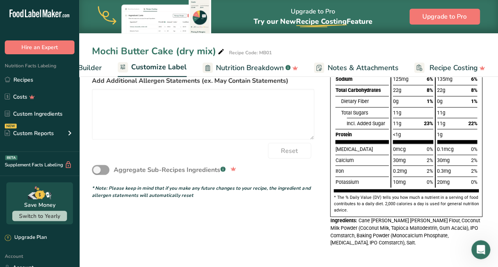
click at [478, 137] on div "2" Square Cake 130 % Daily Value* 3.5g 5% 2g 10% 0g 30mg 10% 135mg 6% 22g 8% 0g…" at bounding box center [456, 90] width 43 height 193
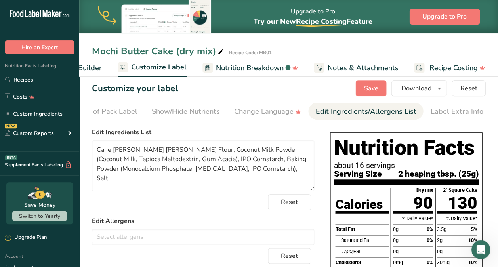
scroll to position [0, 0]
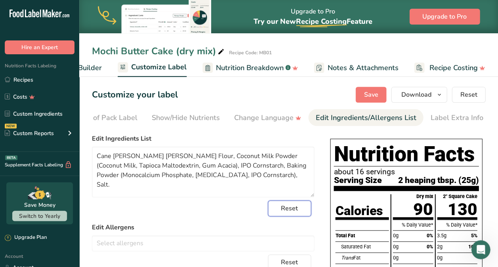
click at [304, 213] on button "Reset" at bounding box center [289, 208] width 43 height 16
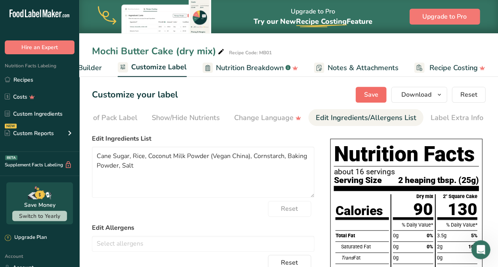
click at [369, 101] on button "Save" at bounding box center [370, 95] width 31 height 16
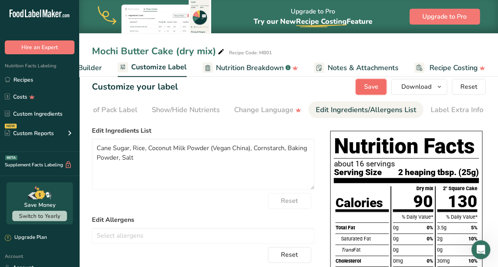
scroll to position [2, 0]
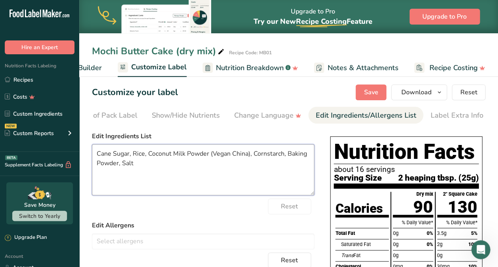
click at [245, 157] on textarea "Cane Sugar, Rice, Coconut Milk Powder (Vegan China), Cornstarch, Baking Powder,…" at bounding box center [203, 169] width 222 height 51
click at [120, 166] on textarea "Cane Sugar, Rice, Coconut Milk Powder (Vegan China), Cornstarch, Baking Powder,…" at bounding box center [203, 169] width 222 height 51
click at [110, 175] on textarea "Cane Sugar, Rice, Coconut Milk Powder (Vegan China), Cornstarch, Baking Powder …" at bounding box center [203, 169] width 222 height 51
click at [131, 156] on textarea "Cane Sugar, Rice, Coconut Milk Powder (Vegan China), Cornstarch, Baking Powder …" at bounding box center [203, 169] width 222 height 51
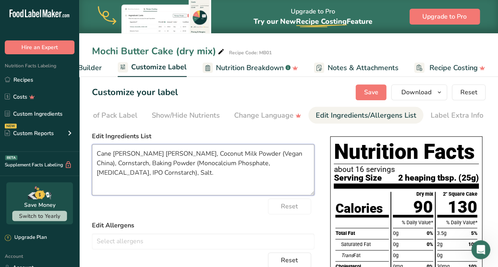
click at [165, 154] on textarea "Cane Sugar, Sweet Rice, Coconut Milk Powder (Vegan China), Cornstarch, Baking P…" at bounding box center [203, 169] width 222 height 51
click at [283, 156] on textarea "Cane Sugar, Sweet Rice Flour, Coconut Milk Powder (Vegan China), Cornstarch, Ba…" at bounding box center [203, 169] width 222 height 51
click at [160, 189] on textarea "Cane Sugar, Sweet Rice Flour, Coconut Milk Powder (Coconut Milk, Tapioca Maltod…" at bounding box center [203, 169] width 222 height 51
click at [174, 160] on textarea "Cane Sugar, Sweet Rice Flour, Coconut Milk Powder (Coconut Milk, Tapioca Maltod…" at bounding box center [203, 169] width 222 height 51
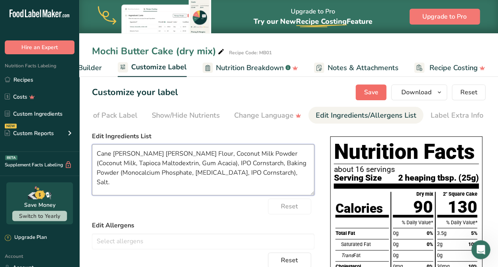
type textarea "Cane Sugar, Sweet Rice Flour, Coconut Milk Powder (Coconut Milk, Tapioca Maltod…"
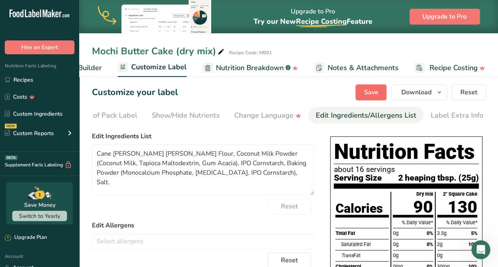
click at [374, 91] on span "Save" at bounding box center [370, 93] width 14 height 10
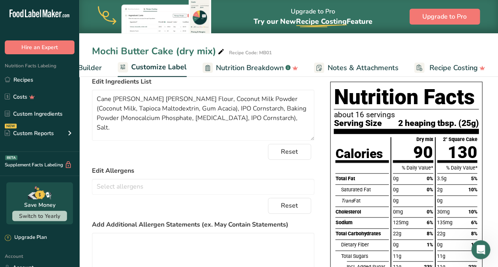
scroll to position [0, 0]
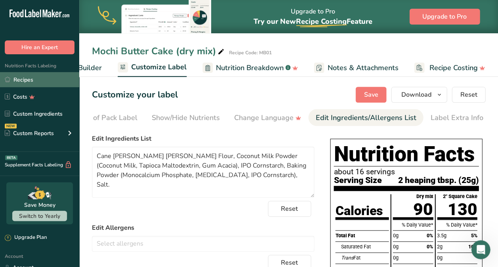
click at [25, 83] on link "Recipes" at bounding box center [39, 79] width 79 height 15
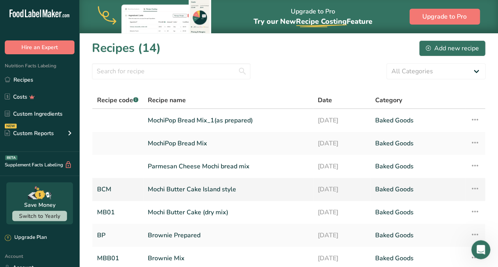
click at [453, 185] on link "Baked Goods" at bounding box center [418, 189] width 86 height 17
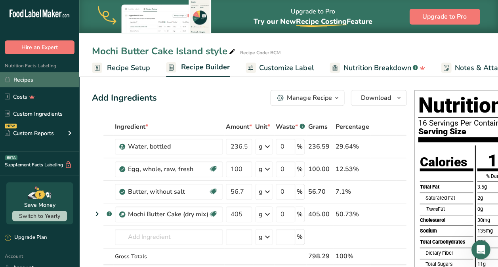
click at [25, 84] on link "Recipes" at bounding box center [39, 79] width 79 height 15
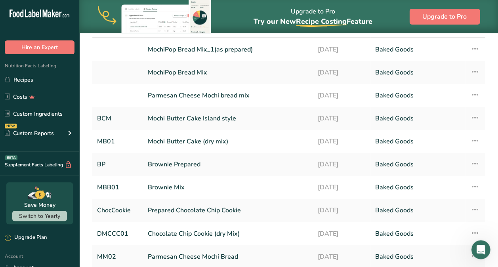
scroll to position [73, 0]
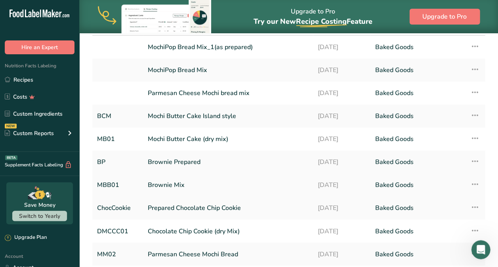
click at [177, 184] on link "Brownie Mix" at bounding box center [228, 185] width 160 height 17
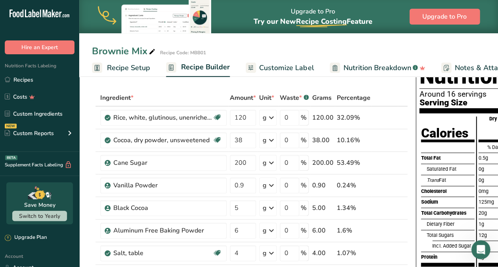
scroll to position [28, 0]
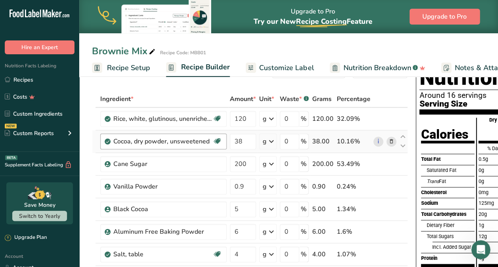
click at [225, 148] on div "Cocoa, dry powder, unsweetened Dairy free Gluten free Vegan Vegetarian Soy free" at bounding box center [163, 141] width 126 height 16
click at [251, 122] on input "120" at bounding box center [243, 119] width 26 height 16
type input "130"
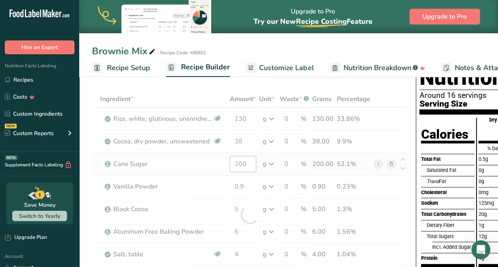
click at [250, 165] on div "Ingredient * Amount * Unit * Waste * .a-a{fill:#347362;}.b-a{fill:#fff;} Grams …" at bounding box center [250, 214] width 316 height 247
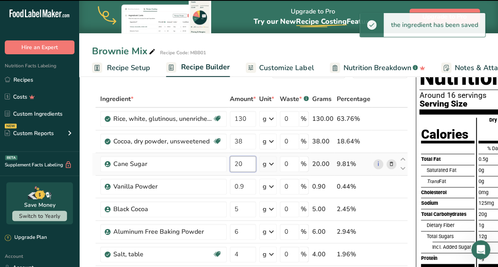
type input "2"
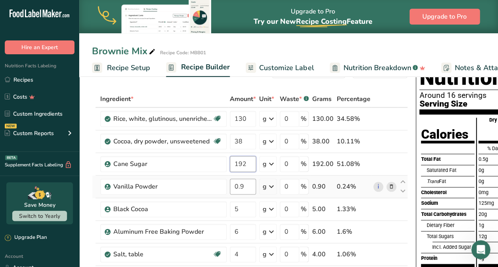
type input "192"
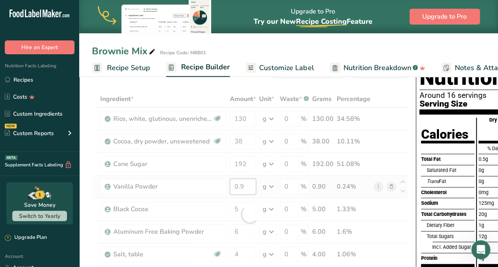
click at [247, 186] on div "Ingredient * Amount * Unit * Waste * .a-a{fill:#347362;}.b-a{fill:#fff;} Grams …" at bounding box center [250, 214] width 316 height 247
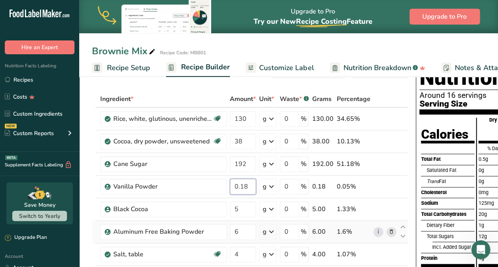
type input "0.18"
click at [115, 221] on div "Ingredient * Amount * Unit * Waste * .a-a{fill:#347362;}.b-a{fill:#fff;} Grams …" at bounding box center [250, 214] width 316 height 247
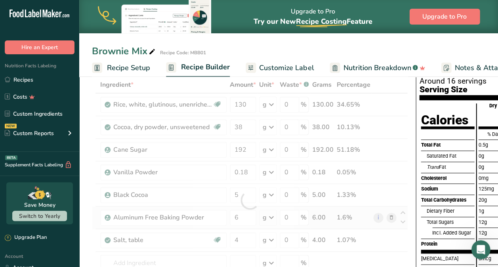
scroll to position [62, 0]
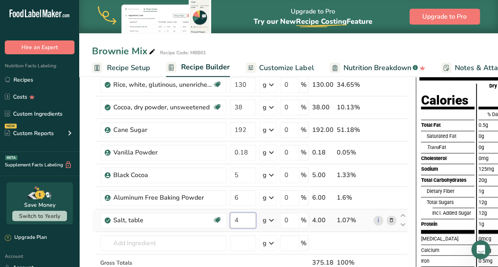
click at [242, 219] on input "4" at bounding box center [243, 220] width 26 height 16
type input "5"
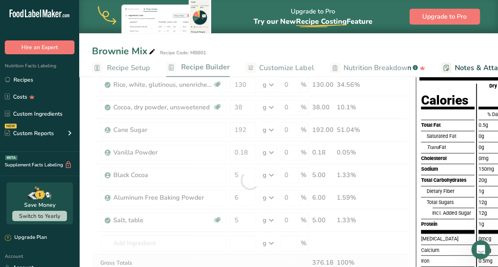
click at [384, 259] on div "Ingredient * Amount * Unit * Waste * .a-a{fill:#347362;}.b-a{fill:#fff;} Grams …" at bounding box center [250, 180] width 316 height 247
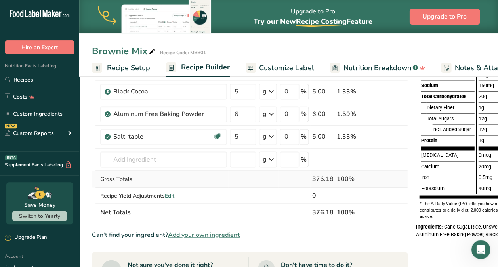
scroll to position [147, 0]
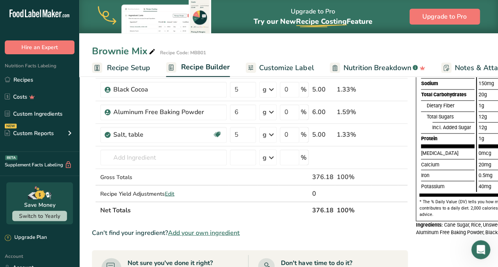
click at [372, 205] on th at bounding box center [384, 209] width 26 height 17
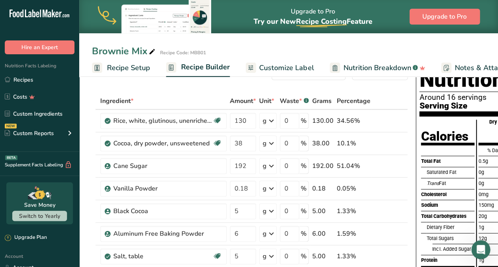
scroll to position [0, 0]
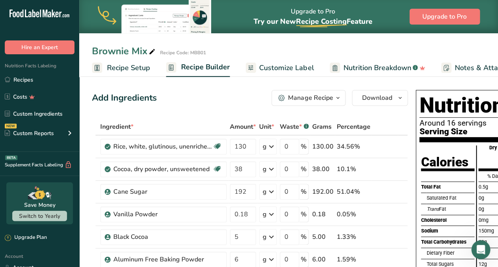
click at [334, 99] on icon "button" at bounding box center [337, 98] width 6 height 10
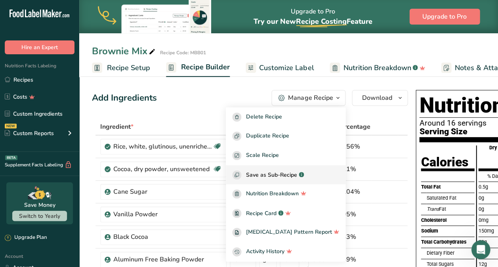
click at [304, 175] on icon ".a-a{fill:#347362;}.b-a{fill:#fff;}" at bounding box center [301, 174] width 5 height 5
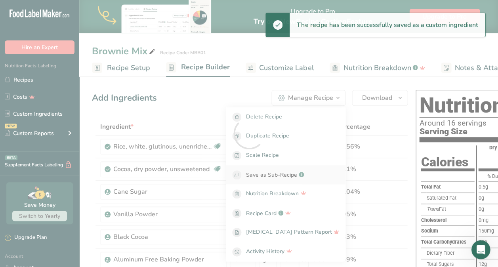
select select "30"
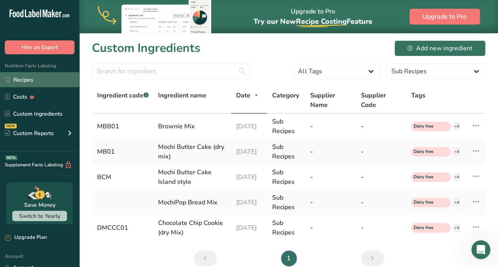
click at [18, 83] on link "Recipes" at bounding box center [39, 79] width 79 height 15
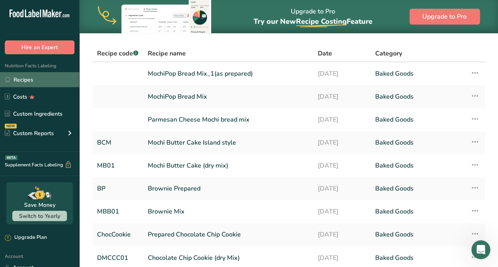
scroll to position [55, 0]
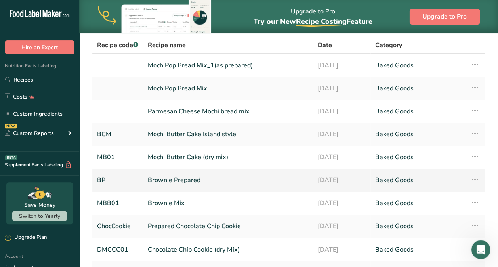
click at [189, 182] on link "Brownie Prepared" at bounding box center [228, 180] width 160 height 17
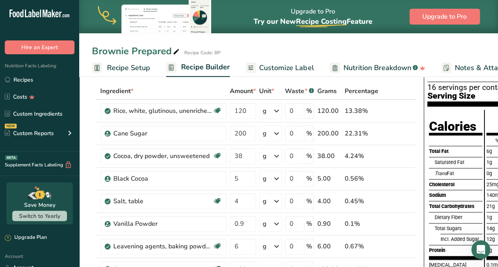
scroll to position [36, 0]
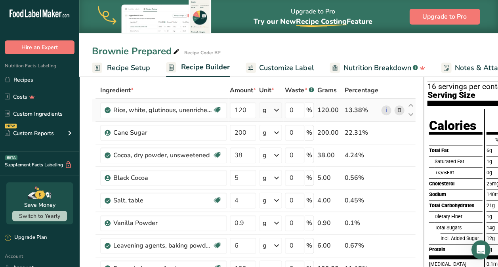
click at [390, 111] on div "i" at bounding box center [392, 110] width 23 height 10
click at [397, 114] on div "i" at bounding box center [392, 110] width 23 height 10
click at [398, 112] on icon at bounding box center [399, 110] width 6 height 8
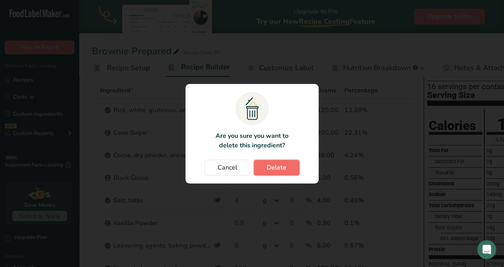
click at [279, 170] on span "Delete" at bounding box center [276, 168] width 20 height 10
type input "200"
type input "38"
type input "5"
type input "4"
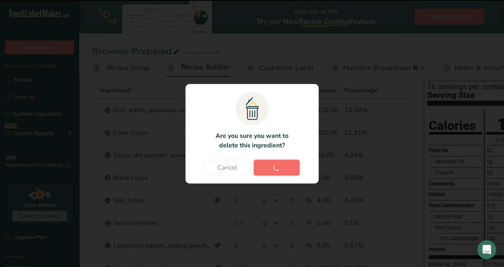
type input "0.9"
type input "6"
type input "100"
type input "57"
type input "355"
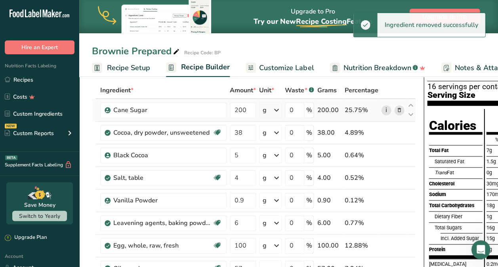
click at [384, 107] on link "i" at bounding box center [386, 110] width 10 height 10
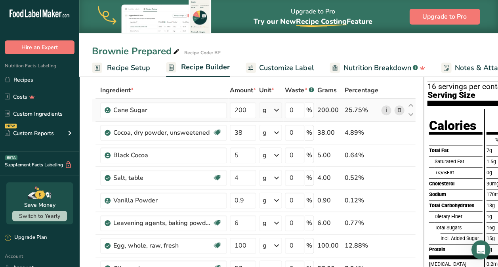
click at [383, 110] on link "i" at bounding box center [386, 110] width 10 height 10
click at [398, 108] on icon at bounding box center [399, 110] width 6 height 8
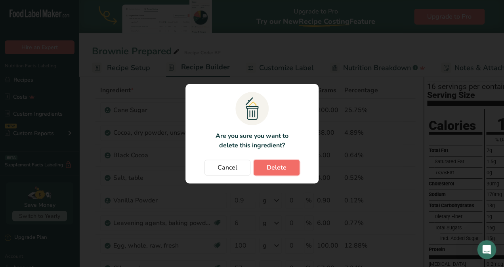
click at [282, 169] on span "Delete" at bounding box center [276, 168] width 20 height 10
type input "38"
type input "5"
type input "4"
type input "0.9"
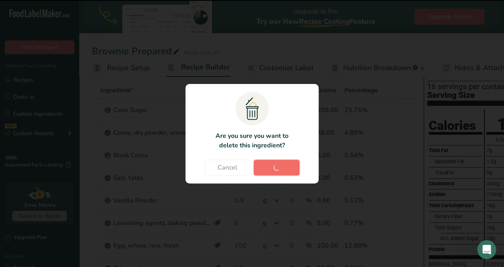
type input "6"
type input "100"
type input "57"
type input "355"
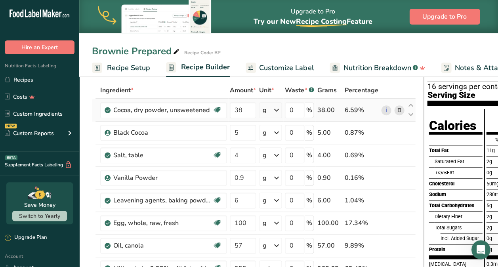
click at [391, 116] on td "i" at bounding box center [392, 110] width 26 height 23
click at [397, 108] on icon at bounding box center [399, 110] width 6 height 8
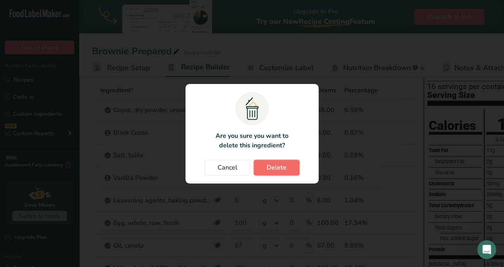
click at [282, 170] on span "Delete" at bounding box center [276, 168] width 20 height 10
type input "5"
type input "4"
type input "0.9"
type input "6"
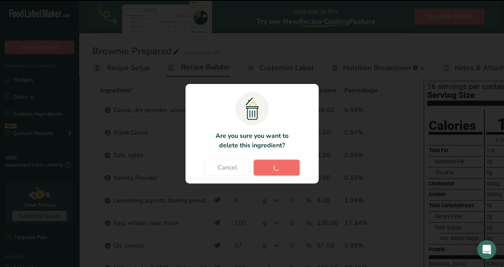
type input "100"
type input "57"
type input "355"
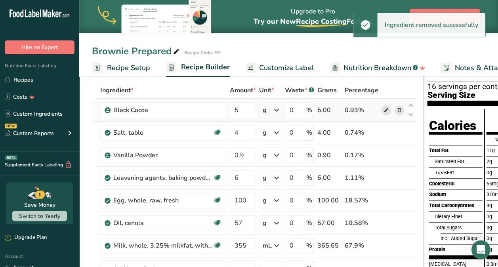
click at [383, 112] on icon at bounding box center [386, 110] width 6 height 8
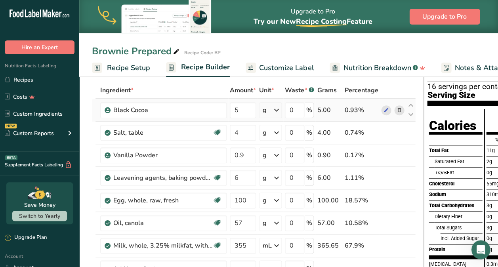
click at [396, 112] on icon at bounding box center [399, 110] width 6 height 8
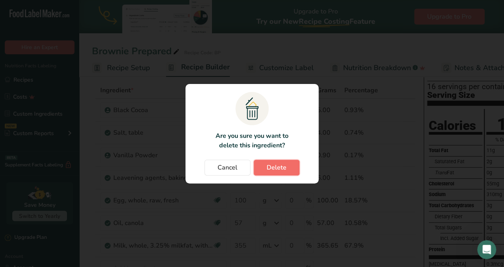
click at [285, 172] on button "Delete" at bounding box center [276, 168] width 46 height 16
type input "4"
type input "0.9"
type input "6"
type input "100"
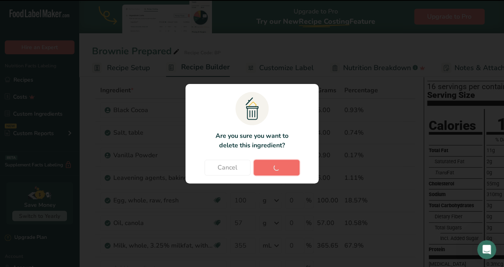
type input "57"
type input "355"
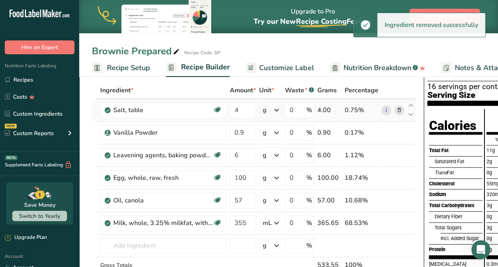
click at [379, 112] on td "i" at bounding box center [392, 110] width 26 height 23
click at [396, 109] on icon at bounding box center [399, 110] width 6 height 8
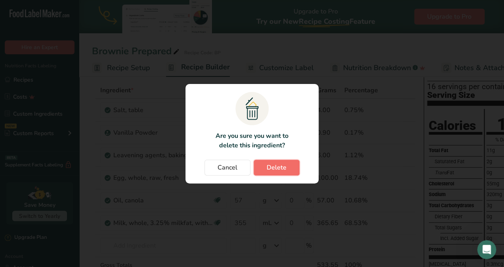
click at [289, 168] on button "Delete" at bounding box center [276, 168] width 46 height 16
type input "0.9"
type input "6"
type input "100"
type input "57"
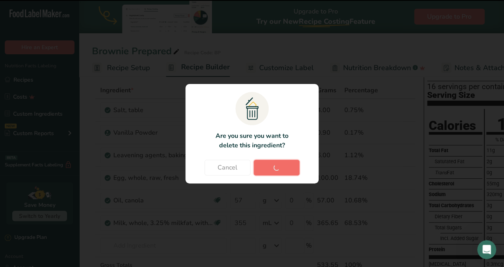
type input "355"
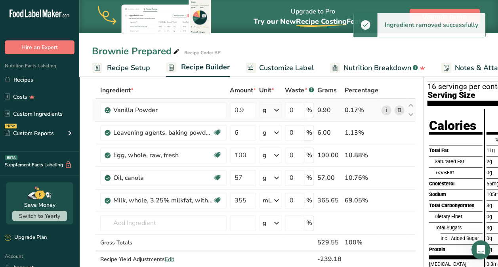
click at [381, 111] on link "i" at bounding box center [386, 110] width 10 height 10
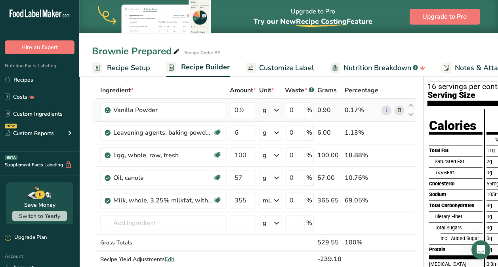
click at [396, 111] on icon at bounding box center [399, 110] width 6 height 8
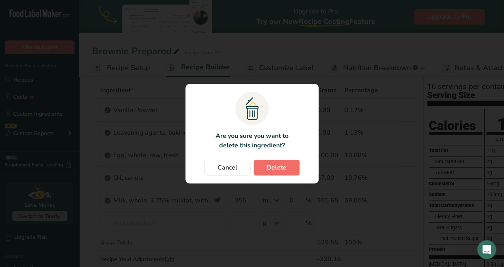
click at [280, 173] on button "Delete" at bounding box center [276, 168] width 46 height 16
type input "6"
type input "100"
type input "57"
type input "355"
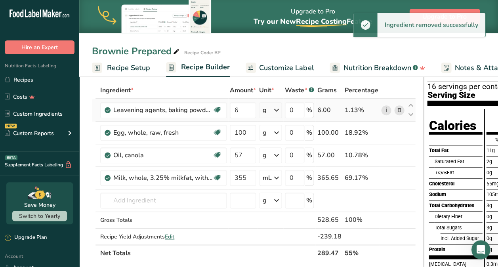
click at [381, 108] on link "i" at bounding box center [386, 110] width 10 height 10
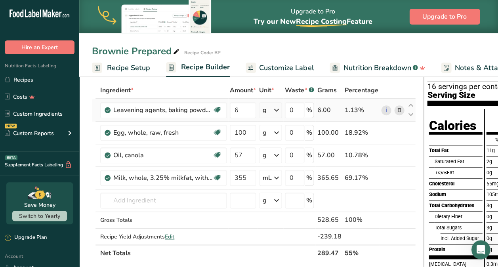
click at [396, 112] on icon at bounding box center [399, 110] width 6 height 8
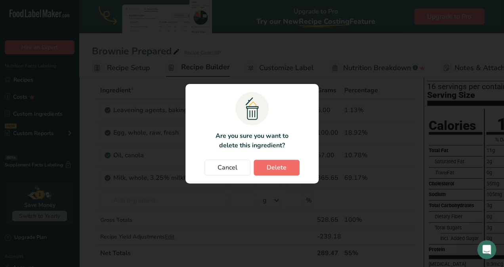
click at [280, 168] on span "Delete" at bounding box center [276, 168] width 20 height 10
type input "100"
type input "57"
type input "355"
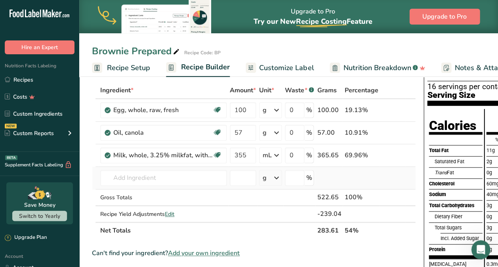
click at [379, 175] on td at bounding box center [392, 178] width 26 height 23
click at [177, 179] on input "text" at bounding box center [163, 178] width 126 height 16
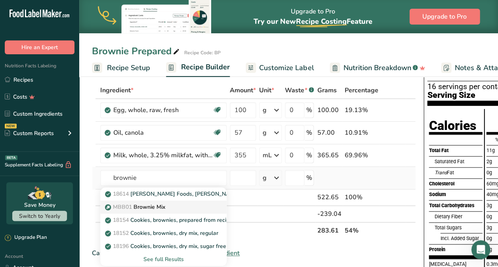
click at [153, 211] on link "MBB01 Brownie Mix" at bounding box center [163, 206] width 126 height 13
type input "Brownie Mix"
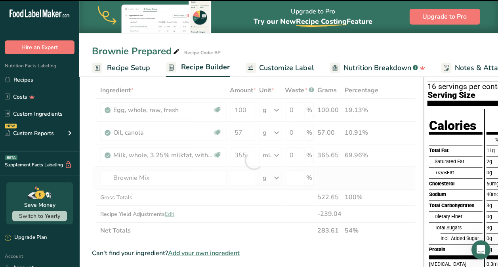
type input "0"
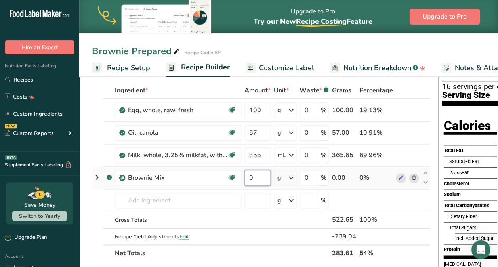
click at [257, 179] on input "0" at bounding box center [257, 178] width 26 height 16
type input "376"
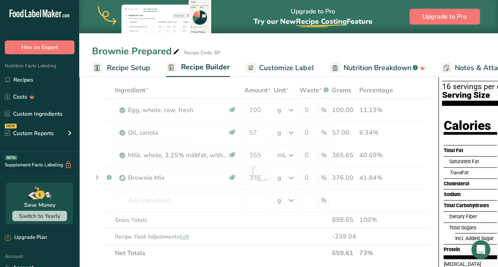
click at [411, 257] on div "Ingredient * Amount * Unit * Waste * .a-a{fill:#347362;}.b-a{fill:#fff;} Grams …" at bounding box center [261, 171] width 338 height 179
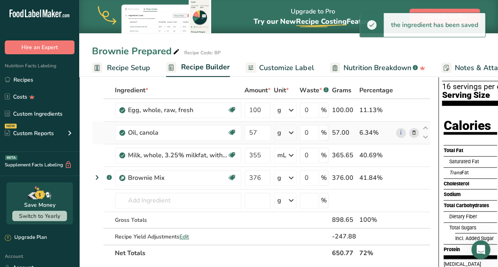
click at [400, 122] on td "i" at bounding box center [407, 133] width 26 height 23
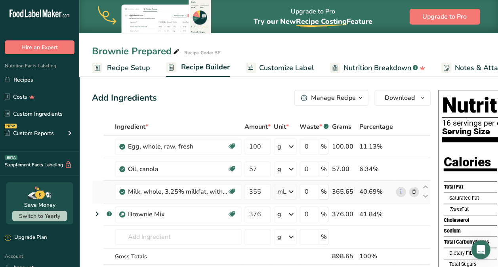
click at [413, 198] on td "i" at bounding box center [407, 192] width 26 height 23
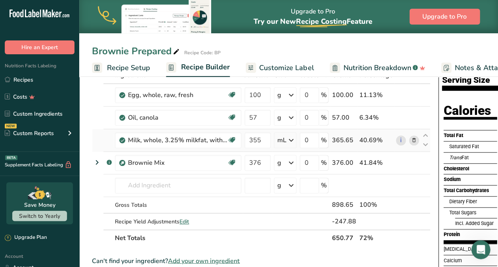
scroll to position [54, 0]
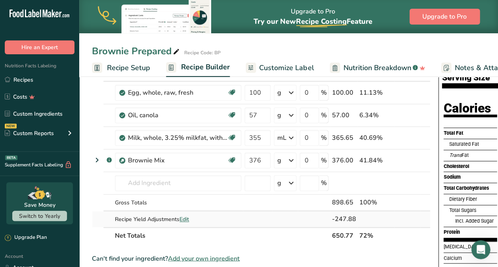
click at [183, 220] on span "Edit" at bounding box center [184, 219] width 10 height 8
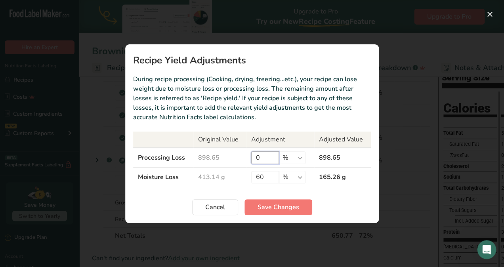
click at [260, 158] on input "0" at bounding box center [265, 157] width 28 height 13
type input "2"
click at [269, 180] on input "60" at bounding box center [265, 177] width 28 height 13
type input "6"
type input "50"
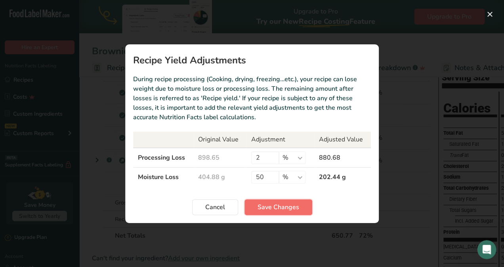
click at [288, 208] on span "Save Changes" at bounding box center [278, 207] width 42 height 10
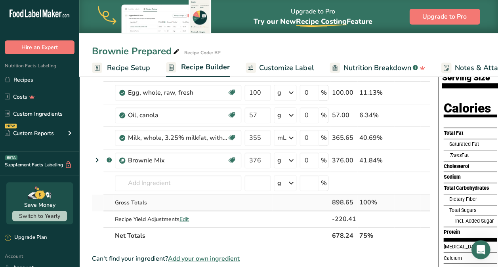
click at [417, 194] on td at bounding box center [407, 202] width 26 height 17
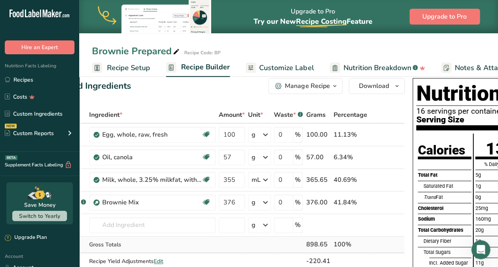
scroll to position [0, 0]
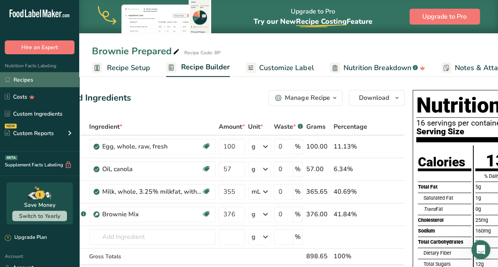
click at [24, 81] on link "Recipes" at bounding box center [39, 79] width 79 height 15
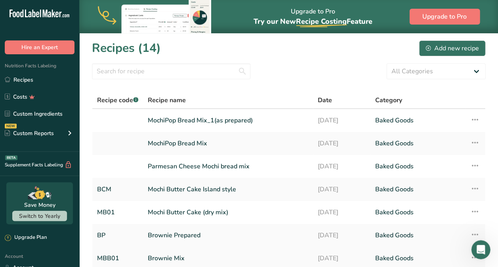
click at [151, 257] on link "Brownie Mix" at bounding box center [228, 258] width 160 height 17
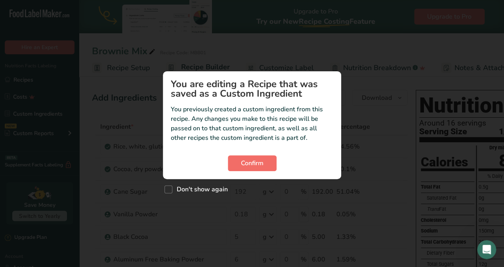
click at [259, 170] on button "Confirm" at bounding box center [252, 163] width 49 height 16
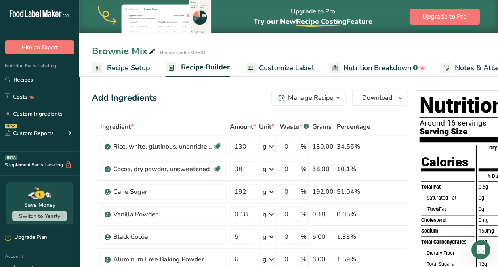
click at [300, 67] on span "Customize Label" at bounding box center [286, 68] width 55 height 11
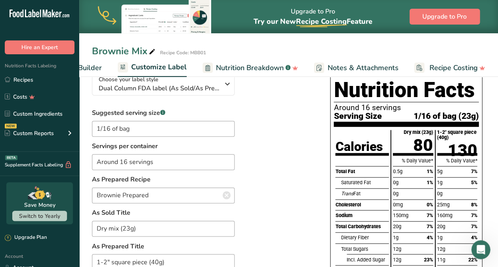
scroll to position [67, 0]
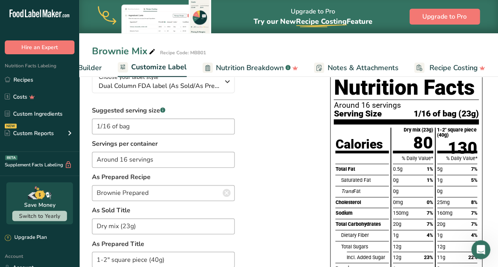
click at [270, 219] on div "Suggested serving size .a-a{fill:#347362;}.b-a{fill:#fff;} 1/16 of bag Servings…" at bounding box center [203, 198] width 222 height 185
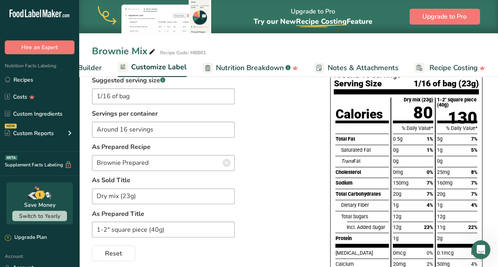
scroll to position [98, 0]
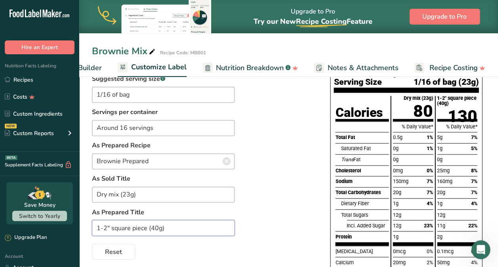
click at [100, 231] on input "1-2" square piece (40g)" at bounding box center [163, 228] width 143 height 16
click at [166, 228] on input "2" square piece (40g)" at bounding box center [163, 228] width 143 height 16
type input "2" square brownie"
click at [149, 197] on input "Dry mix (23g)" at bounding box center [163, 194] width 143 height 16
type input "Dry mix"
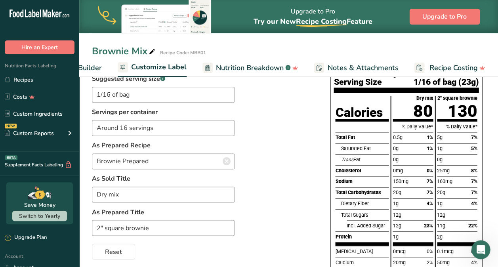
click at [277, 149] on div "Suggested serving size .a-a{fill:#347362;}.b-a{fill:#fff;} 1/16 of bag Servings…" at bounding box center [203, 166] width 222 height 185
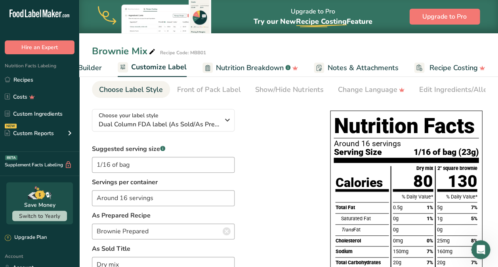
scroll to position [28, 0]
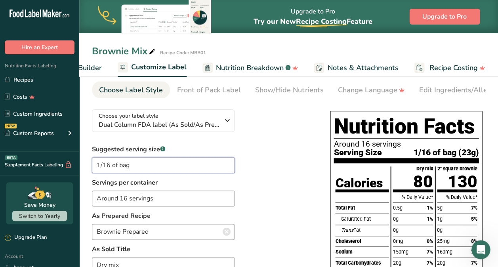
click at [141, 169] on input "1/16 of bag" at bounding box center [163, 165] width 143 height 16
type input "1"
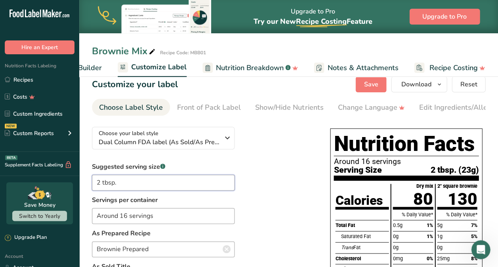
scroll to position [7, 0]
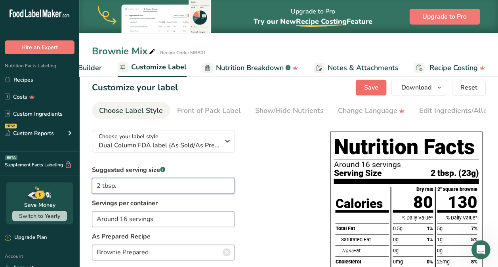
type input "2 tbsp."
click at [373, 91] on span "Save" at bounding box center [370, 88] width 14 height 10
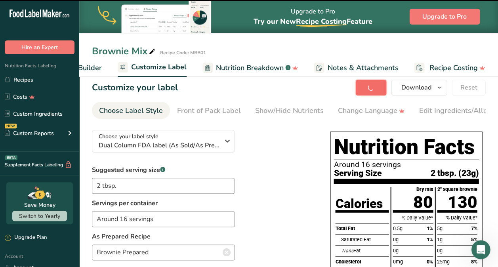
type input "Dry mix"
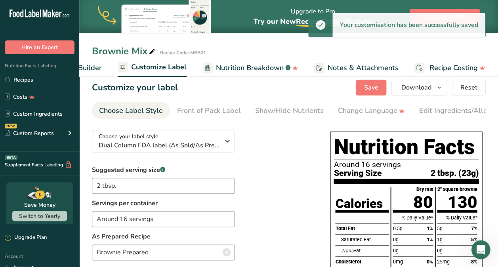
click at [485, 185] on section "Customize your label Save Download Choose what to show on your downloaded label…" at bounding box center [288, 256] width 419 height 379
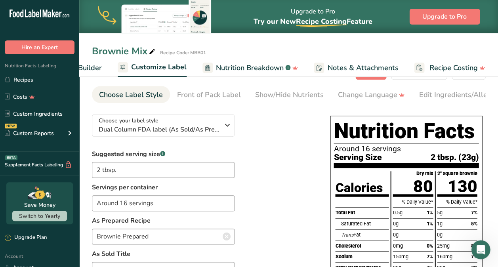
scroll to position [0, 0]
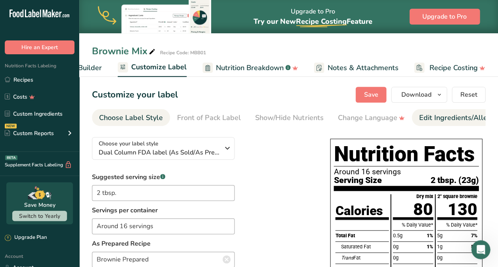
click at [453, 121] on div "Edit Ingredients/Allergens List" at bounding box center [469, 117] width 101 height 11
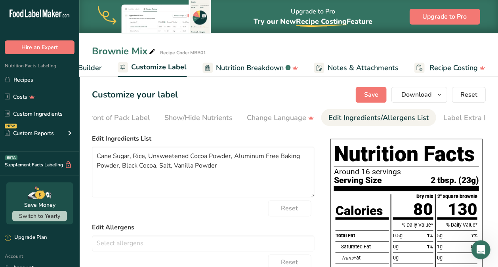
scroll to position [0, 103]
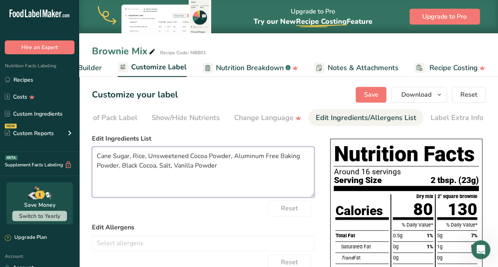
click at [135, 158] on textarea "Cane Sugar, Rice, Unsweetened Cocoa Powder, Aluminum Free Baking Powder, Black …" at bounding box center [203, 172] width 222 height 51
click at [154, 166] on textarea "Cane Sugar, Sweet Rice Flour, Unsweetened Cocoa Powder, Aluminum Free Baking Po…" at bounding box center [203, 172] width 222 height 51
click at [223, 158] on textarea "Cane Sugar, Sweet Rice Flour, Unsweetened Cocoa Powder, Baking Powder (Monocalc…" at bounding box center [203, 172] width 222 height 51
click at [113, 177] on textarea "Cane Sugar, Sweet Rice Flour, Cocoa Powder, Baking Powder (Monocalcium Phosphat…" at bounding box center [203, 172] width 222 height 51
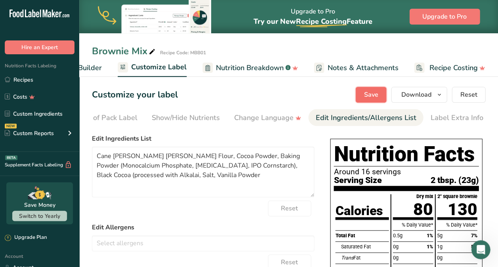
click at [373, 95] on span "Save" at bounding box center [370, 95] width 14 height 10
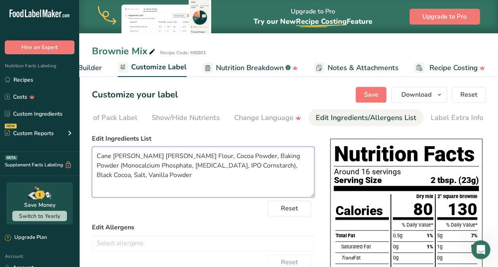
click at [232, 185] on textarea "Cane Sugar, Sweet Rice Flour, Cocoa Powder, Baking Powder (Monocalcium Phosphat…" at bounding box center [203, 172] width 222 height 51
type textarea "Cane Sugar, Sweet Rice Flour, Cocoa Powder, Baking Powder (Monocalcium Phosphat…"
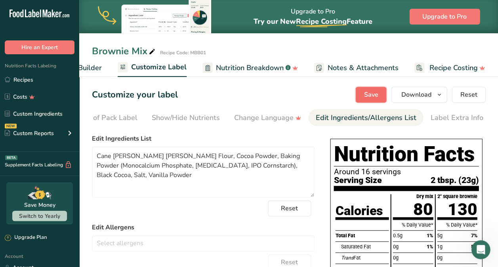
click at [378, 88] on button "Save" at bounding box center [370, 95] width 31 height 16
click at [211, 104] on section "Customize your label Save Download Choose what to show on your downloaded label…" at bounding box center [288, 267] width 419 height 386
click at [160, 67] on span "Customize Label" at bounding box center [158, 67] width 55 height 11
click at [259, 94] on div "Customize your label Save Download Choose what to show on your downloaded label…" at bounding box center [288, 95] width 393 height 16
click at [120, 72] on div at bounding box center [123, 67] width 10 height 10
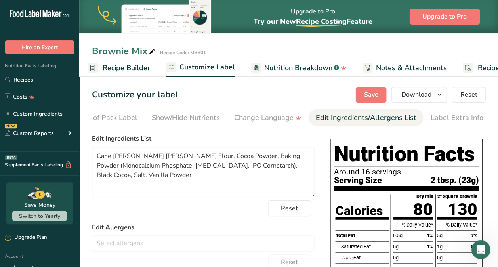
scroll to position [0, 78]
click at [127, 70] on span "Recipe Builder" at bounding box center [127, 68] width 48 height 11
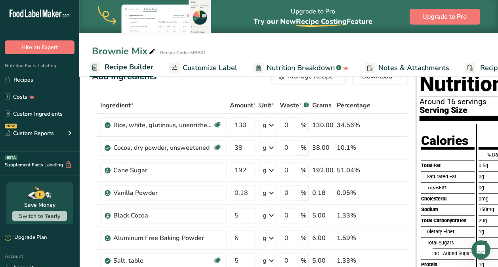
scroll to position [26, 0]
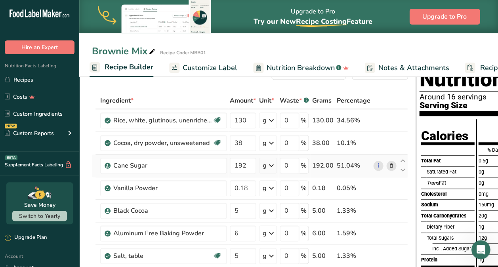
click at [388, 165] on icon at bounding box center [391, 166] width 6 height 8
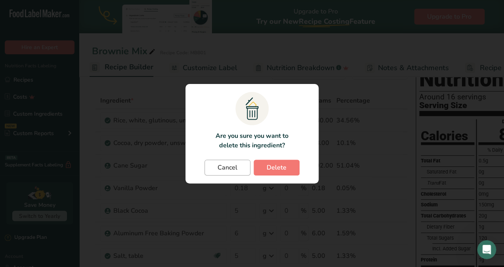
click at [235, 167] on span "Cancel" at bounding box center [227, 168] width 20 height 10
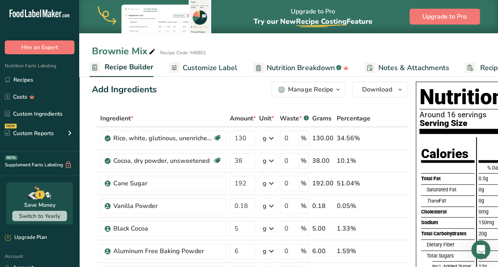
scroll to position [0, 0]
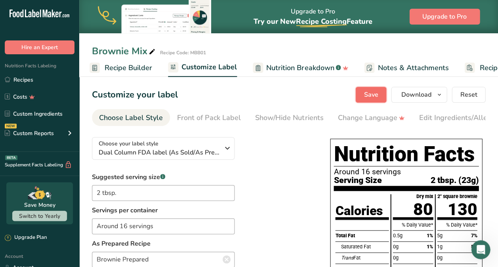
click at [371, 99] on span "Save" at bounding box center [370, 95] width 14 height 10
click at [372, 99] on span "Save" at bounding box center [370, 95] width 14 height 10
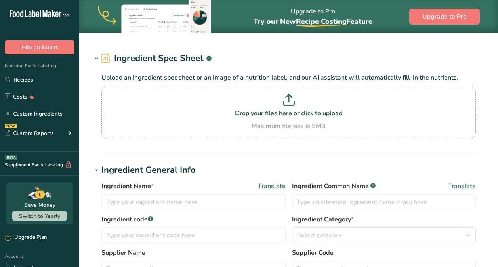
type input "Rice, white, glutinous, unenriched, uncooked"
type input "Rice"
type input "Coconut Milk Powder (Vegan China)"
type input "Cornstarch"
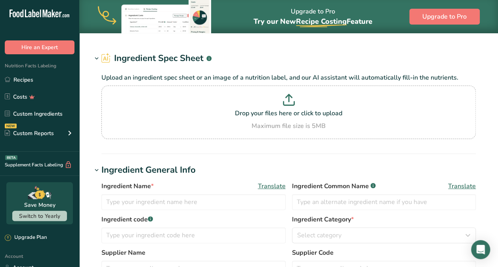
type input "Cornstarch"
type input "Cane Sugar"
type input "Black Cocoa"
type input "[PERSON_NAME]"
